Goal: Task Accomplishment & Management: Manage account settings

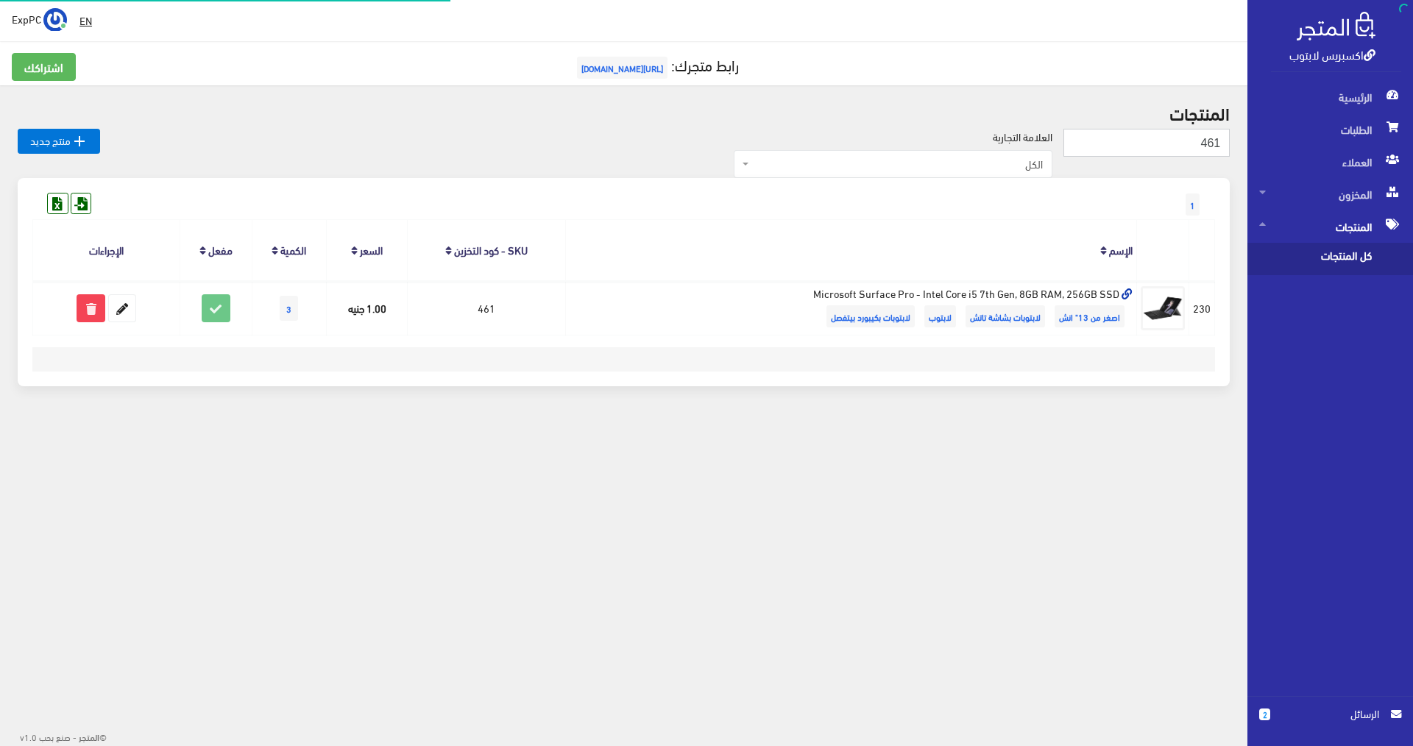
click at [1218, 149] on input "461" at bounding box center [1146, 143] width 166 height 28
type input "443"
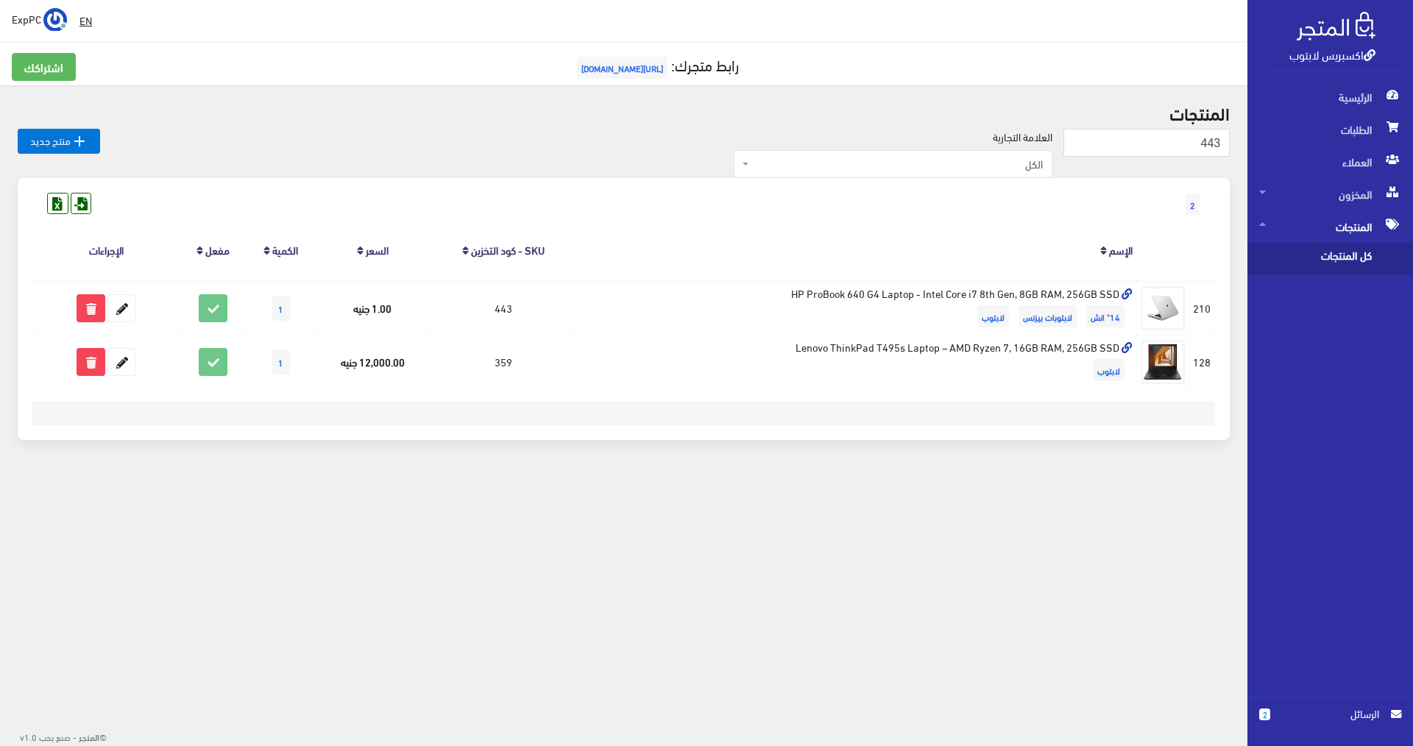
click at [1147, 127] on div "المنتجات 443  منتج جديد العلامة التجارية الكل Dell ThinkPad HP (Hewlett-Packar…" at bounding box center [623, 280] width 1247 height 390
click at [1147, 152] on input "443" at bounding box center [1146, 143] width 166 height 28
type input "442"
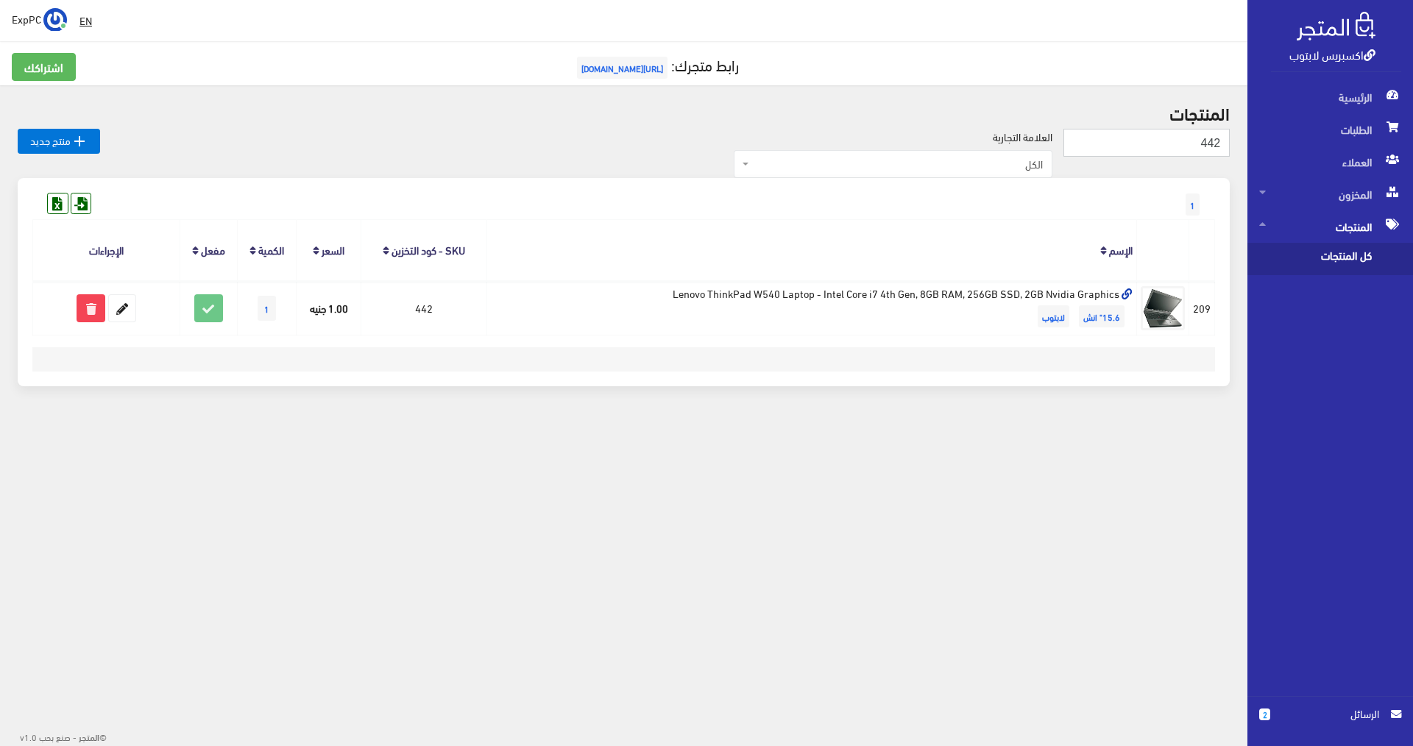
click at [1179, 146] on input "442" at bounding box center [1146, 143] width 166 height 28
type input "398"
click at [1159, 134] on input "398" at bounding box center [1146, 143] width 166 height 28
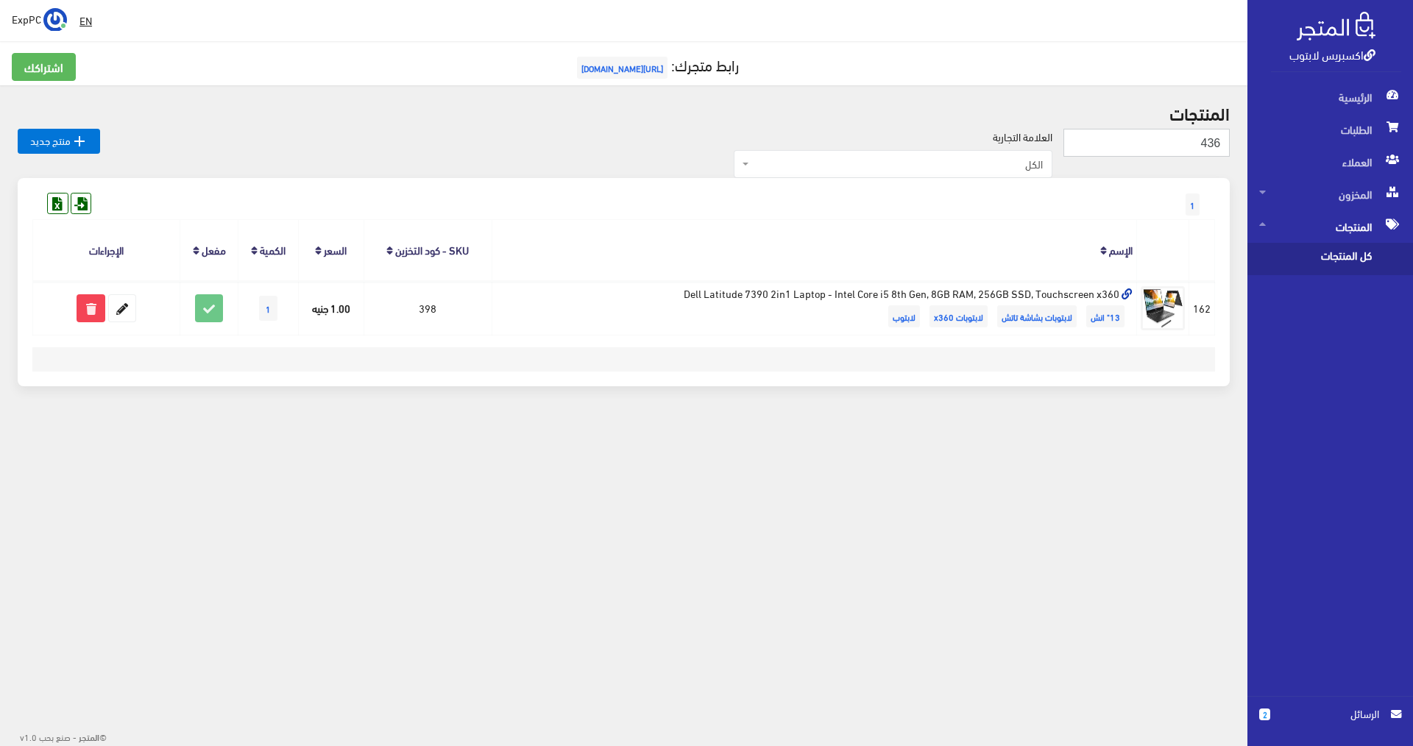
type input "436"
click at [1199, 146] on input "436" at bounding box center [1146, 143] width 166 height 28
type input "434"
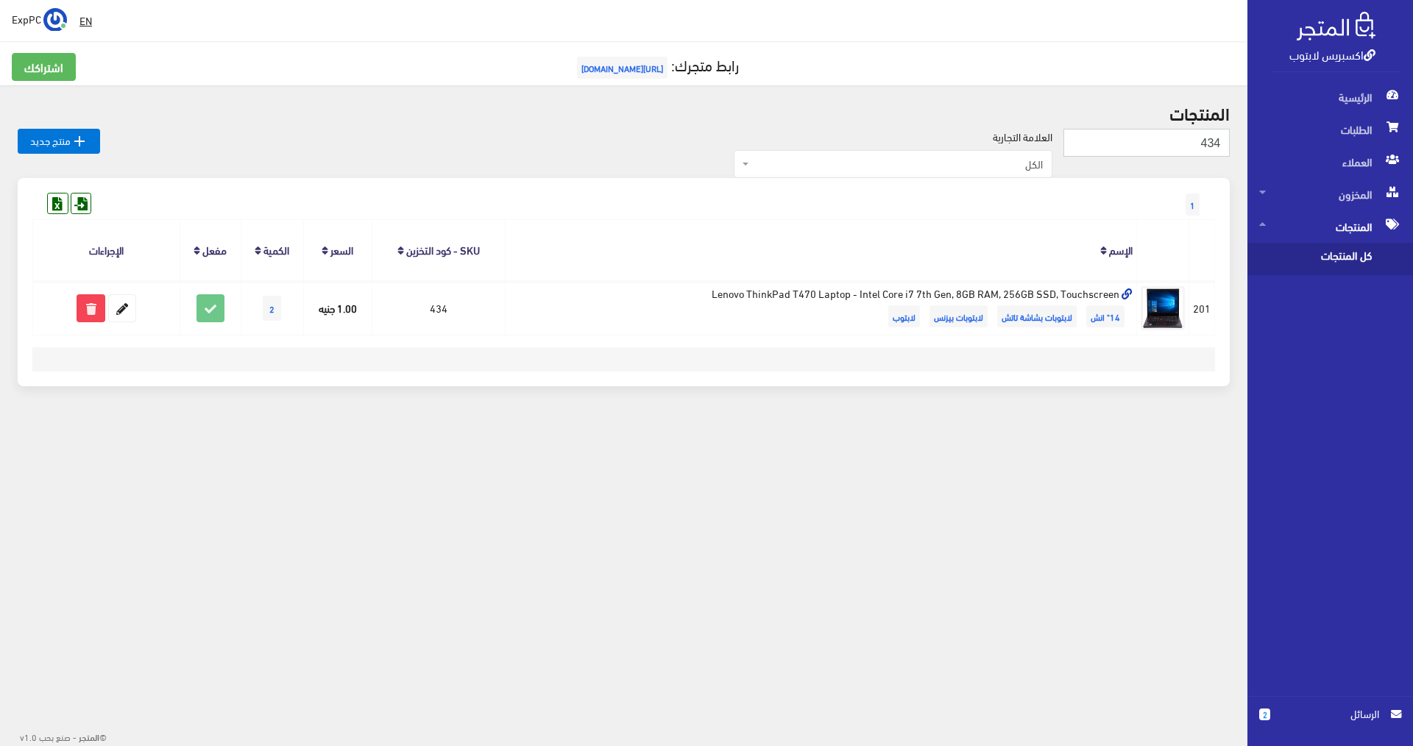
click at [1194, 152] on input "434" at bounding box center [1146, 143] width 166 height 28
type input "431"
click at [1185, 152] on input "431" at bounding box center [1146, 143] width 166 height 28
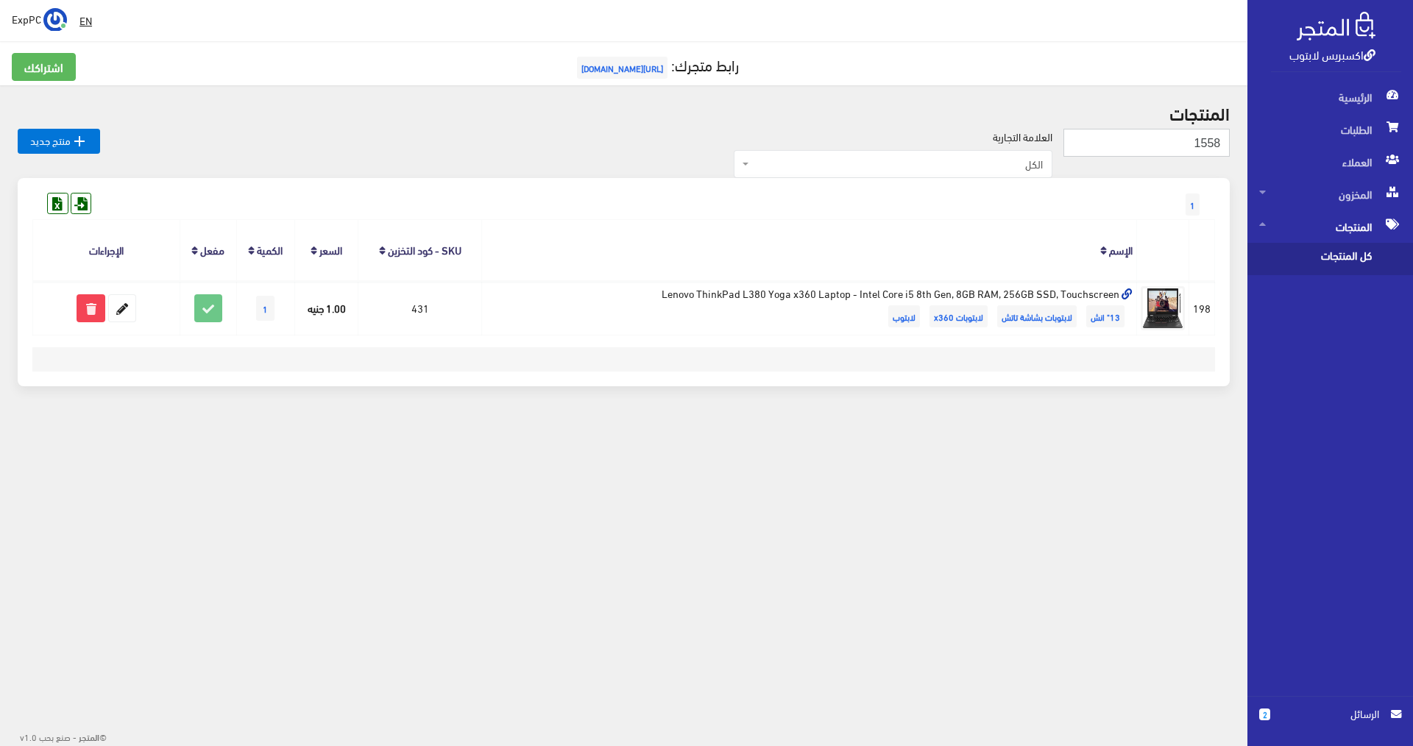
type input "1558"
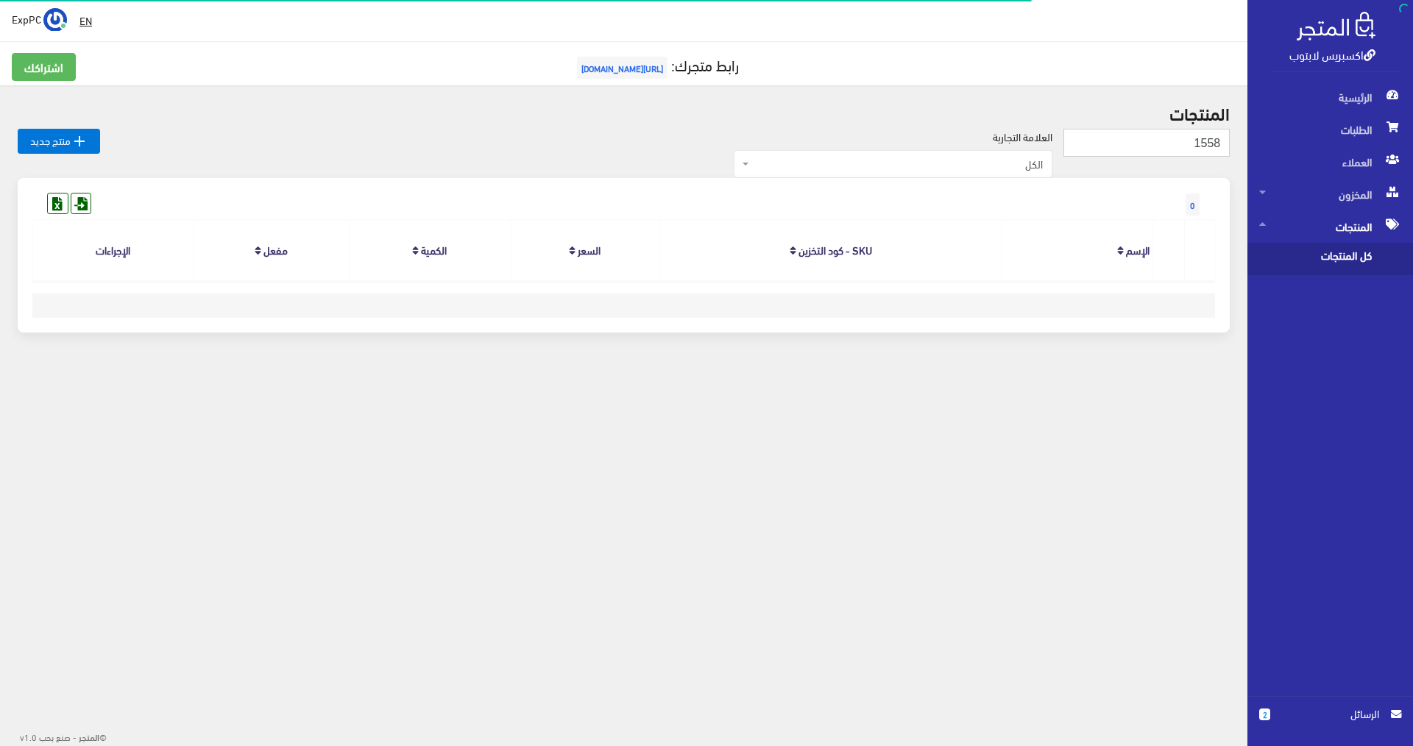
drag, startPoint x: 1210, startPoint y: 143, endPoint x: 1203, endPoint y: 141, distance: 7.7
click at [1203, 141] on input "1558" at bounding box center [1146, 143] width 166 height 28
type input "158"
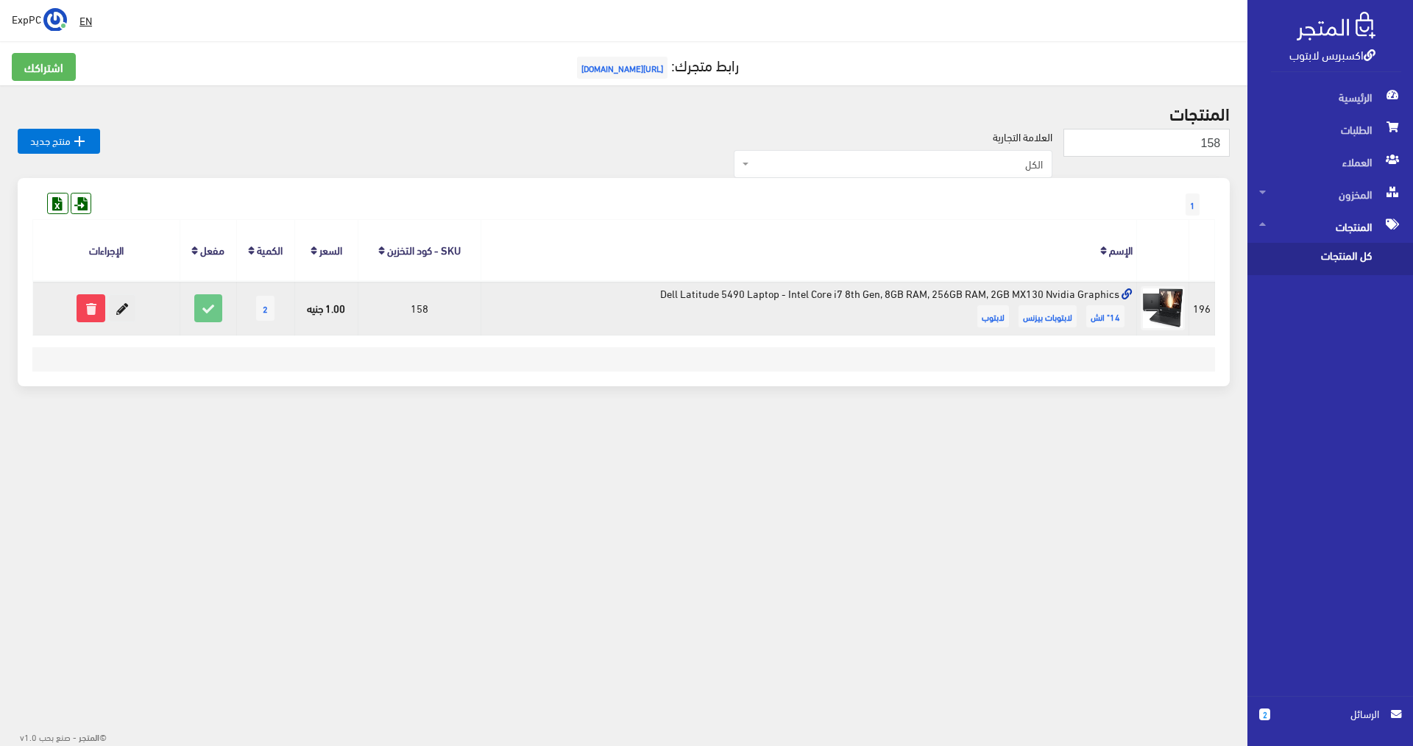
click at [127, 310] on icon at bounding box center [122, 308] width 26 height 26
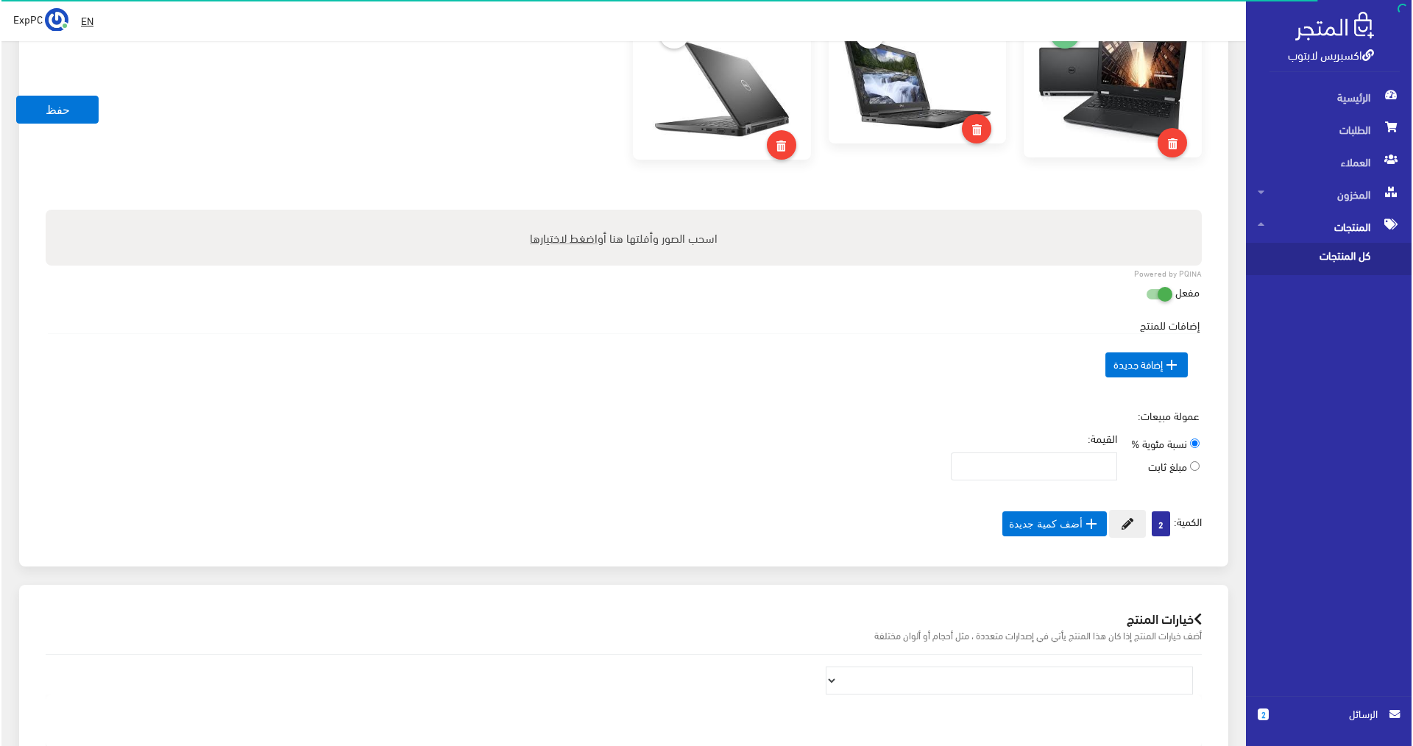
scroll to position [662, 0]
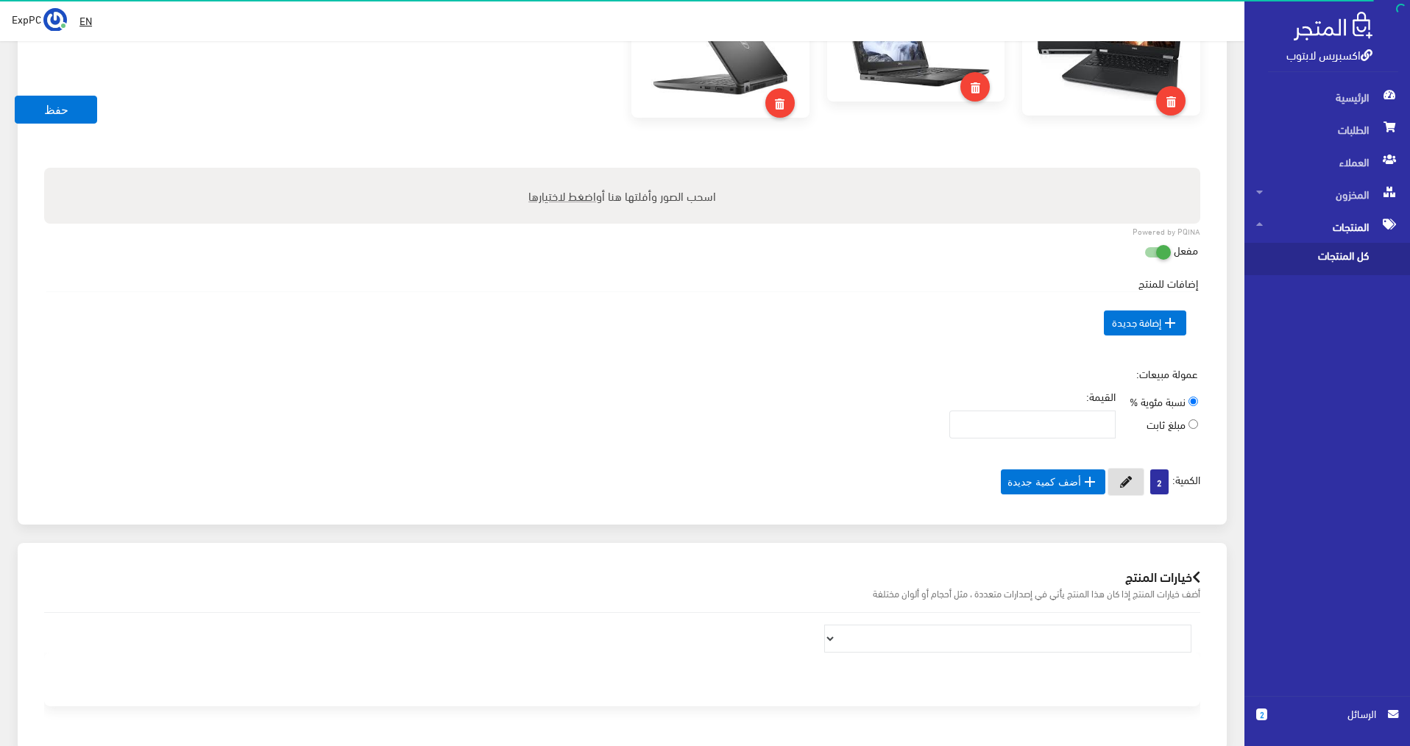
click at [1122, 486] on icon at bounding box center [1126, 482] width 12 height 12
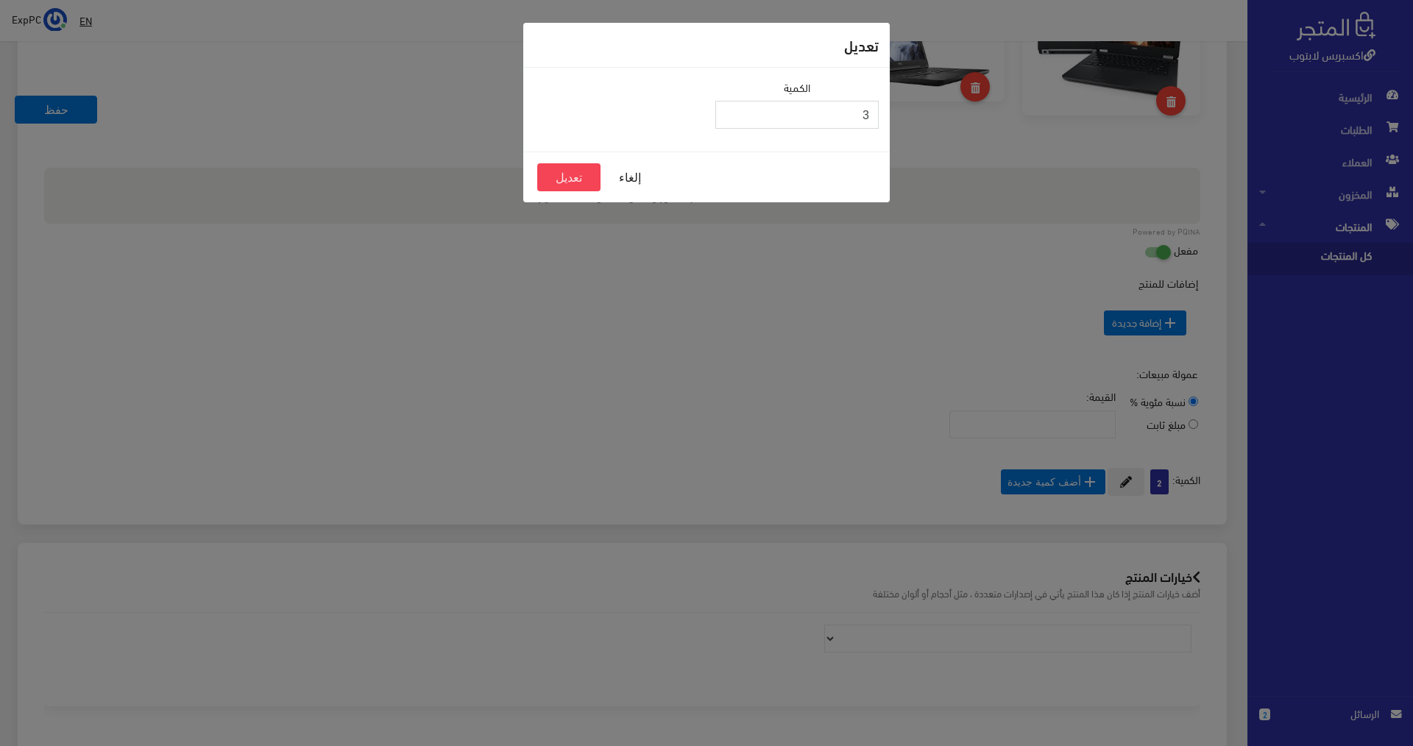
click at [728, 111] on input "3" at bounding box center [796, 115] width 163 height 28
click at [728, 111] on input "4" at bounding box center [796, 115] width 163 height 28
type input "3"
click at [729, 117] on input "3" at bounding box center [796, 115] width 163 height 28
click at [581, 184] on button "تعديل" at bounding box center [568, 177] width 63 height 28
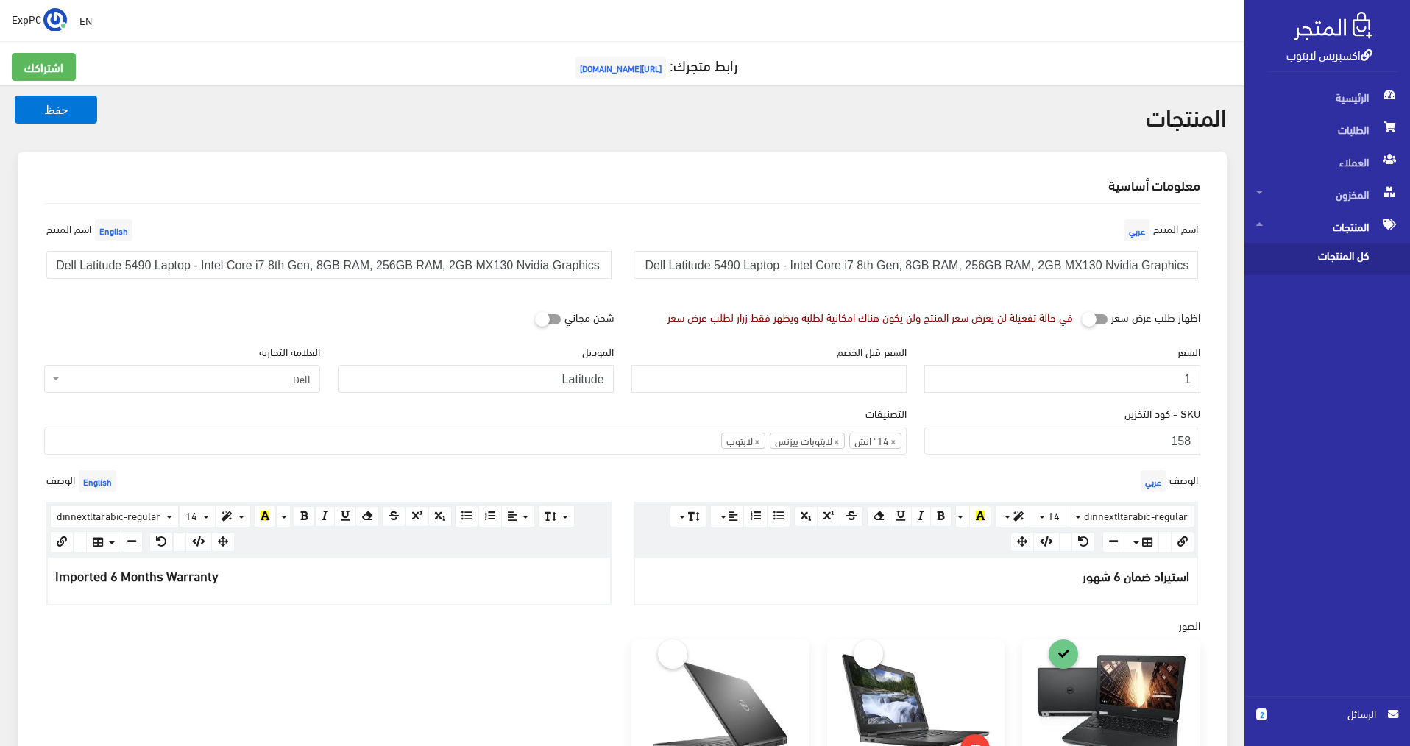
click at [1310, 263] on span "كل المنتجات" at bounding box center [1312, 259] width 112 height 32
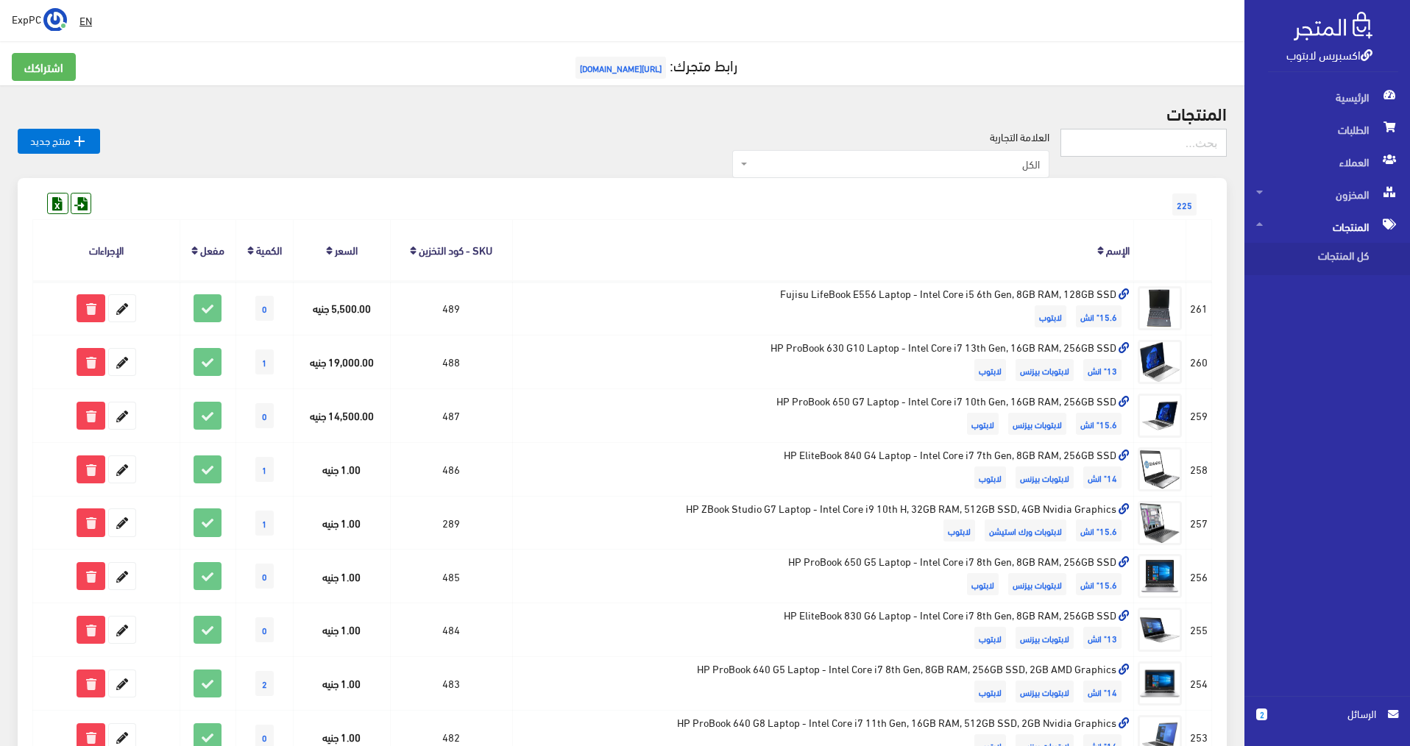
click at [1145, 139] on input "text" at bounding box center [1143, 143] width 166 height 28
type input "429"
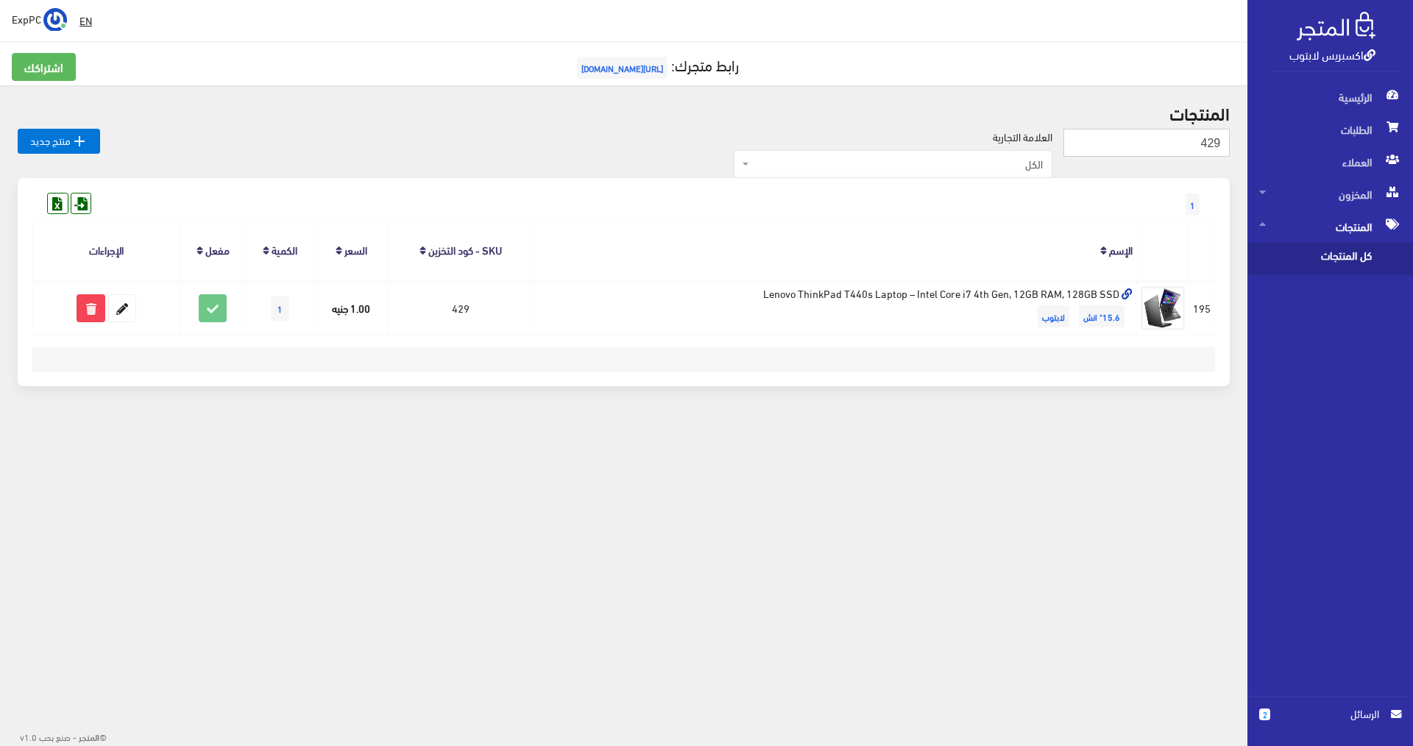
click at [1188, 129] on input "429" at bounding box center [1146, 143] width 166 height 28
type input "168"
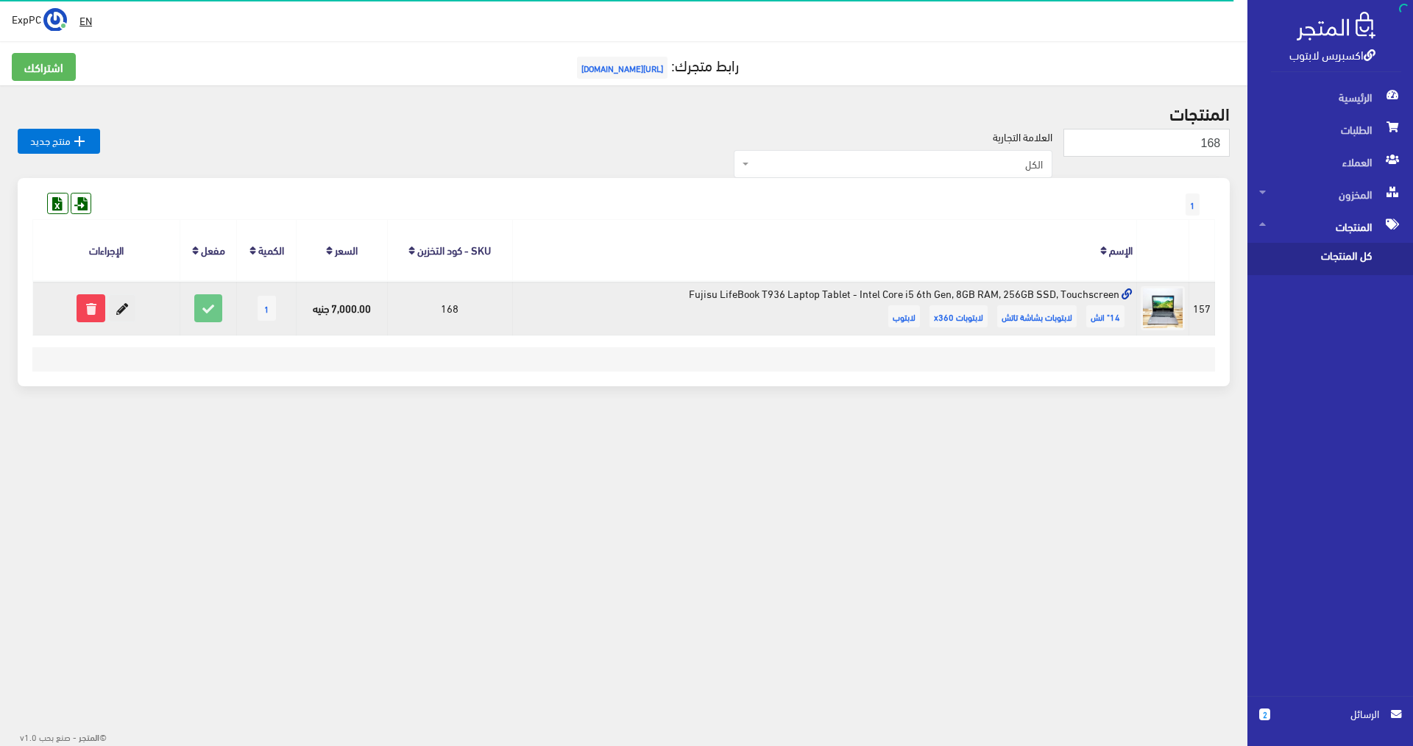
click at [121, 318] on icon at bounding box center [122, 308] width 26 height 26
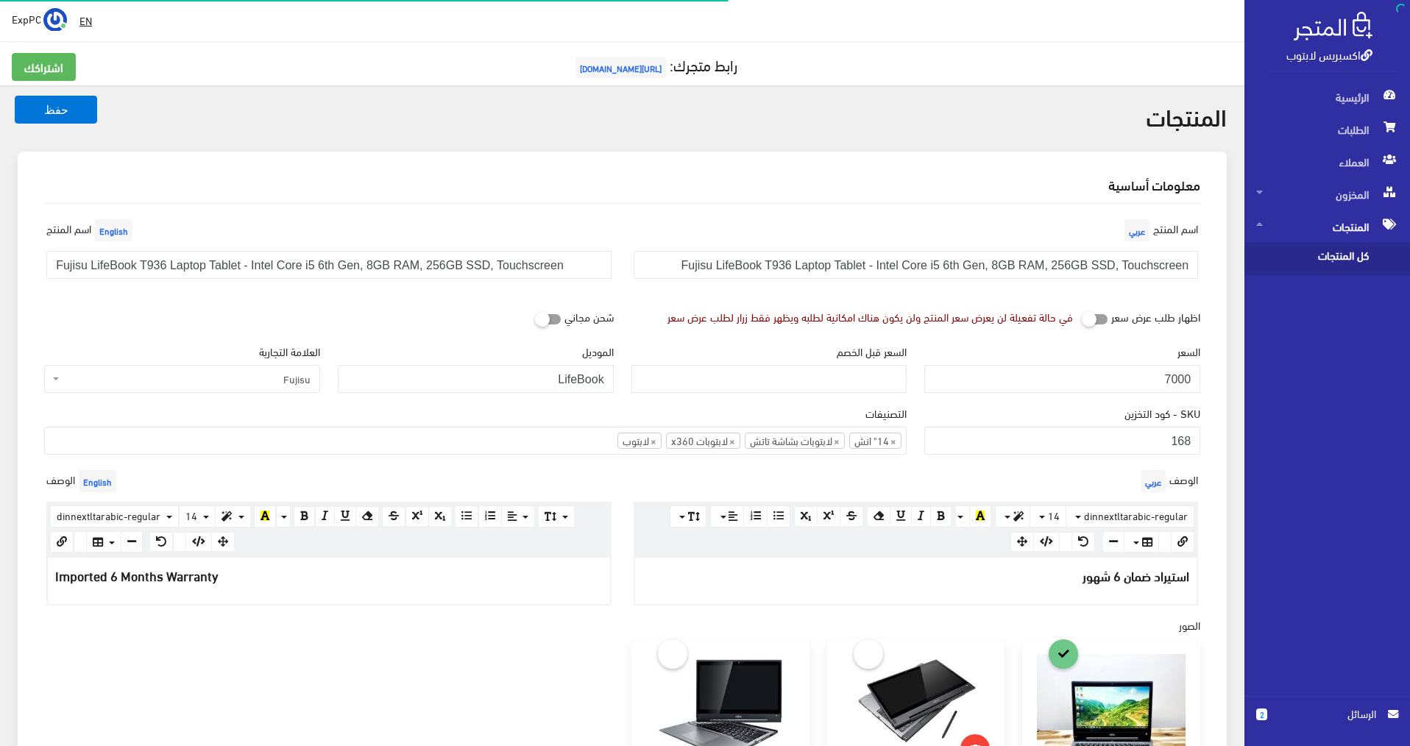
scroll to position [662, 0]
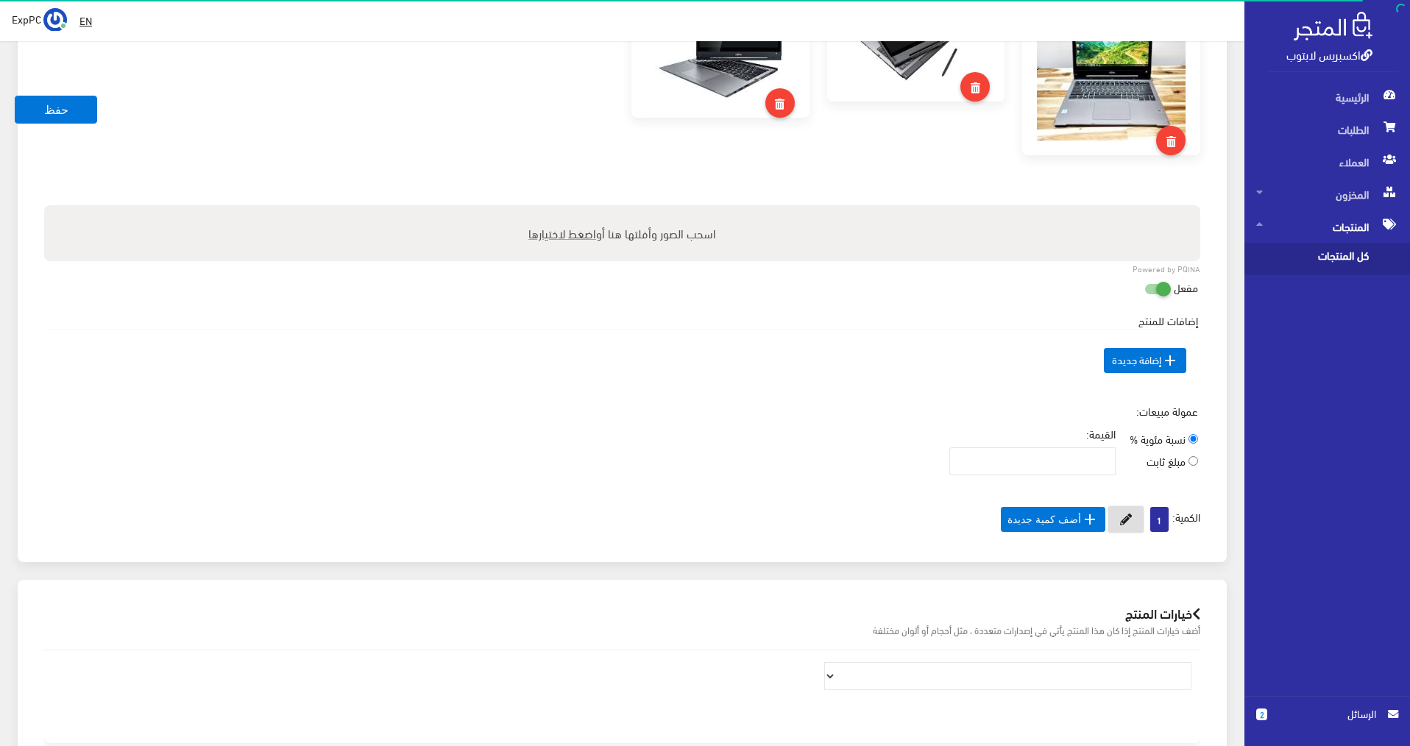
click at [1124, 525] on button at bounding box center [1125, 520] width 37 height 28
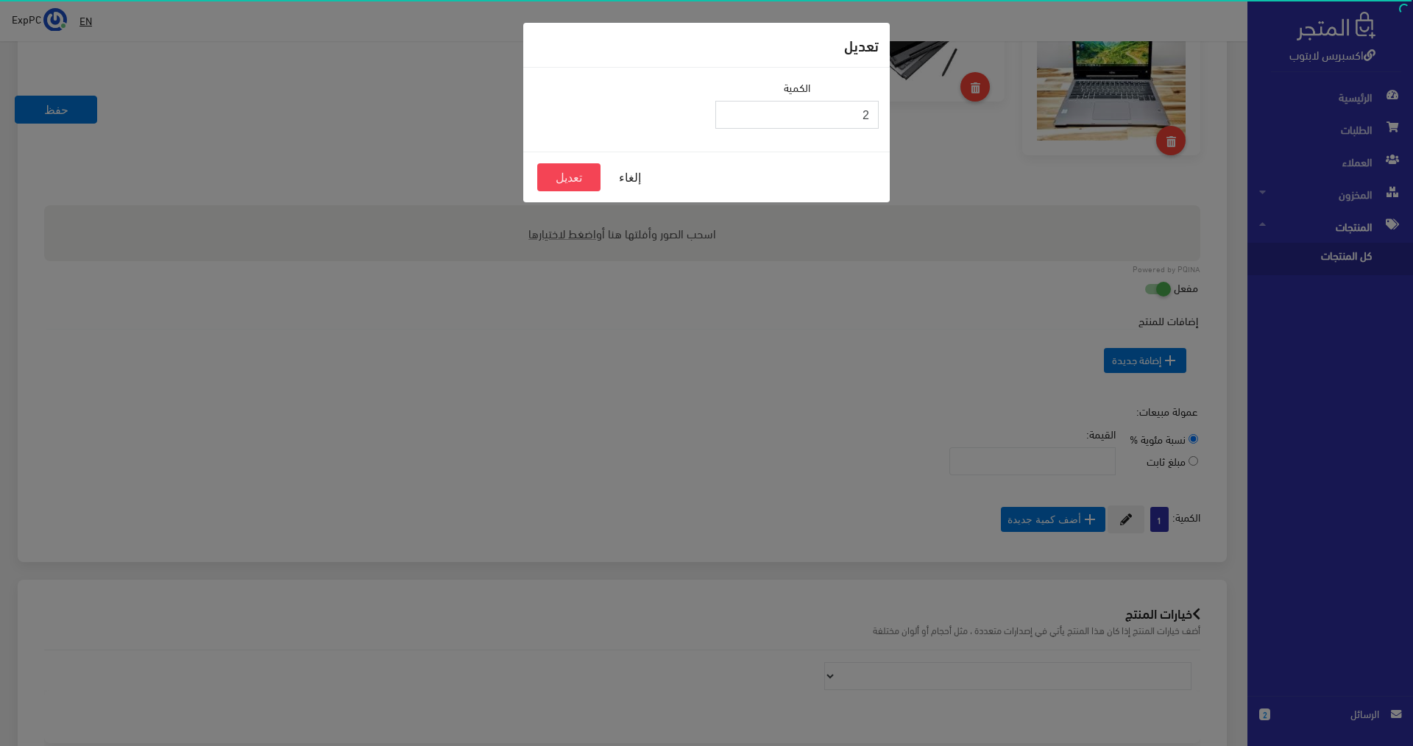
type input "2"
click at [729, 110] on input "2" at bounding box center [796, 115] width 163 height 28
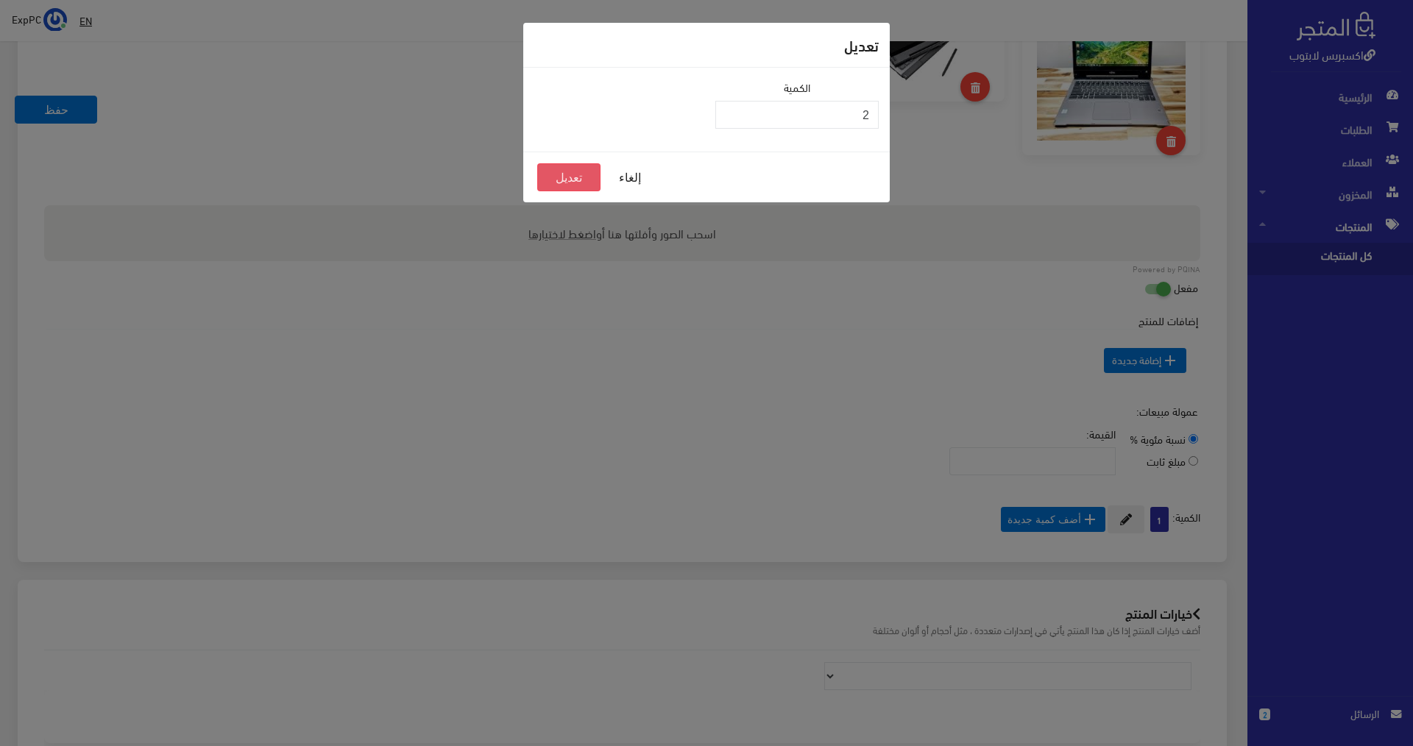
click at [573, 180] on button "تعديل" at bounding box center [568, 177] width 63 height 28
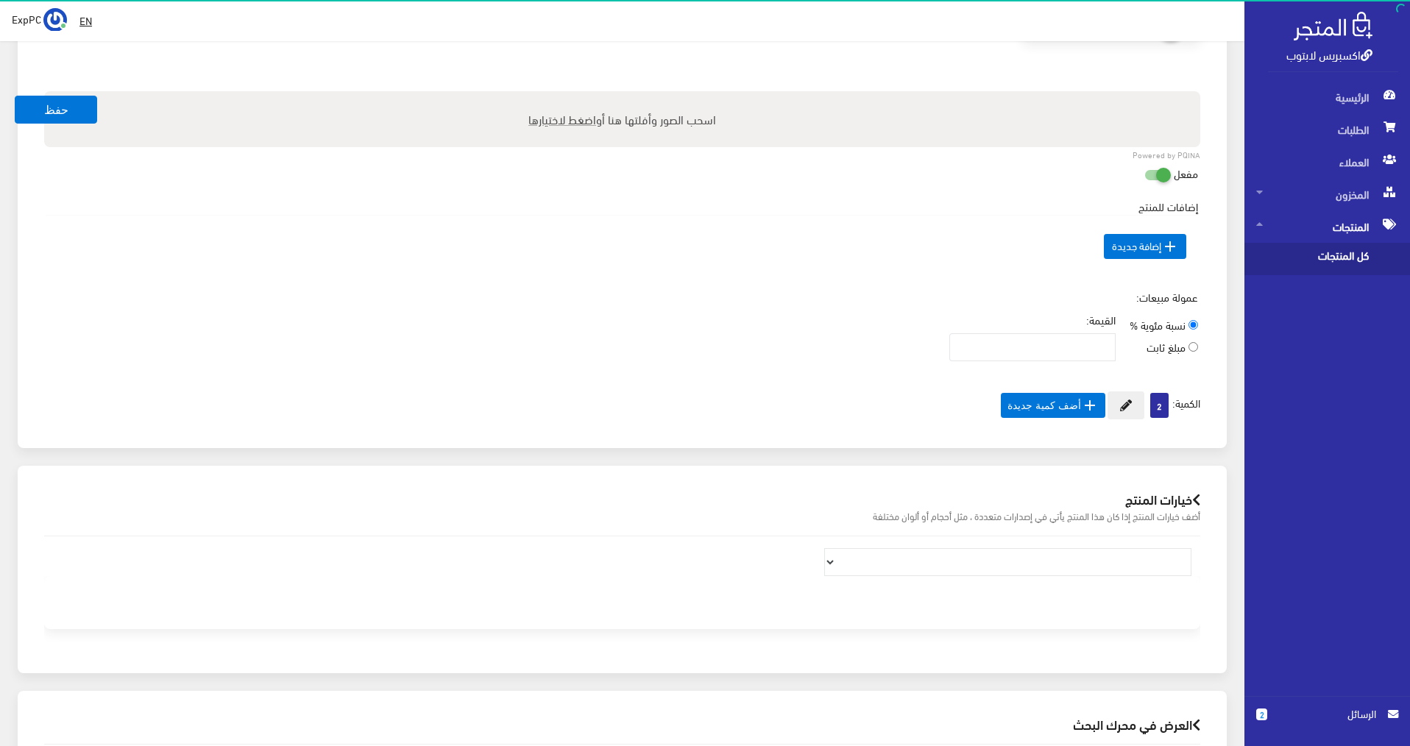
scroll to position [718, 0]
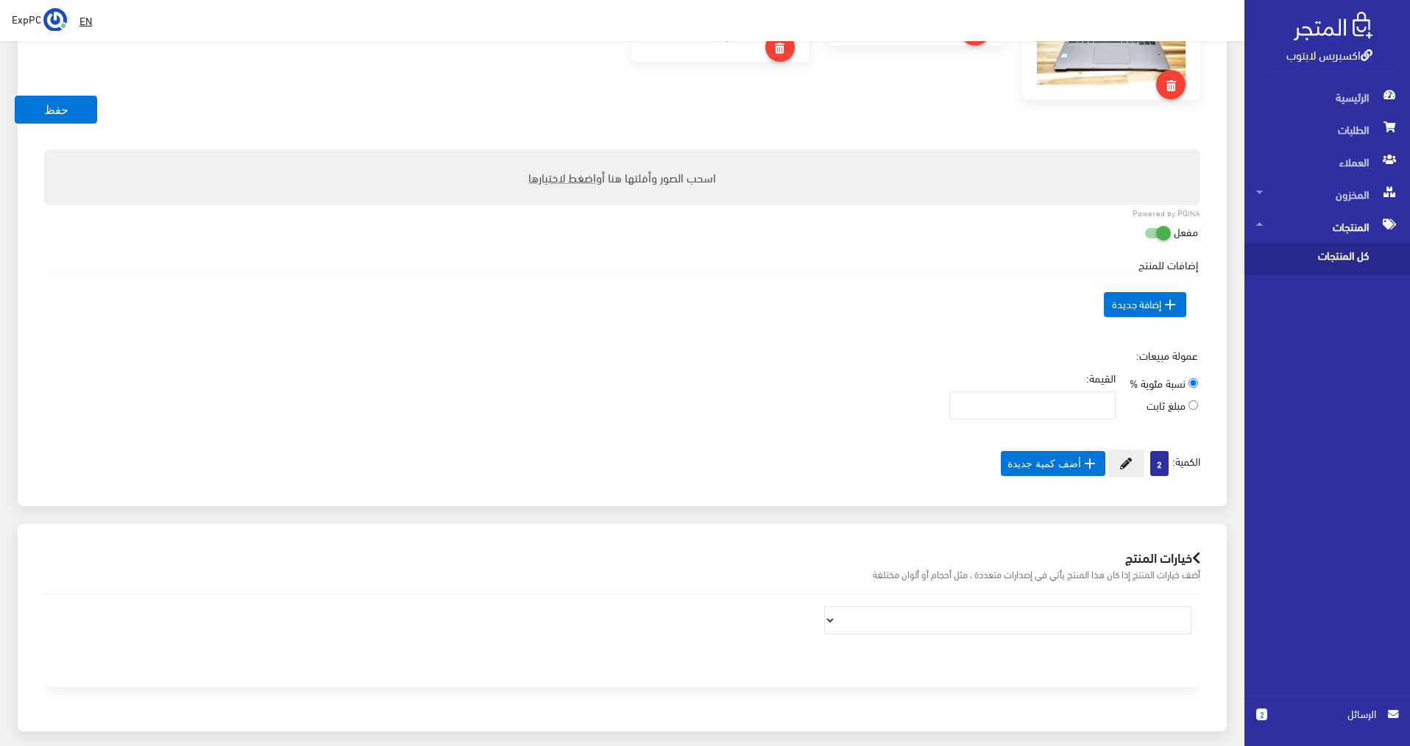
click at [1319, 258] on span "كل المنتجات" at bounding box center [1312, 259] width 112 height 32
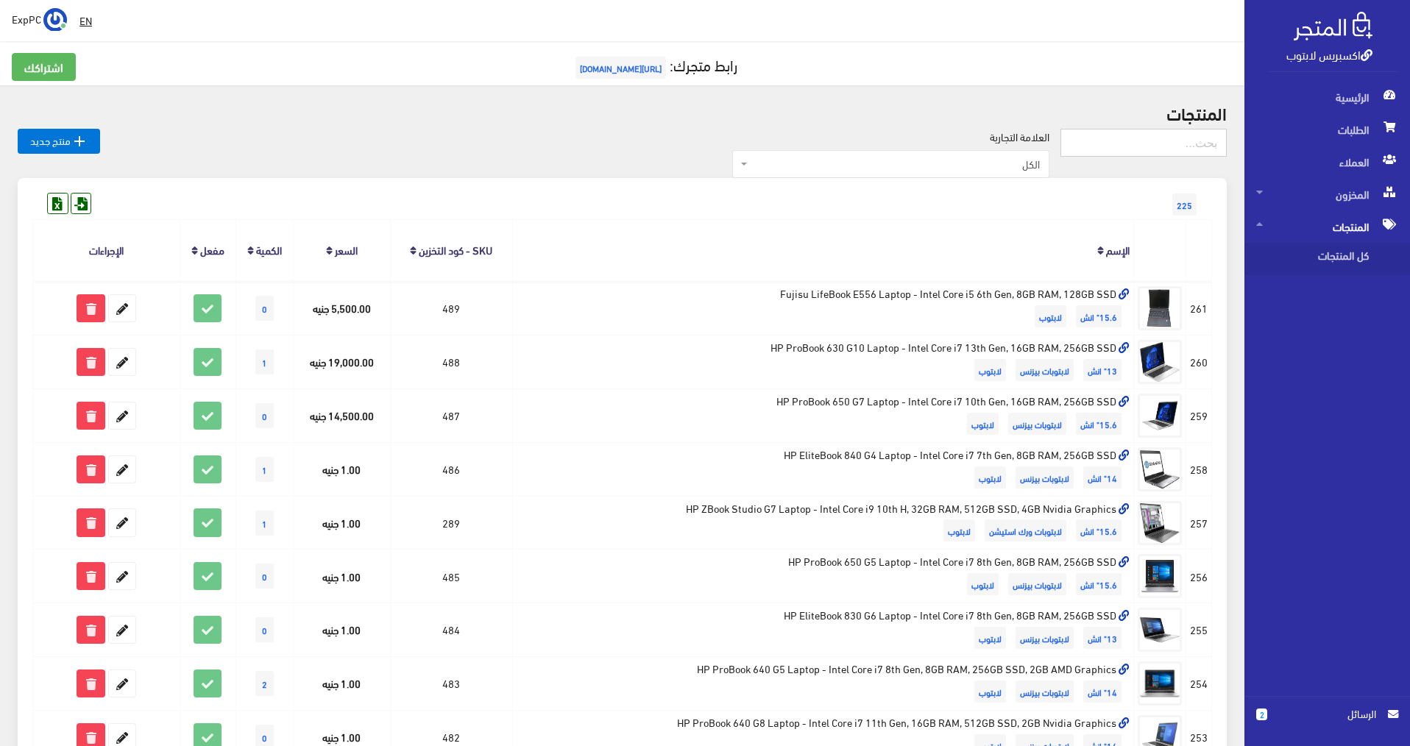
click at [1157, 151] on input "text" at bounding box center [1143, 143] width 166 height 28
type input "256"
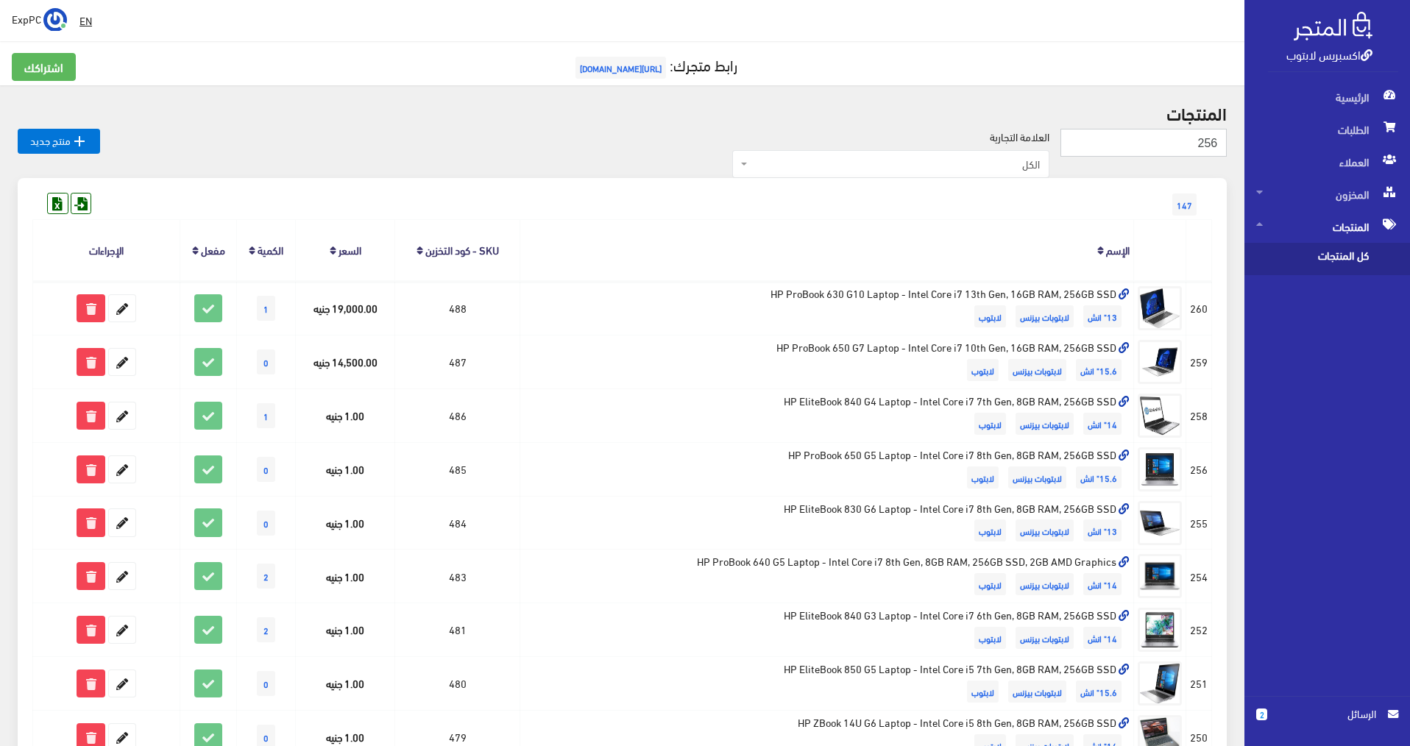
click at [1136, 150] on input "256" at bounding box center [1143, 143] width 166 height 28
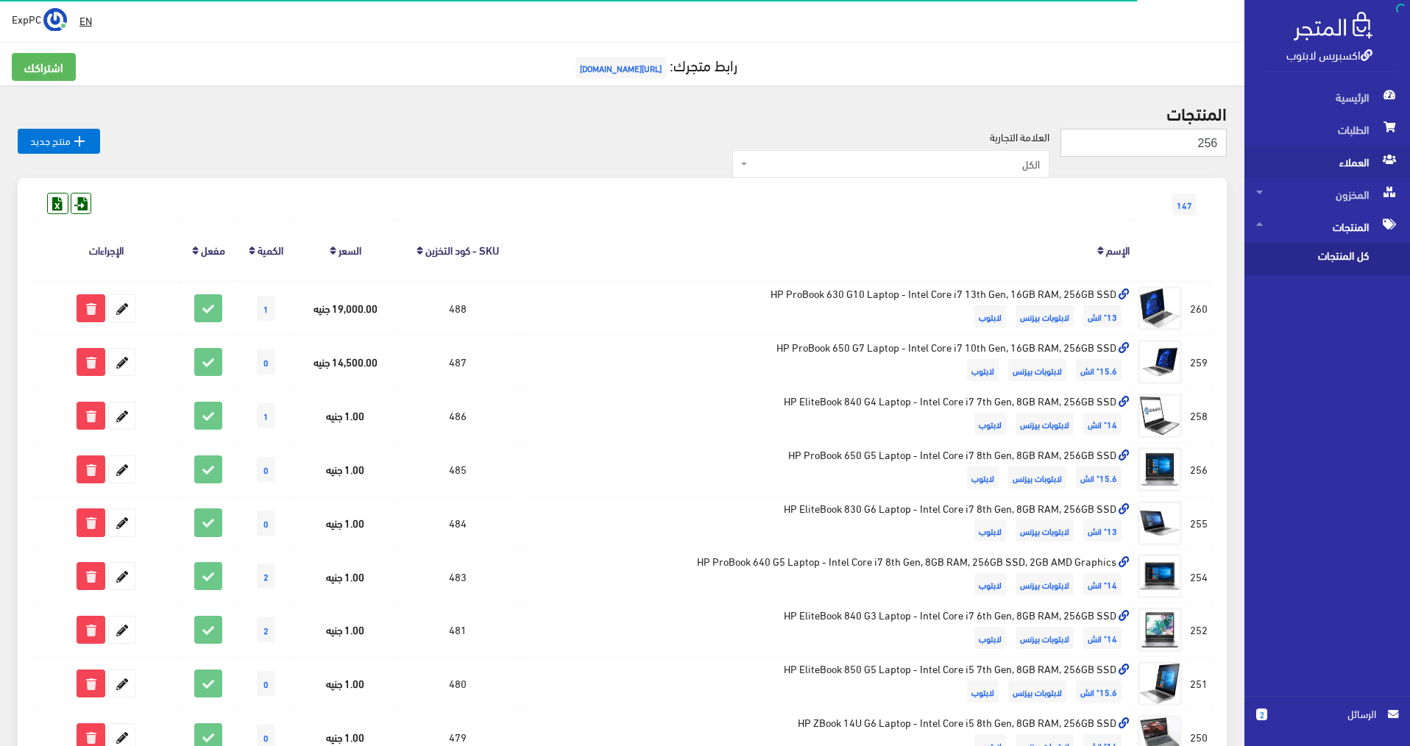
drag, startPoint x: 0, startPoint y: 0, endPoint x: 1248, endPoint y: 146, distance: 1256.5
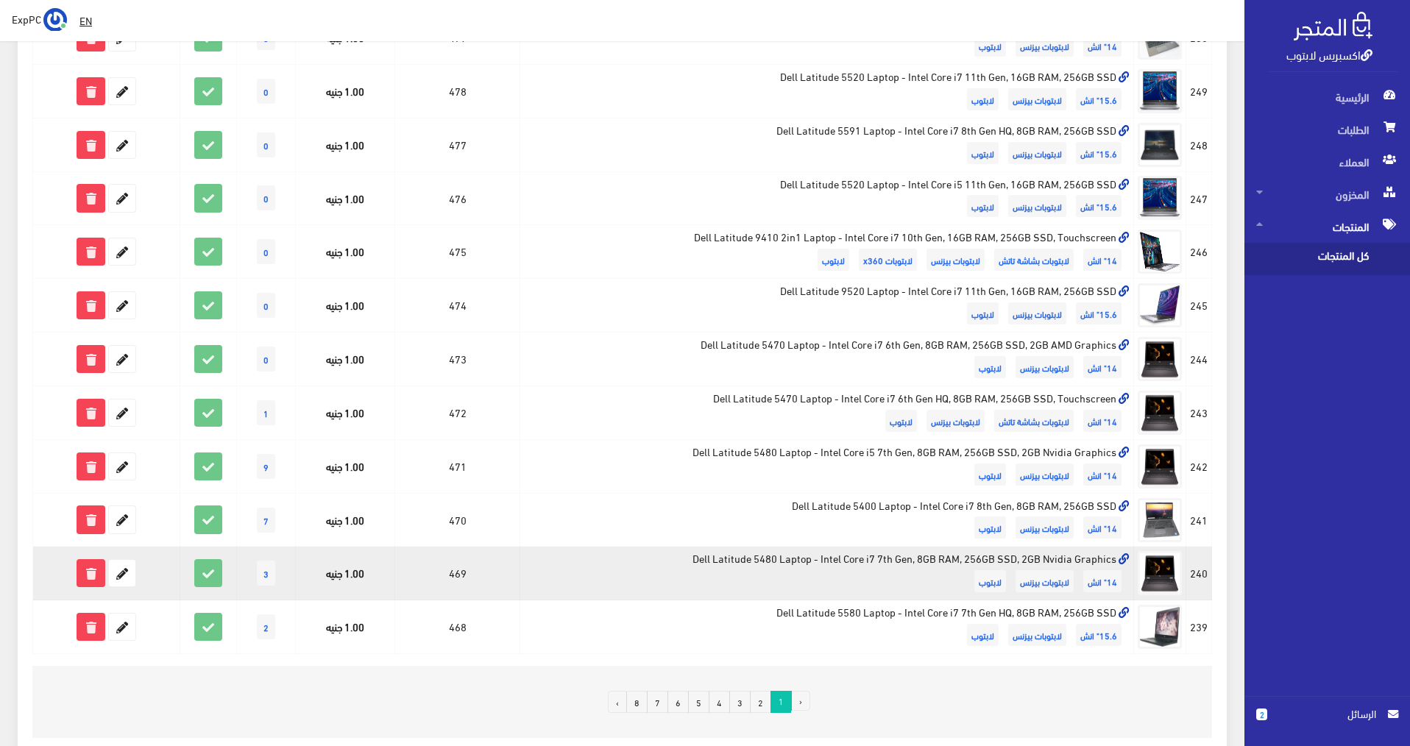
scroll to position [789, 0]
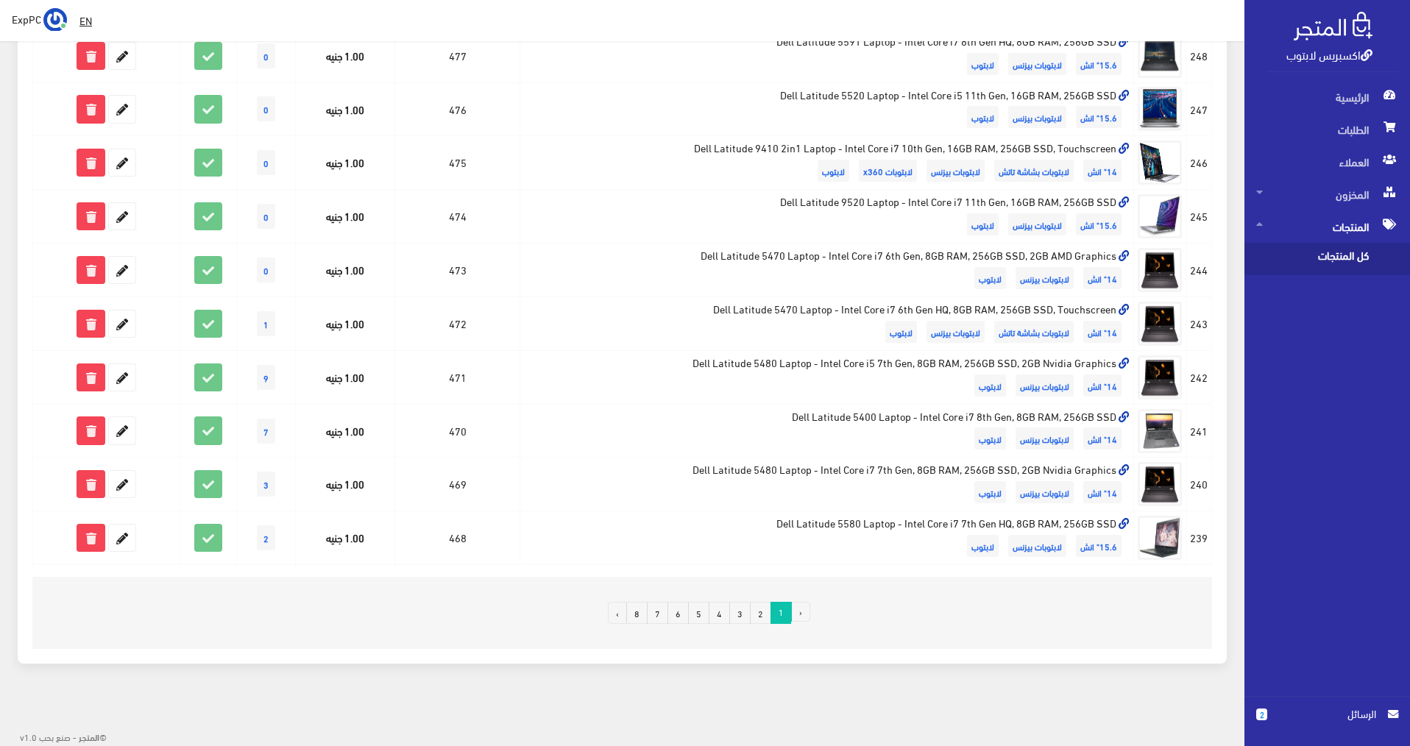
click at [681, 615] on link "6" at bounding box center [677, 613] width 21 height 22
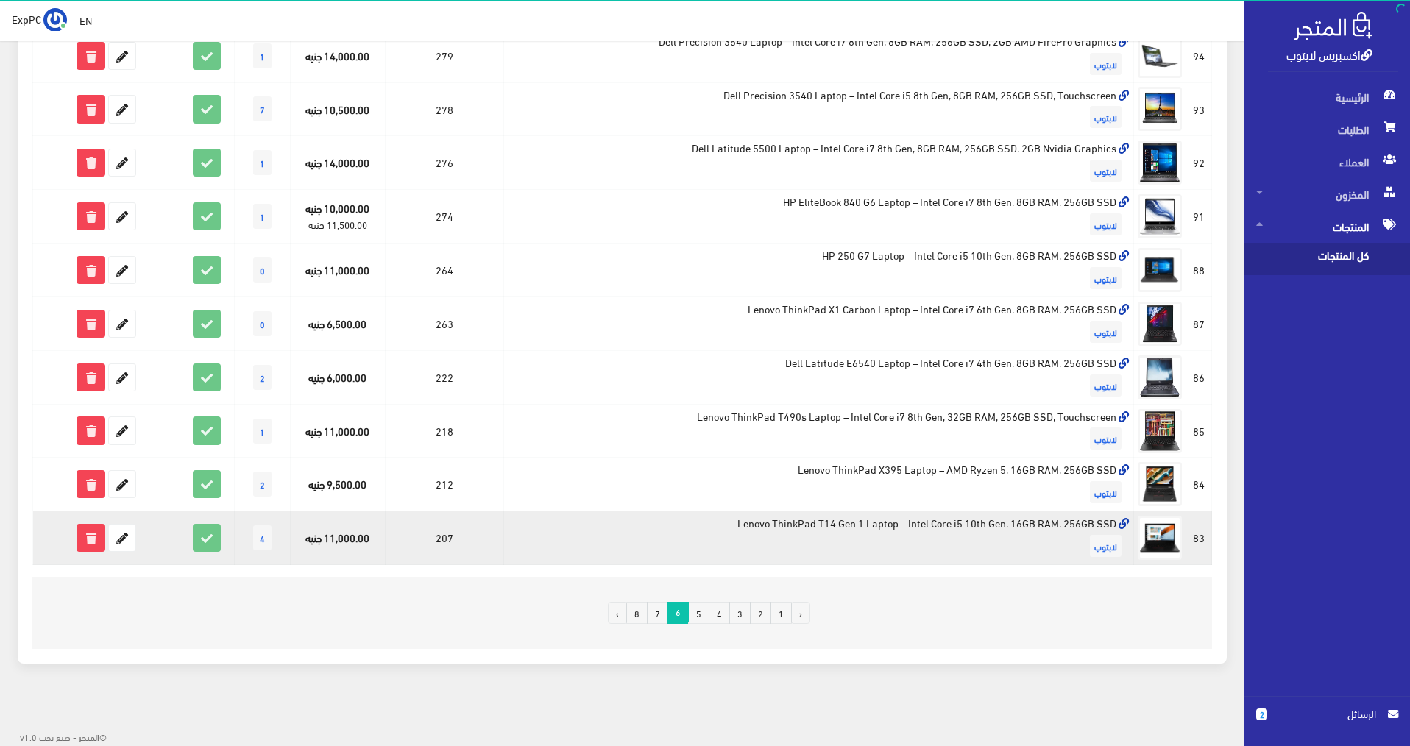
scroll to position [642, 0]
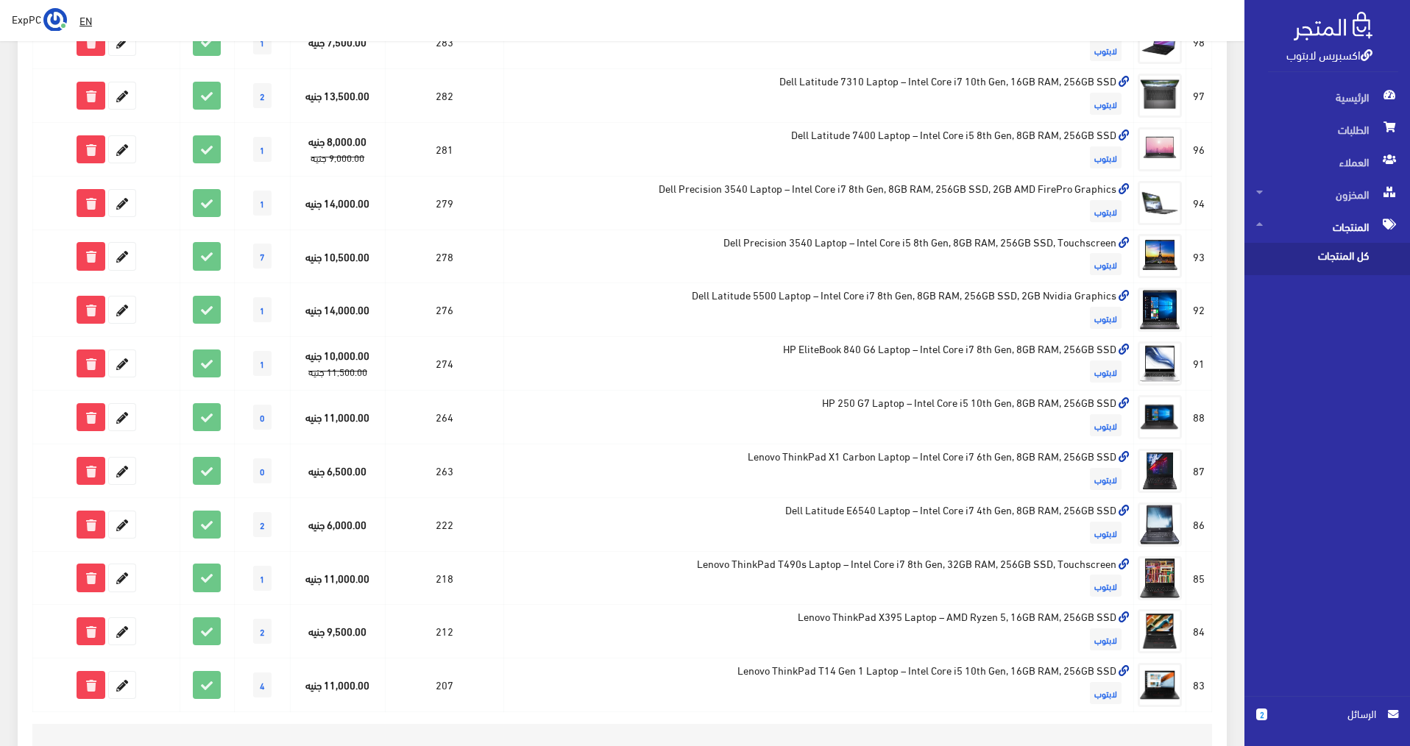
click at [1352, 255] on span "كل المنتجات" at bounding box center [1312, 259] width 112 height 32
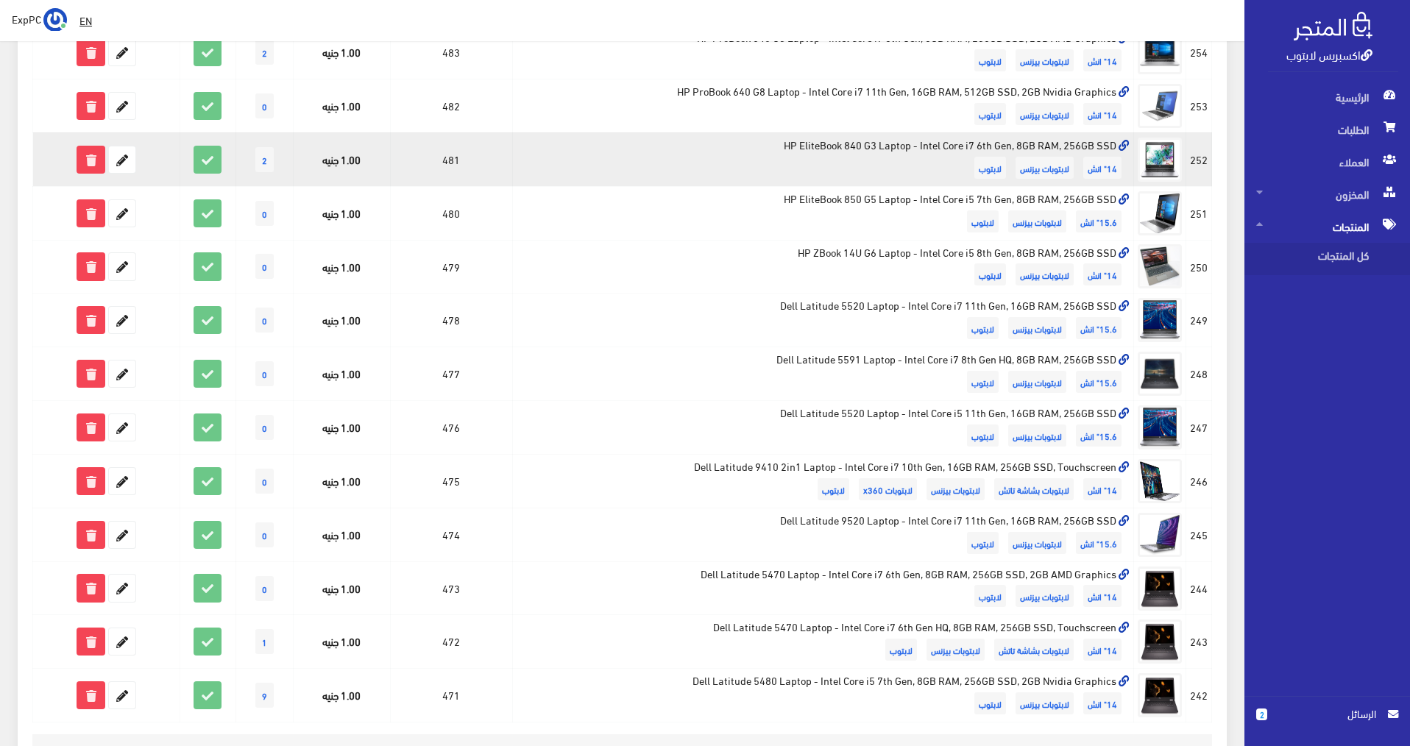
scroll to position [789, 0]
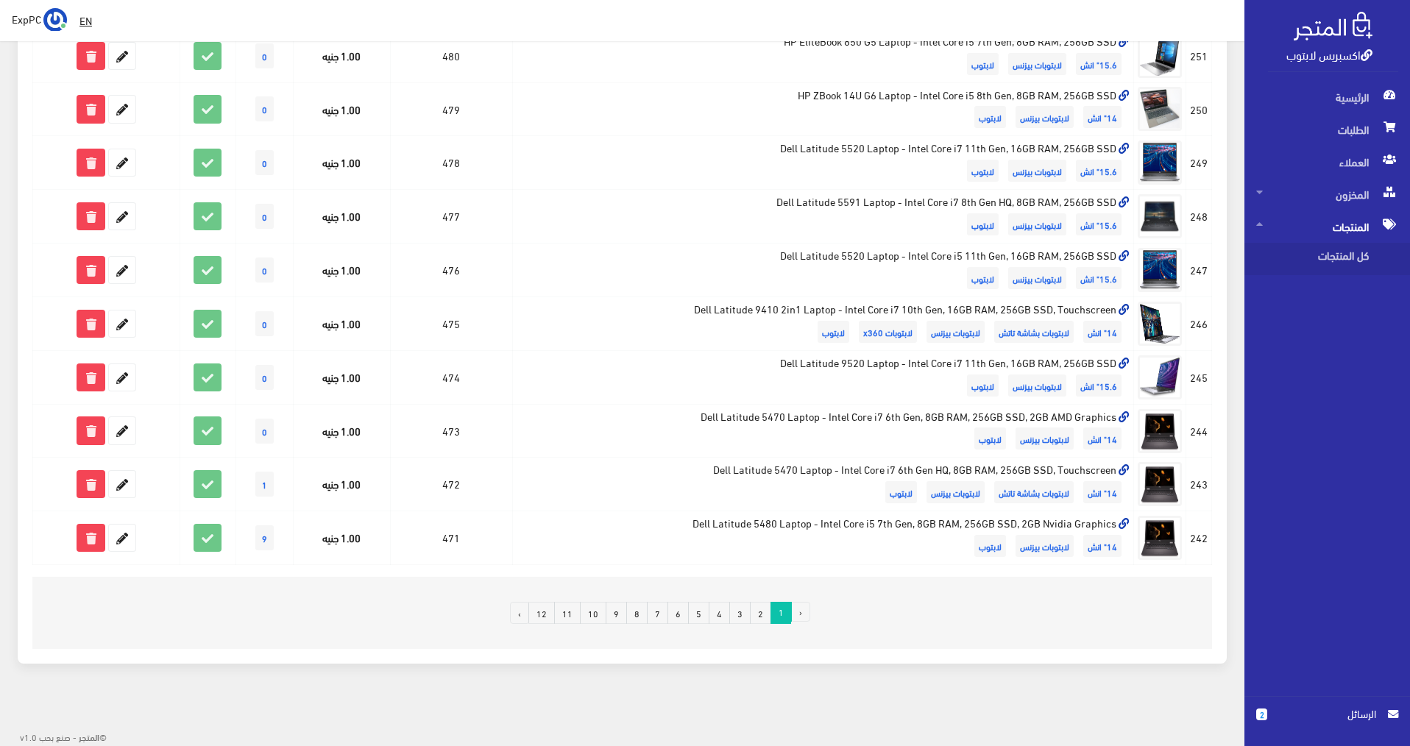
click at [633, 608] on link "8" at bounding box center [636, 613] width 21 height 22
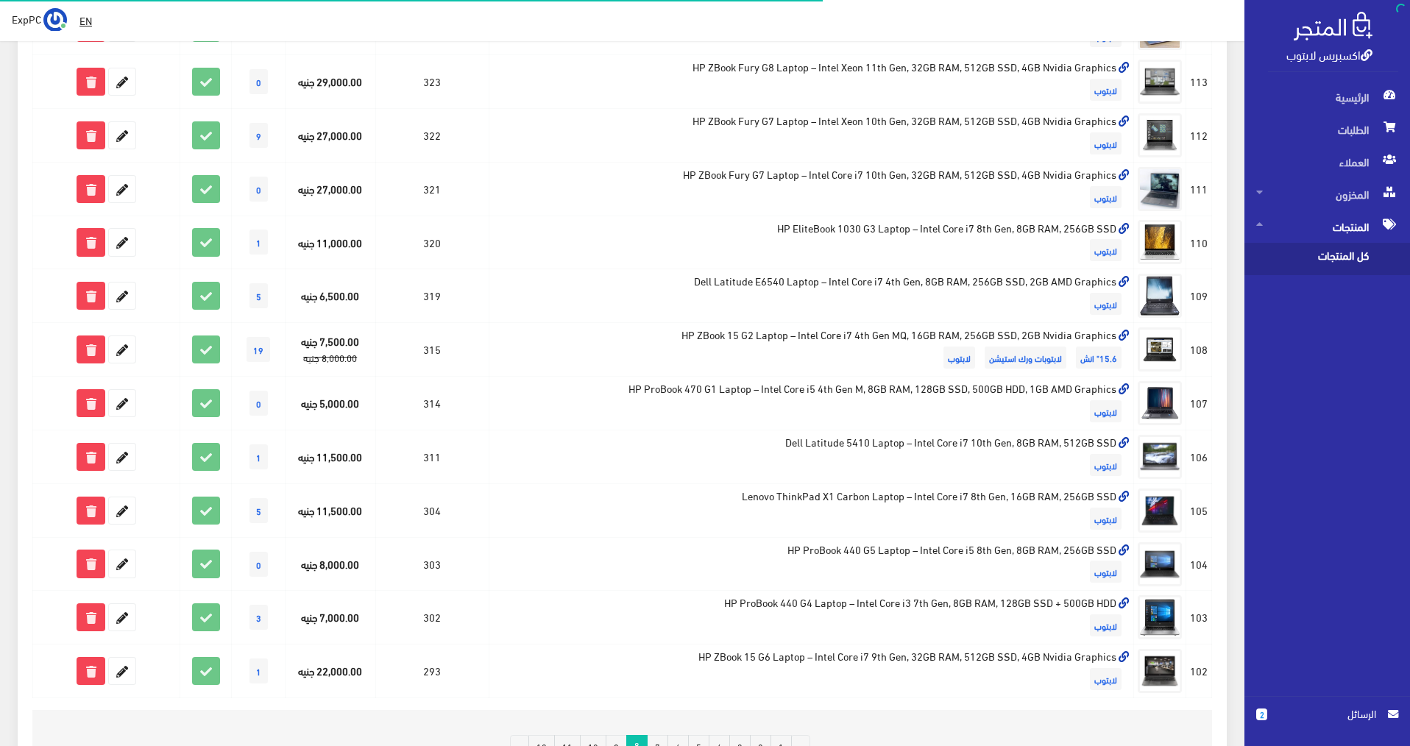
scroll to position [789, 0]
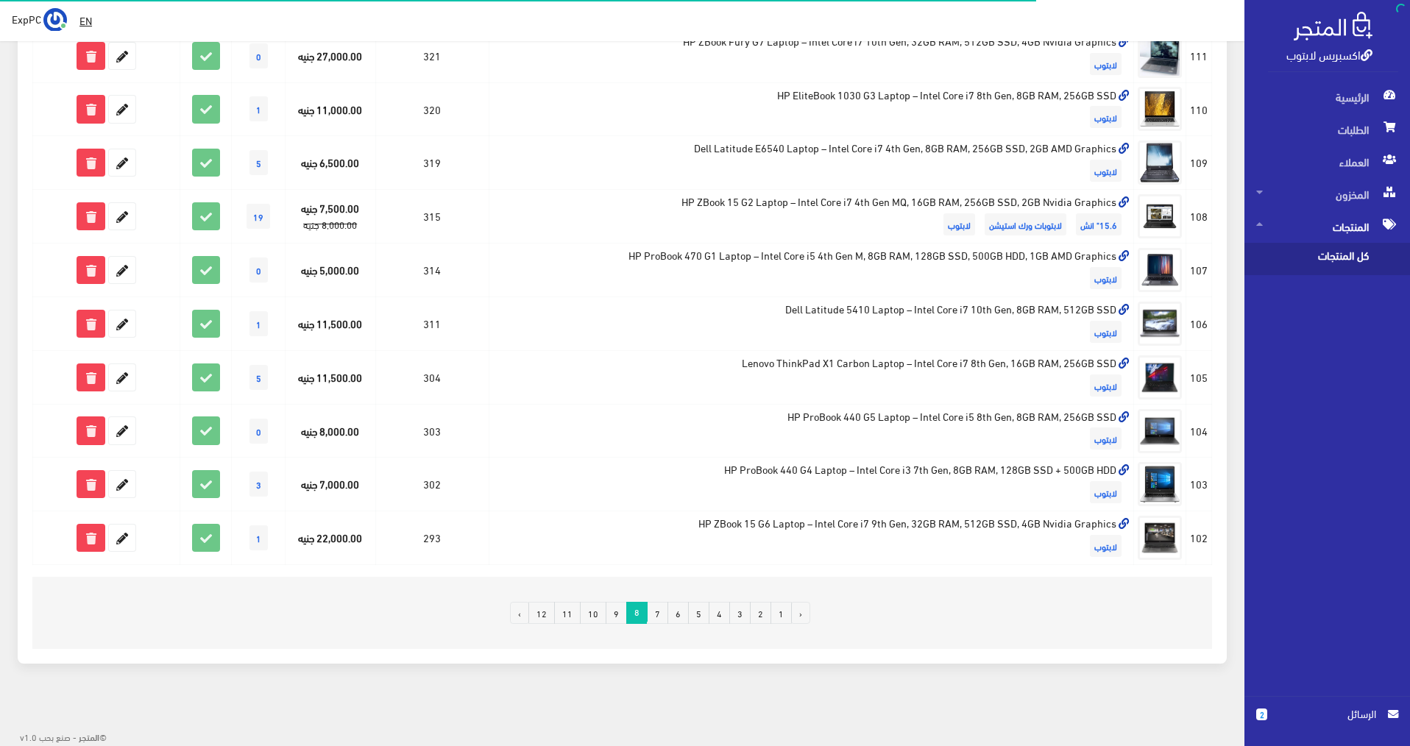
click at [601, 611] on link "10" at bounding box center [593, 613] width 26 height 22
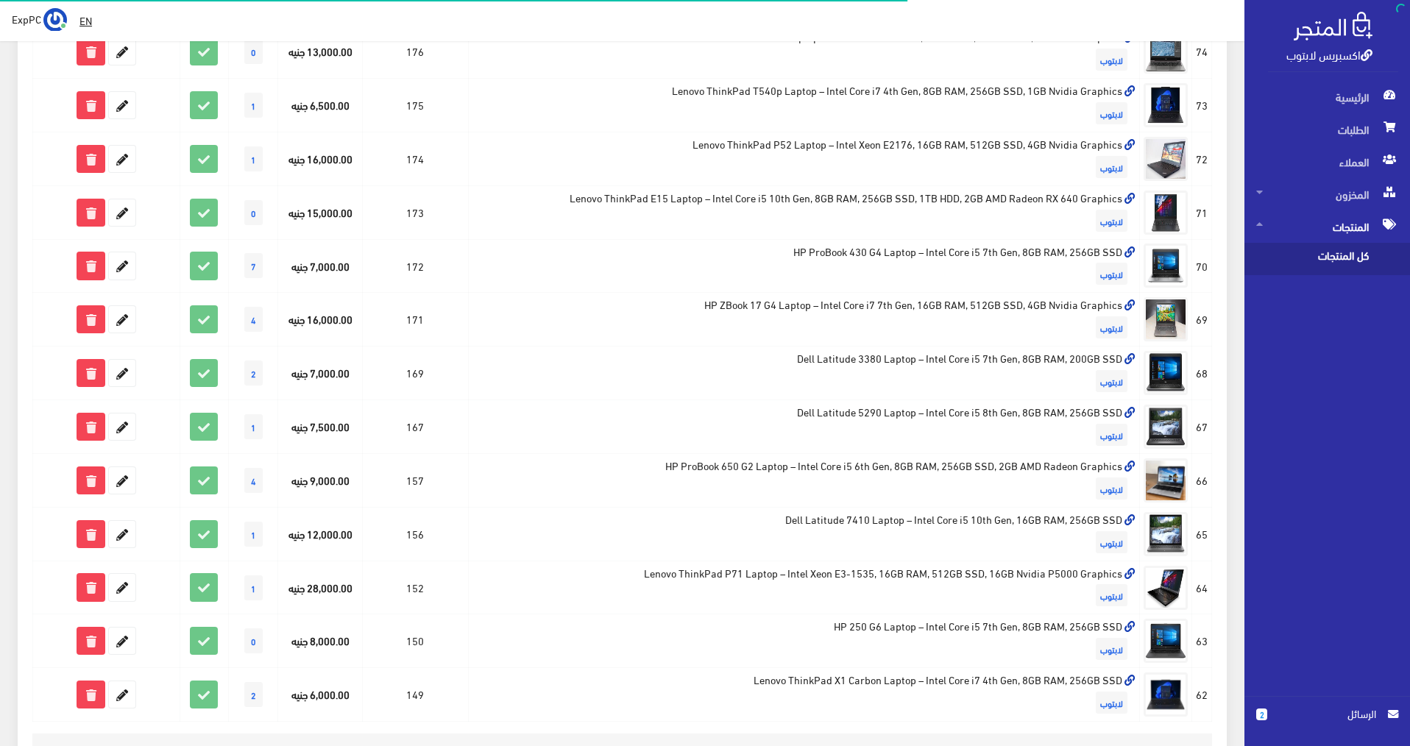
scroll to position [789, 0]
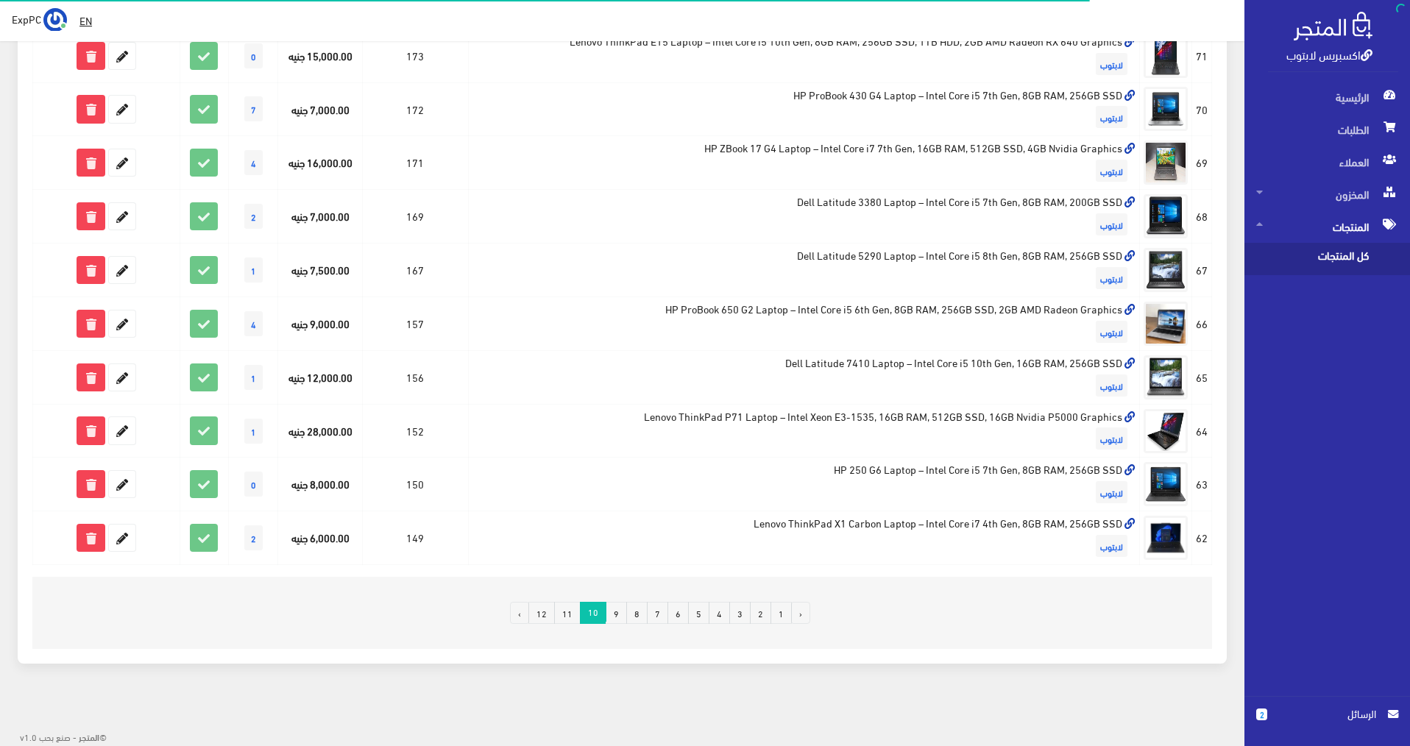
click at [615, 613] on link "9" at bounding box center [616, 613] width 21 height 22
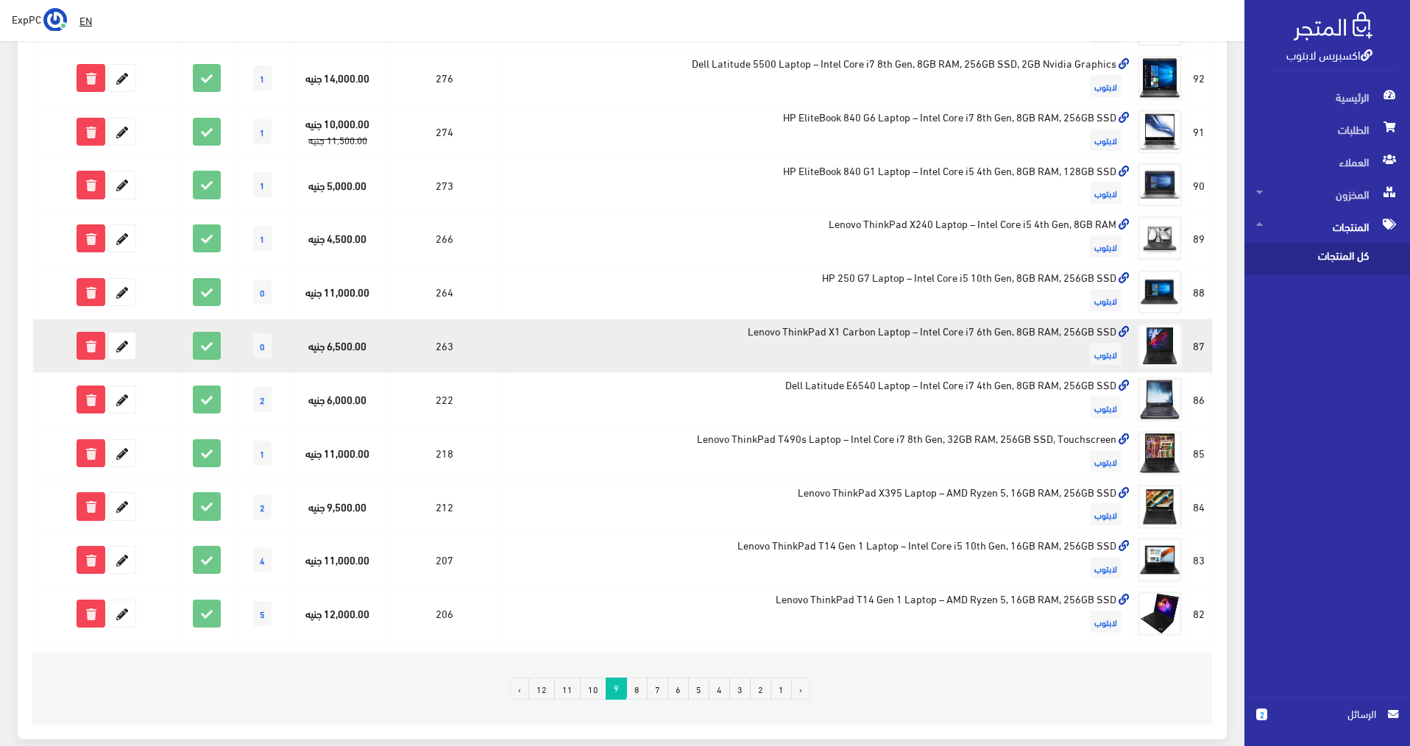
scroll to position [736, 0]
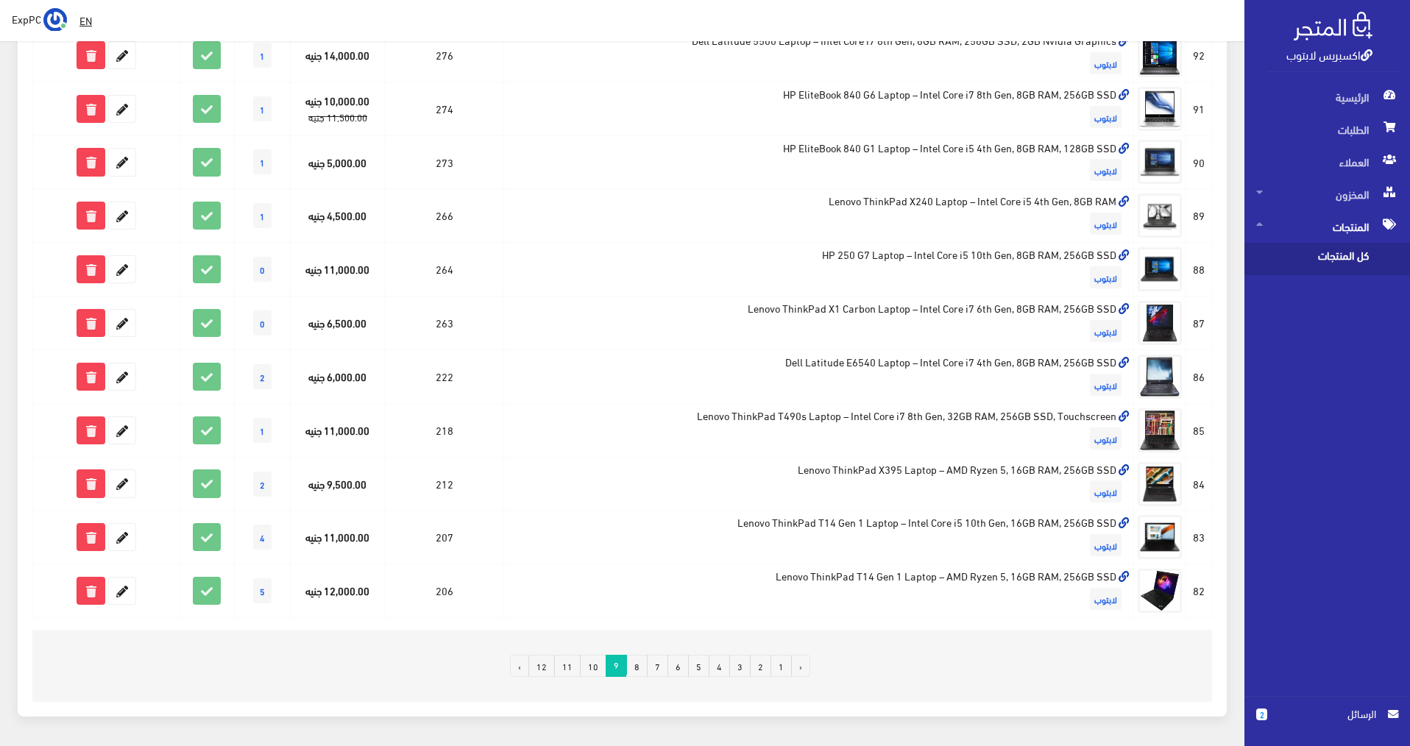
click at [643, 667] on link "8" at bounding box center [636, 666] width 21 height 22
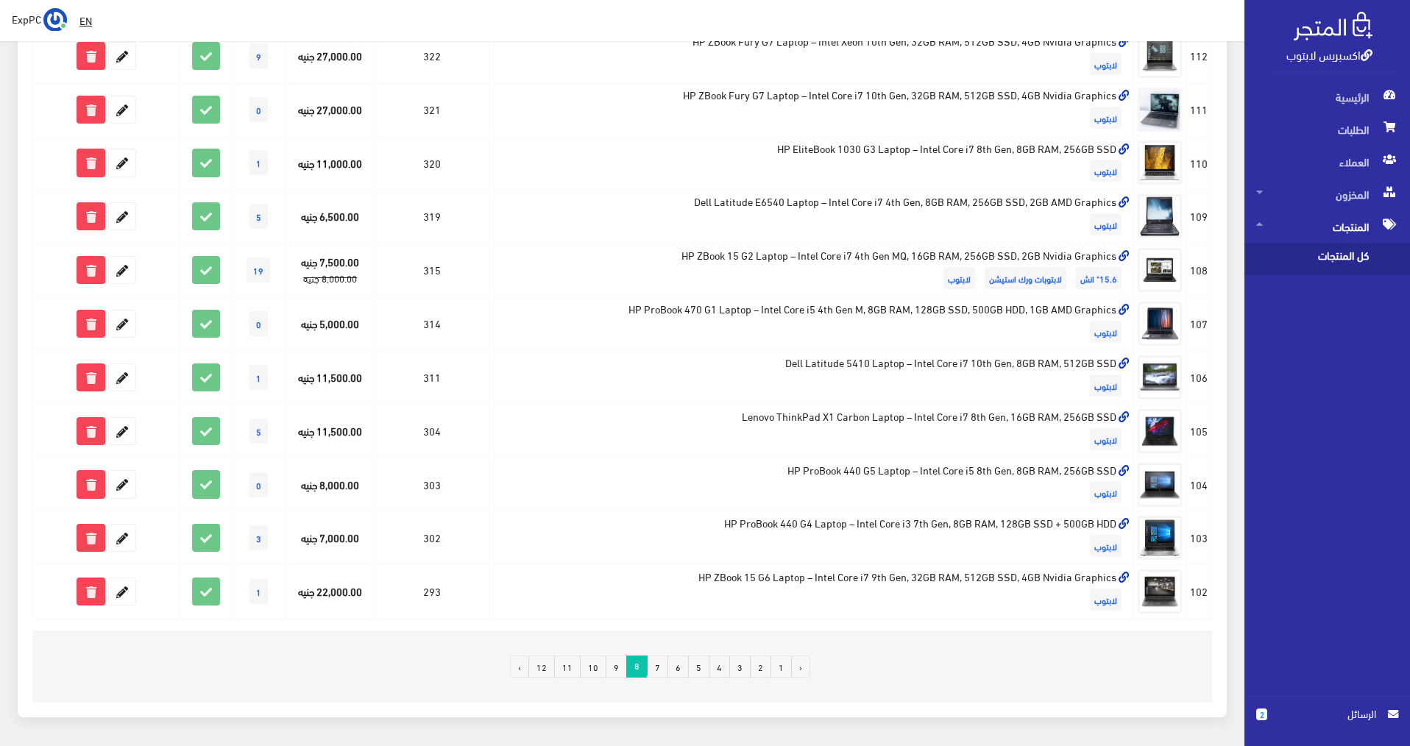
scroll to position [736, 0]
click at [668, 668] on link "7" at bounding box center [657, 666] width 21 height 22
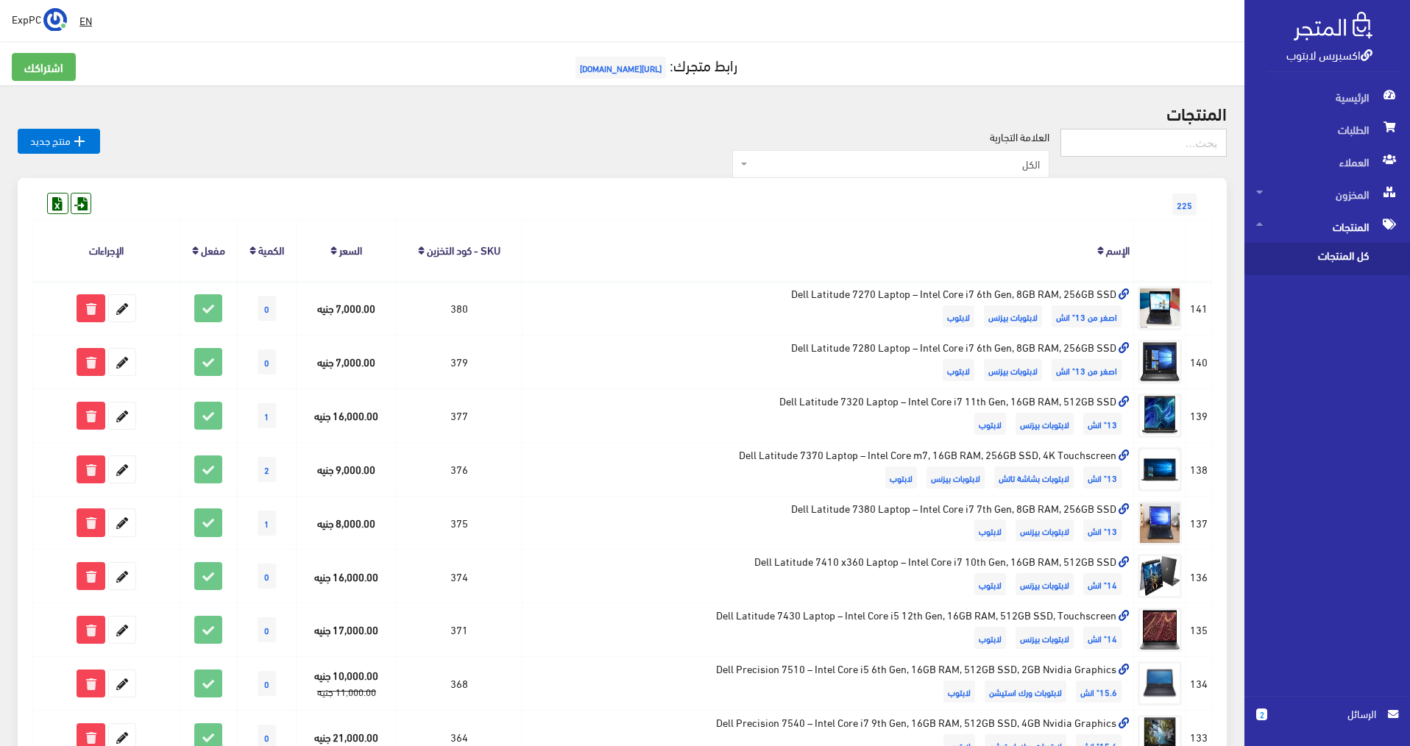
click at [1200, 150] on input "text" at bounding box center [1143, 143] width 166 height 28
type input "315"
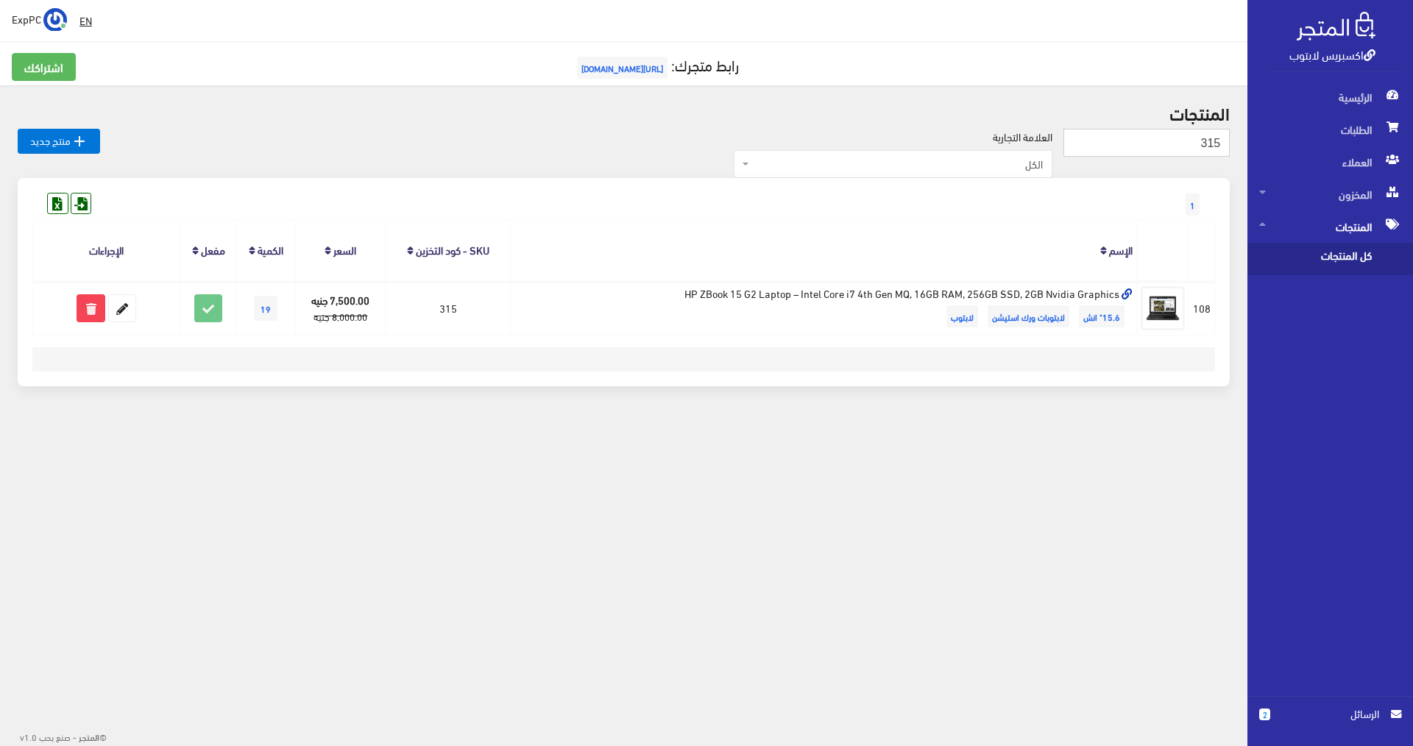
click at [1168, 138] on input "315" at bounding box center [1146, 143] width 166 height 28
type input "304"
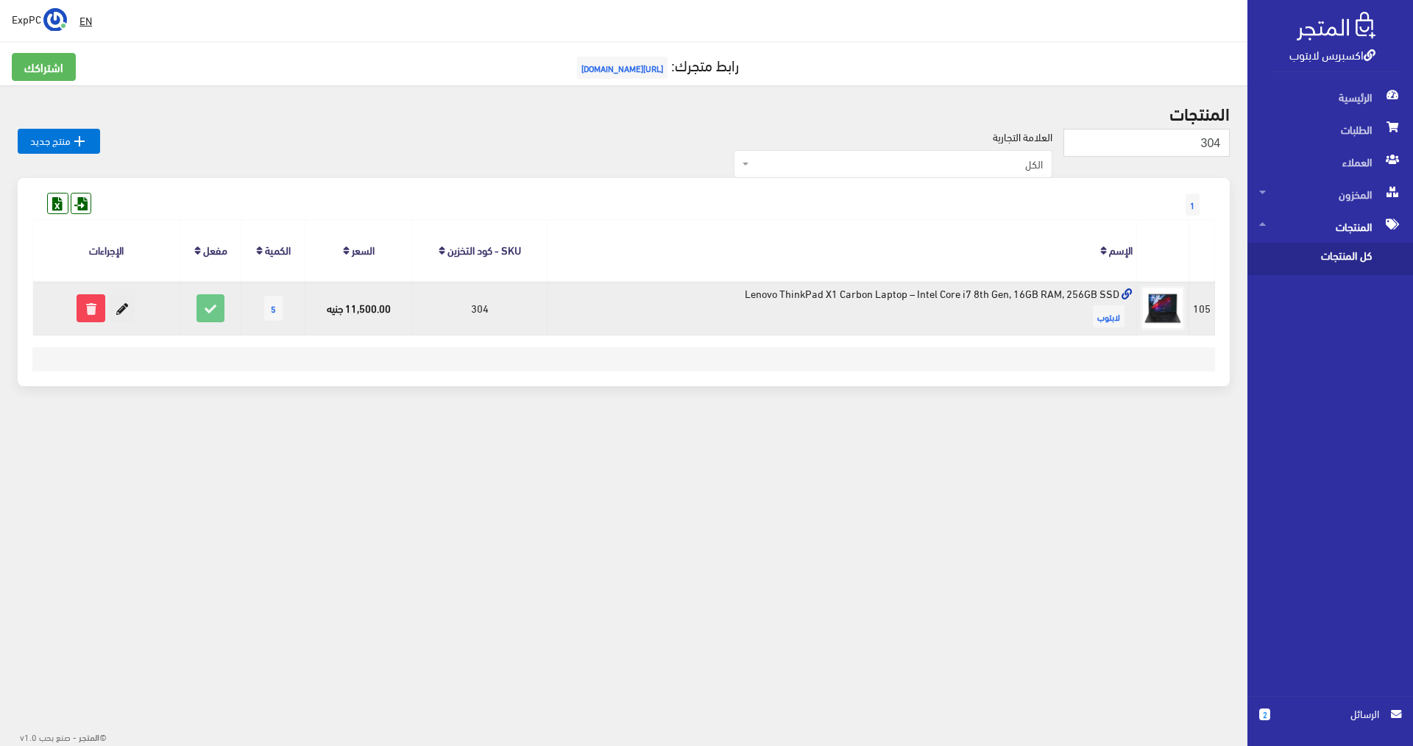
click at [115, 311] on icon at bounding box center [122, 308] width 26 height 26
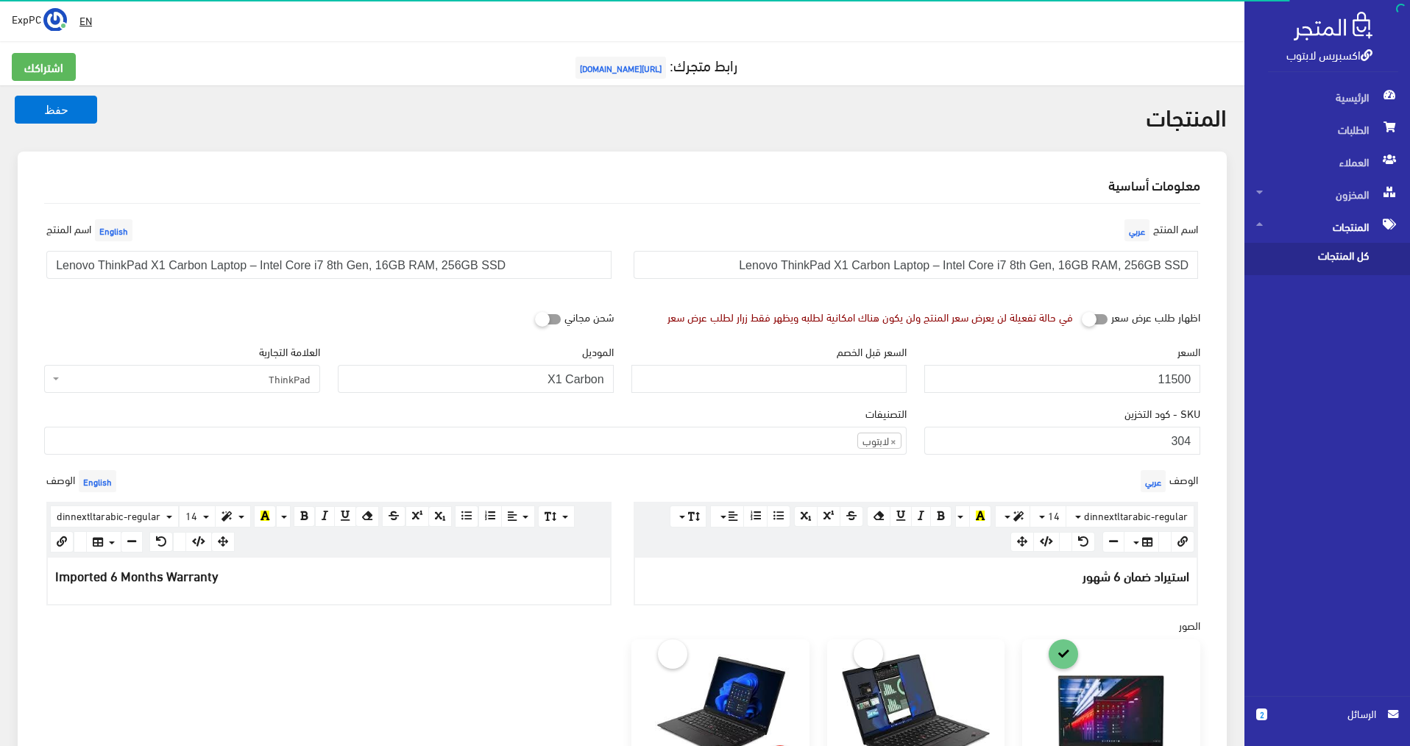
scroll to position [515, 0]
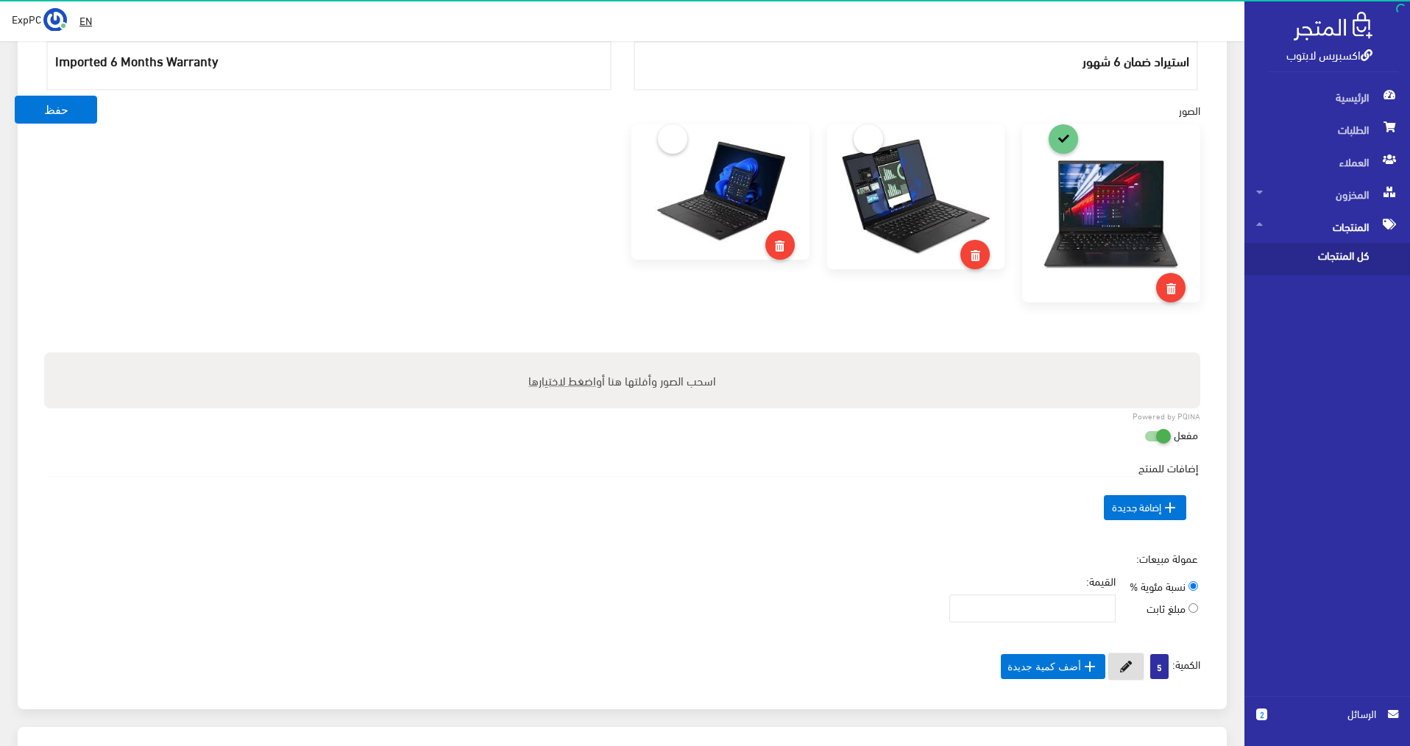
click at [1129, 667] on icon at bounding box center [1126, 667] width 12 height 12
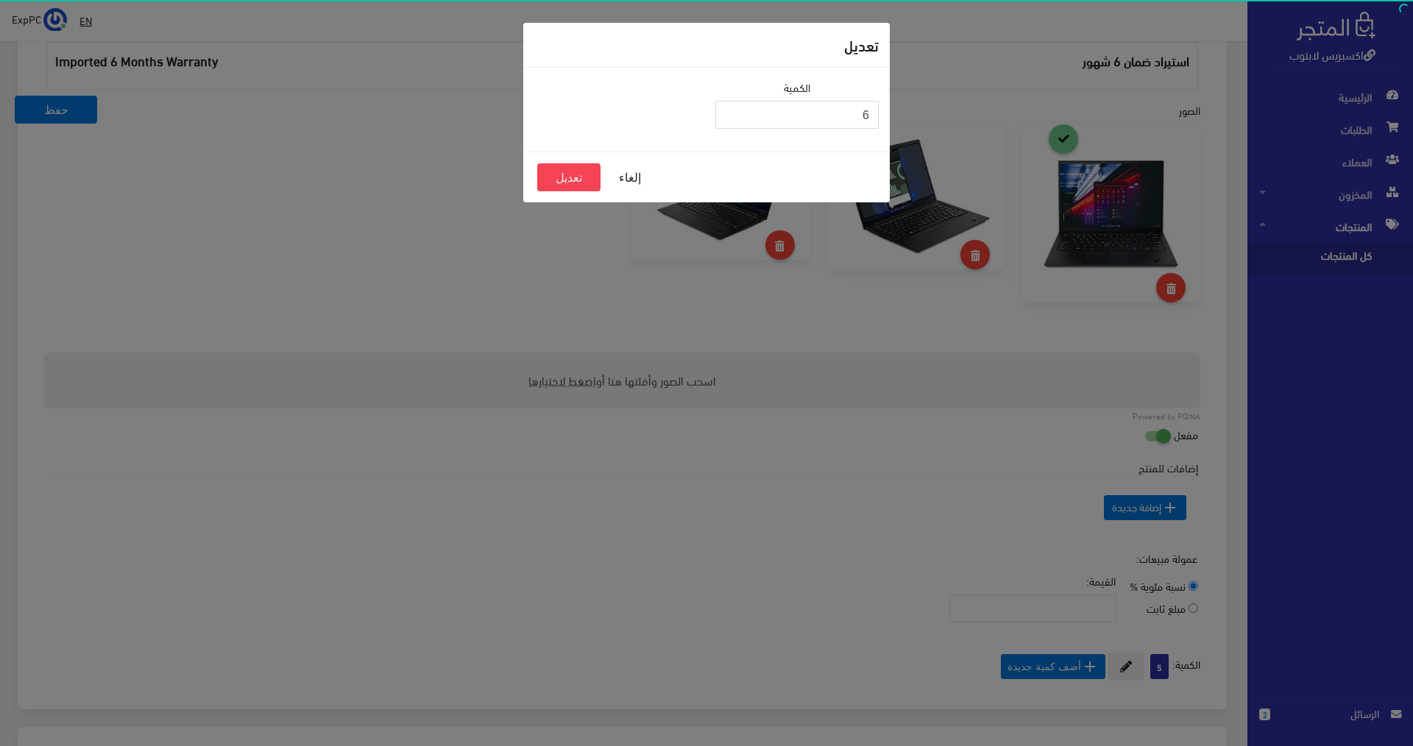
type input "6"
click at [731, 108] on input "6" at bounding box center [796, 115] width 163 height 28
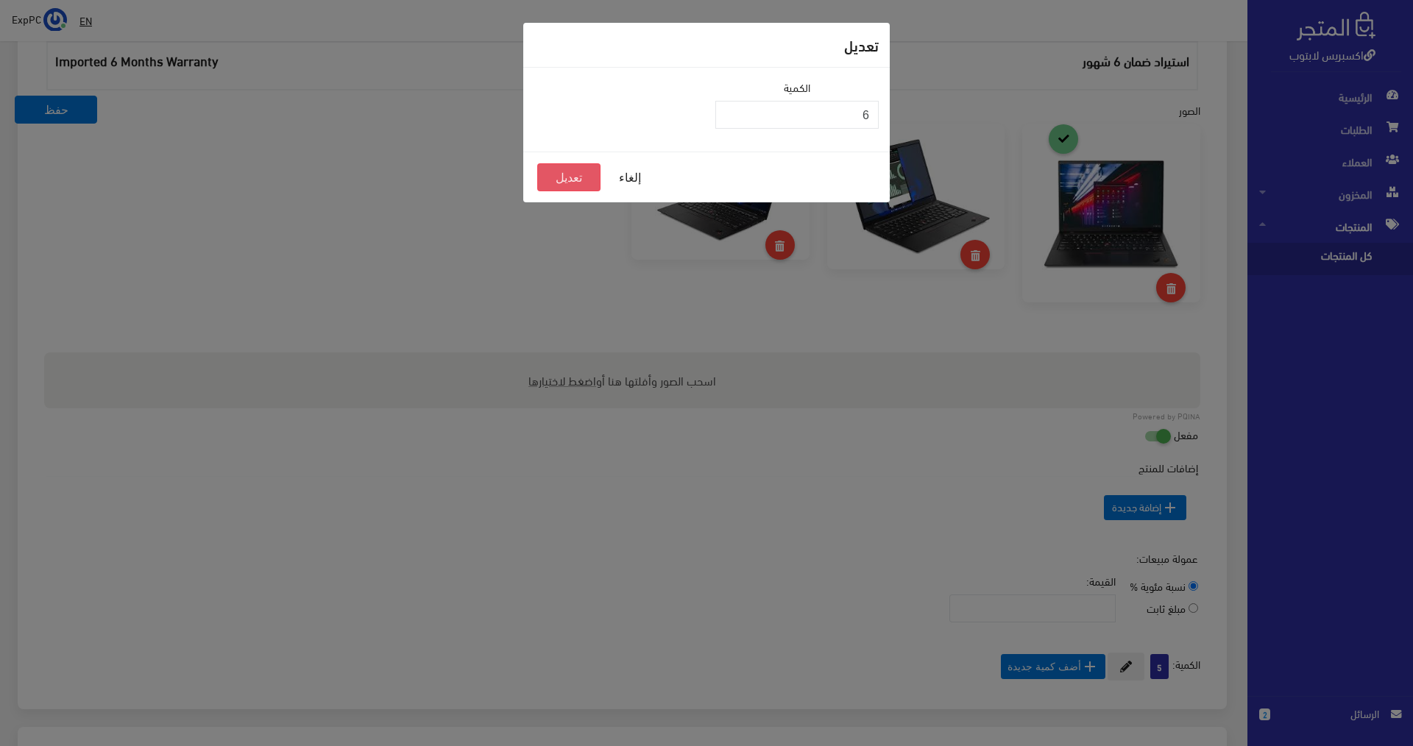
click at [583, 174] on button "تعديل" at bounding box center [568, 177] width 63 height 28
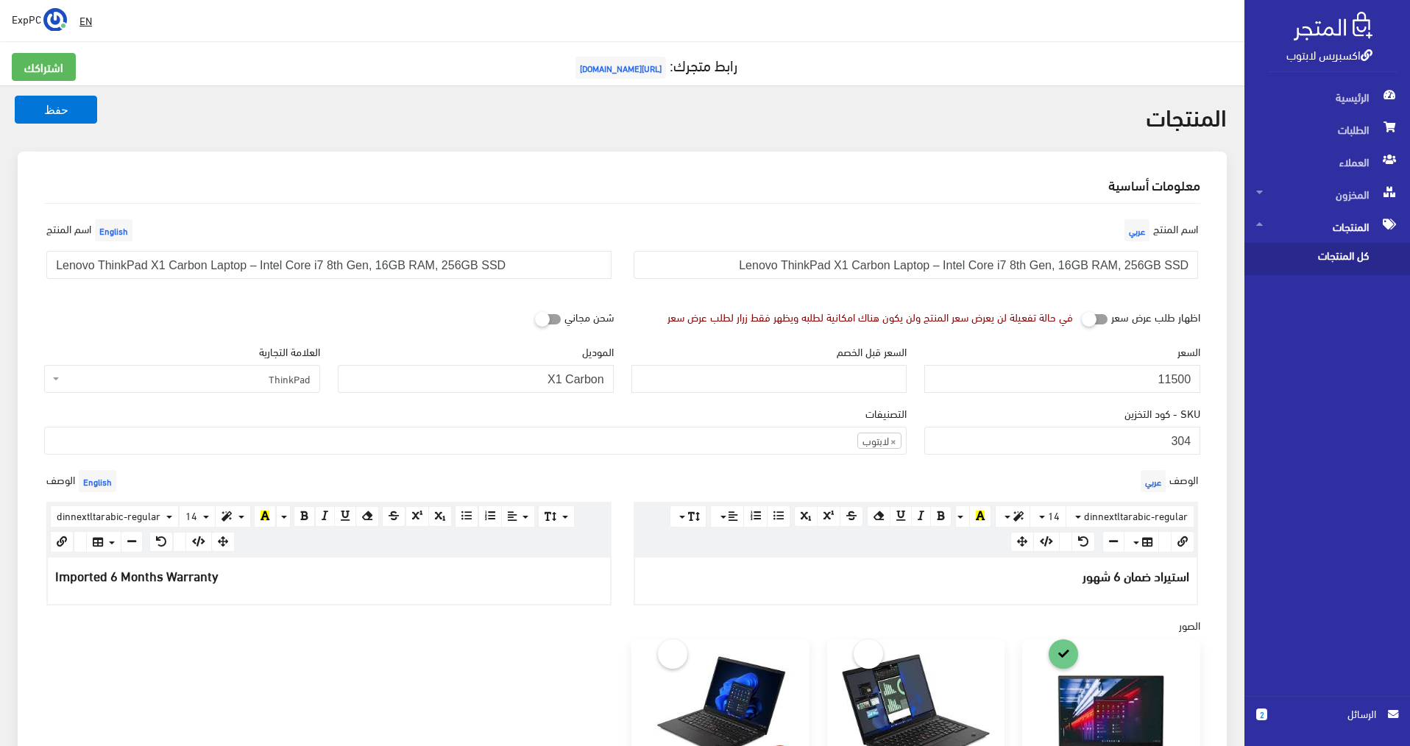
click at [1333, 258] on span "كل المنتجات" at bounding box center [1312, 259] width 112 height 32
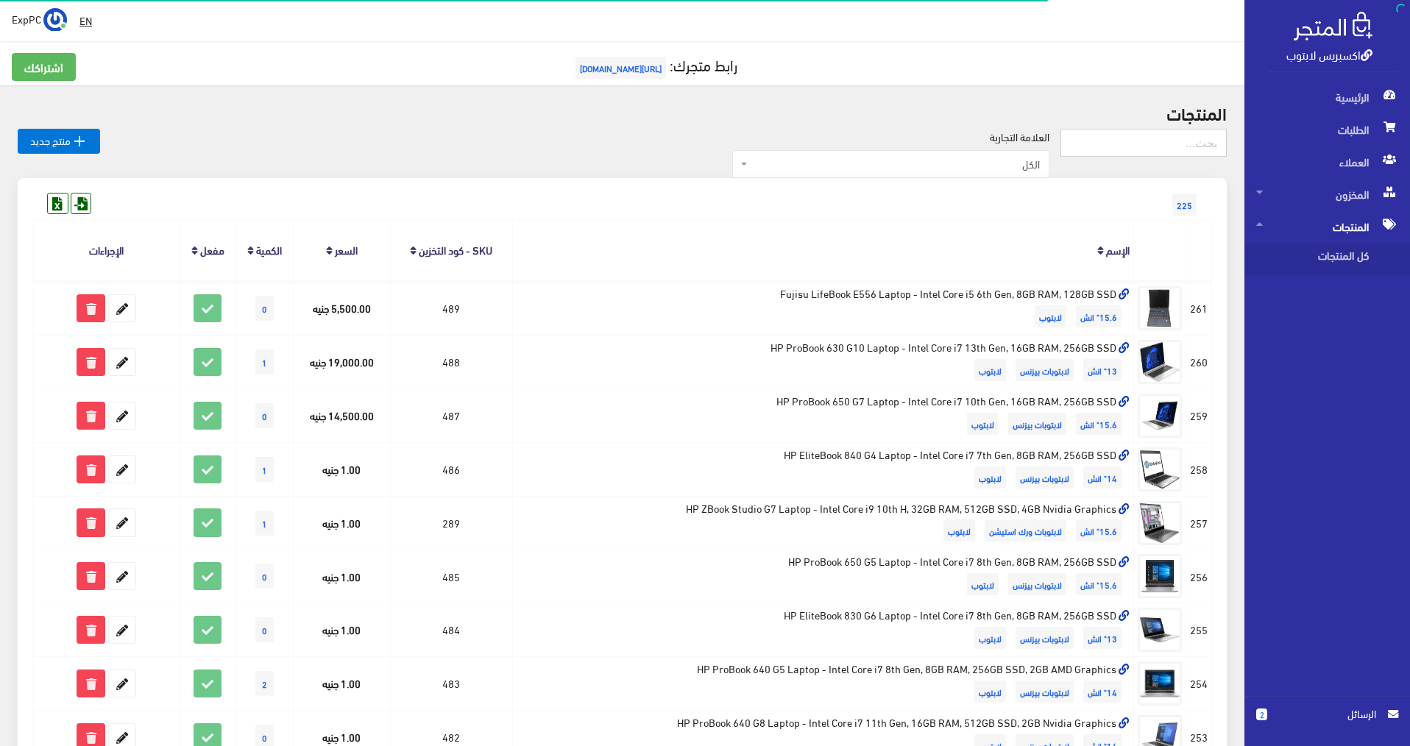
click at [1150, 148] on input "text" at bounding box center [1143, 143] width 166 height 28
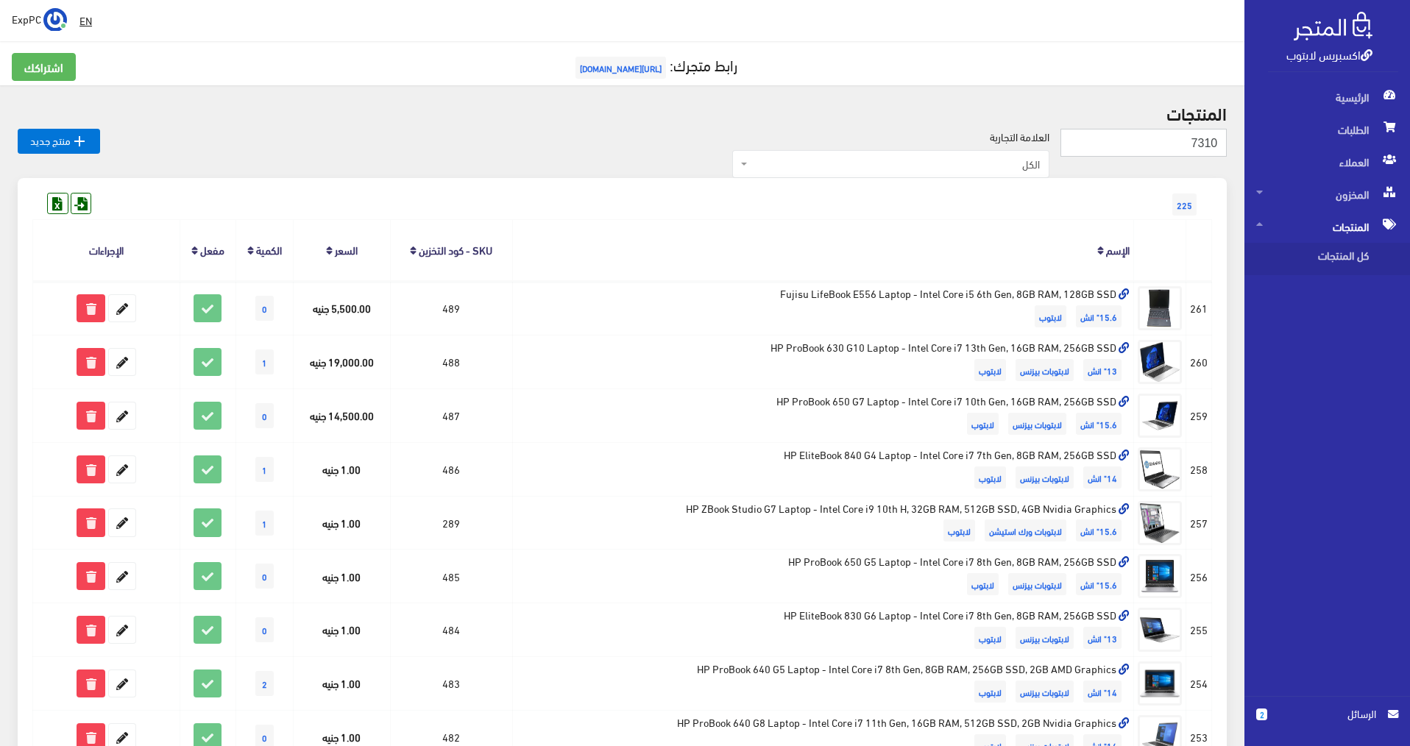
type input "7310"
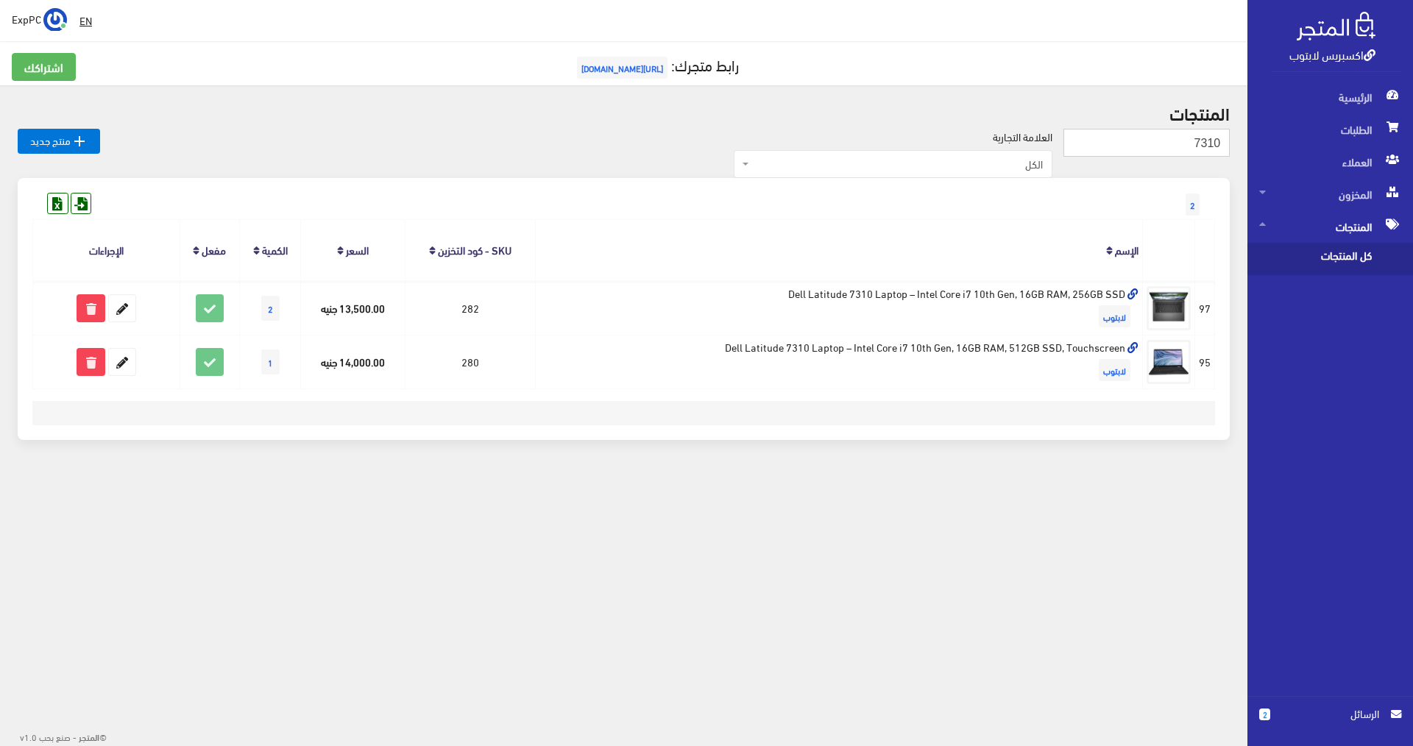
click at [1144, 141] on input "7310" at bounding box center [1146, 143] width 166 height 28
type input "t14"
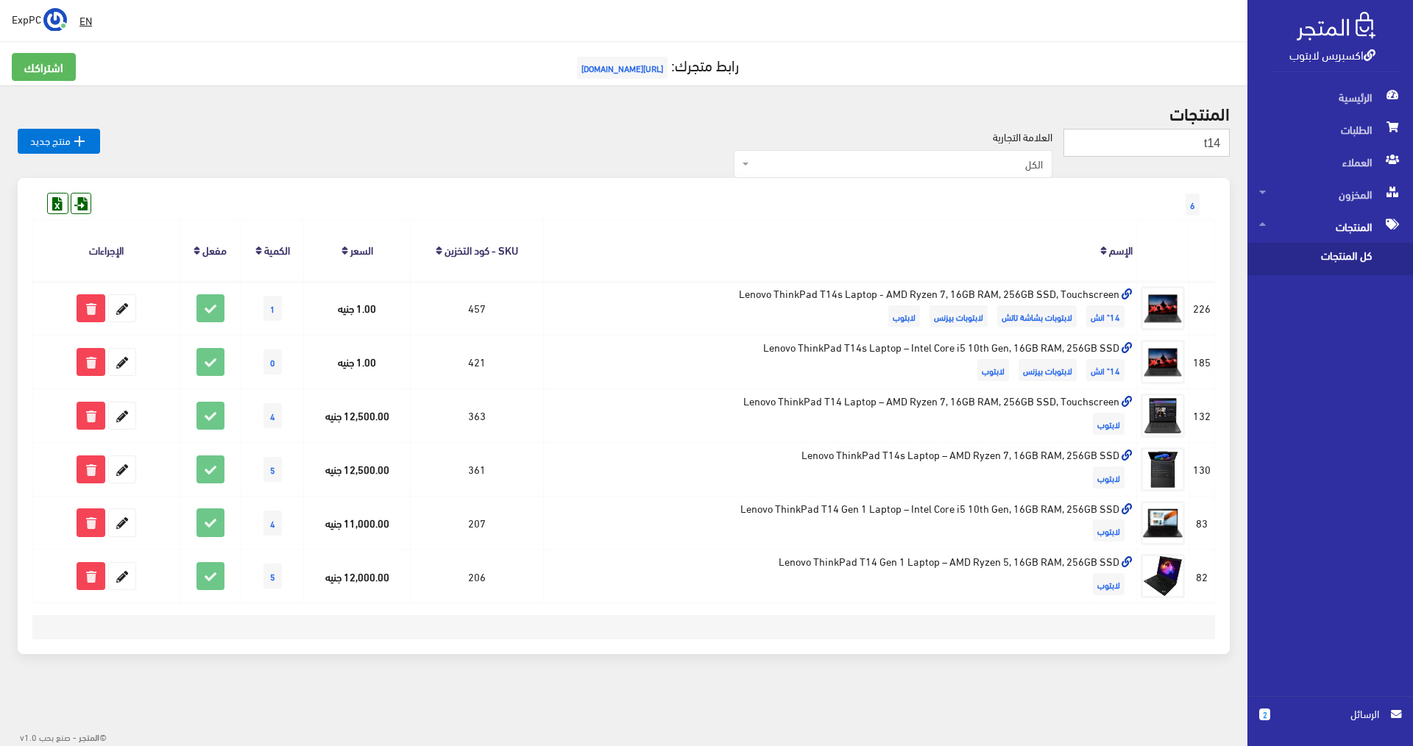
click at [1146, 147] on input "t14" at bounding box center [1146, 143] width 166 height 28
type input "x13"
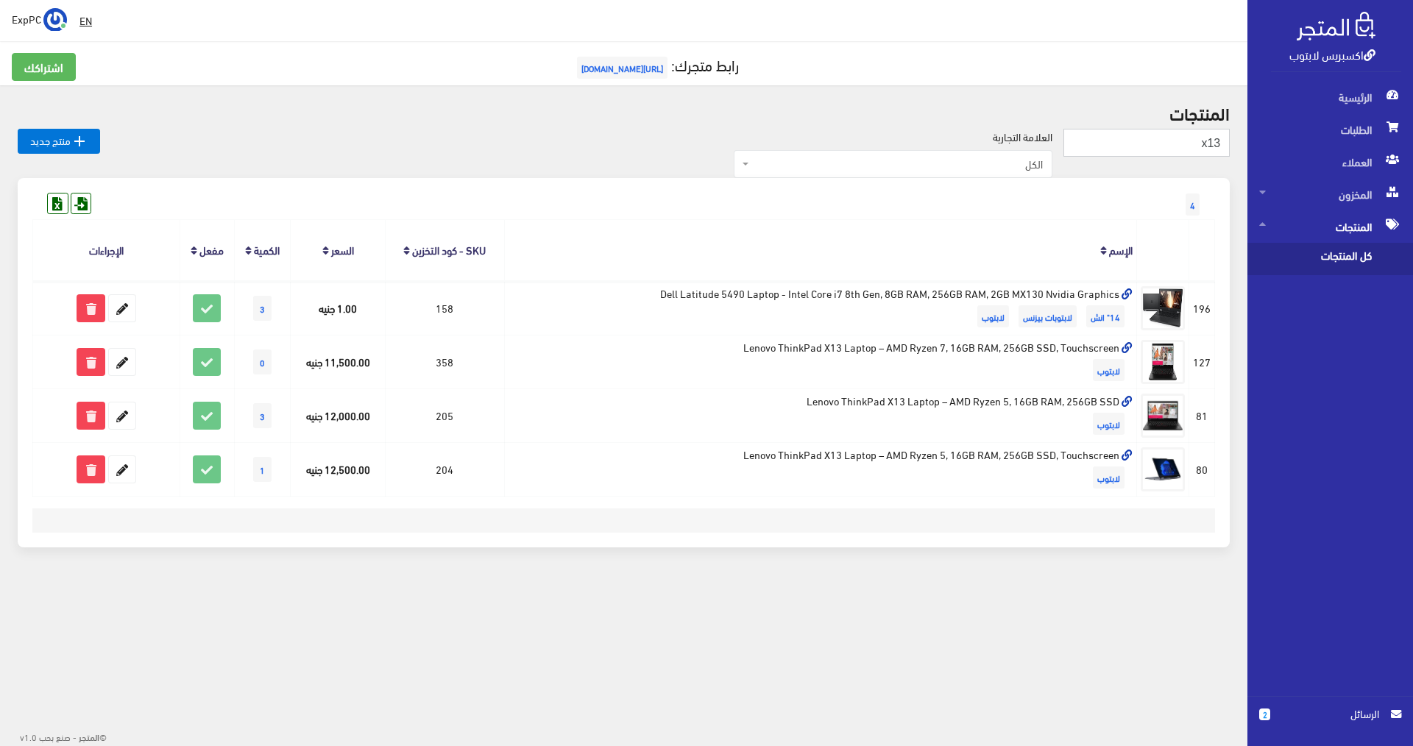
click at [1178, 138] on input "x13" at bounding box center [1146, 143] width 166 height 28
type input "650 g2"
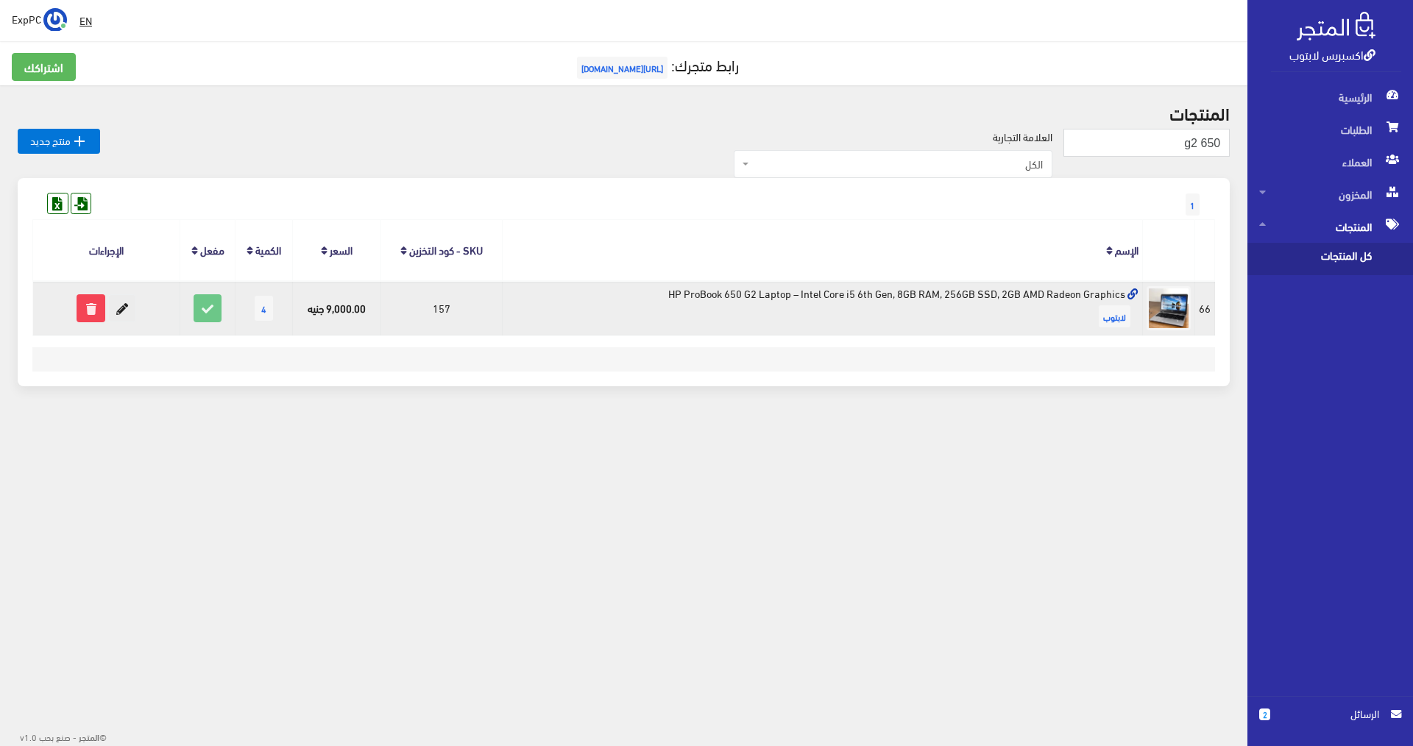
click at [130, 311] on icon at bounding box center [122, 308] width 26 height 26
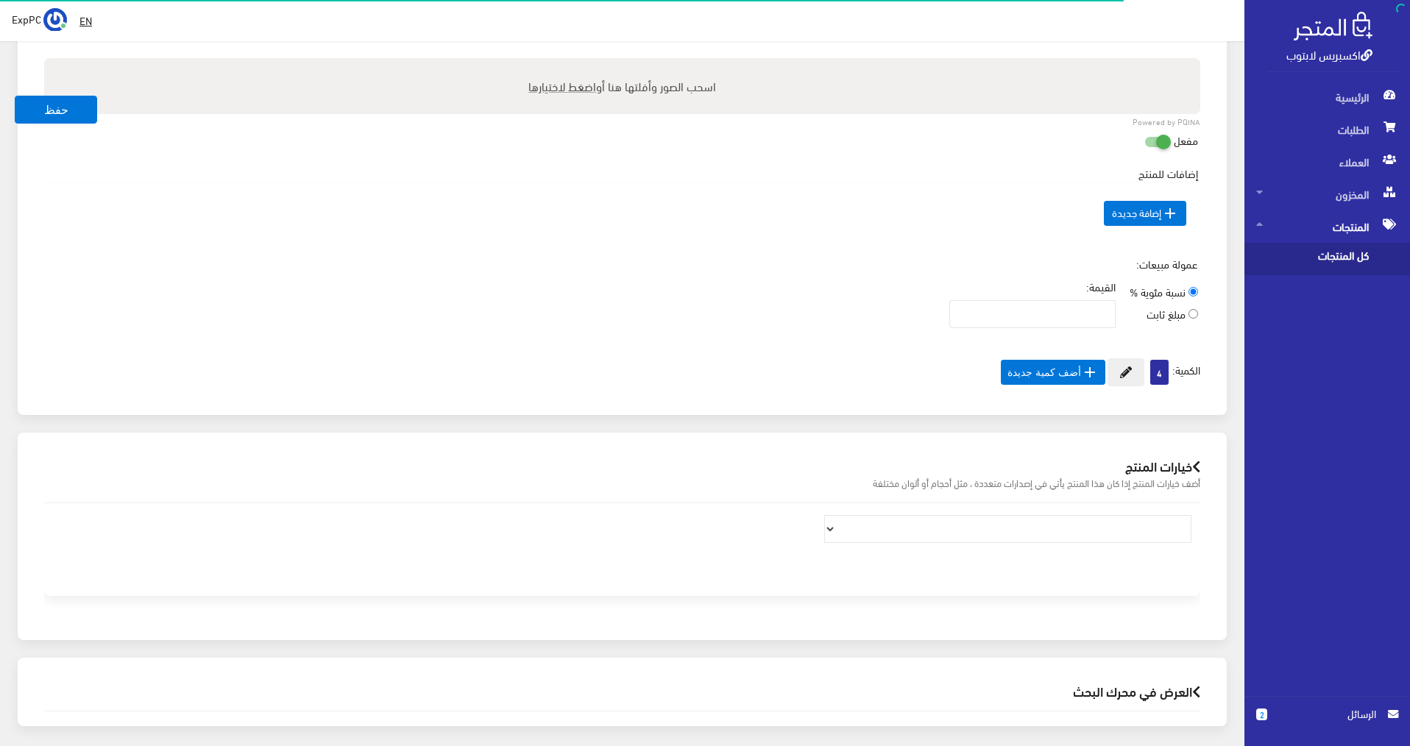
scroll to position [809, 0]
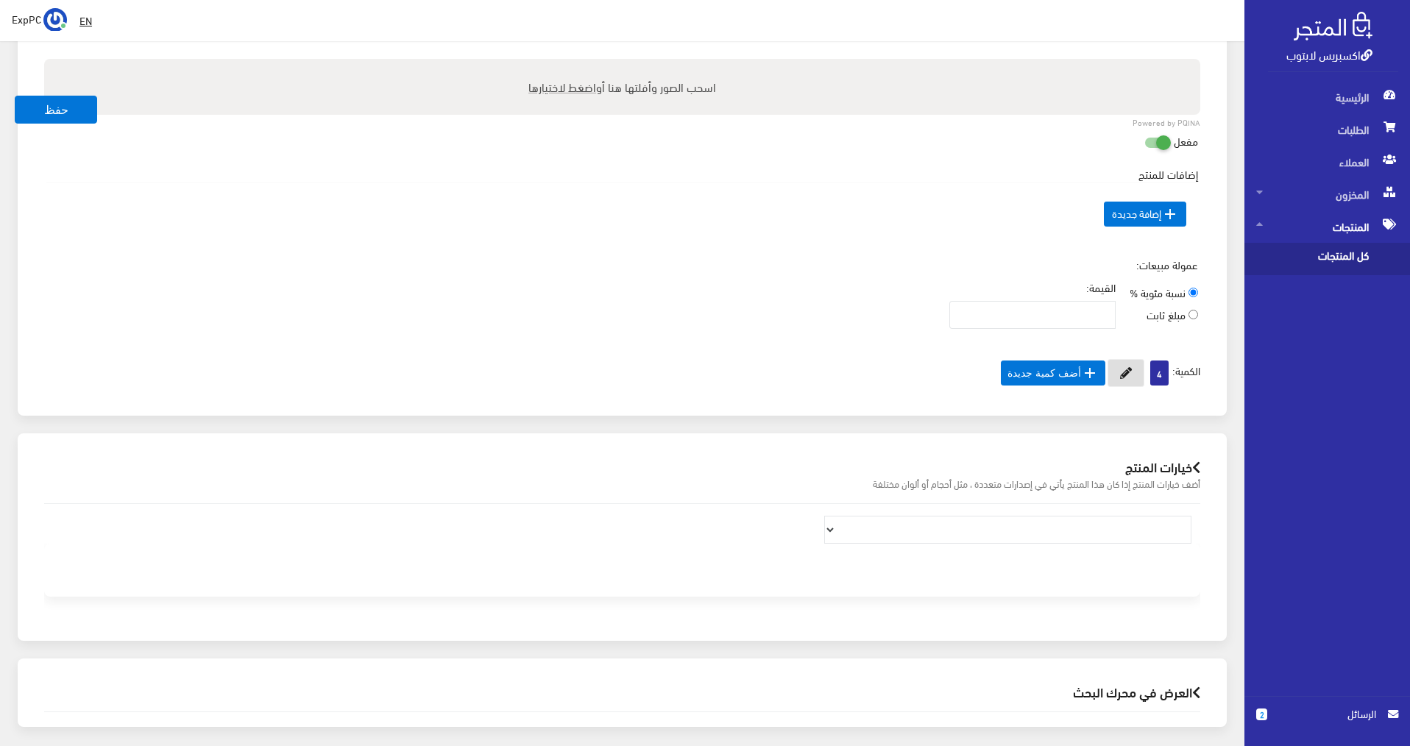
click at [1135, 377] on button at bounding box center [1125, 373] width 37 height 28
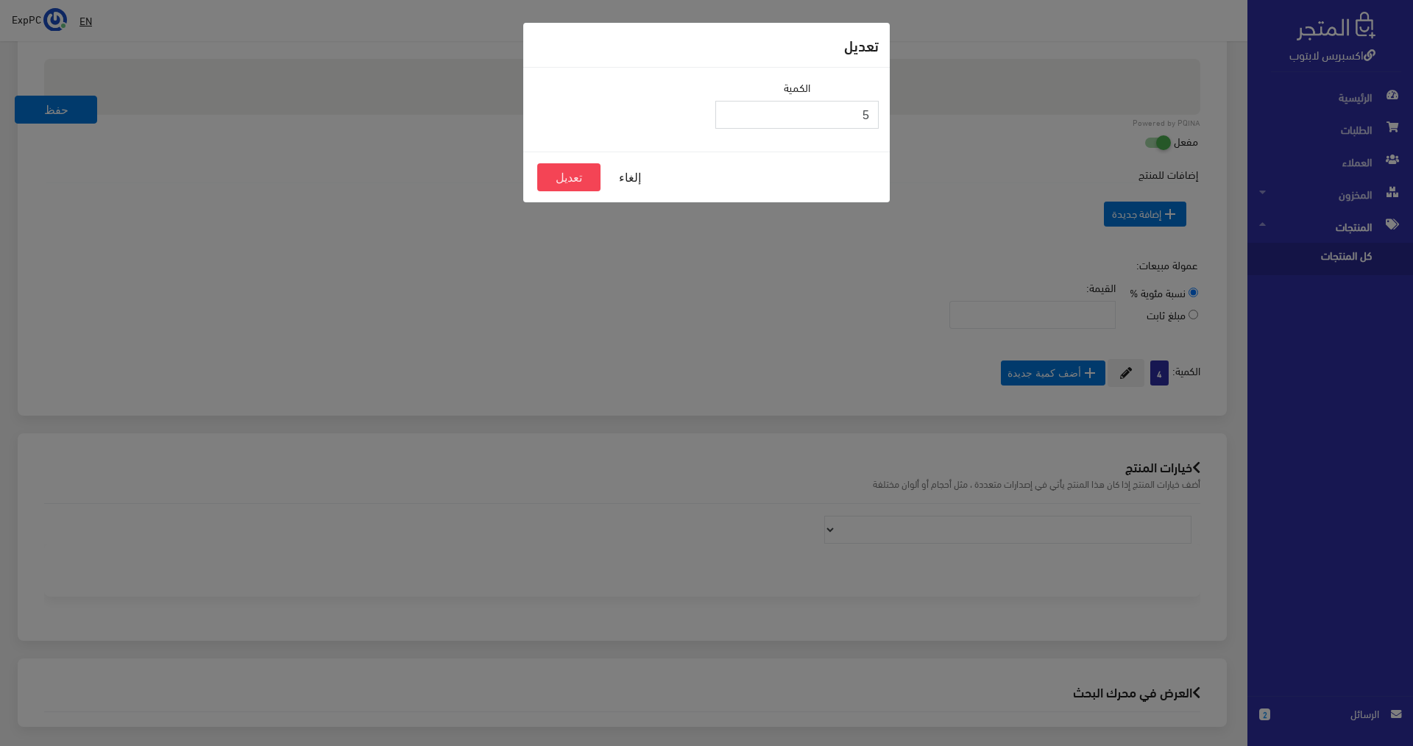
type input "5"
click at [725, 109] on input "5" at bounding box center [796, 115] width 163 height 28
click at [553, 177] on button "تعديل" at bounding box center [568, 177] width 63 height 28
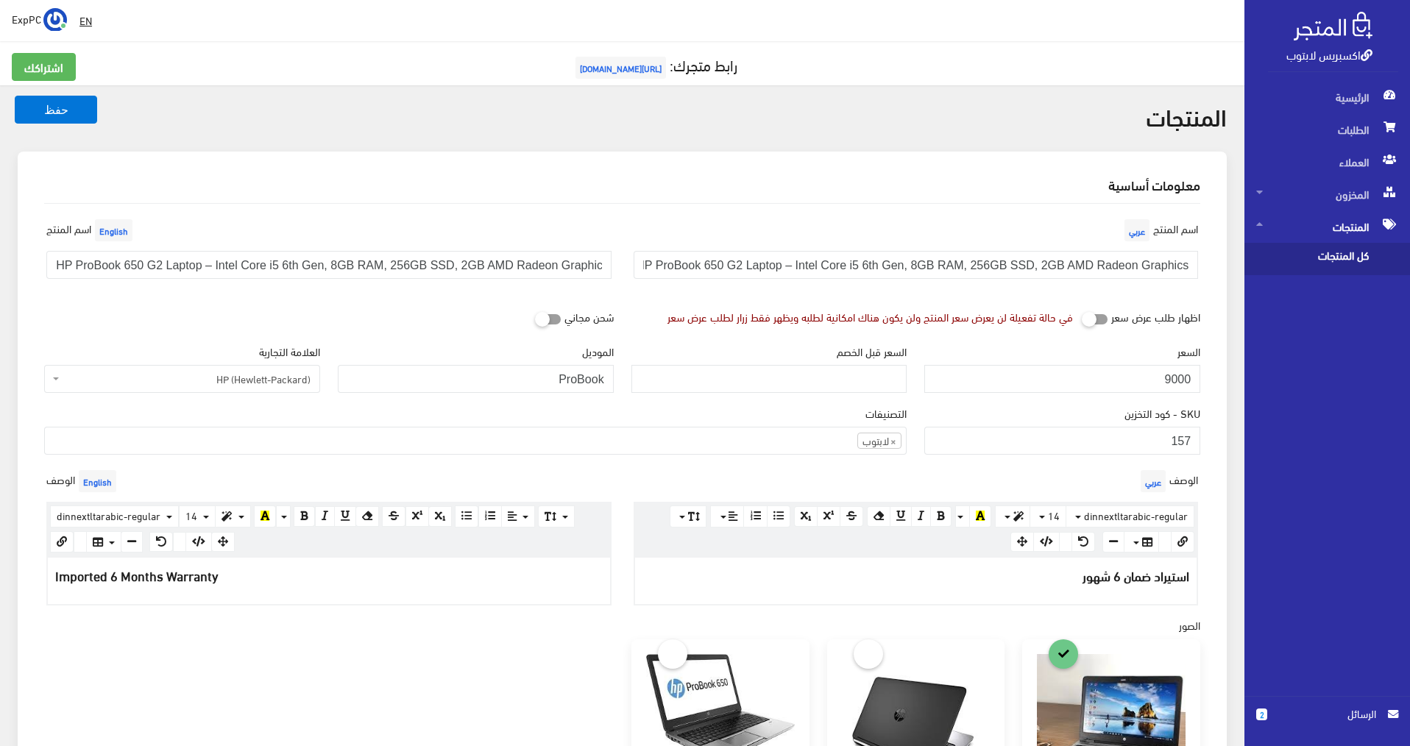
click at [1338, 259] on span "كل المنتجات" at bounding box center [1312, 259] width 112 height 32
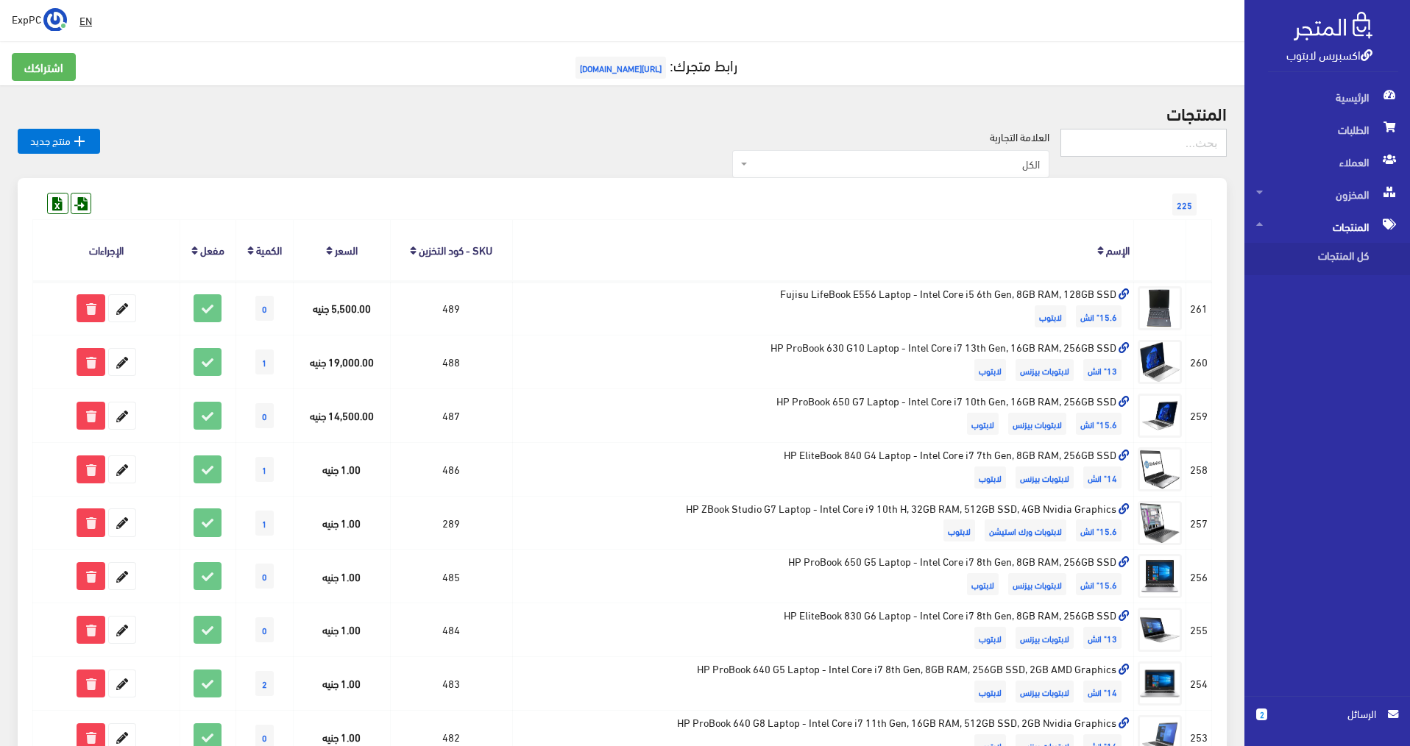
click at [1157, 148] on input "text" at bounding box center [1143, 143] width 166 height 28
type input "136"
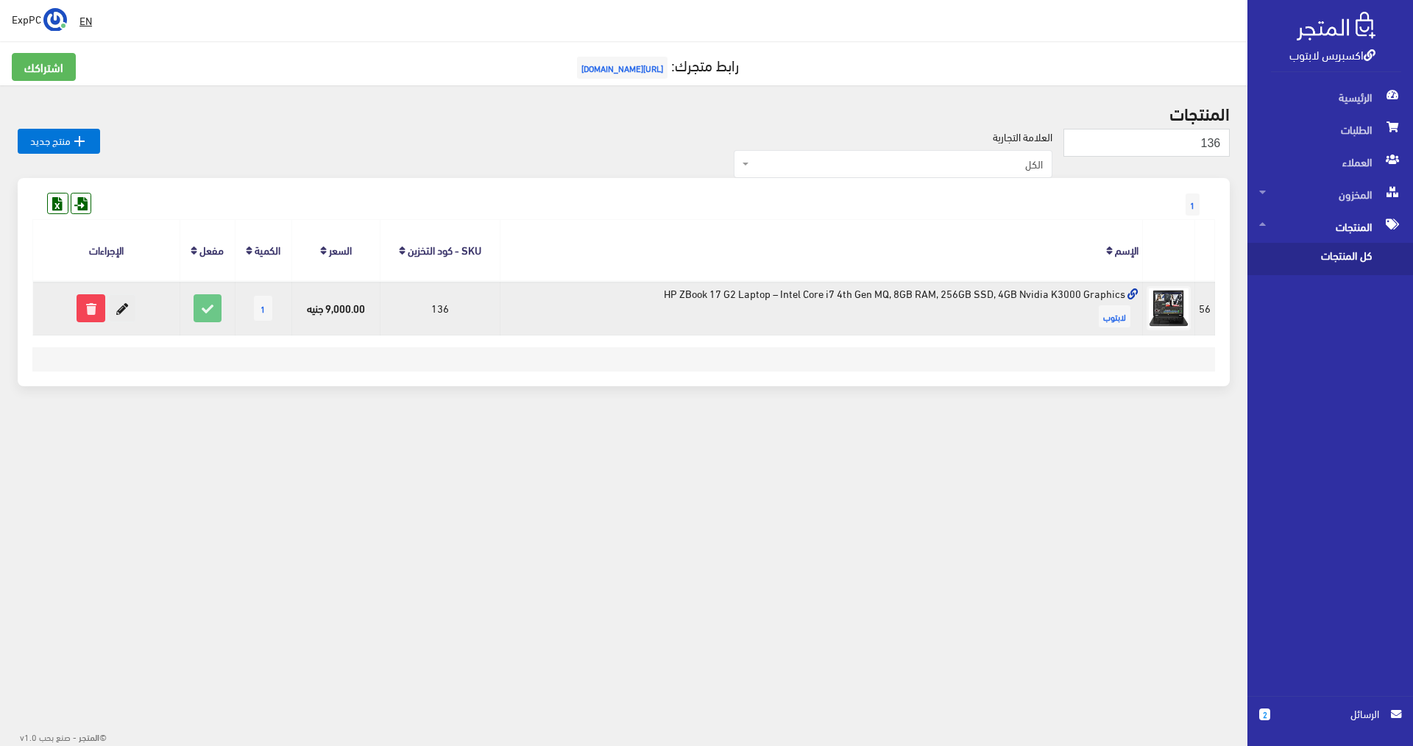
click at [125, 309] on icon at bounding box center [122, 308] width 26 height 26
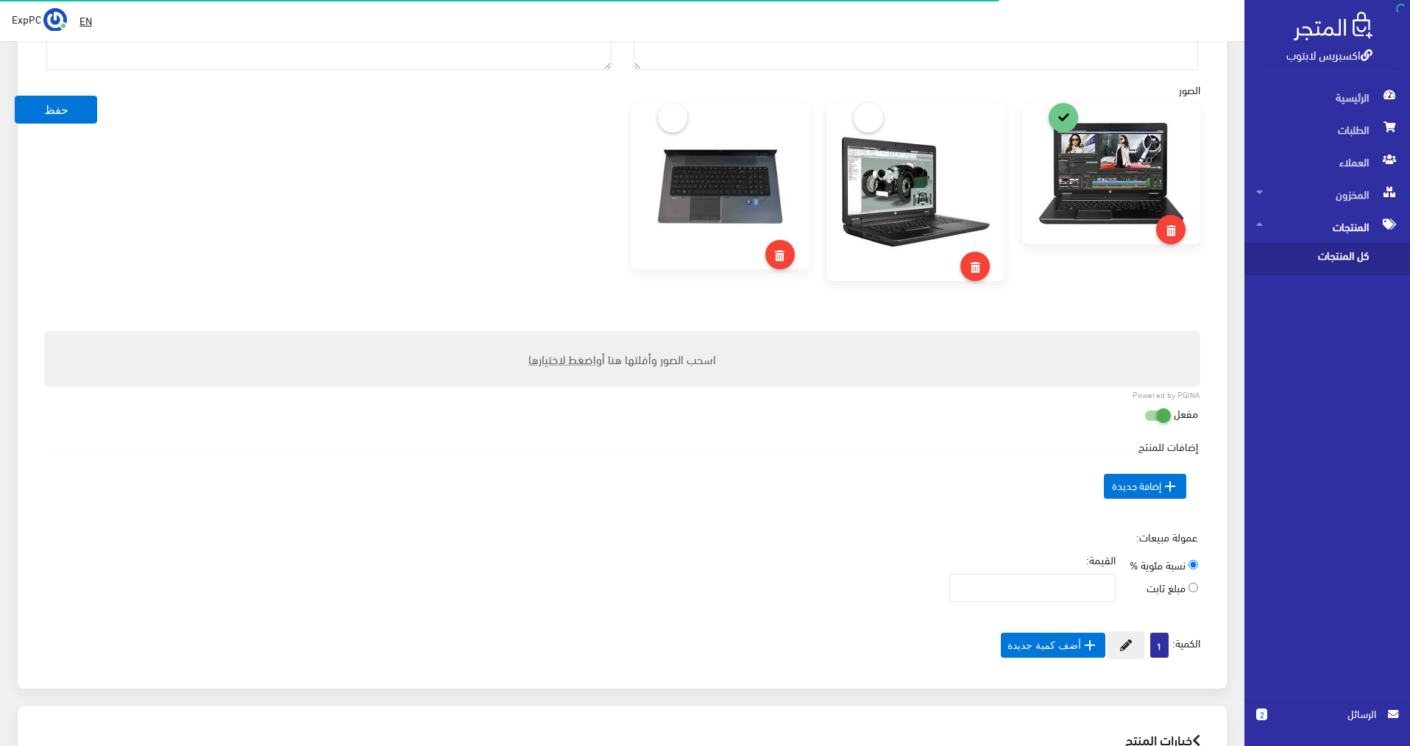
scroll to position [670, 0]
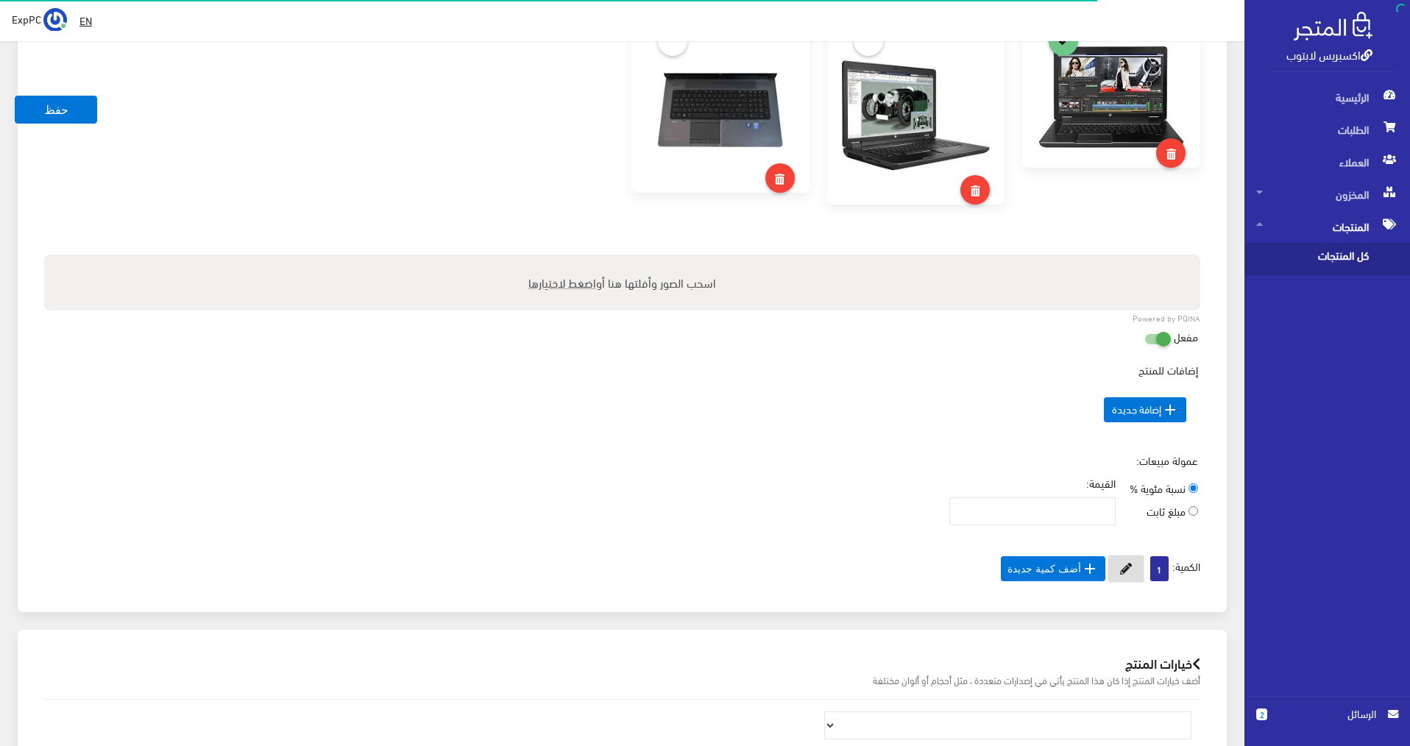
click at [1125, 572] on form "حفظ معلومات أساسية اسم المنتج عربي HP ZBook 17 G2 Laptop – Intel Core i7 4th Ge…" at bounding box center [622, 203] width 1209 height 1475
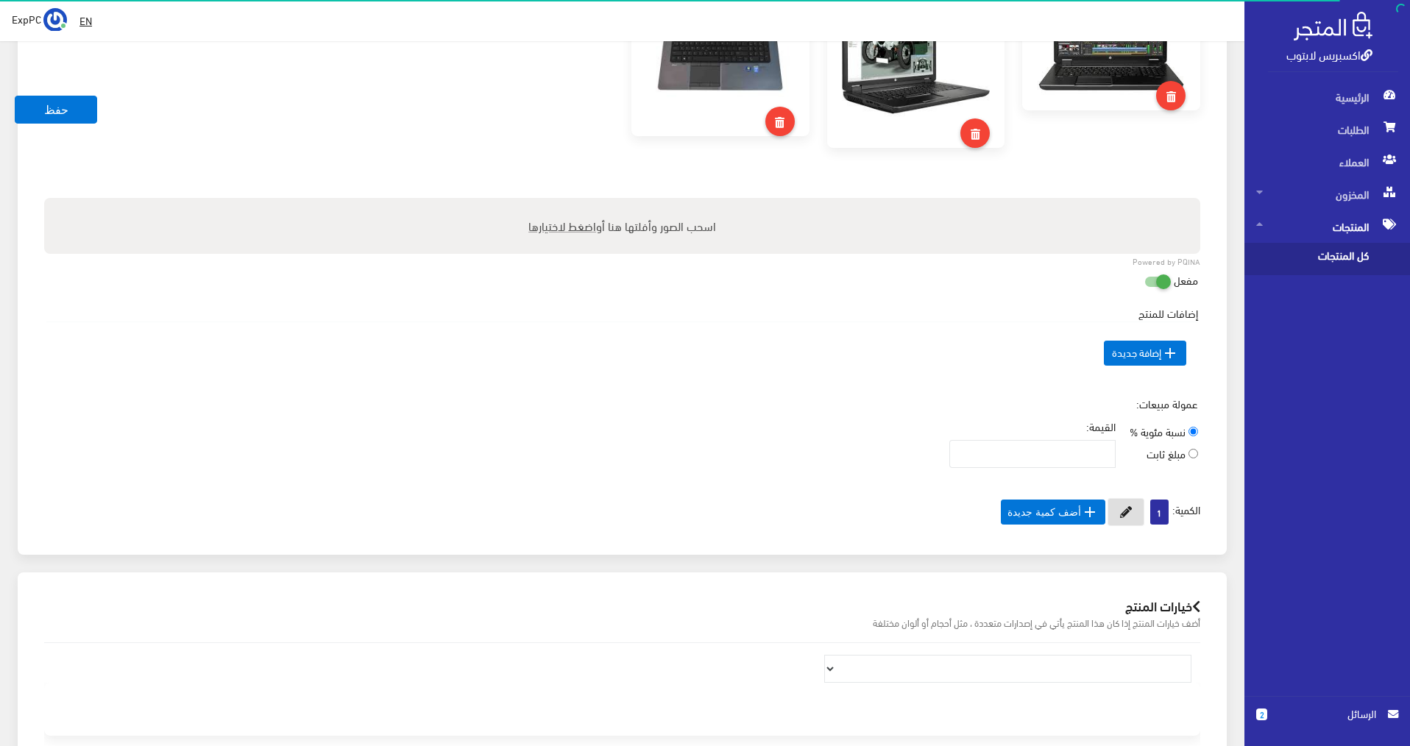
click at [1126, 511] on icon at bounding box center [1126, 512] width 12 height 12
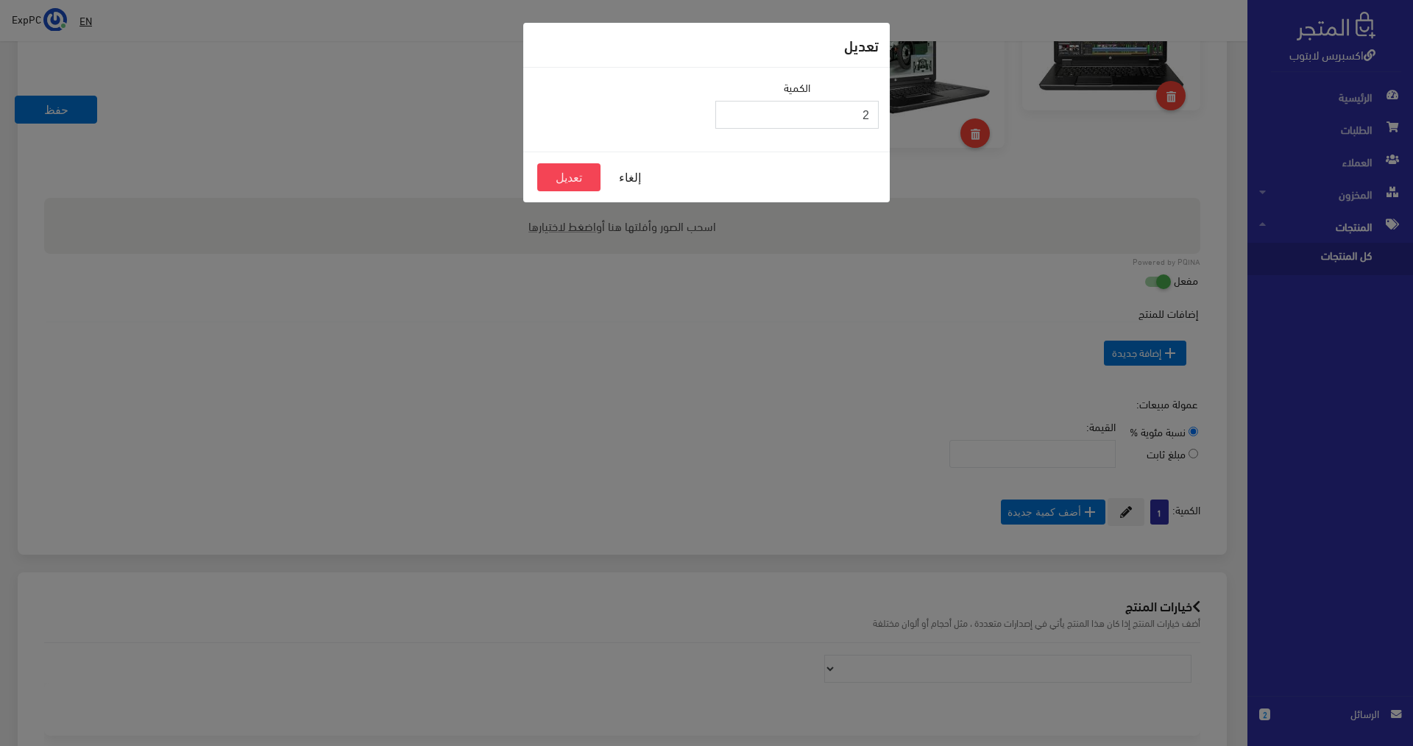
type input "2"
click at [731, 110] on input "2" at bounding box center [796, 115] width 163 height 28
click at [572, 171] on button "تعديل" at bounding box center [568, 177] width 63 height 28
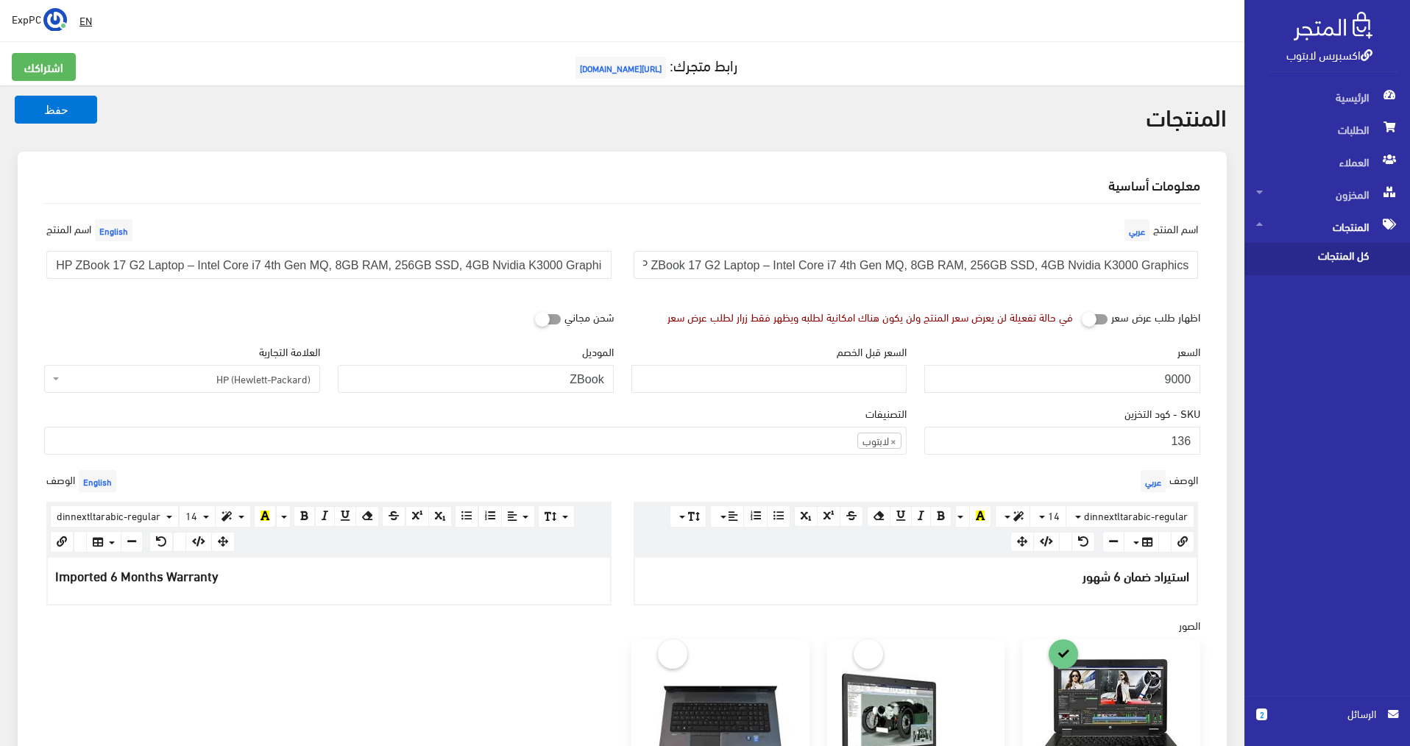
click at [1353, 253] on span "كل المنتجات" at bounding box center [1312, 259] width 112 height 32
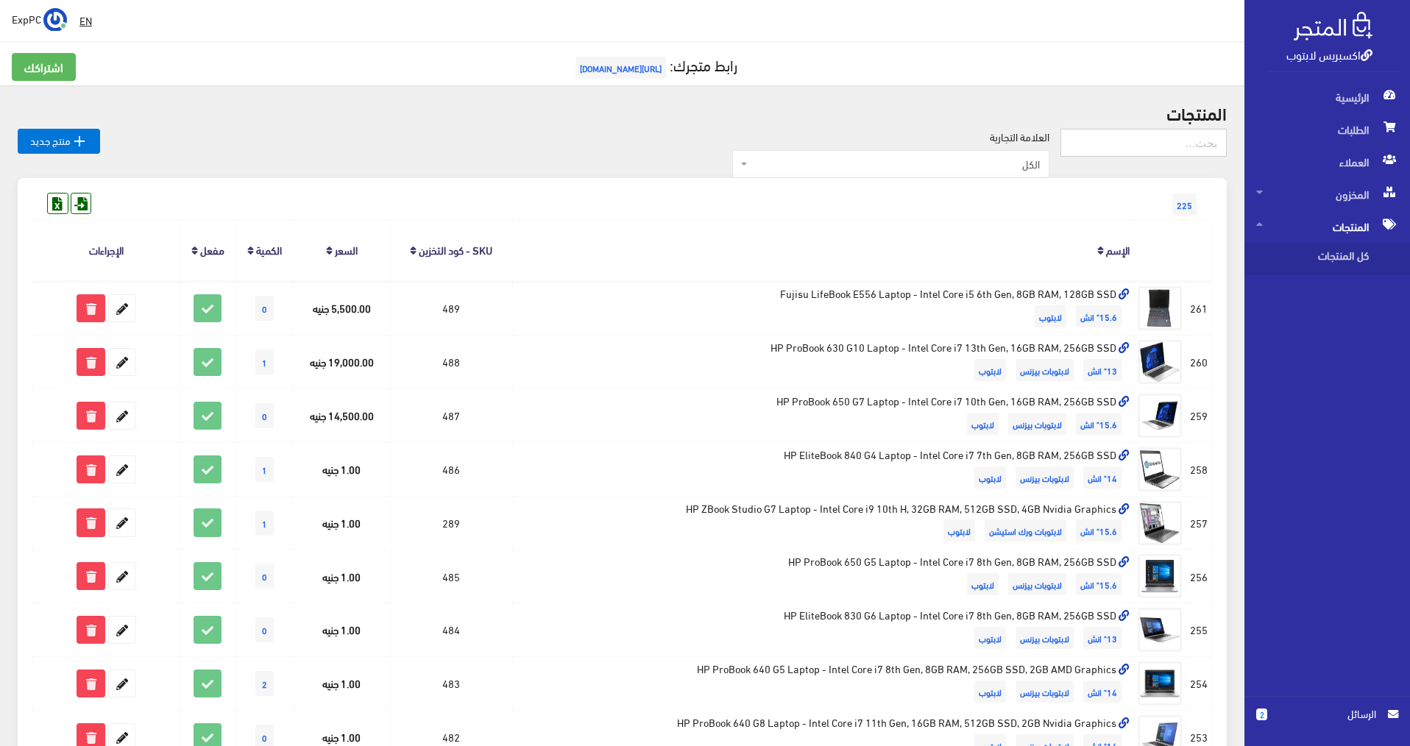
click at [1099, 134] on input "text" at bounding box center [1143, 143] width 166 height 28
type input "128"
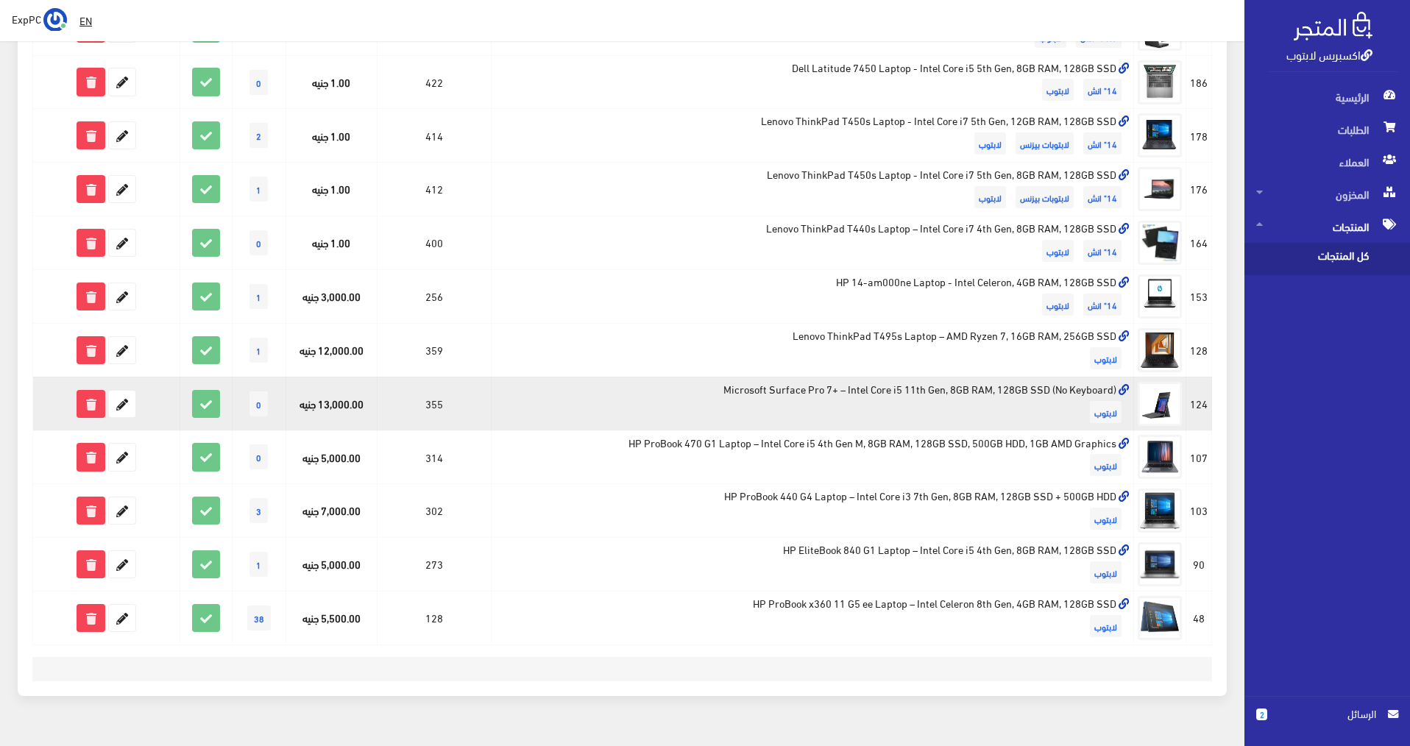
scroll to position [442, 0]
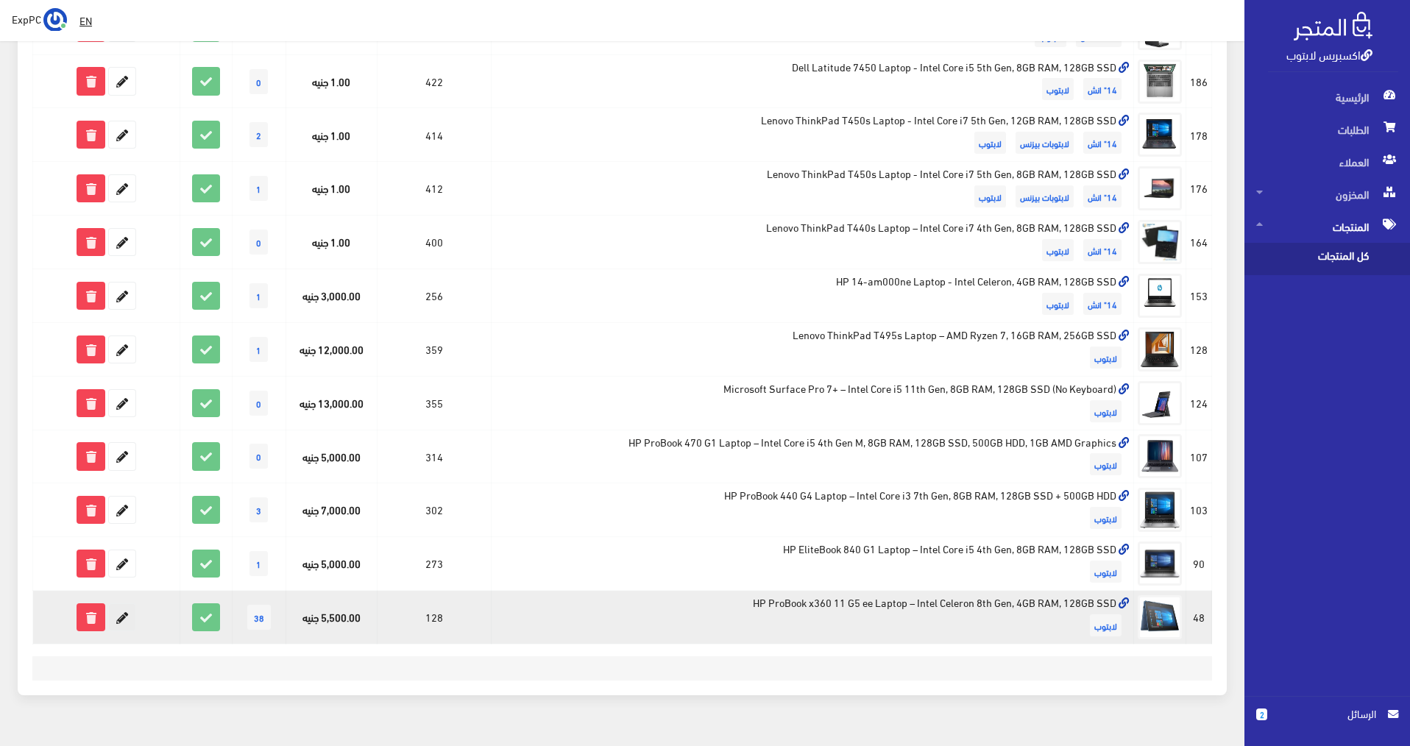
click at [124, 617] on icon at bounding box center [122, 617] width 26 height 26
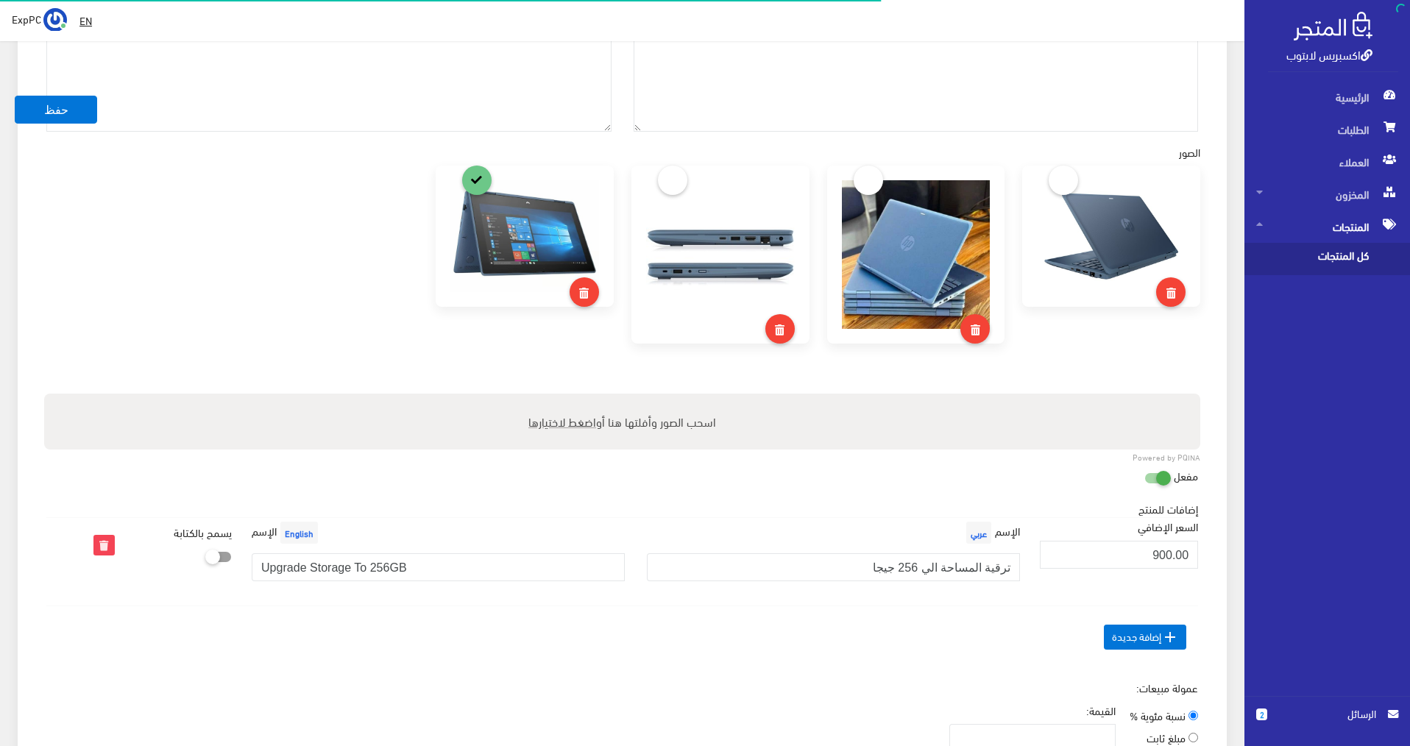
scroll to position [747, 0]
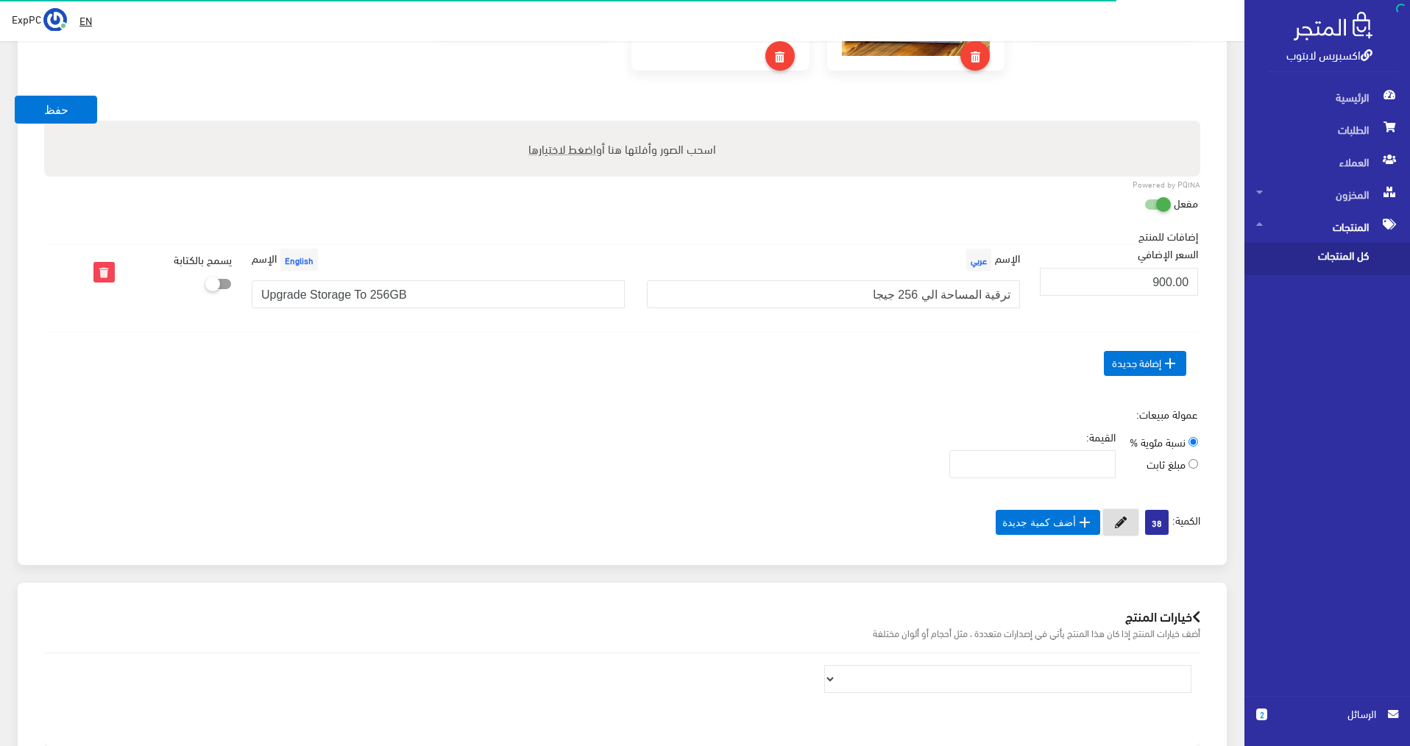
click at [1123, 517] on icon at bounding box center [1121, 523] width 12 height 12
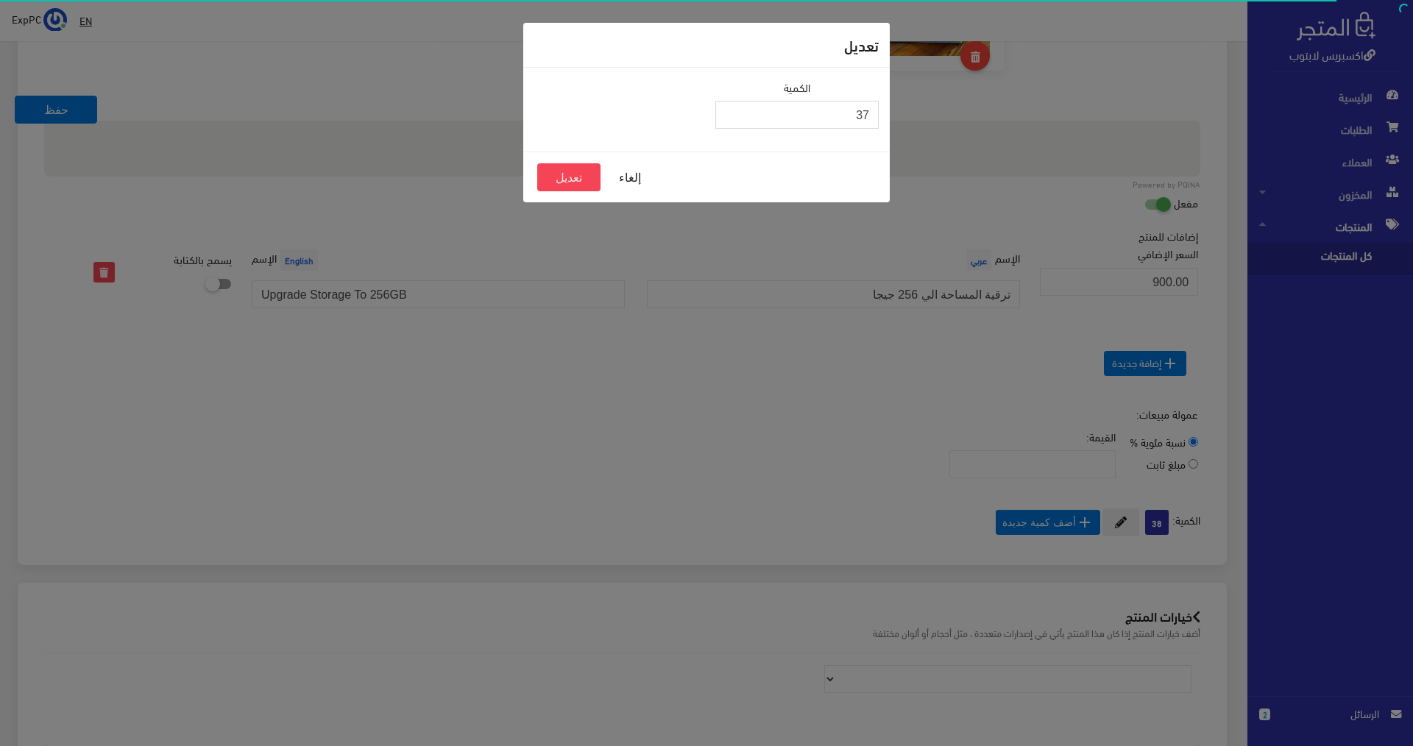
click at [727, 117] on input "37" at bounding box center [796, 115] width 163 height 28
click at [727, 117] on input "36" at bounding box center [796, 115] width 163 height 28
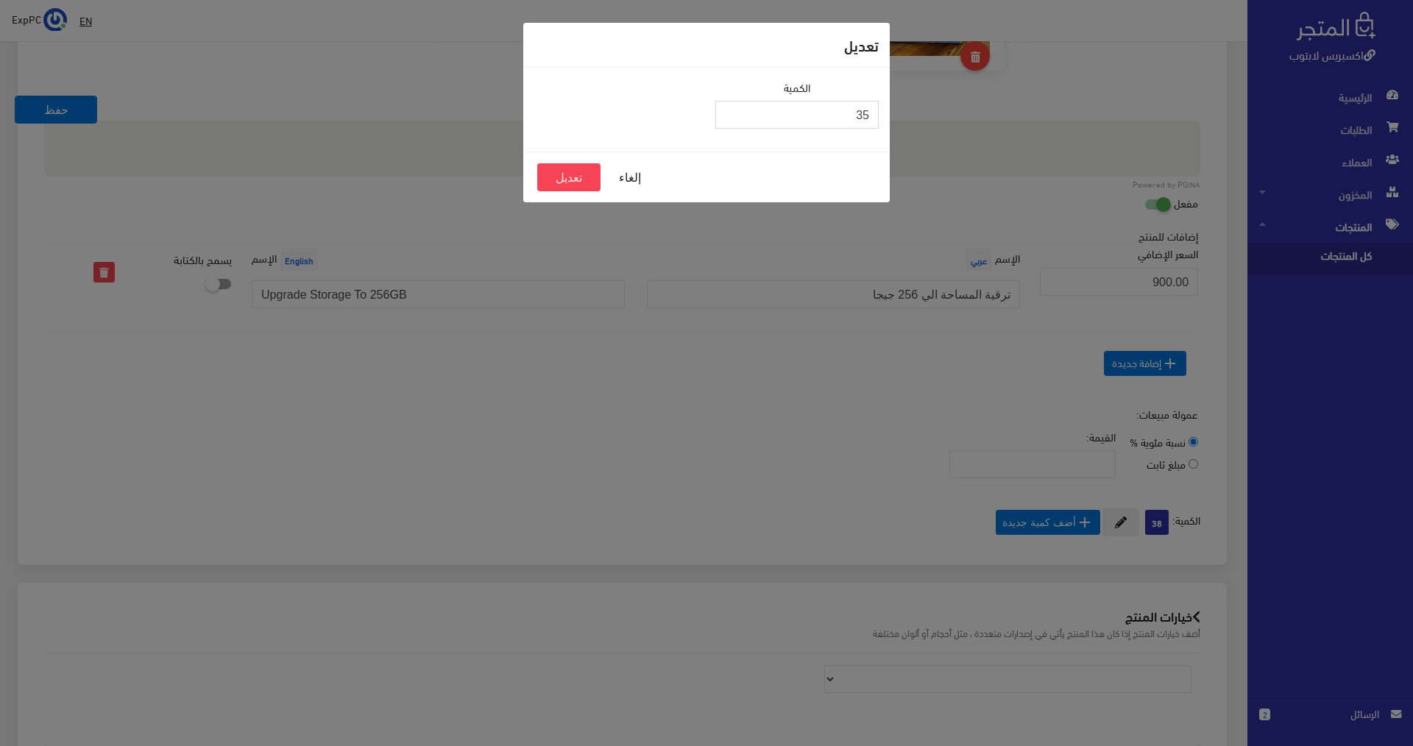
click at [727, 117] on input "35" at bounding box center [796, 115] width 163 height 28
type input "34"
click at [727, 117] on input "34" at bounding box center [796, 115] width 163 height 28
click at [572, 171] on button "تعديل" at bounding box center [568, 177] width 63 height 28
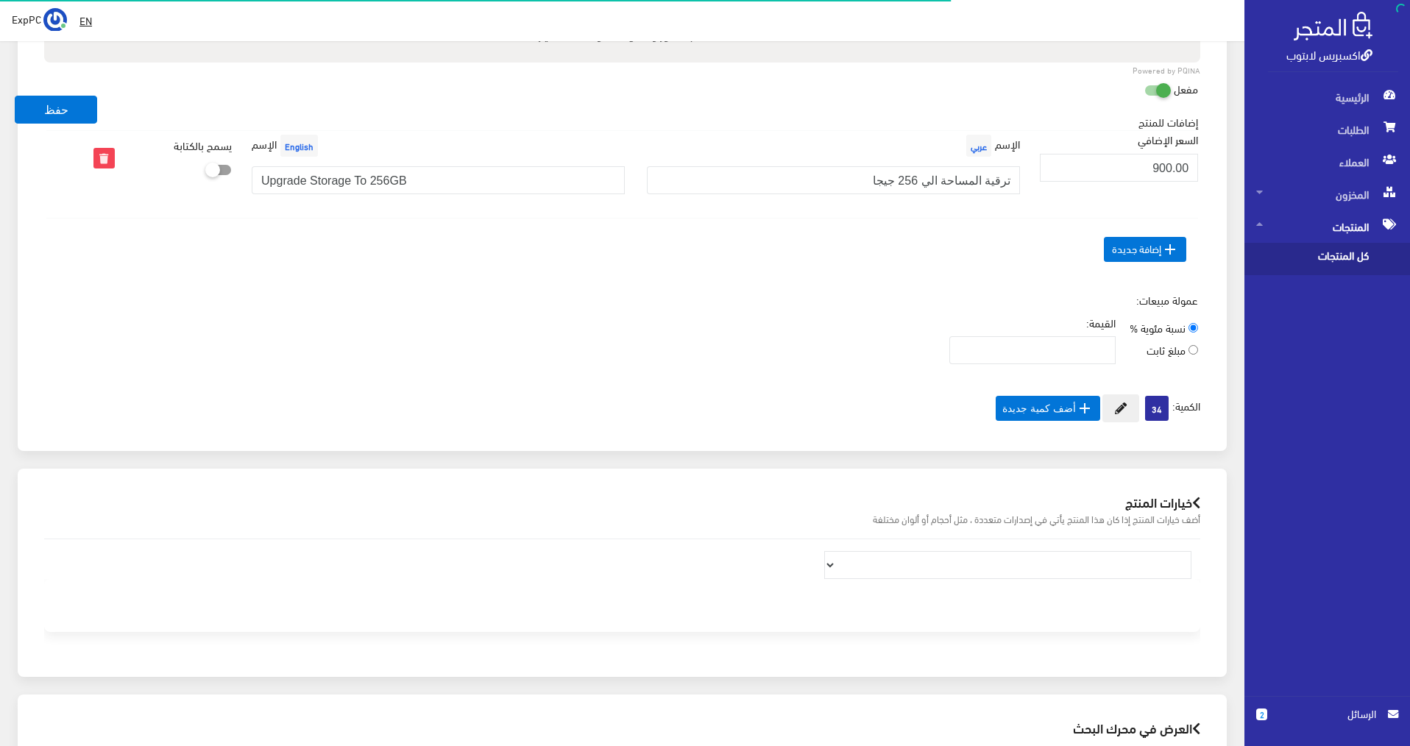
scroll to position [803, 0]
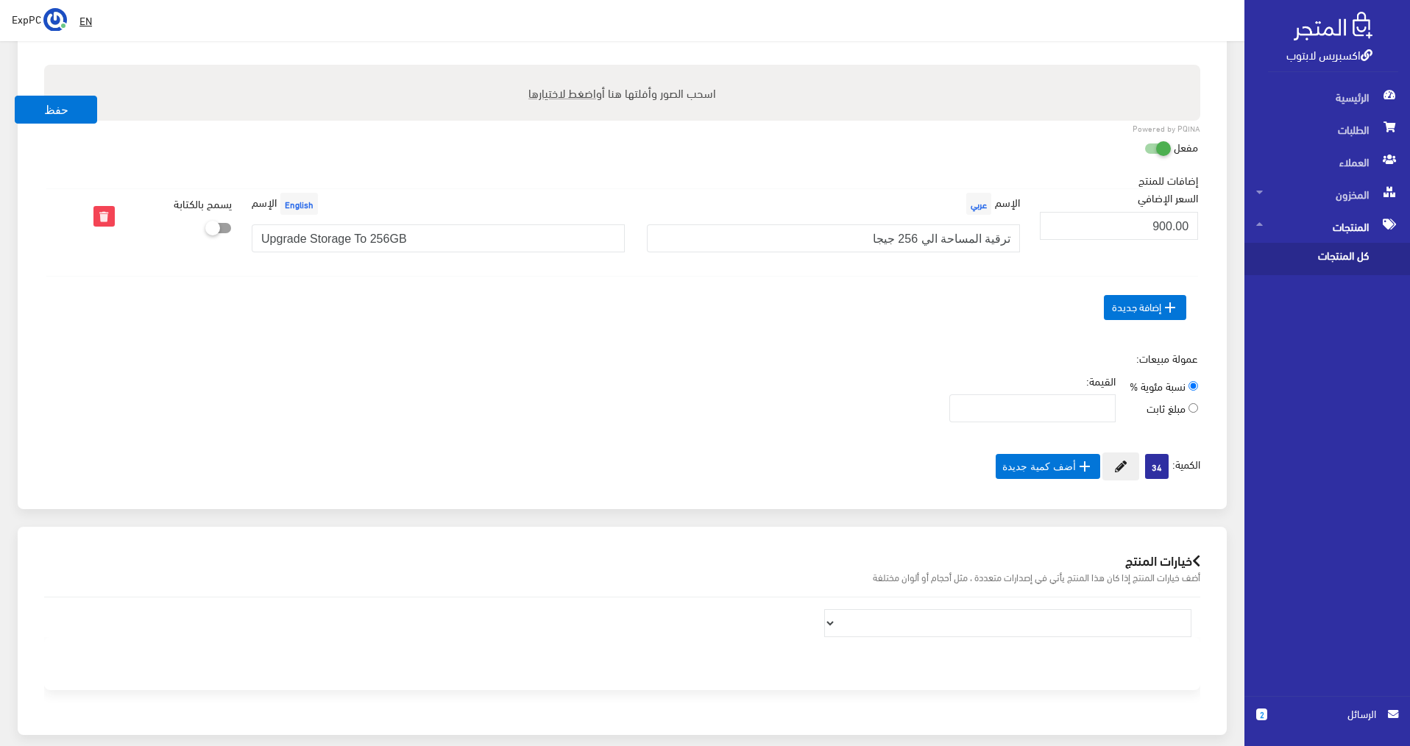
click at [1343, 259] on span "كل المنتجات" at bounding box center [1312, 259] width 112 height 32
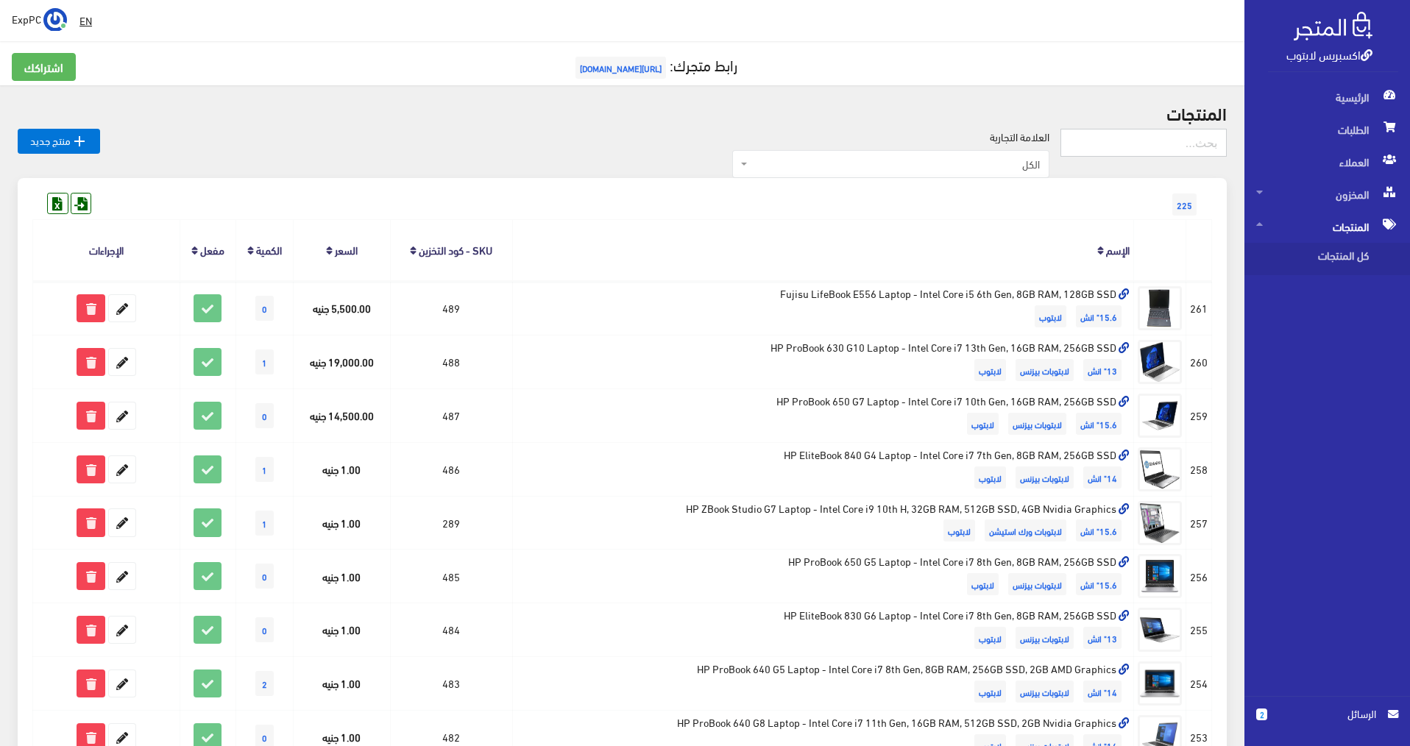
click at [1131, 143] on input "text" at bounding box center [1143, 143] width 166 height 28
type input "128"
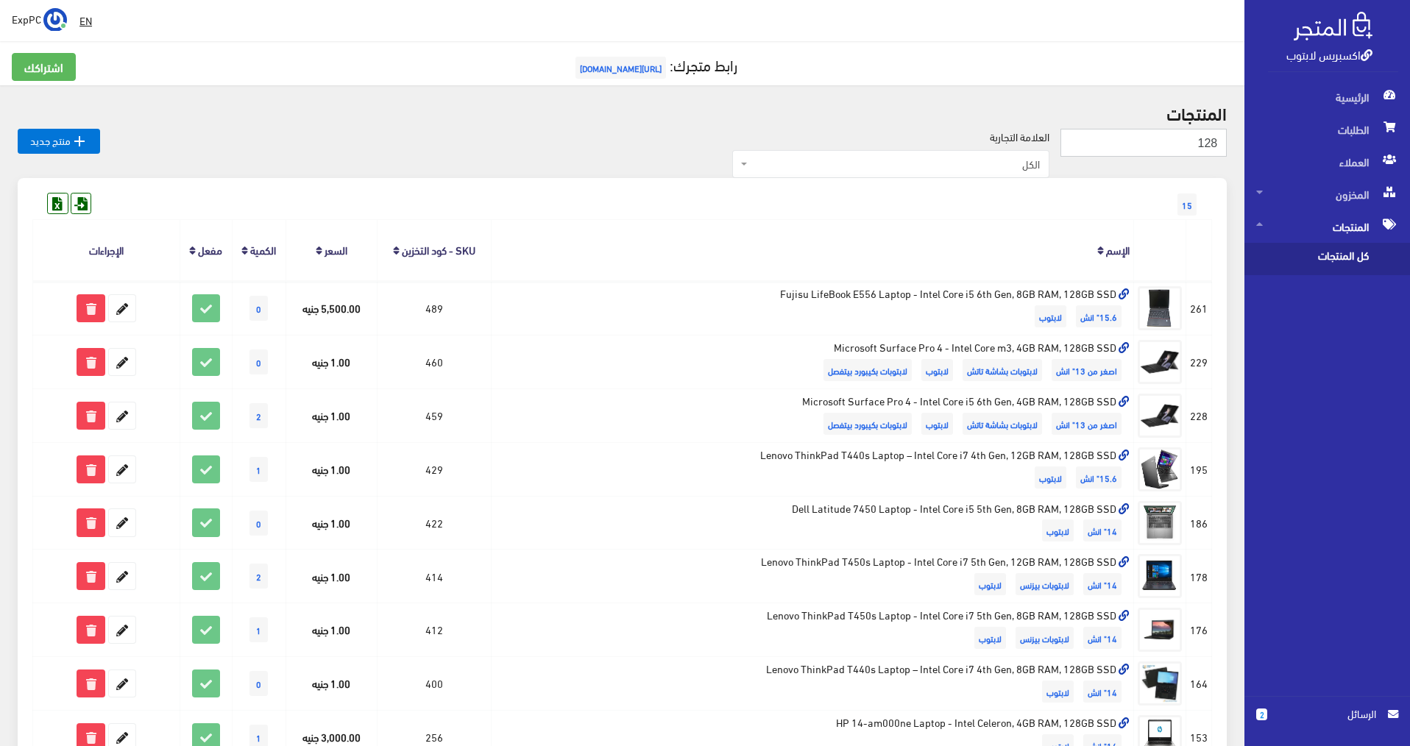
click at [1141, 132] on input "128" at bounding box center [1143, 143] width 166 height 28
type input "124"
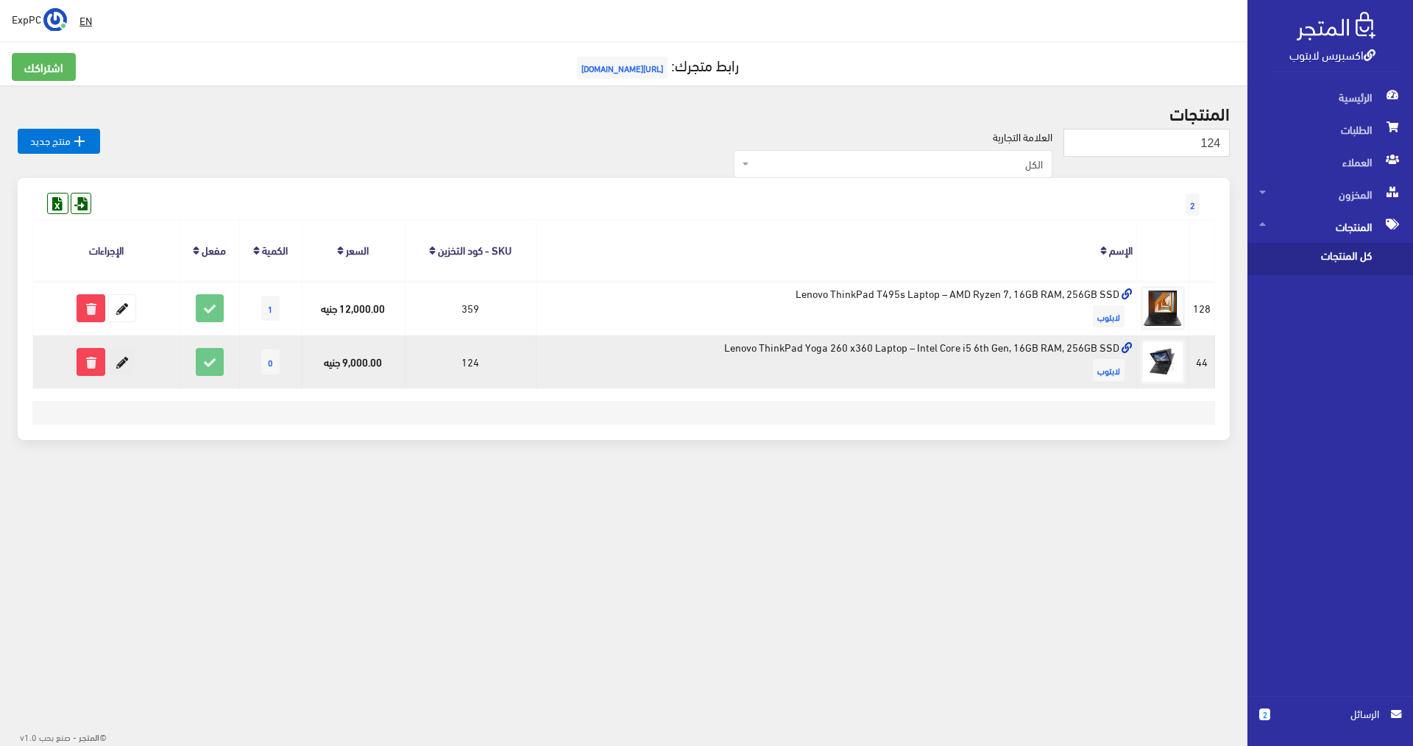
click at [120, 366] on icon at bounding box center [122, 362] width 26 height 26
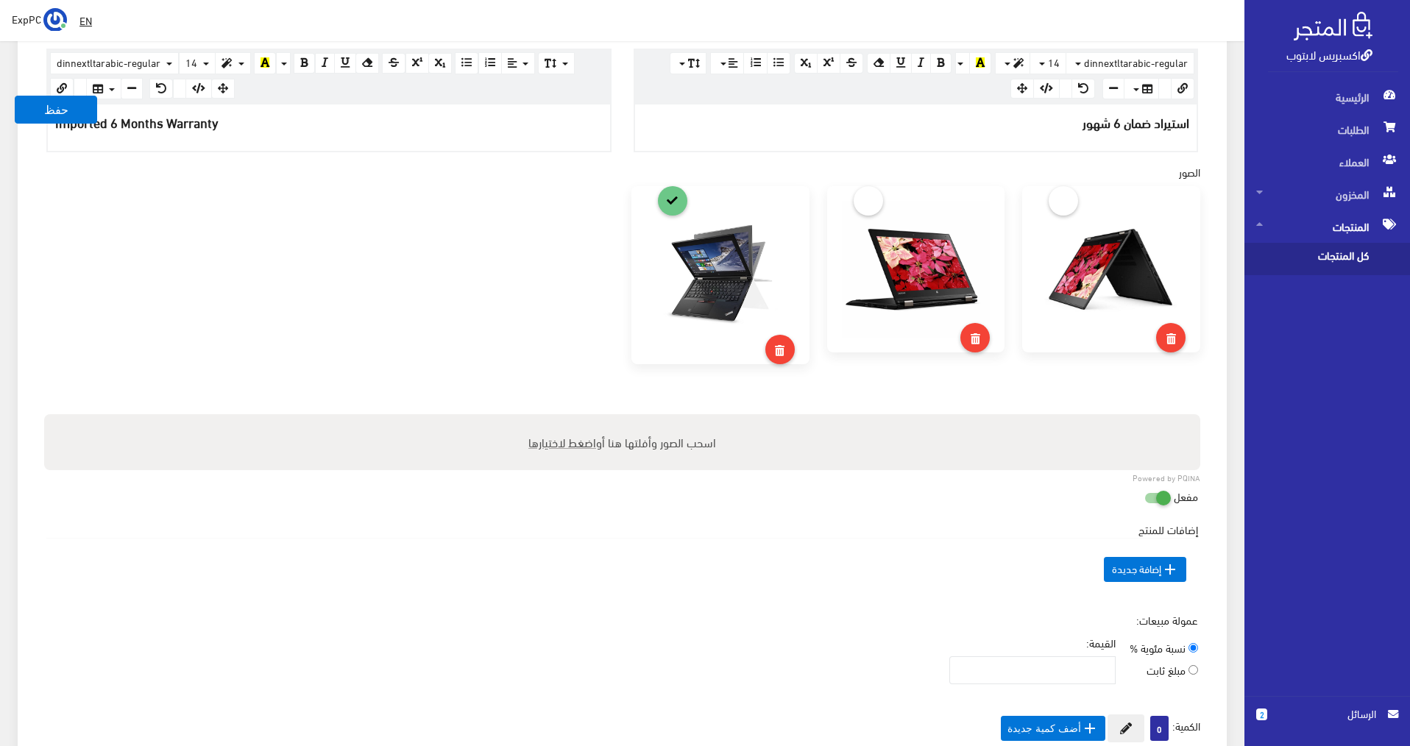
scroll to position [515, 0]
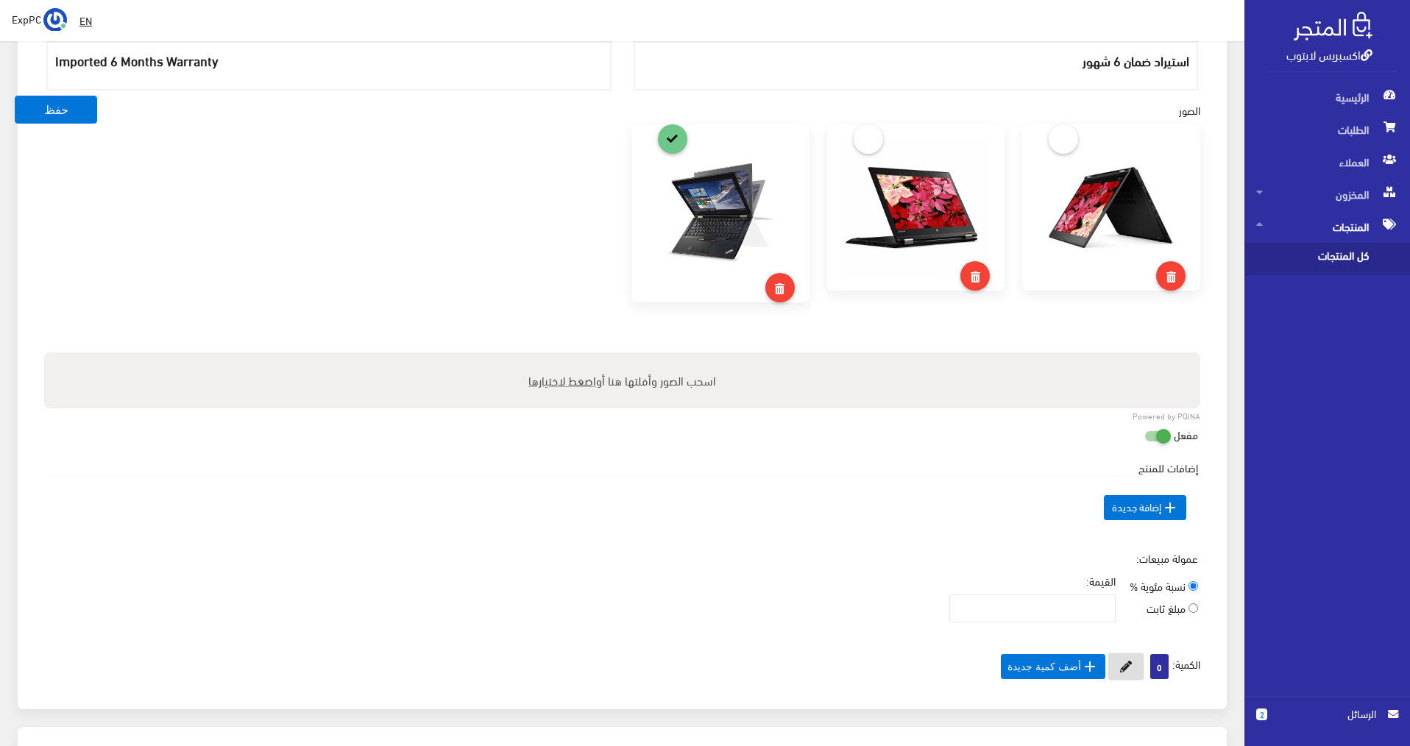
click at [1133, 666] on button at bounding box center [1125, 667] width 37 height 28
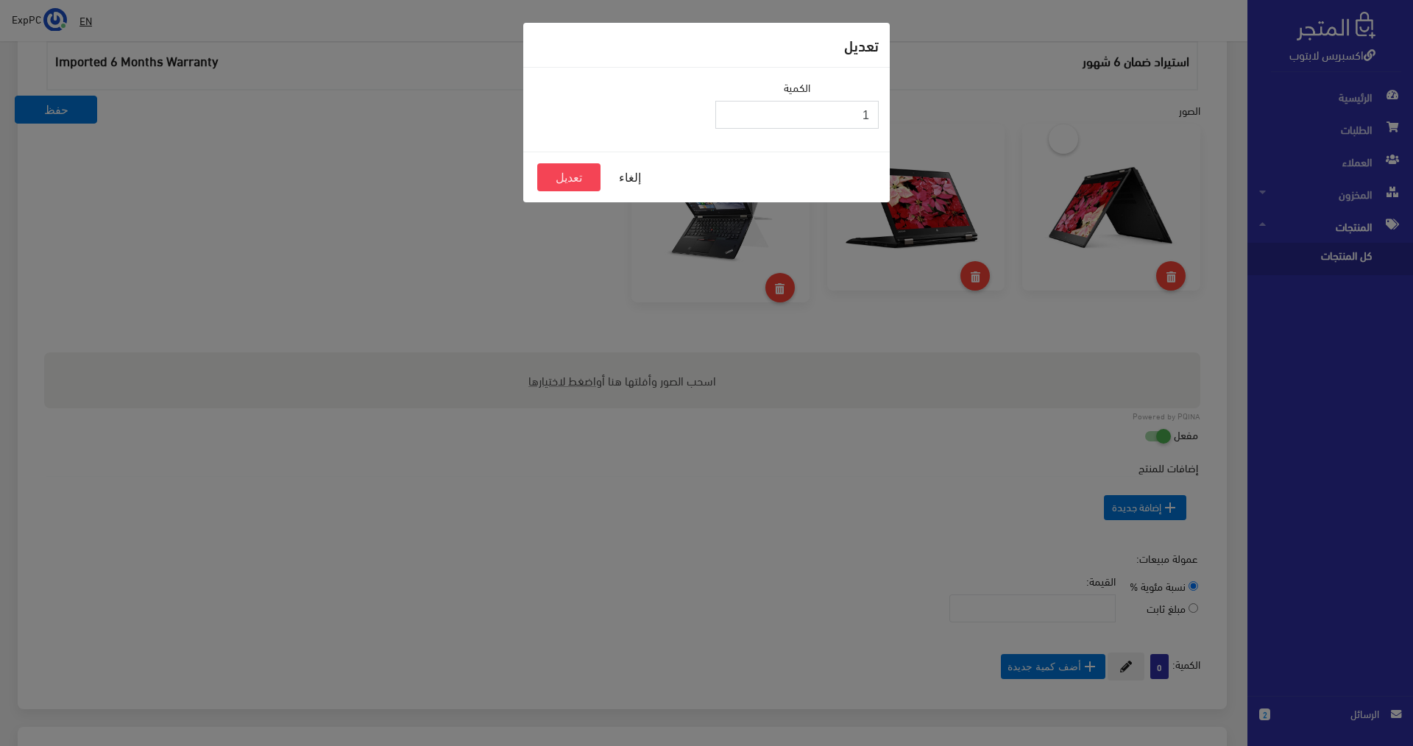
click at [734, 110] on input "1" at bounding box center [796, 115] width 163 height 28
type input "2"
click at [734, 110] on input "2" at bounding box center [796, 115] width 163 height 28
click at [575, 180] on button "تعديل" at bounding box center [568, 177] width 63 height 28
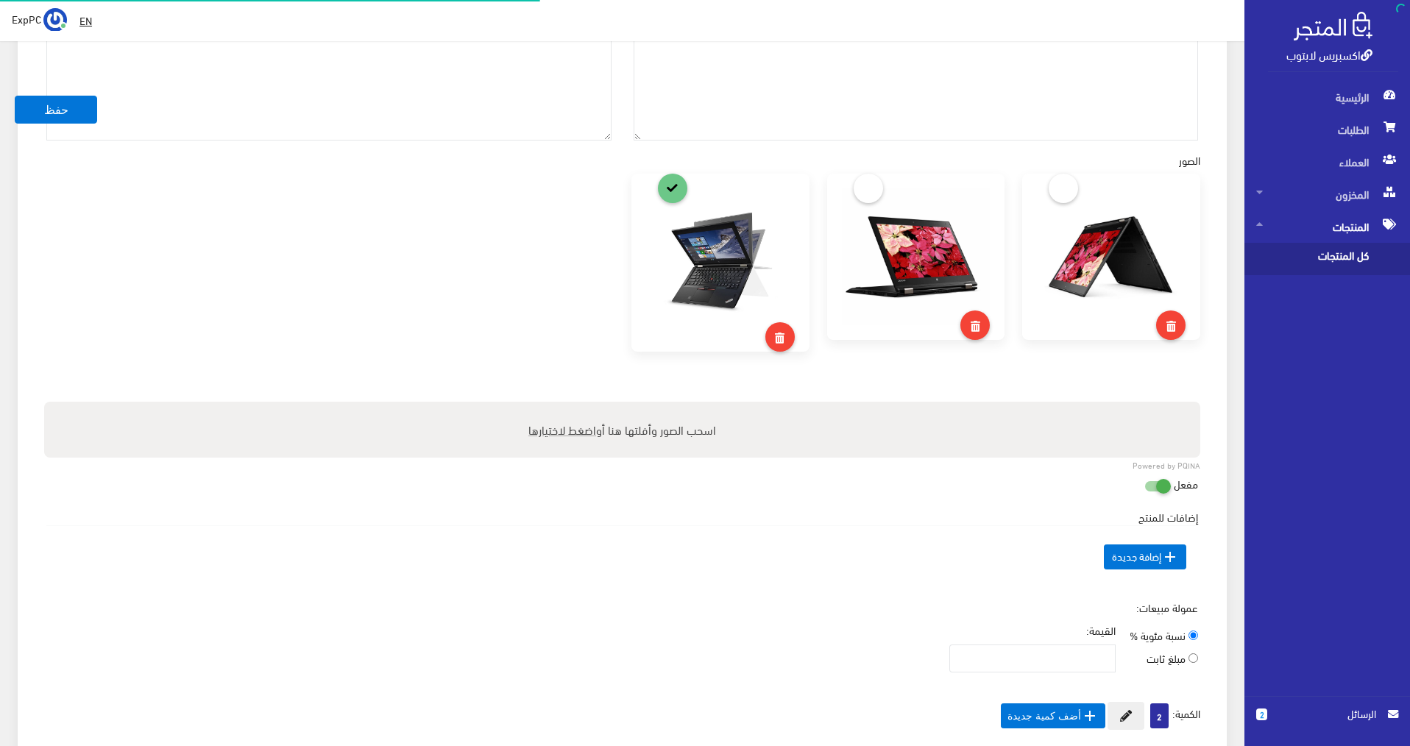
scroll to position [135, 0]
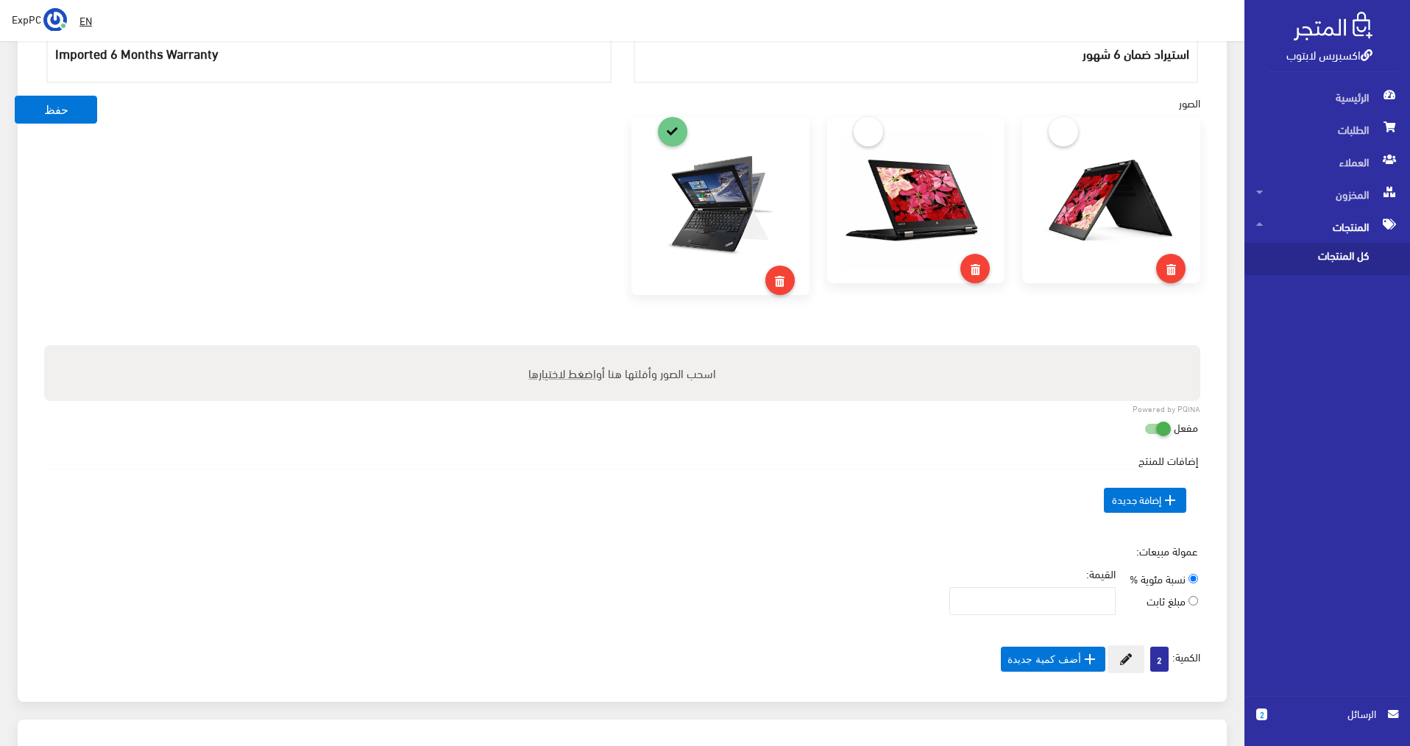
click at [1326, 258] on span "كل المنتجات" at bounding box center [1312, 259] width 112 height 32
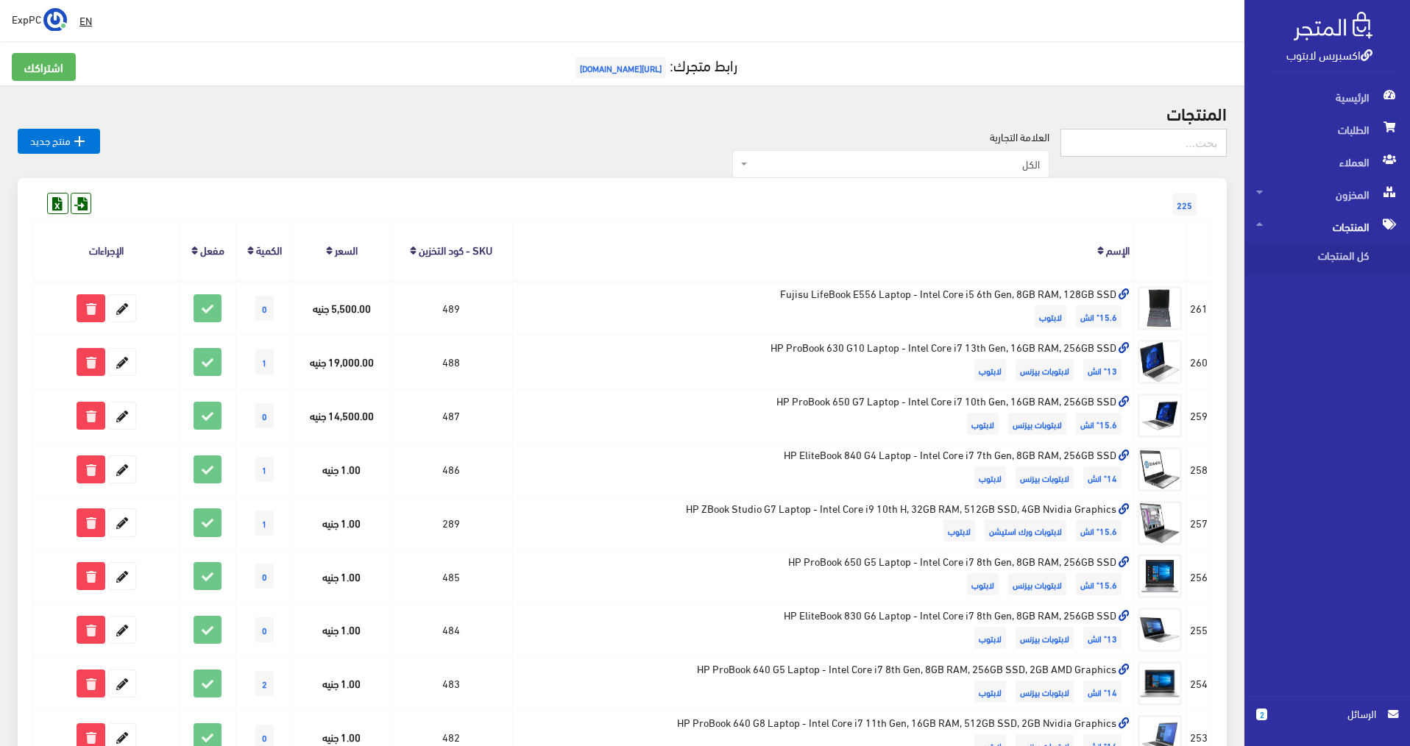
click at [1194, 146] on input "text" at bounding box center [1143, 143] width 166 height 28
click at [1110, 152] on input "text" at bounding box center [1143, 143] width 166 height 28
type input "3490"
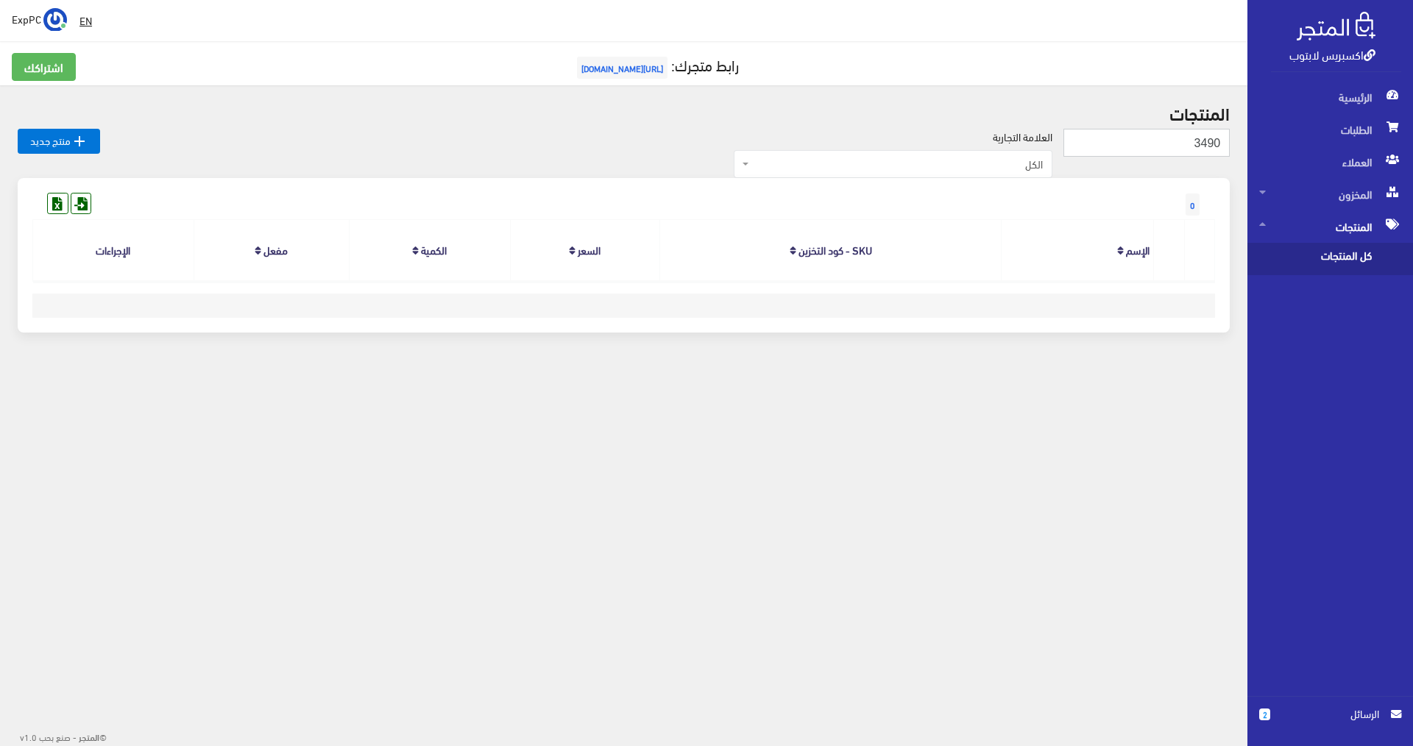
click at [1213, 143] on input "3490" at bounding box center [1146, 143] width 166 height 28
type input "3493"
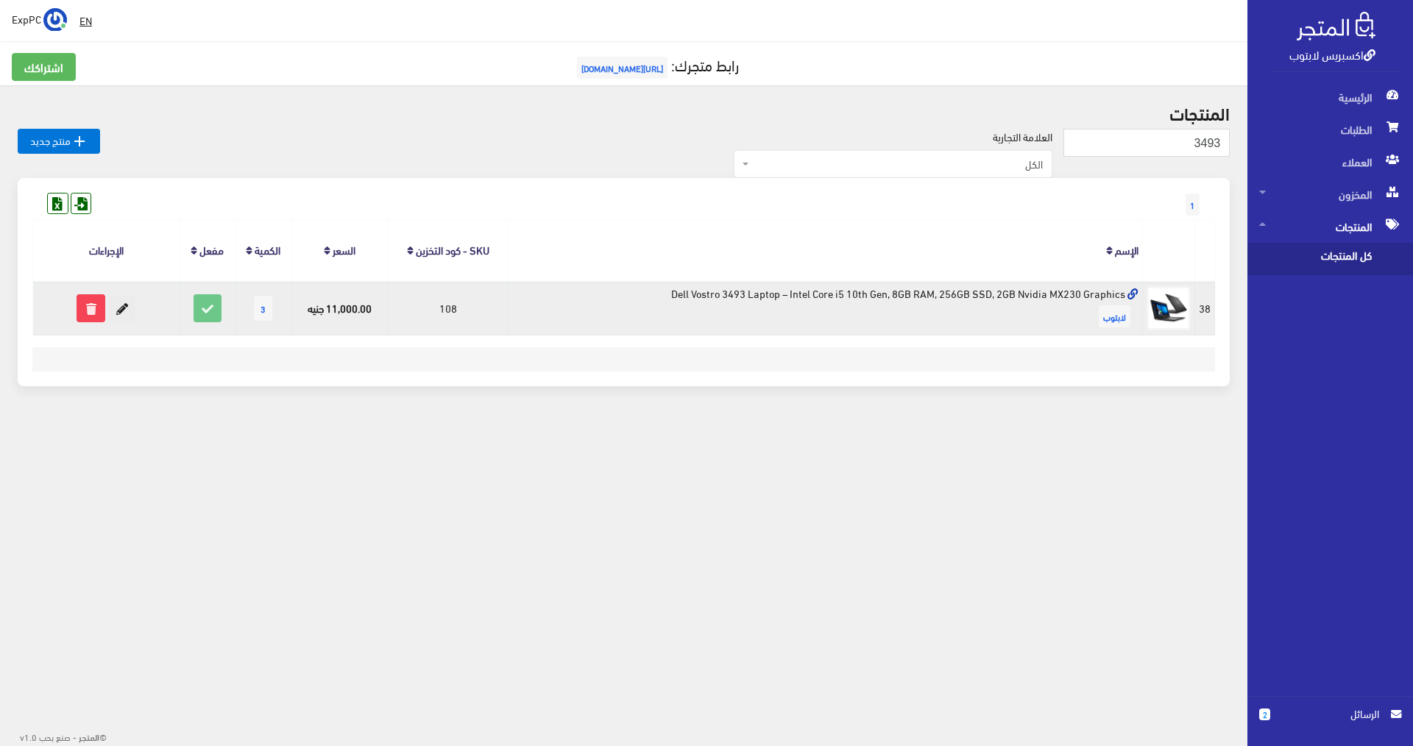
click at [121, 316] on icon at bounding box center [122, 308] width 26 height 26
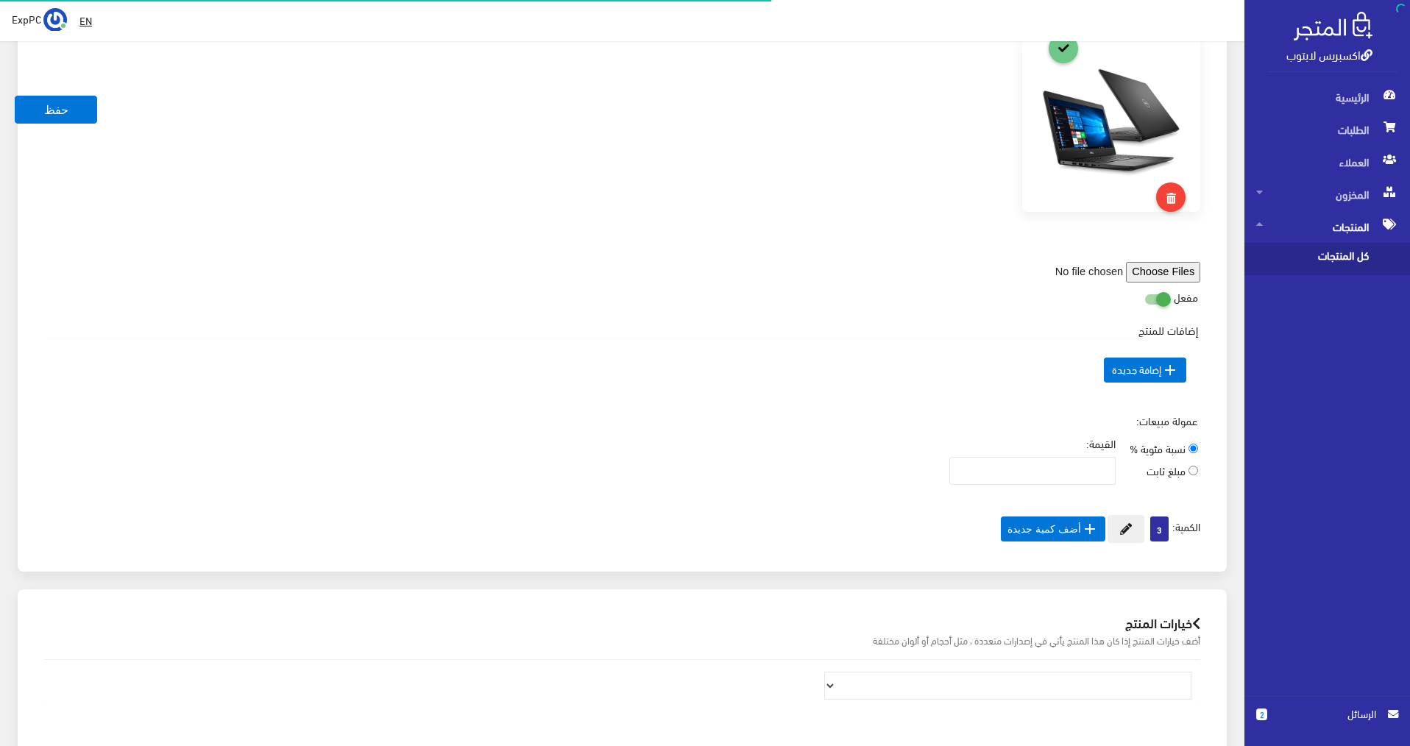
scroll to position [132, 0]
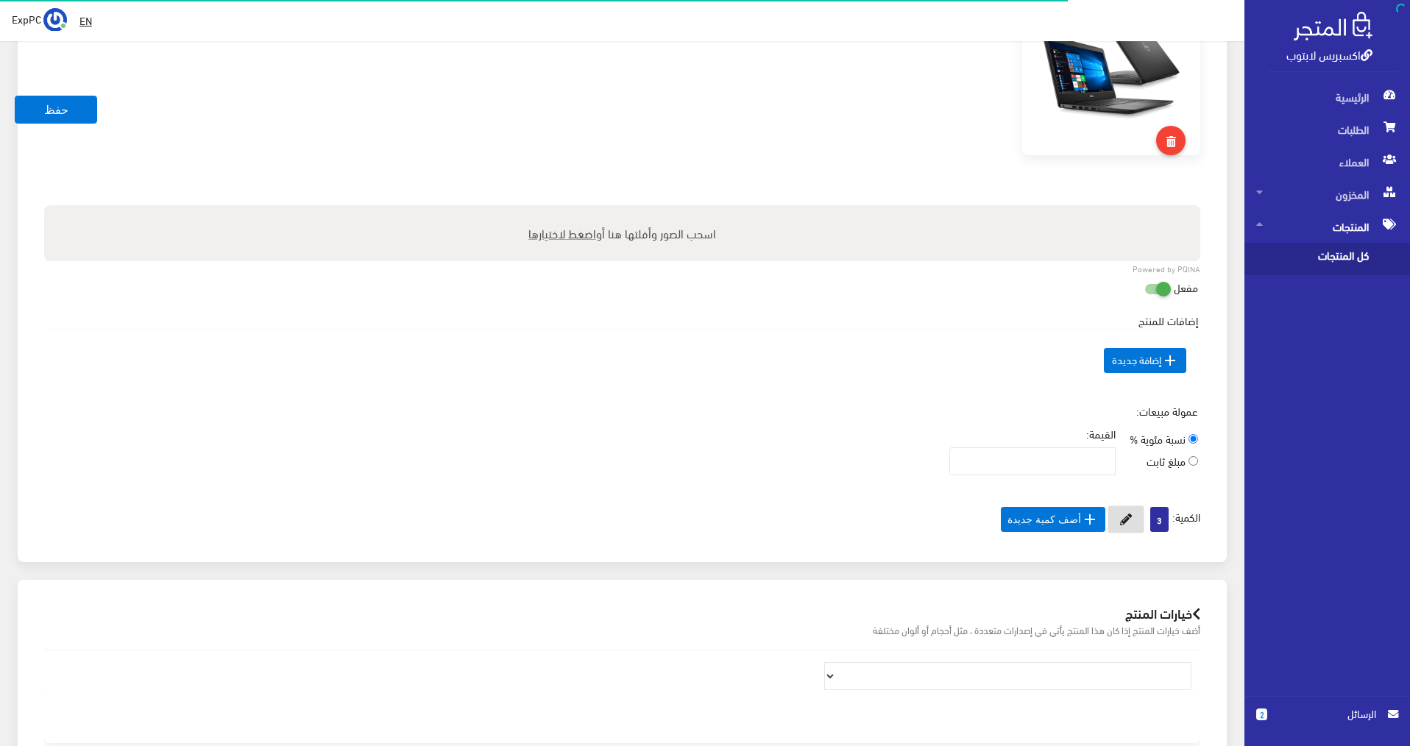
click at [1126, 526] on button at bounding box center [1125, 520] width 37 height 28
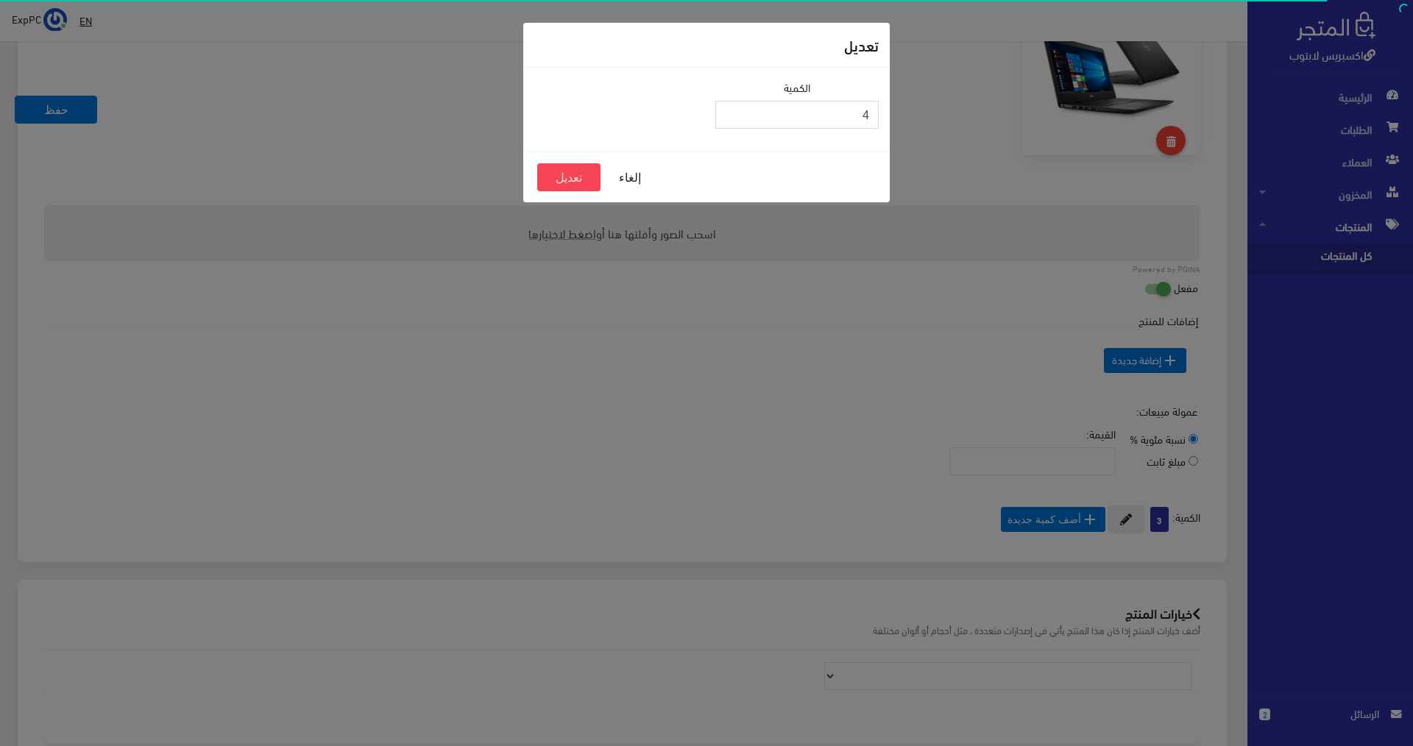
type input "4"
click at [726, 113] on input "4" at bounding box center [796, 115] width 163 height 28
click at [578, 177] on button "تعديل" at bounding box center [568, 177] width 63 height 28
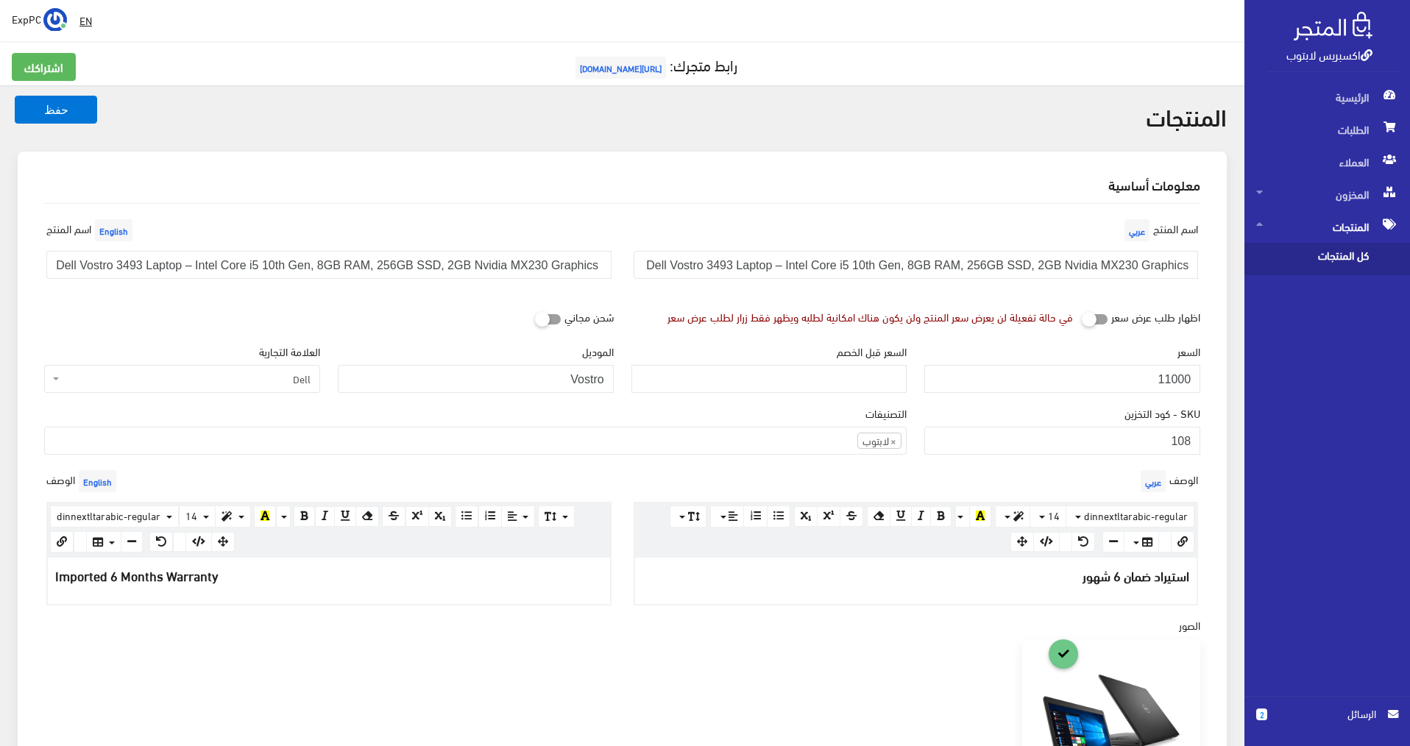
click at [1329, 247] on span "كل المنتجات" at bounding box center [1312, 259] width 112 height 32
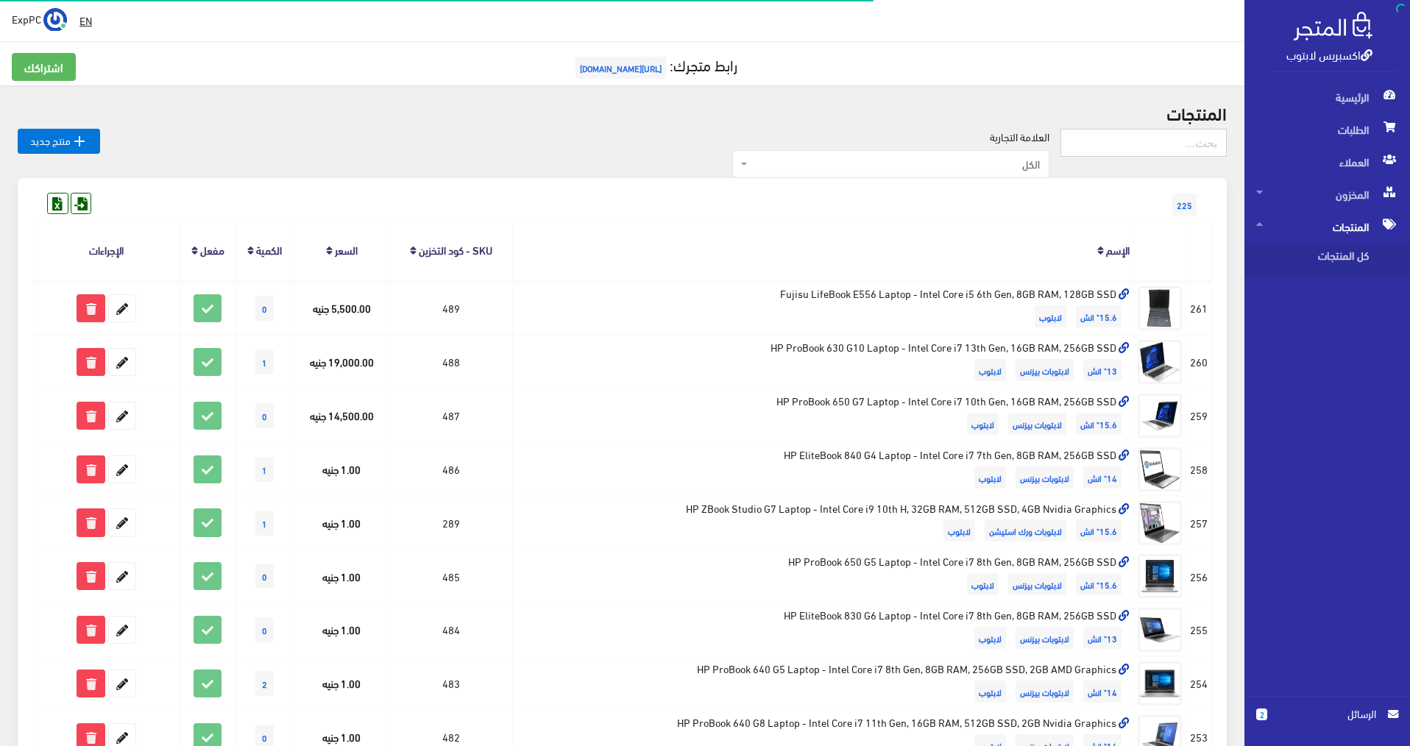
click at [1129, 142] on input "text" at bounding box center [1143, 143] width 166 height 28
type input "351"
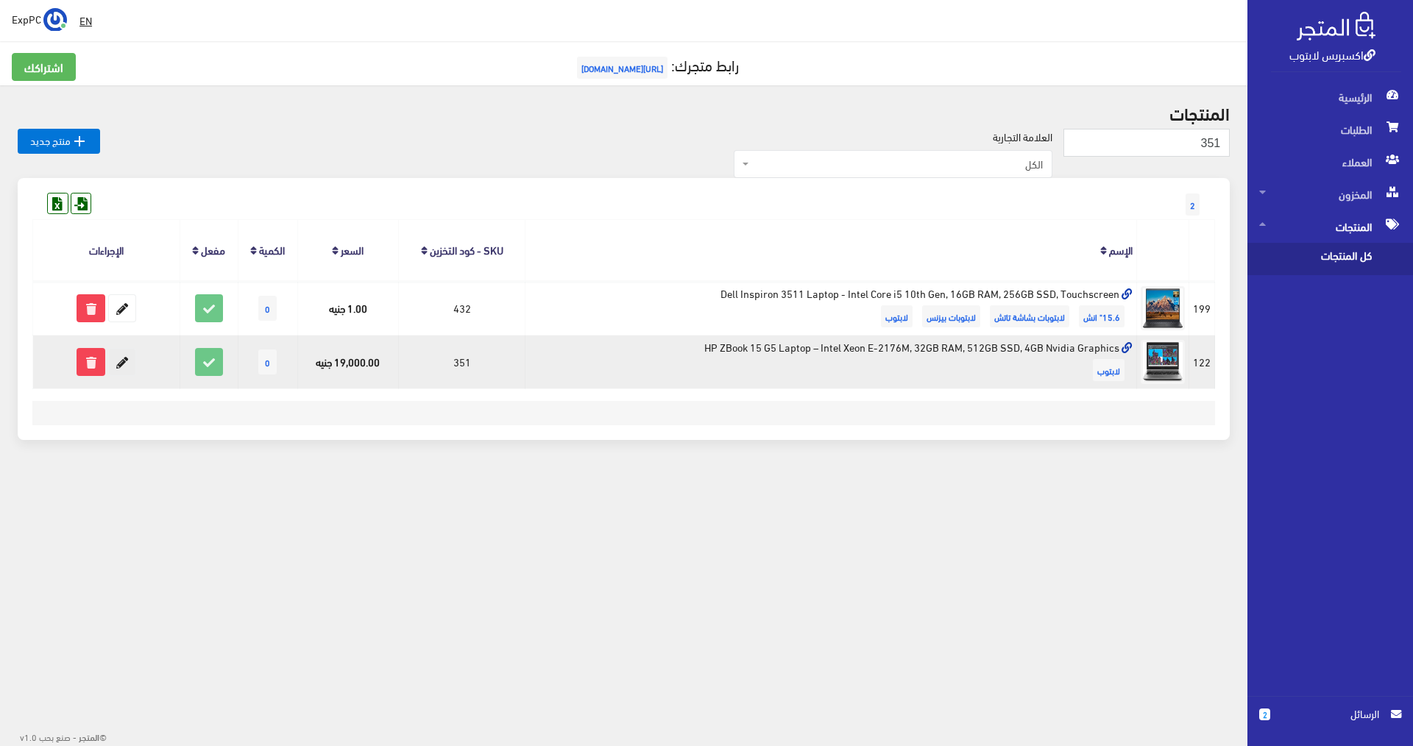
click at [124, 366] on icon at bounding box center [122, 362] width 26 height 26
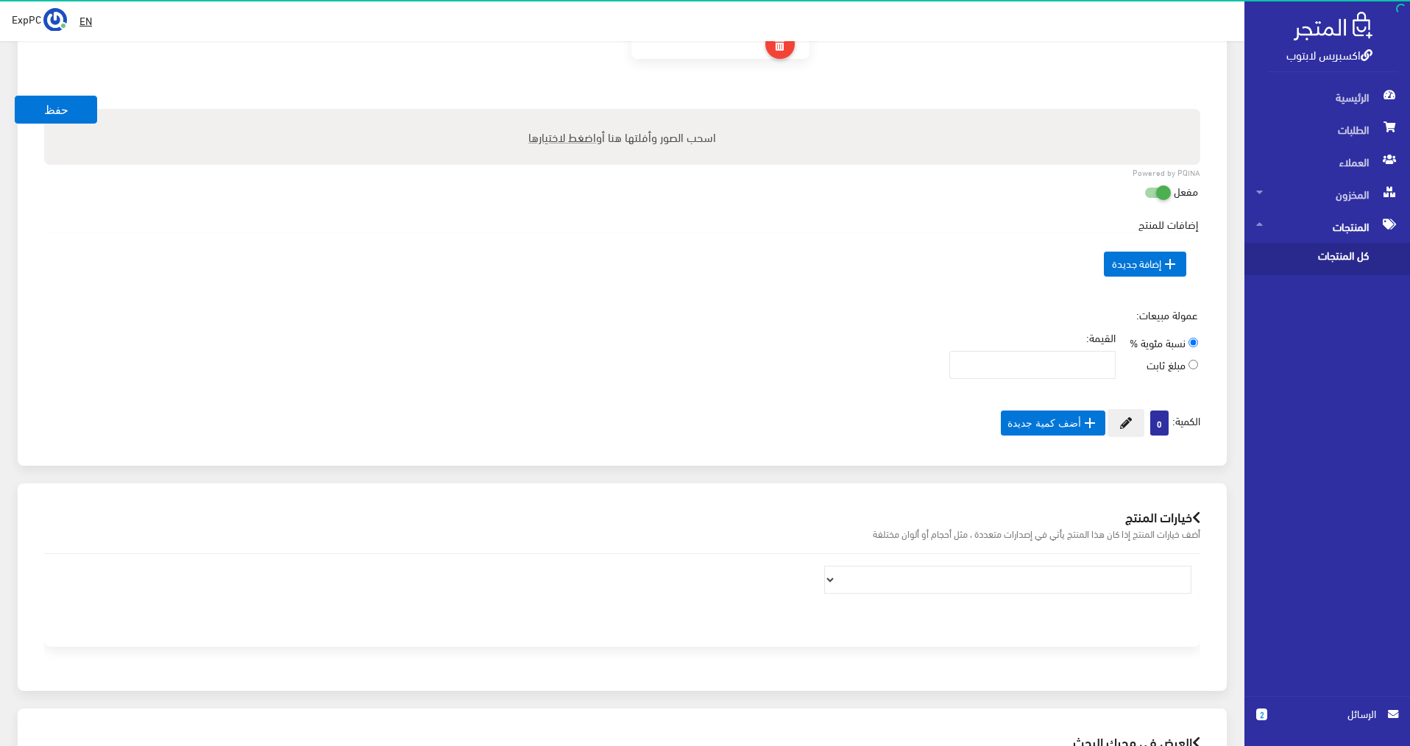
scroll to position [870, 0]
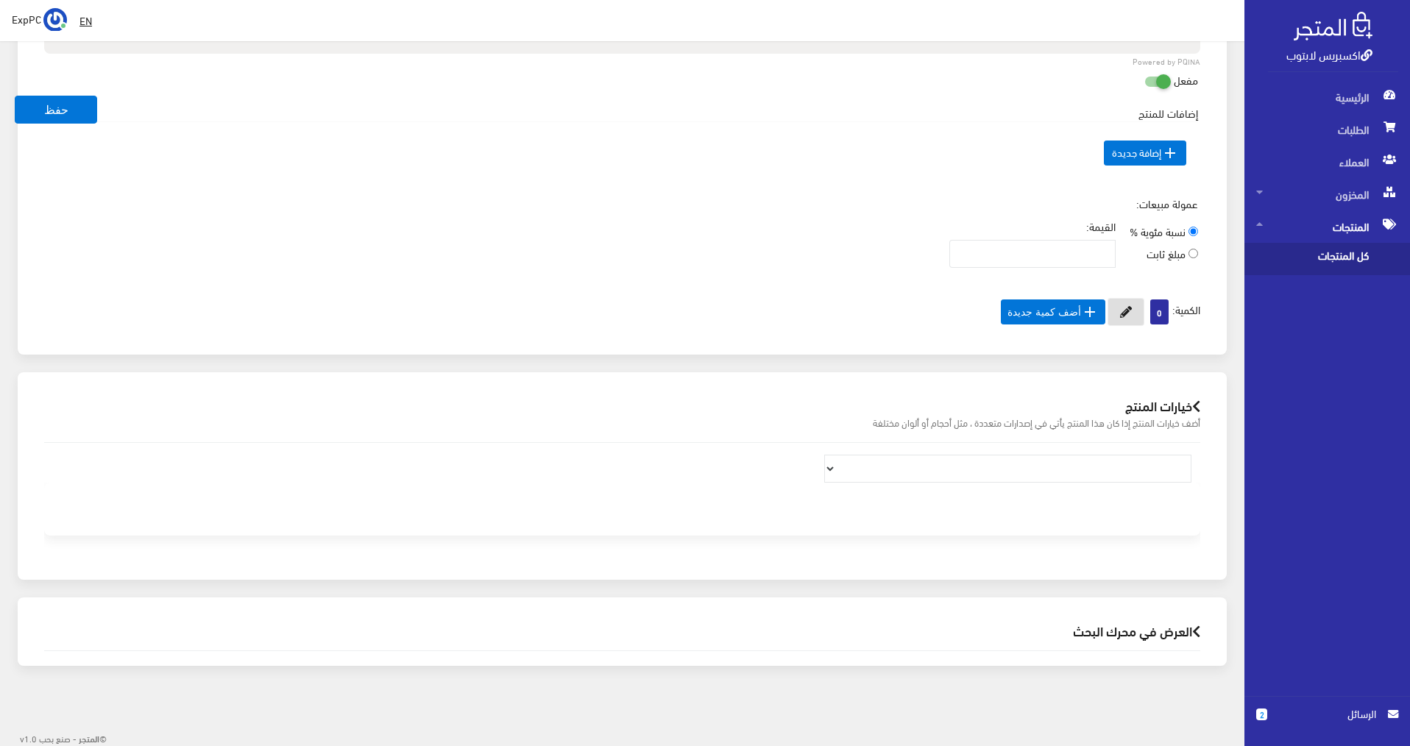
click at [1120, 307] on icon at bounding box center [1126, 312] width 12 height 12
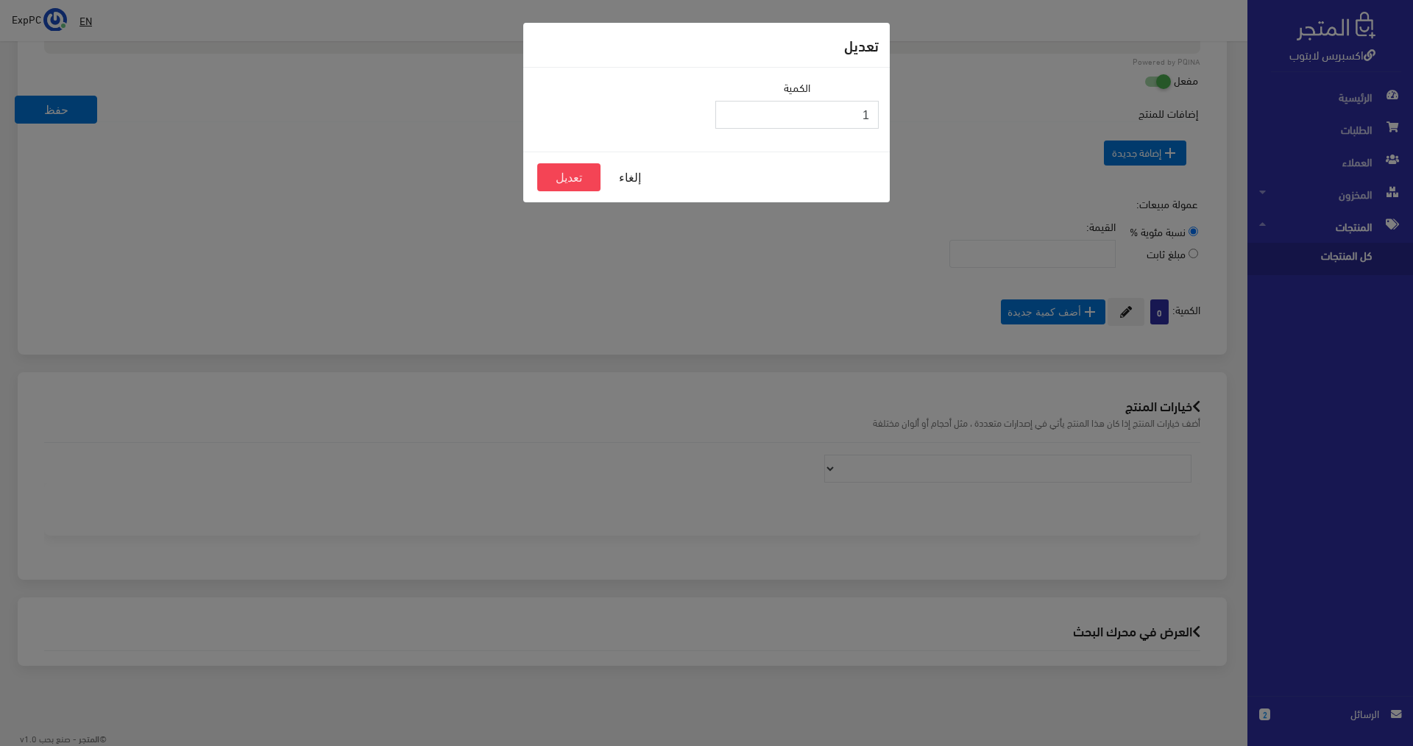
type input "1"
click at [733, 108] on input "1" at bounding box center [796, 115] width 163 height 28
click at [563, 173] on button "تعديل" at bounding box center [568, 177] width 63 height 28
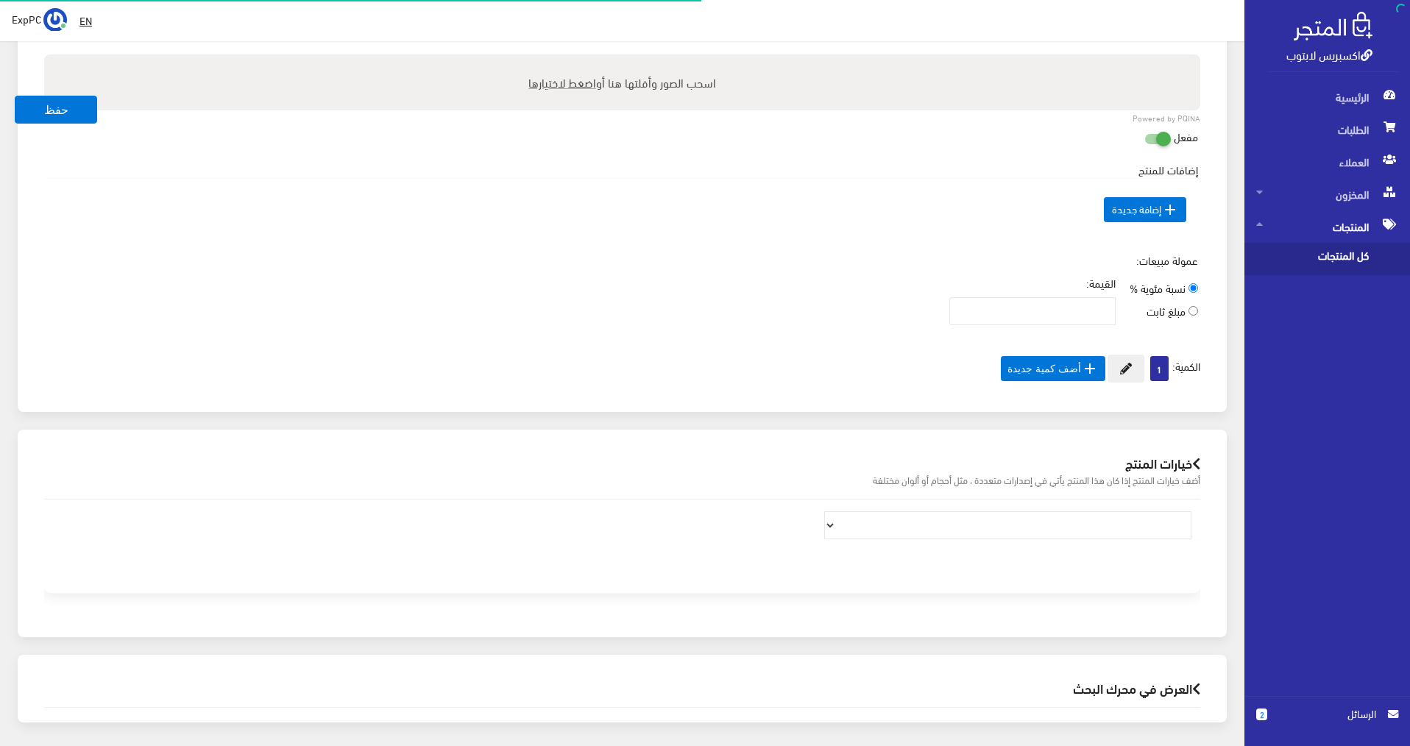
scroll to position [812, 0]
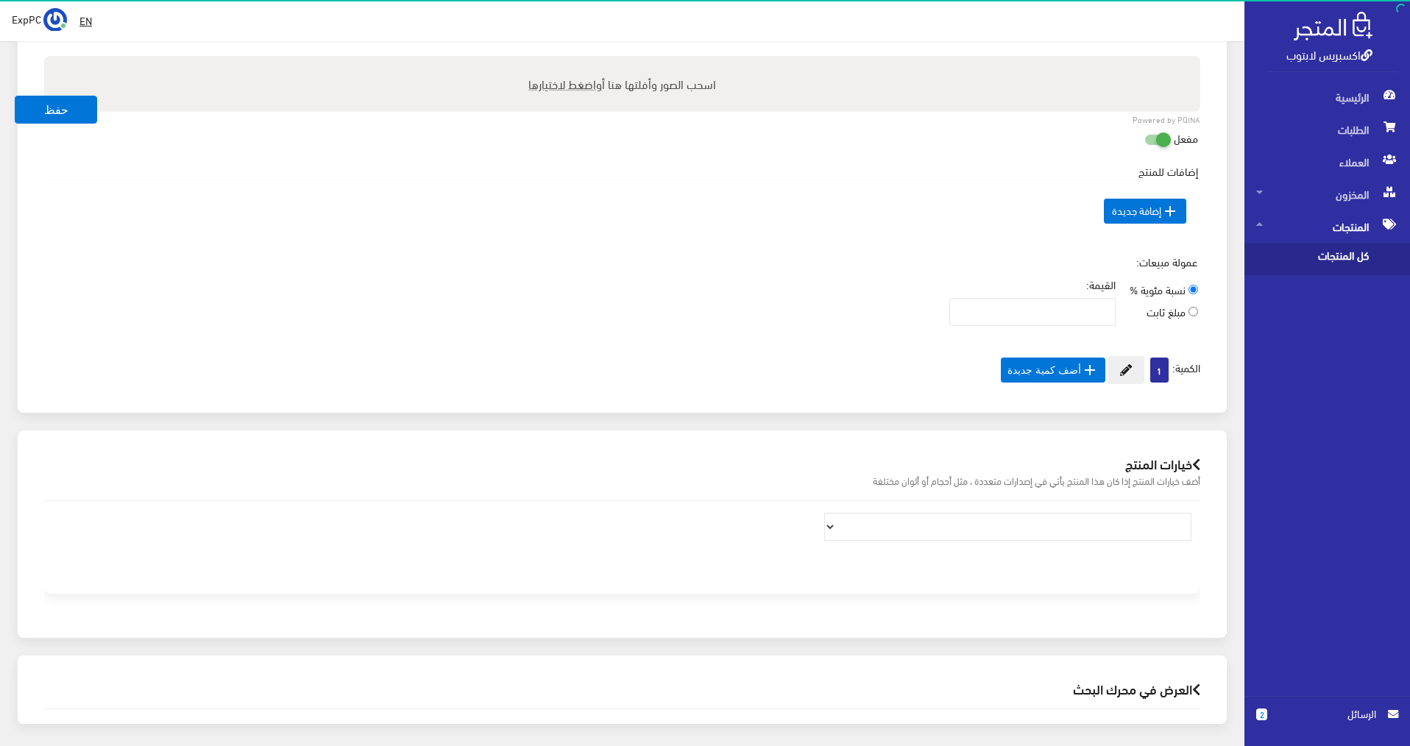
click at [1313, 263] on span "كل المنتجات" at bounding box center [1312, 259] width 112 height 32
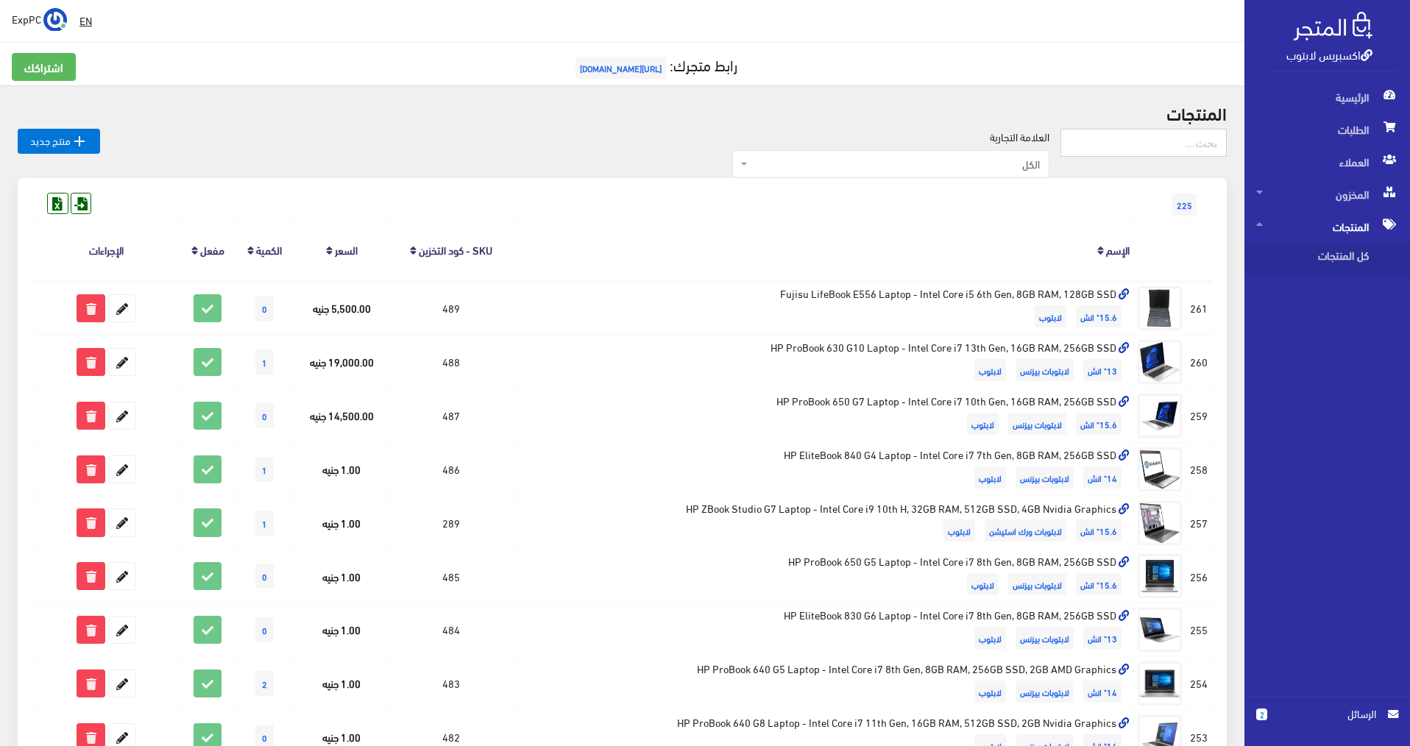
click at [1138, 138] on input "text" at bounding box center [1143, 143] width 166 height 28
type input "7280"
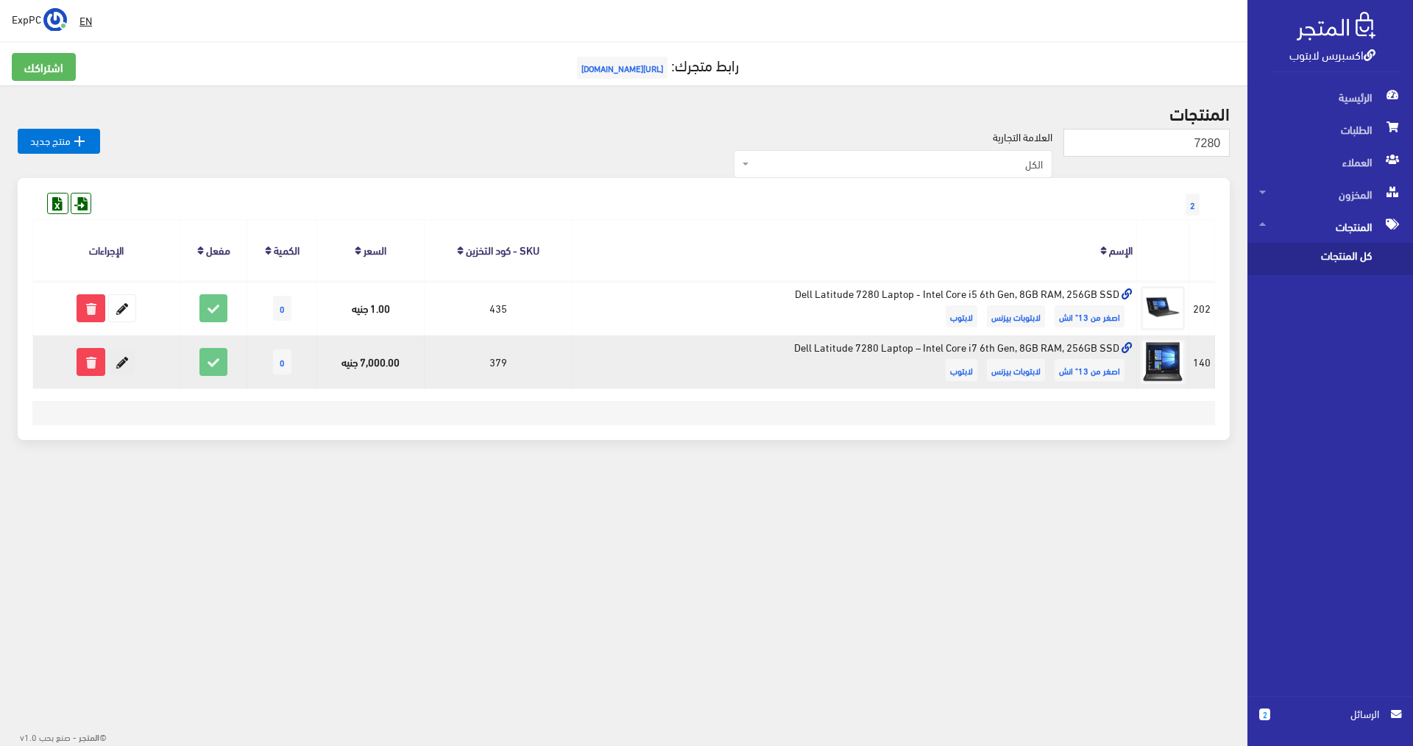
click at [109, 369] on icon at bounding box center [122, 362] width 26 height 26
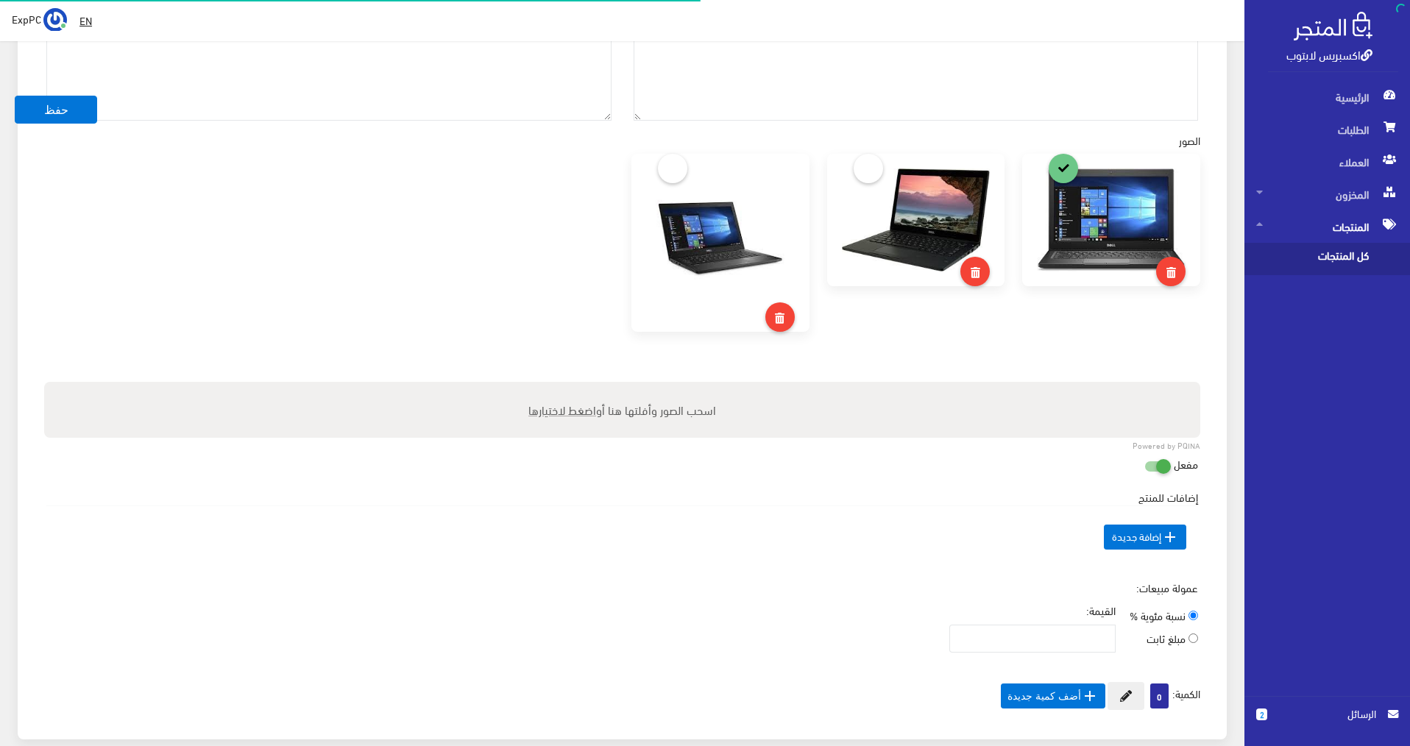
scroll to position [589, 0]
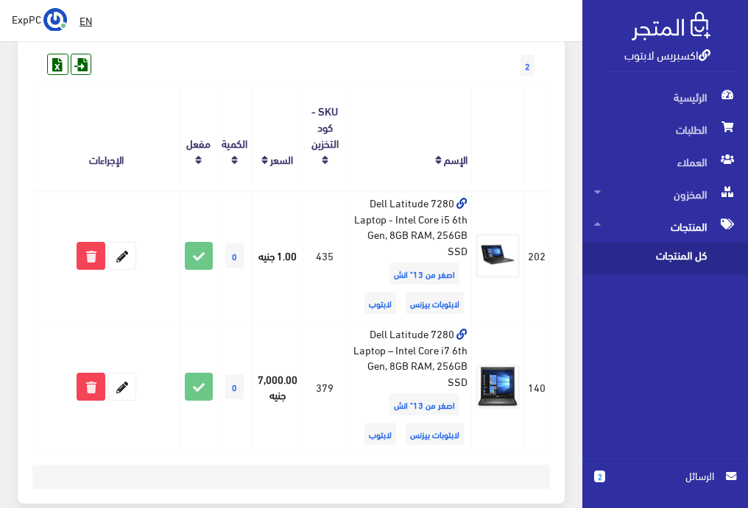
scroll to position [217, 0]
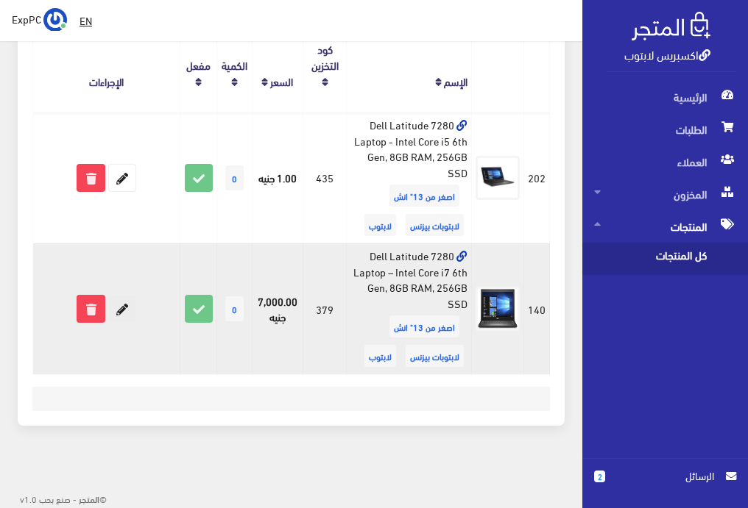
click at [126, 312] on icon at bounding box center [122, 309] width 26 height 26
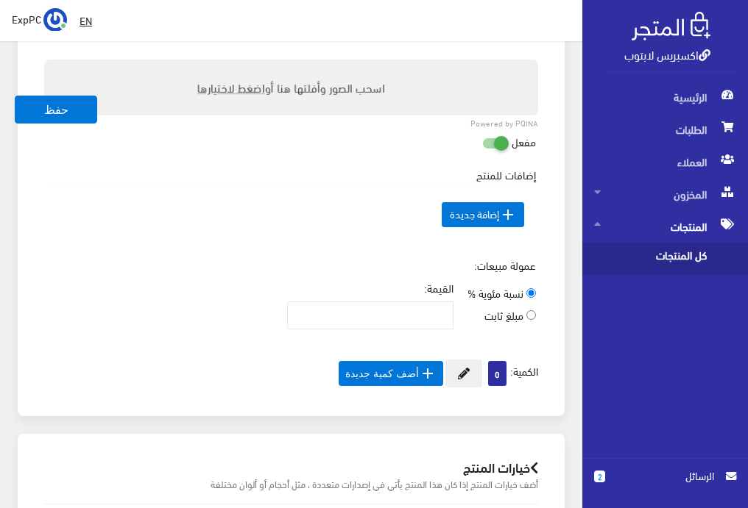
scroll to position [710, 0]
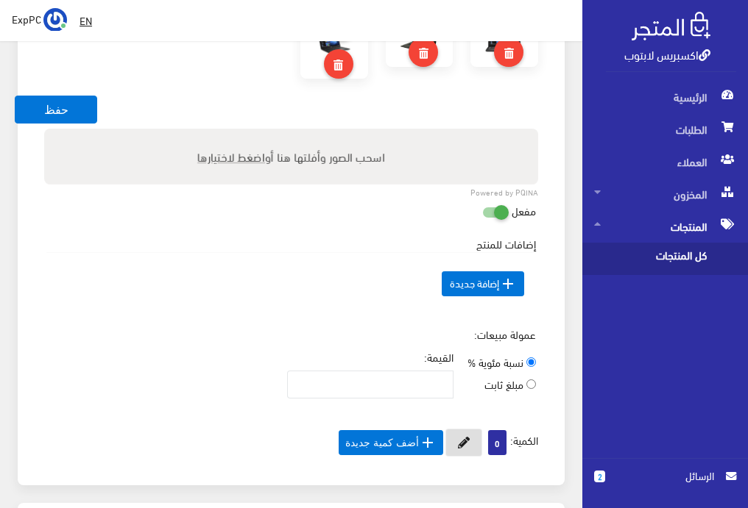
click at [466, 447] on button at bounding box center [463, 443] width 37 height 28
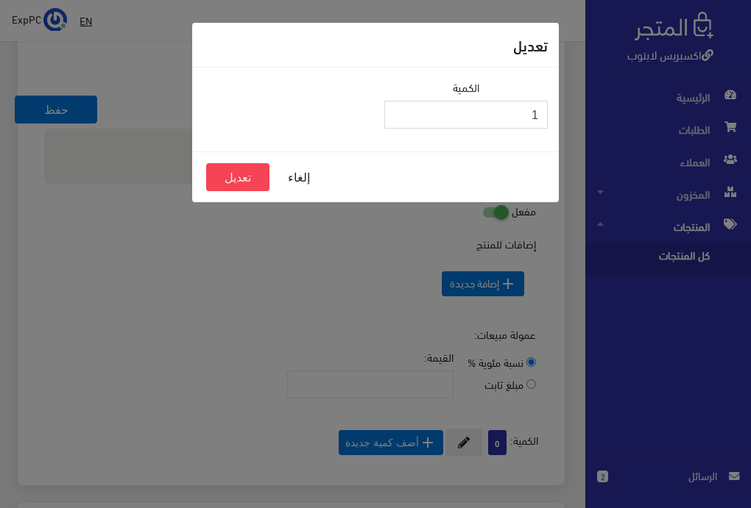
type input "1"
click at [395, 113] on input "1" at bounding box center [465, 115] width 163 height 28
click at [263, 174] on button "تعديل" at bounding box center [237, 177] width 63 height 28
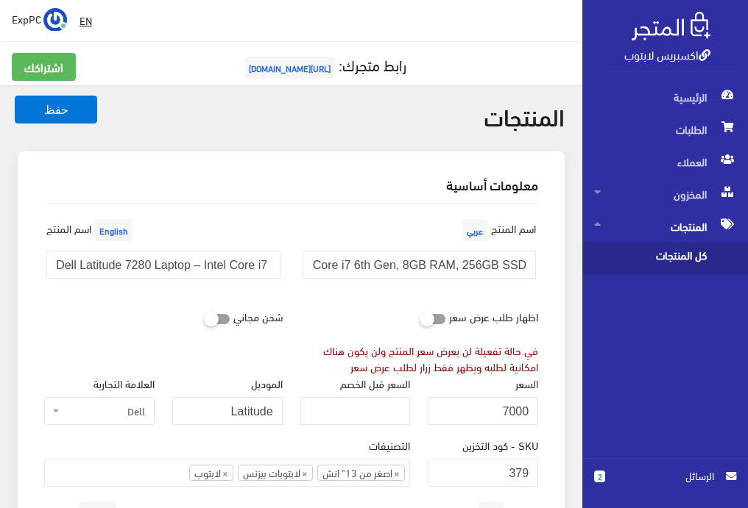
click at [664, 247] on span "كل المنتجات" at bounding box center [650, 259] width 112 height 32
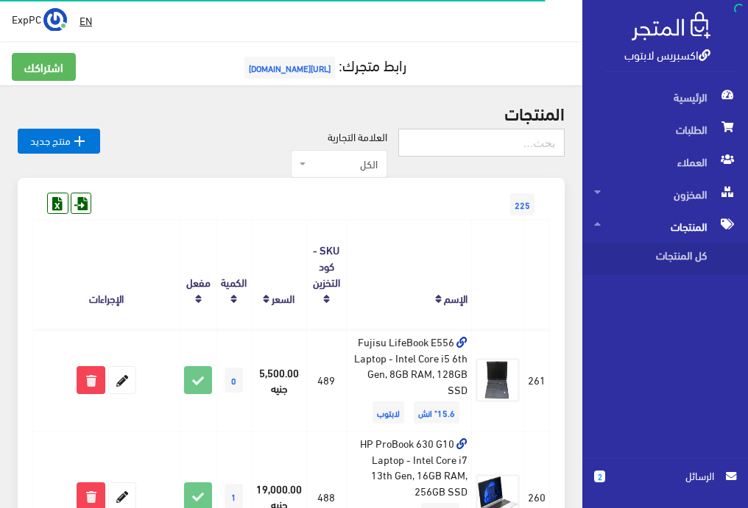
click at [547, 146] on input "text" at bounding box center [481, 143] width 166 height 28
type input "3493"
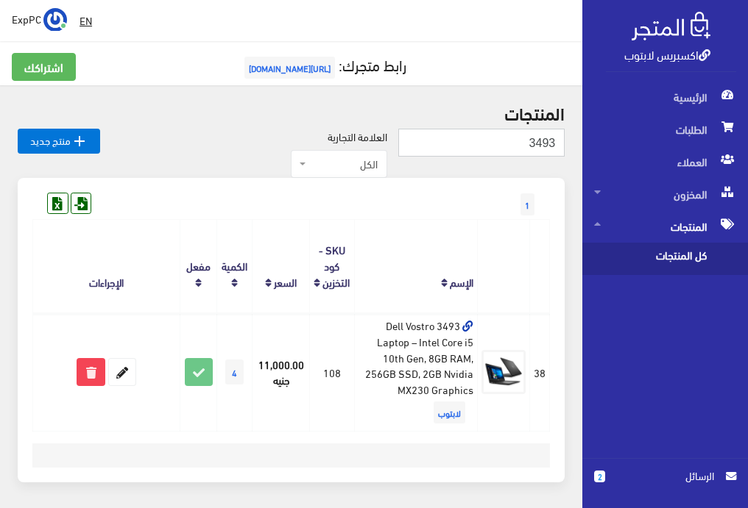
click at [539, 144] on input "3493" at bounding box center [481, 143] width 166 height 28
type input "5490"
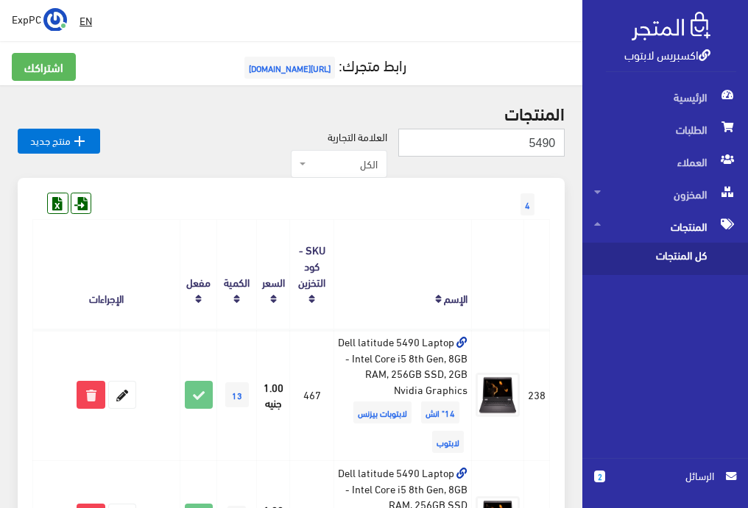
click at [505, 135] on input "5490" at bounding box center [481, 143] width 166 height 28
type input "479"
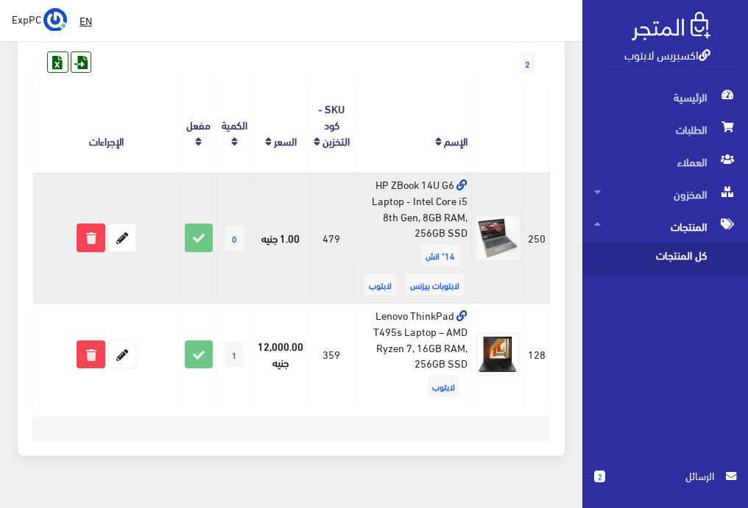
scroll to position [147, 0]
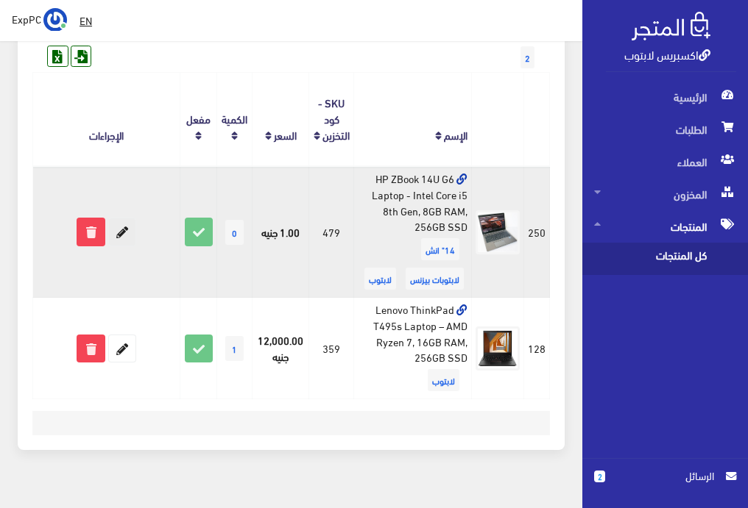
click at [125, 229] on icon at bounding box center [122, 232] width 26 height 26
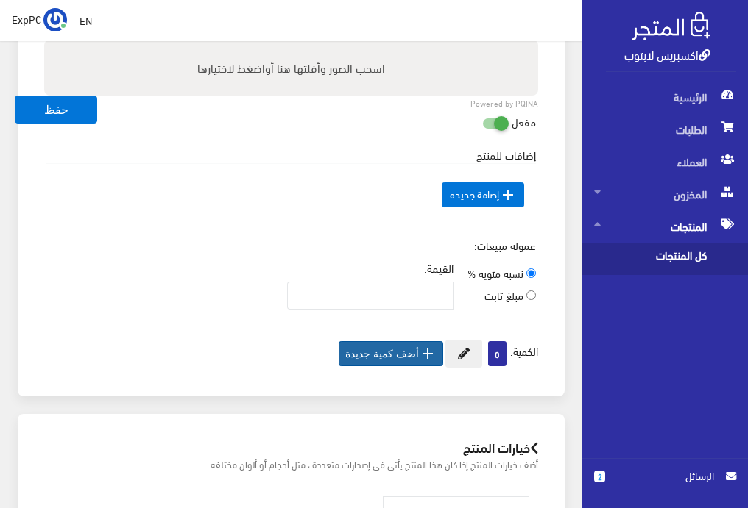
scroll to position [784, 0]
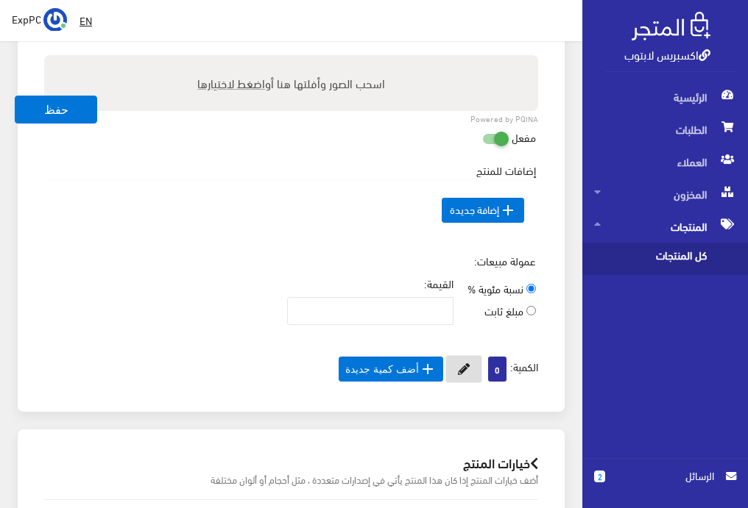
click at [458, 365] on icon at bounding box center [464, 370] width 12 height 12
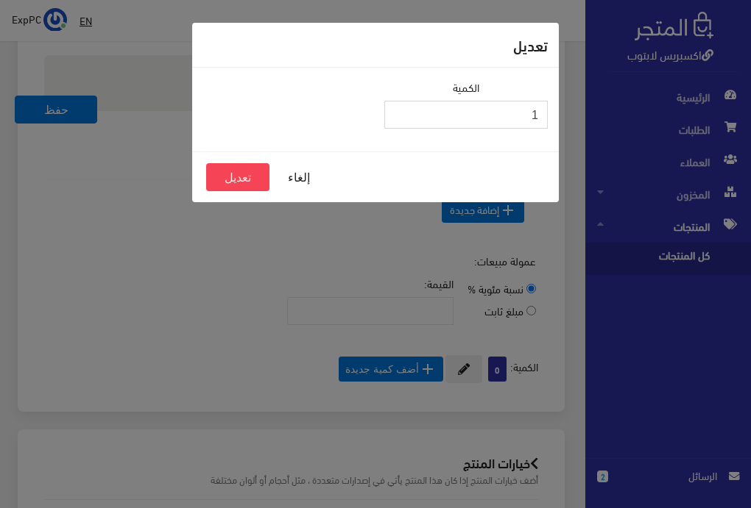
type input "1"
click at [397, 110] on input "1" at bounding box center [465, 115] width 163 height 28
click at [247, 184] on button "تعديل" at bounding box center [237, 177] width 63 height 28
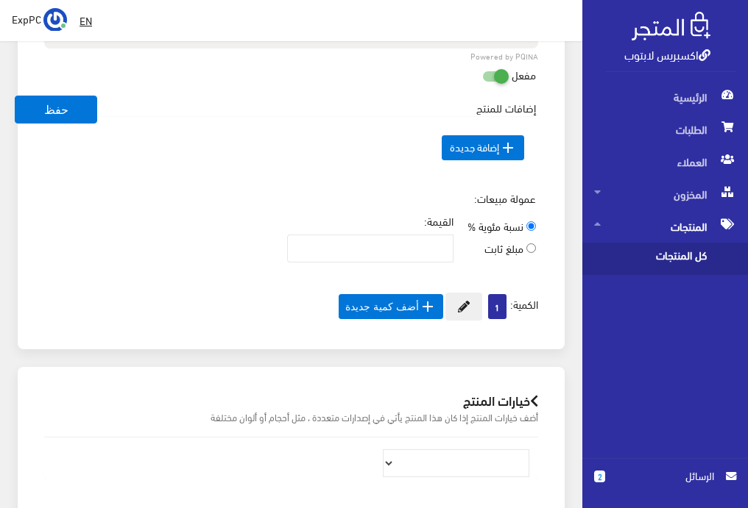
scroll to position [784, 0]
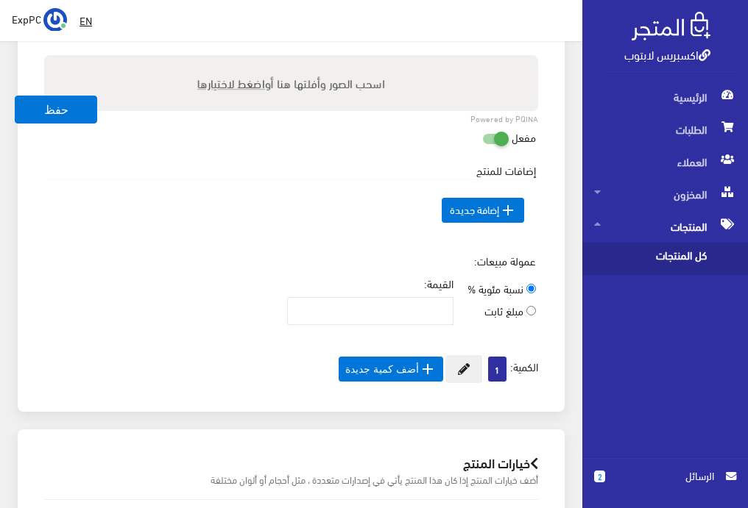
click at [693, 257] on span "كل المنتجات" at bounding box center [650, 259] width 112 height 32
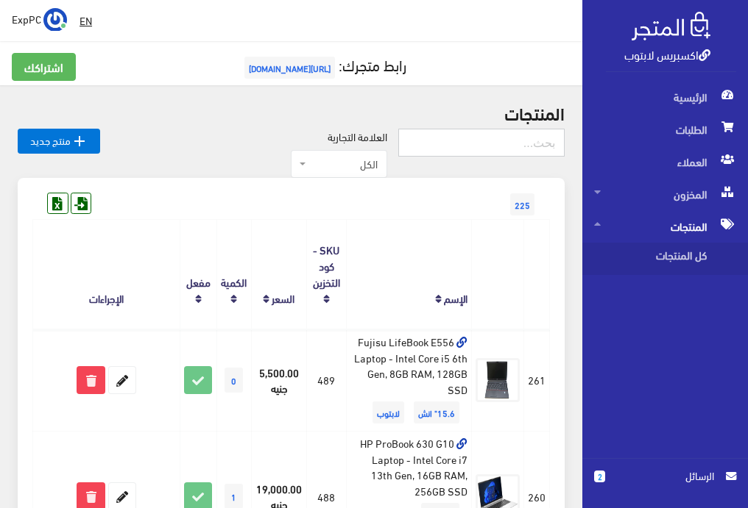
click at [525, 149] on input "text" at bounding box center [481, 143] width 166 height 28
type input "104"
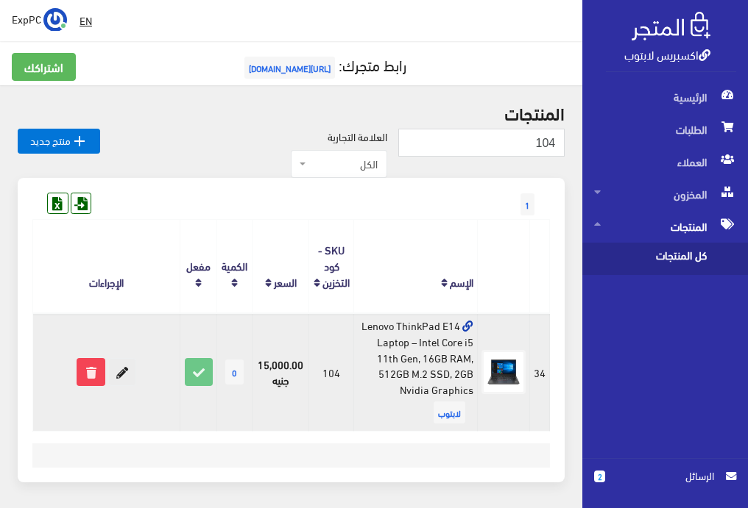
click at [124, 381] on icon at bounding box center [122, 372] width 26 height 26
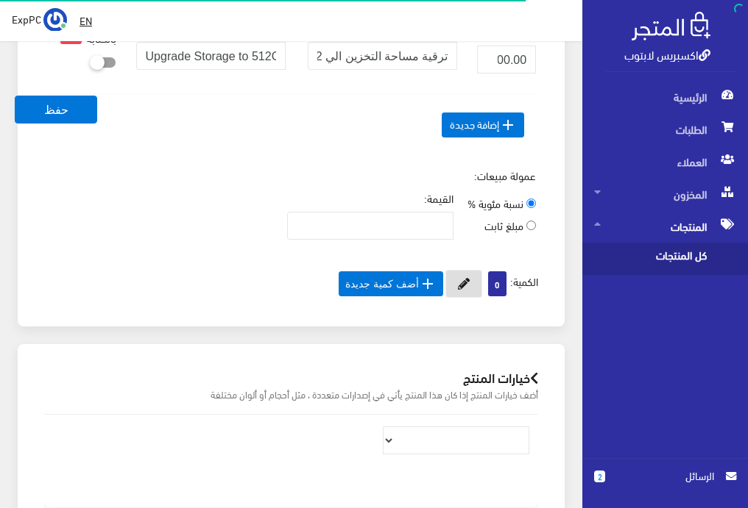
scroll to position [956, 0]
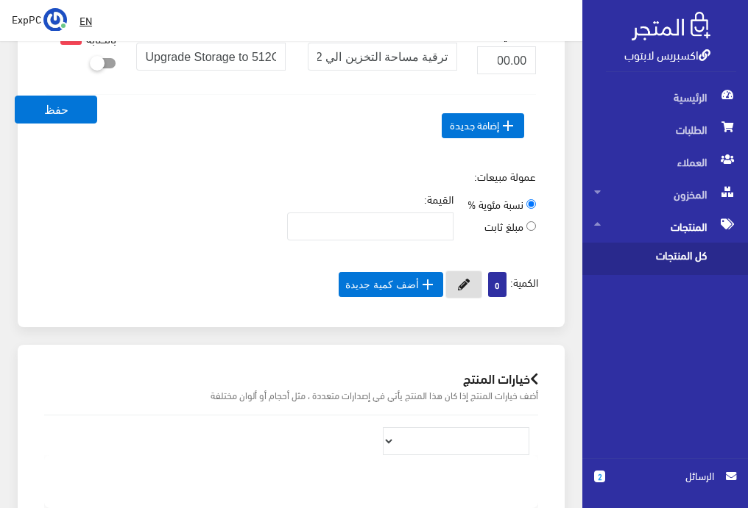
click at [461, 281] on icon at bounding box center [464, 285] width 12 height 12
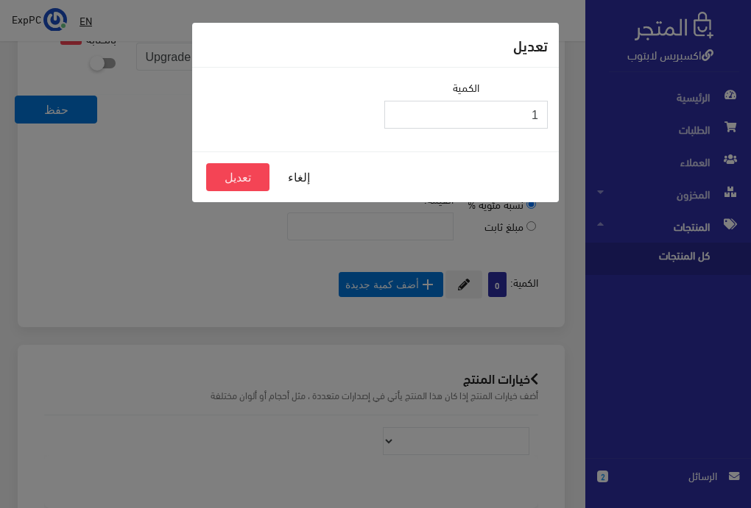
type input "1"
click at [399, 108] on input "1" at bounding box center [465, 115] width 163 height 28
click at [235, 188] on button "تعديل" at bounding box center [237, 177] width 63 height 28
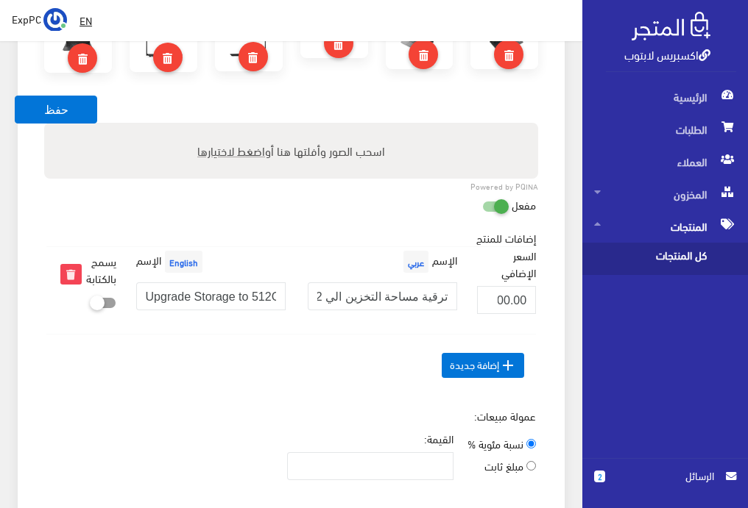
scroll to position [662, 0]
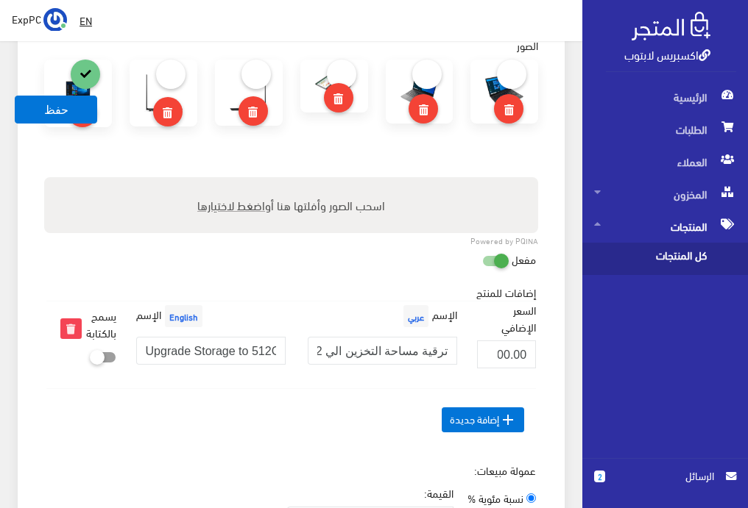
click at [650, 256] on span "كل المنتجات" at bounding box center [650, 259] width 112 height 32
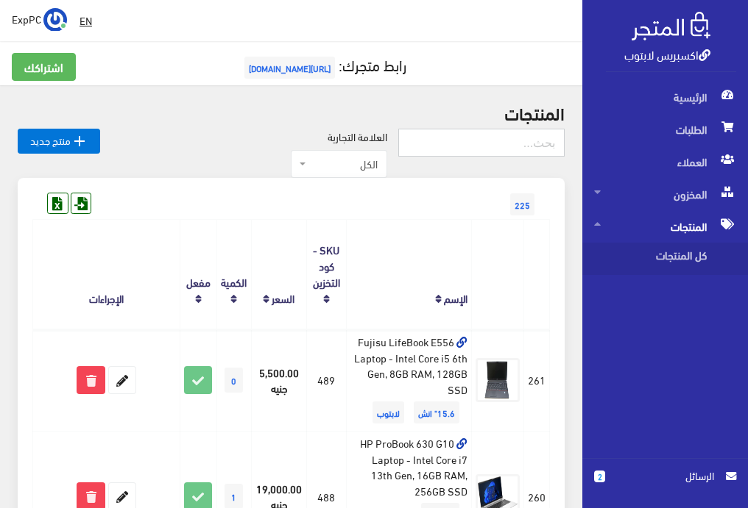
click at [541, 132] on input "text" at bounding box center [481, 143] width 166 height 28
type input "456"
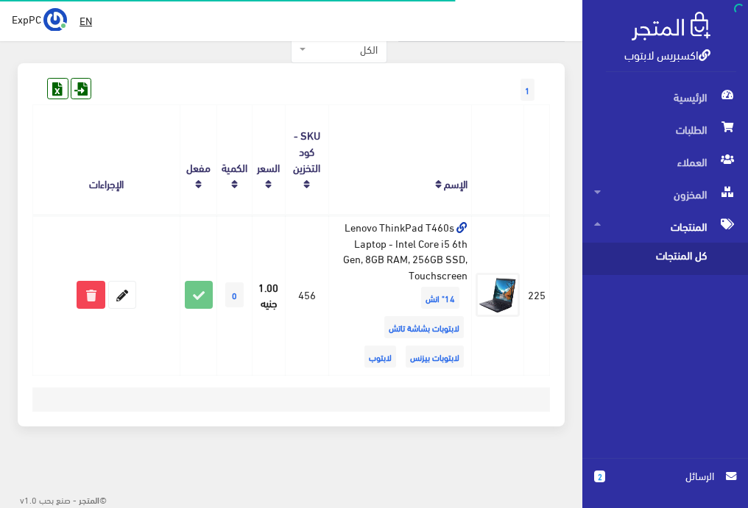
scroll to position [116, 0]
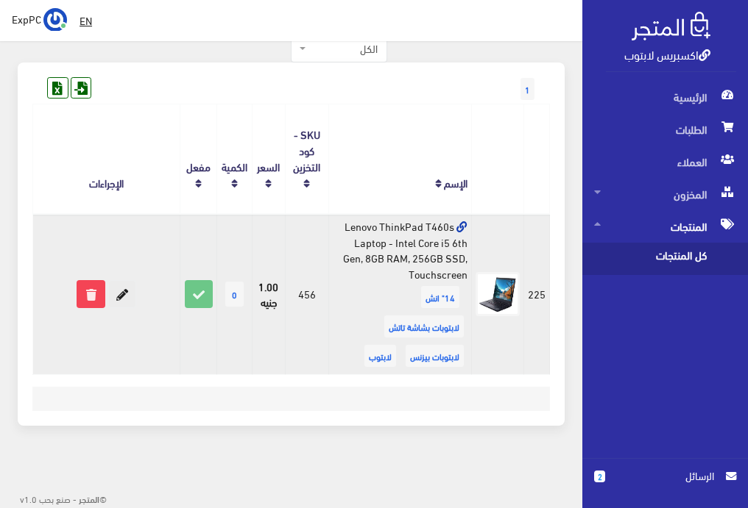
click at [124, 296] on icon at bounding box center [122, 294] width 26 height 26
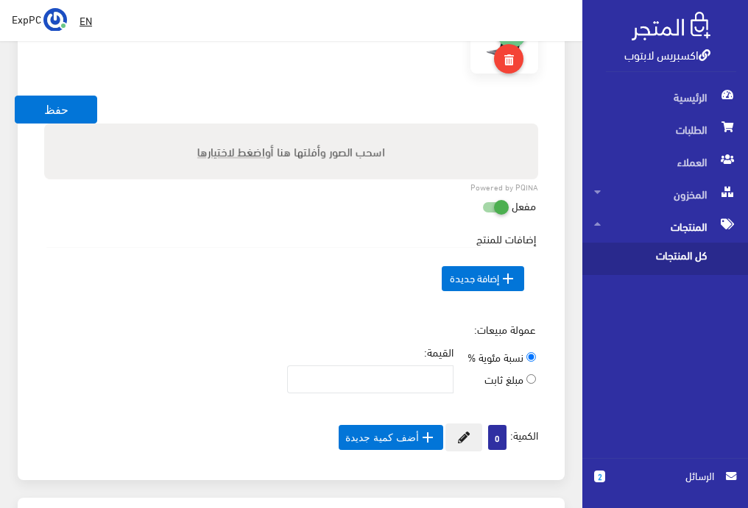
scroll to position [736, 0]
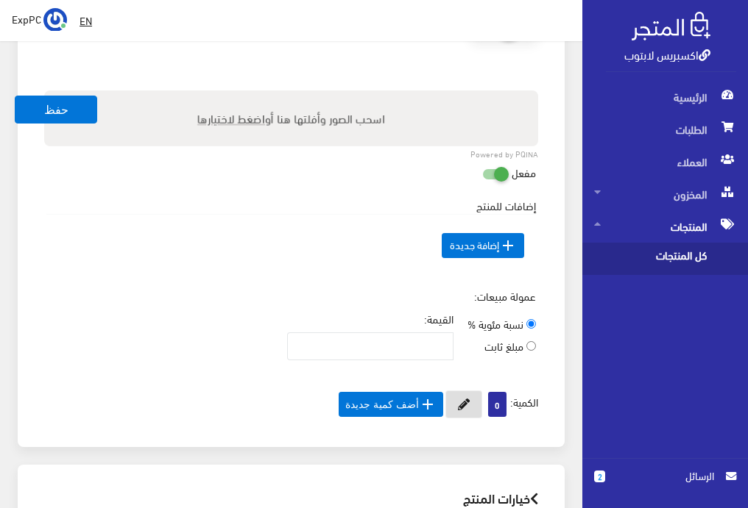
click at [458, 403] on icon at bounding box center [464, 405] width 12 height 12
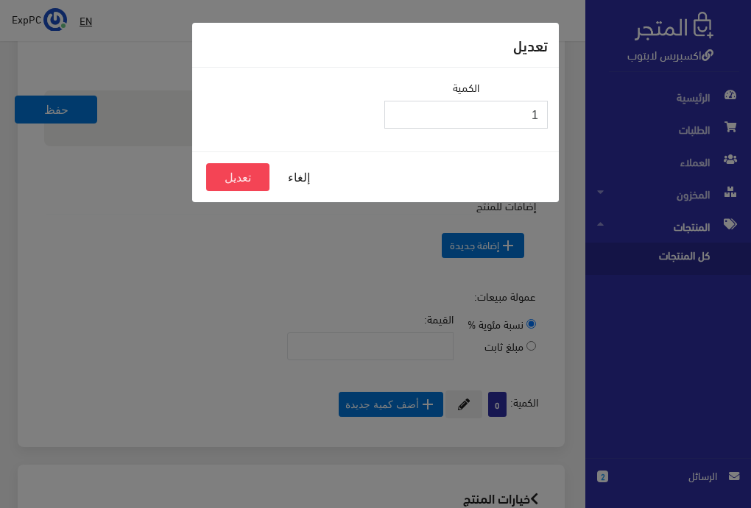
type input "1"
click at [397, 110] on input "1" at bounding box center [465, 115] width 163 height 28
click at [244, 171] on button "تعديل" at bounding box center [237, 177] width 63 height 28
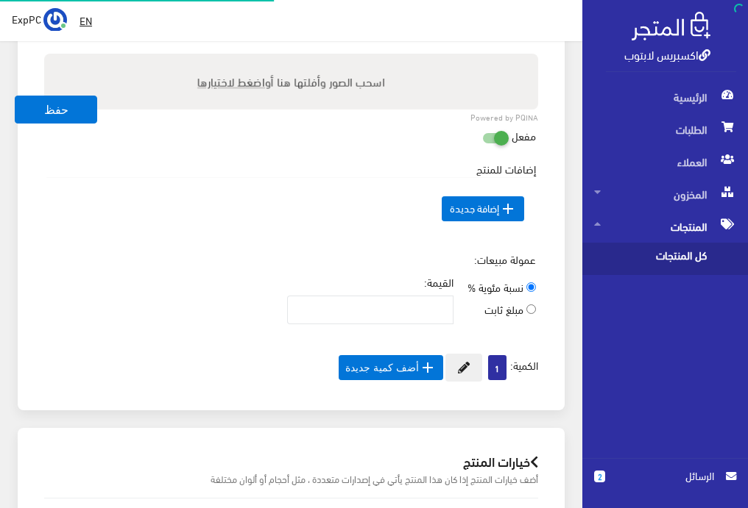
scroll to position [780, 0]
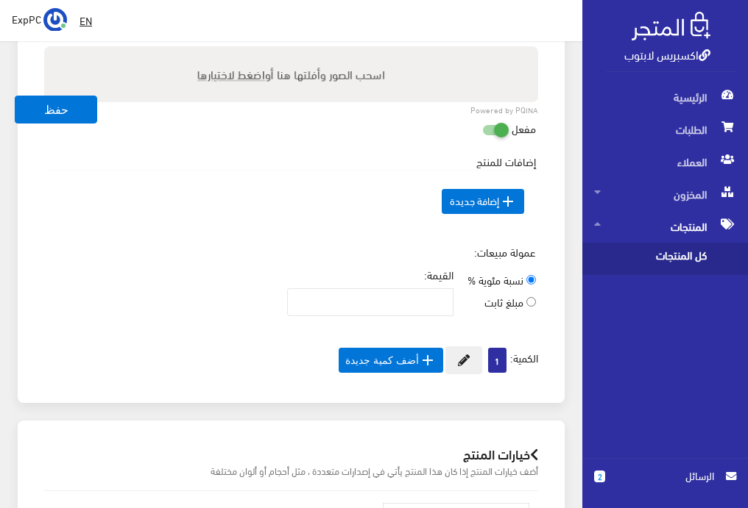
click at [681, 260] on span "كل المنتجات" at bounding box center [650, 259] width 112 height 32
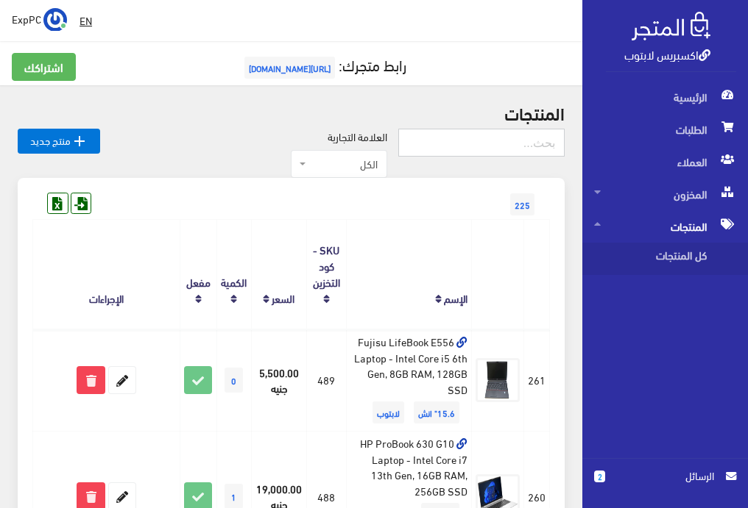
click at [464, 148] on input "text" at bounding box center [481, 143] width 166 height 28
type input "263"
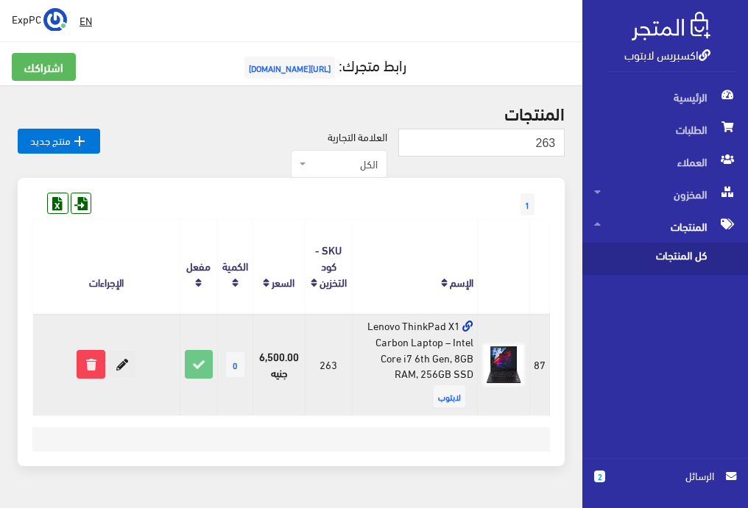
click at [121, 358] on icon at bounding box center [122, 364] width 26 height 26
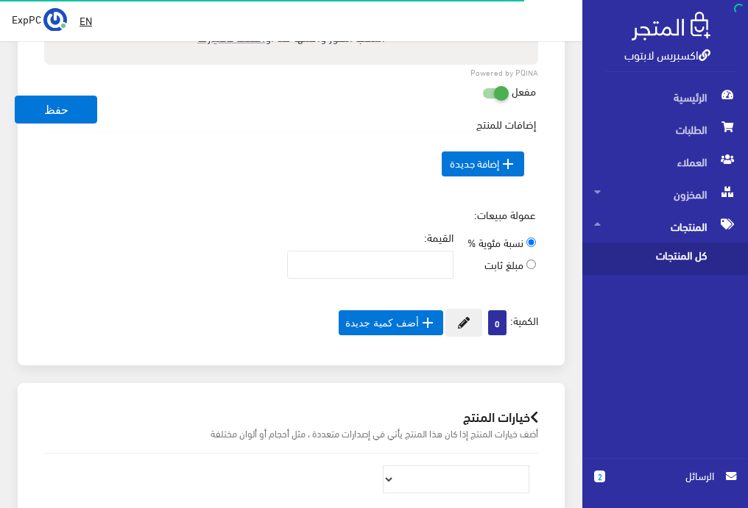
scroll to position [890, 0]
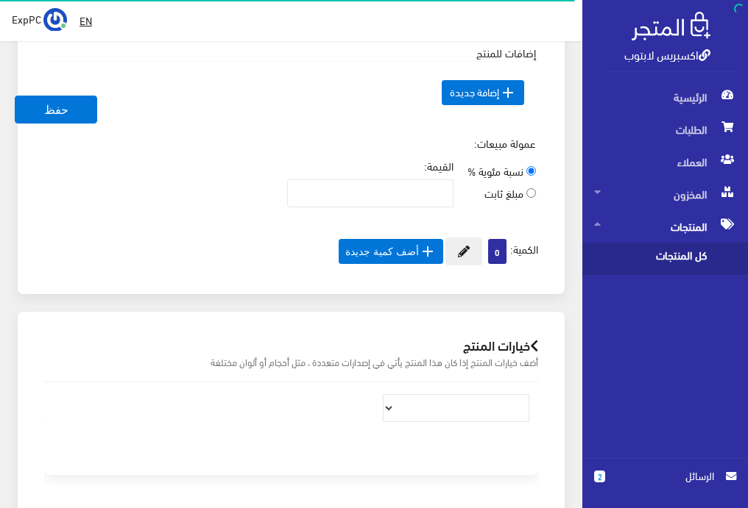
click at [468, 247] on button at bounding box center [463, 252] width 37 height 28
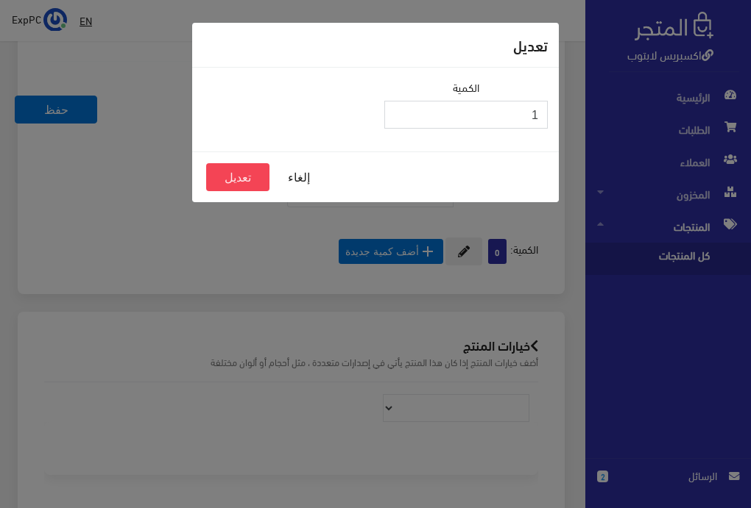
type input "1"
click at [400, 109] on input "1" at bounding box center [465, 115] width 163 height 28
click at [240, 178] on button "تعديل" at bounding box center [237, 177] width 63 height 28
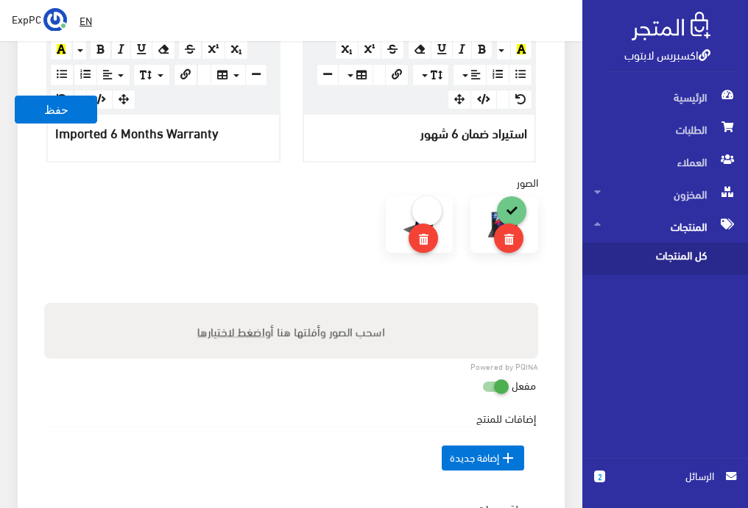
scroll to position [522, 0]
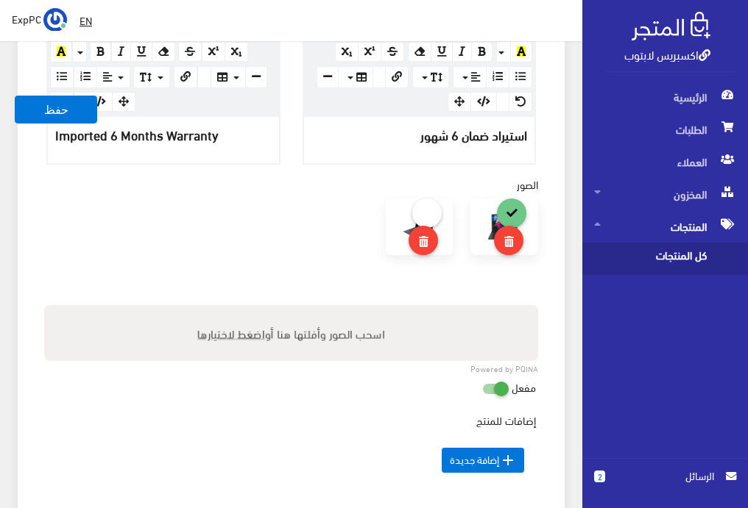
click at [695, 253] on span "كل المنتجات" at bounding box center [650, 259] width 112 height 32
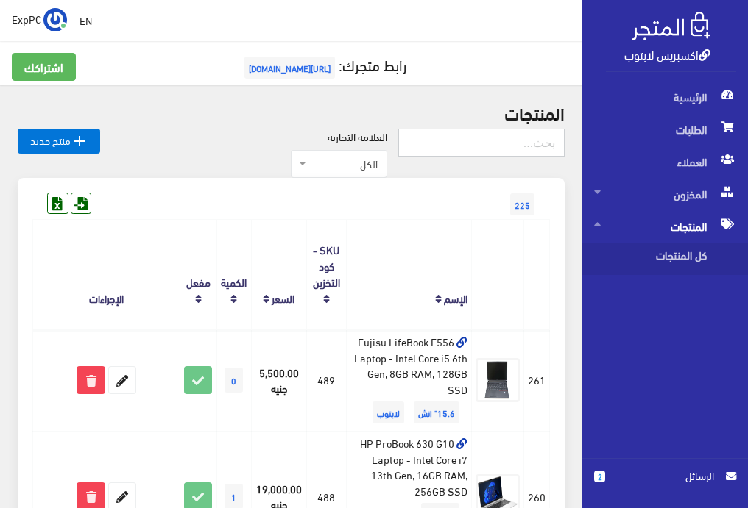
click at [492, 139] on input "text" at bounding box center [481, 143] width 166 height 28
type input "391"
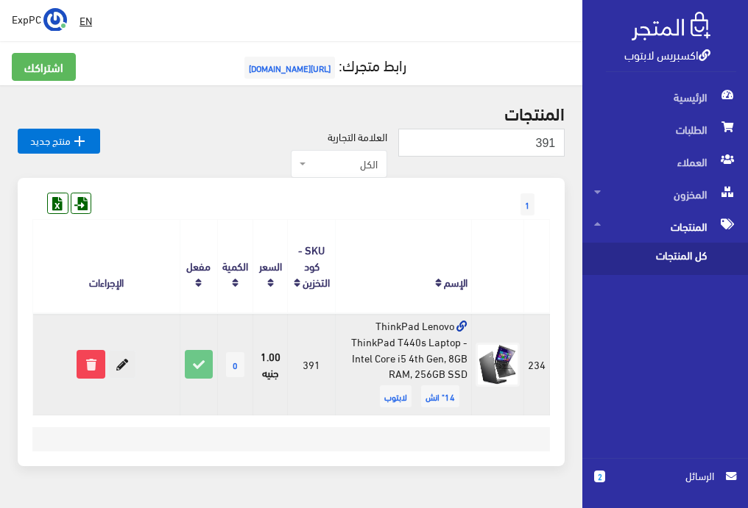
click at [119, 374] on icon at bounding box center [122, 364] width 26 height 26
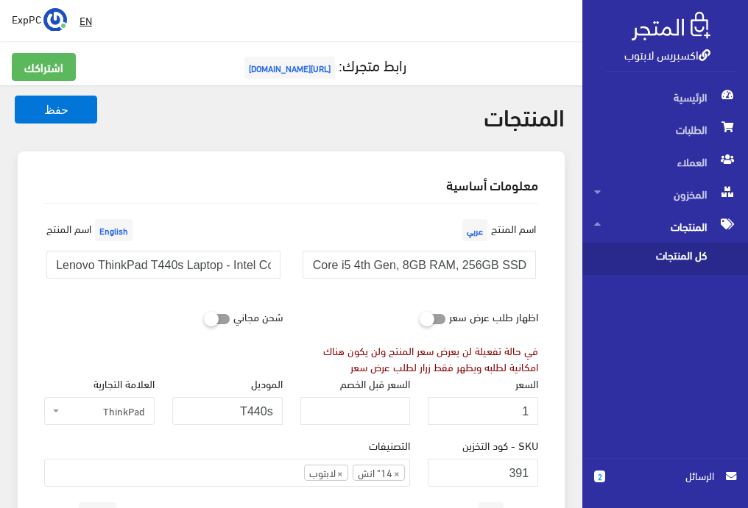
scroll to position [726, 0]
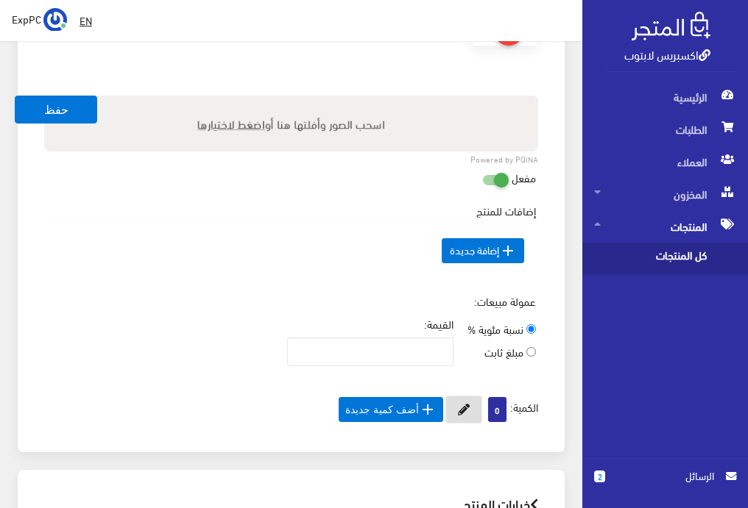
click at [453, 414] on button at bounding box center [463, 410] width 37 height 28
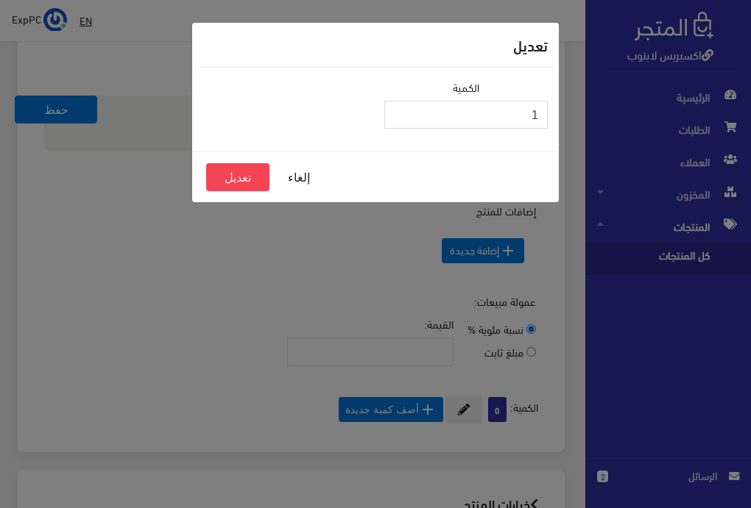
type input "1"
click at [396, 111] on input "1" at bounding box center [465, 115] width 163 height 28
click at [245, 176] on button "تعديل" at bounding box center [237, 177] width 63 height 28
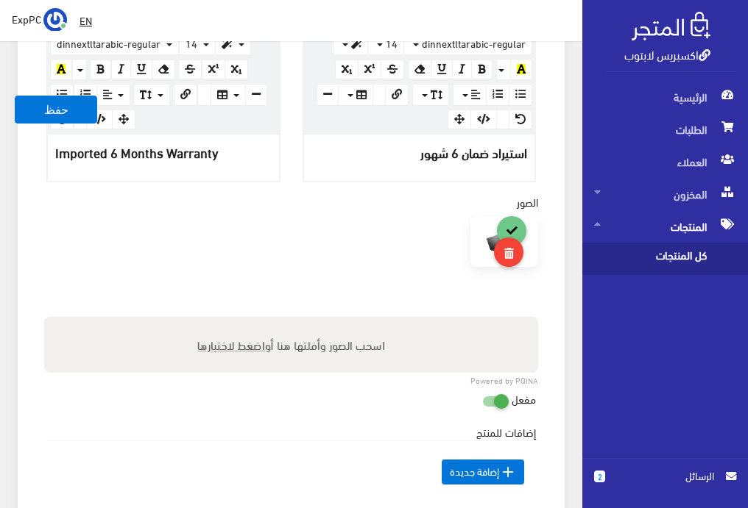
scroll to position [358, 0]
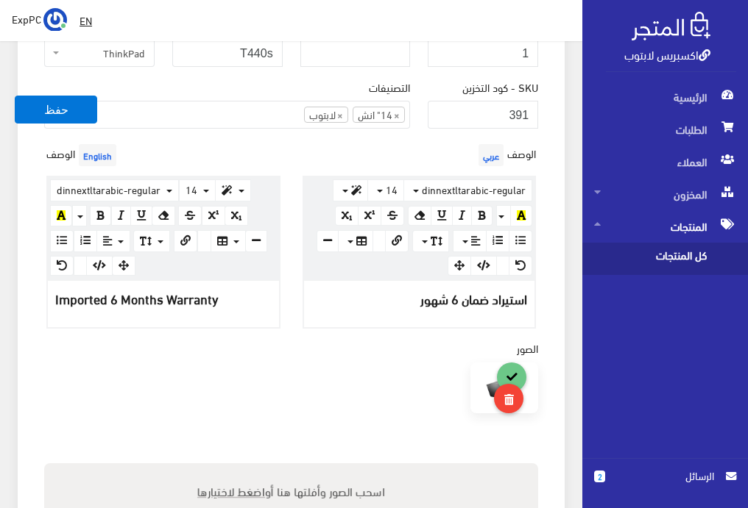
click at [661, 255] on span "كل المنتجات" at bounding box center [650, 259] width 112 height 32
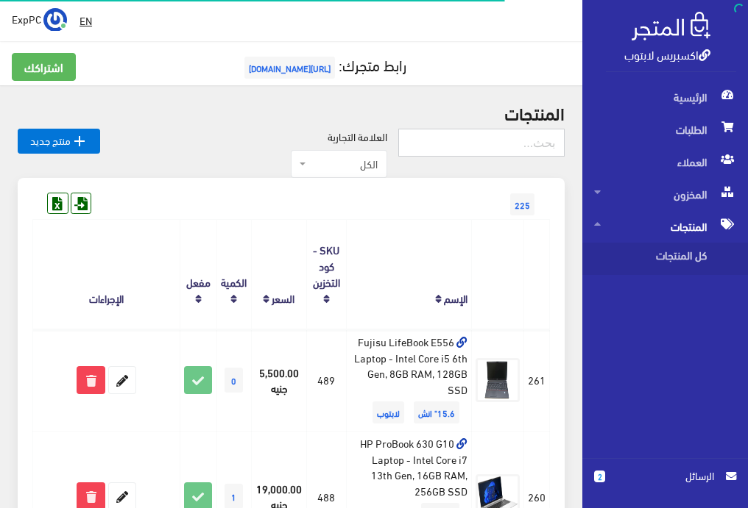
click at [513, 138] on input "text" at bounding box center [481, 143] width 166 height 28
type input "5570"
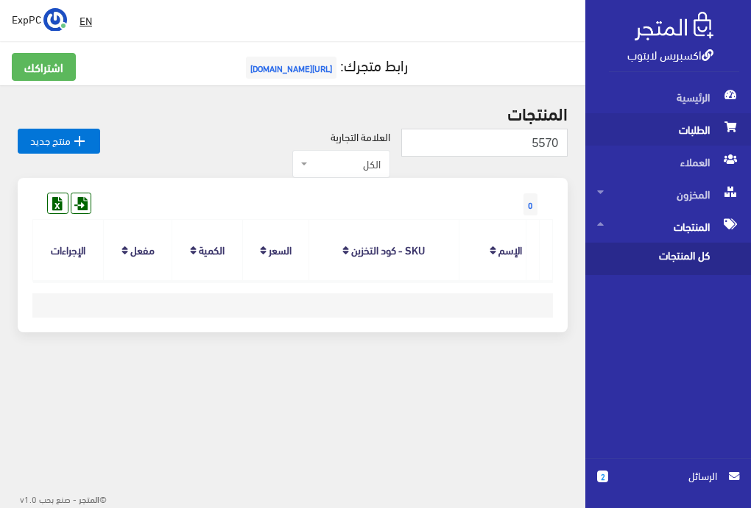
click at [678, 136] on span "الطلبات" at bounding box center [668, 129] width 142 height 32
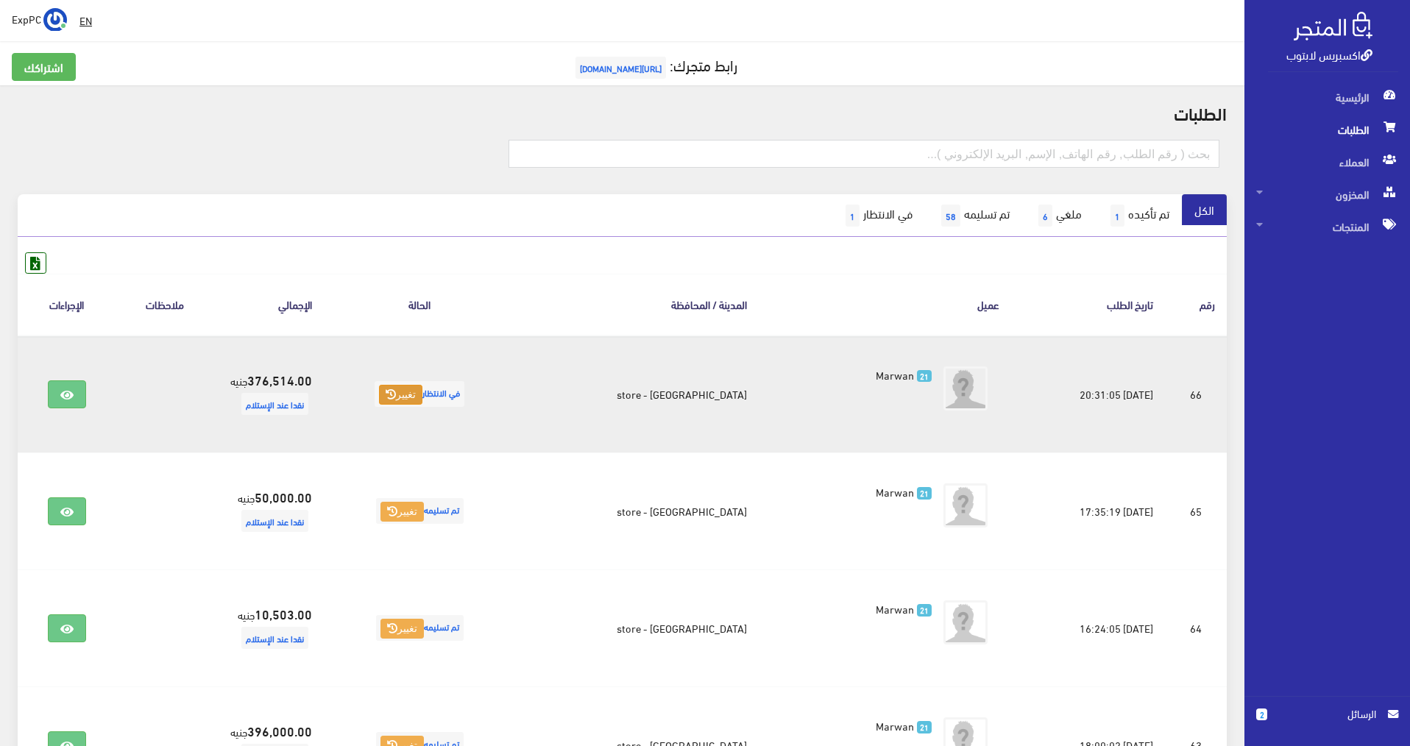
click at [418, 395] on button "تغيير" at bounding box center [400, 395] width 43 height 21
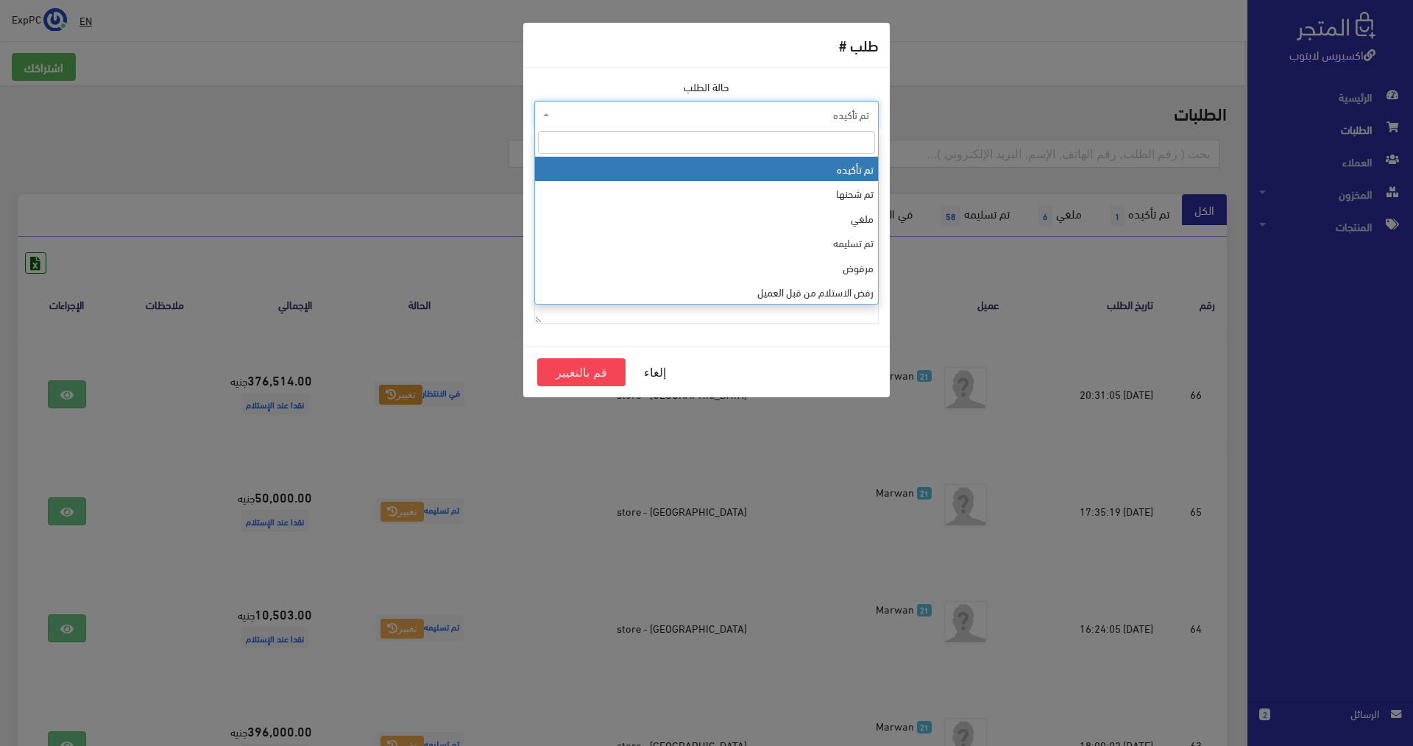
click at [750, 111] on span "تم تأكيده" at bounding box center [711, 114] width 316 height 15
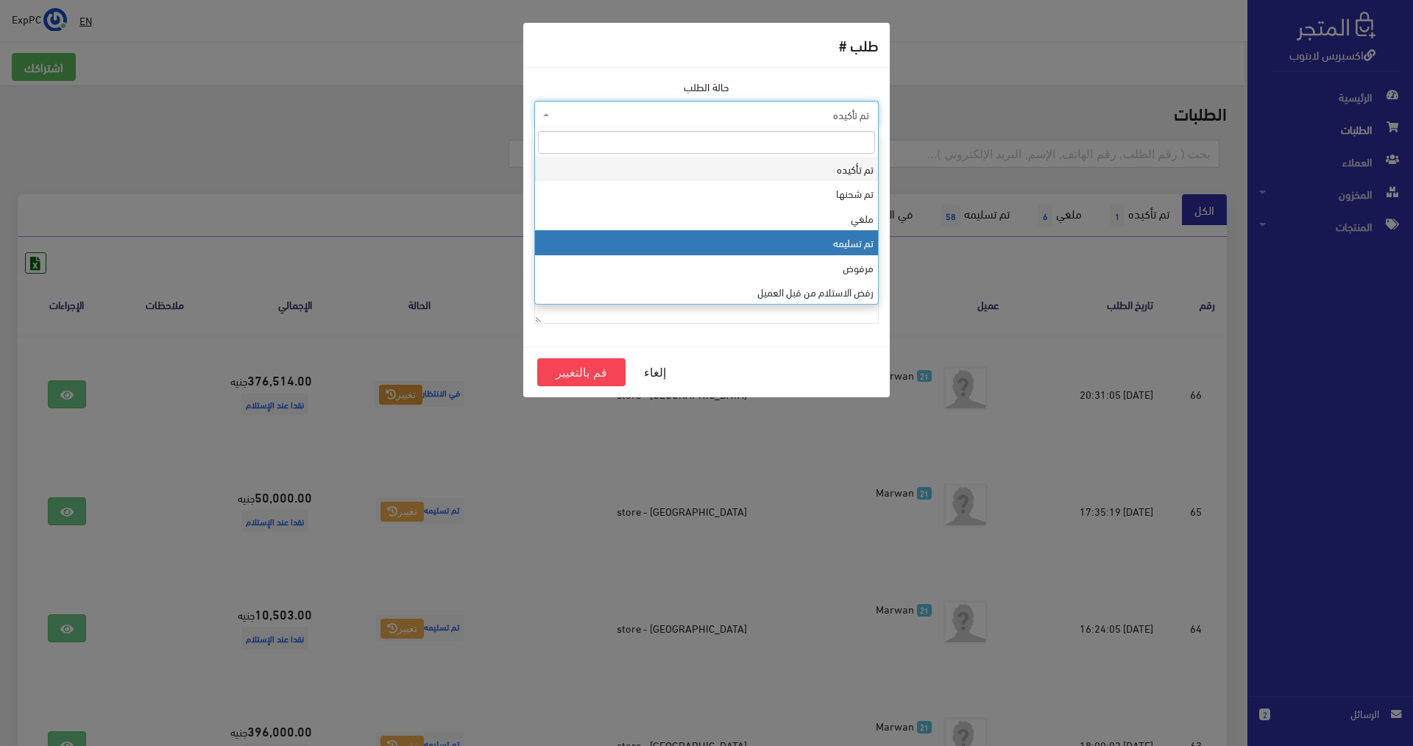
select select "4"
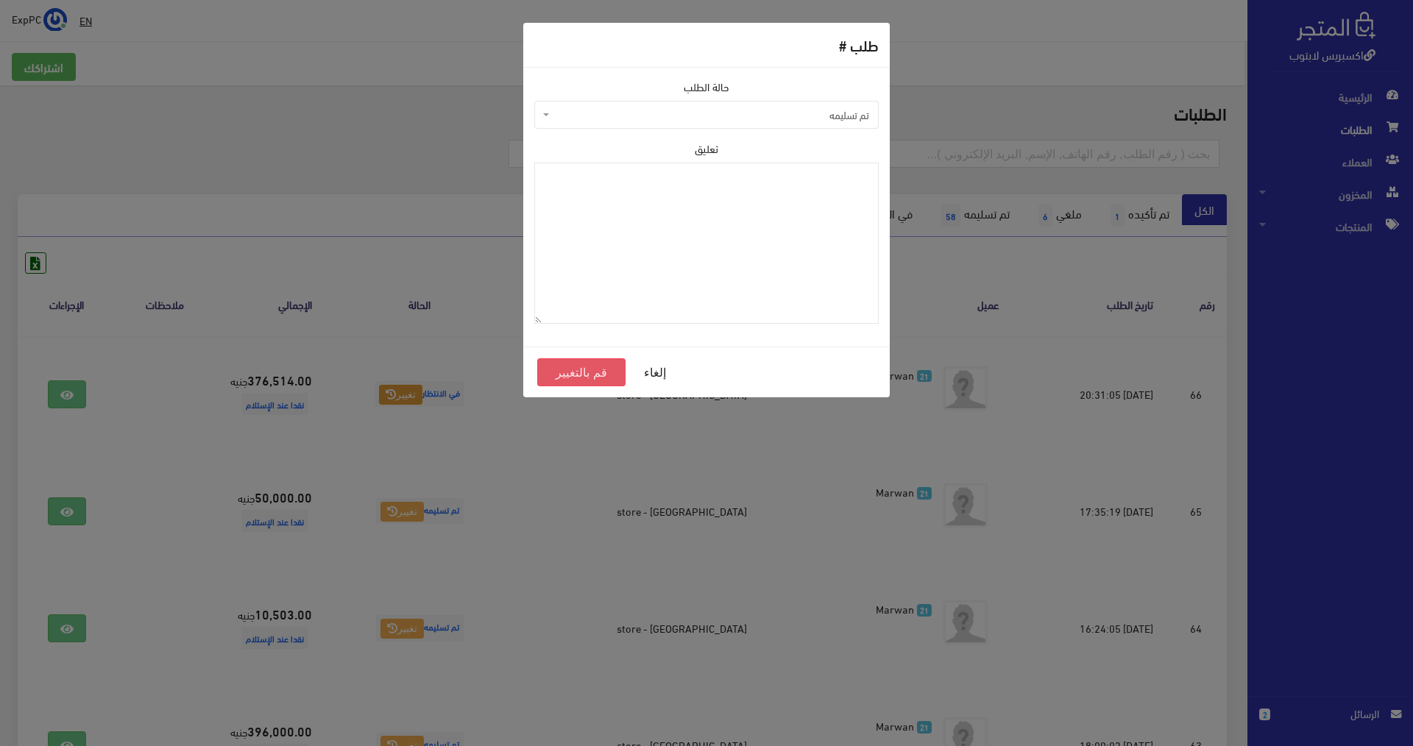
click at [589, 364] on button "قم بالتغيير" at bounding box center [581, 372] width 88 height 28
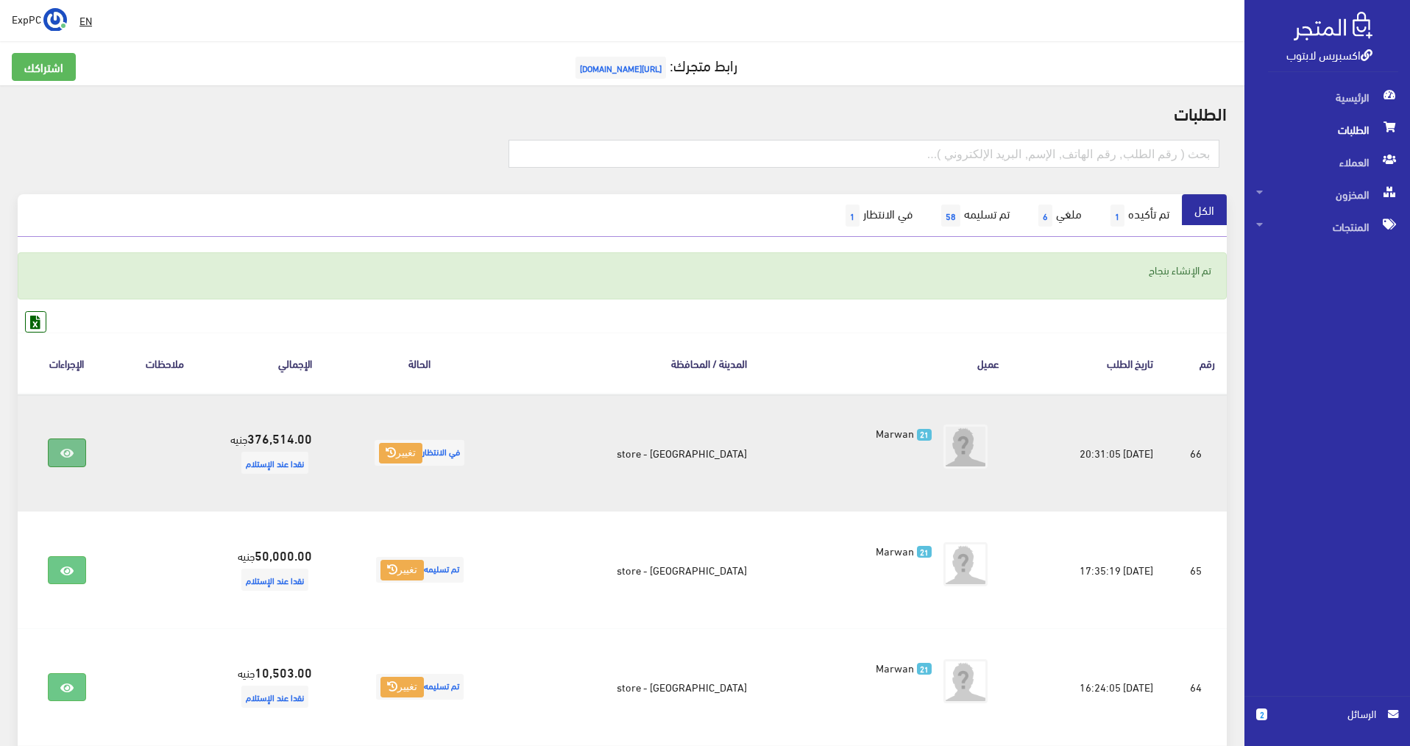
click at [54, 450] on link at bounding box center [67, 453] width 38 height 28
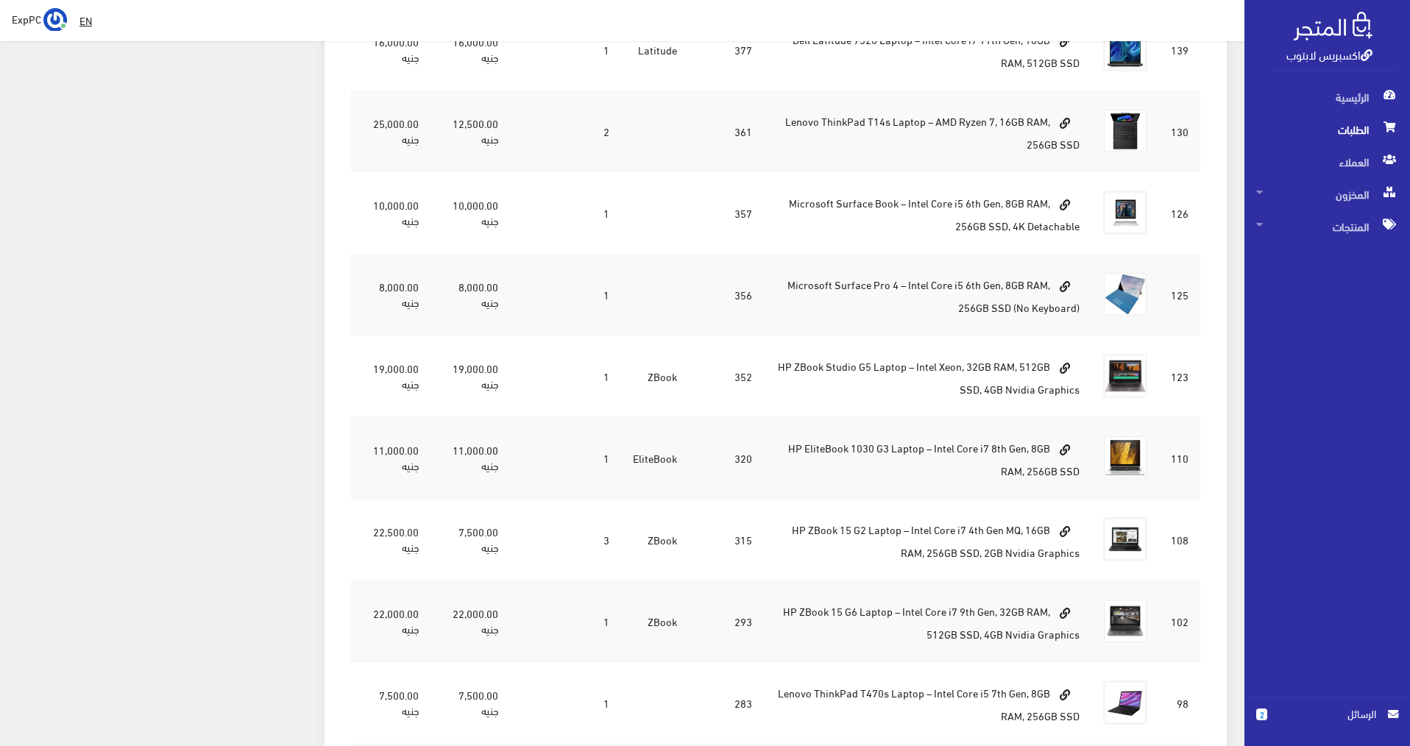
scroll to position [1692, 0]
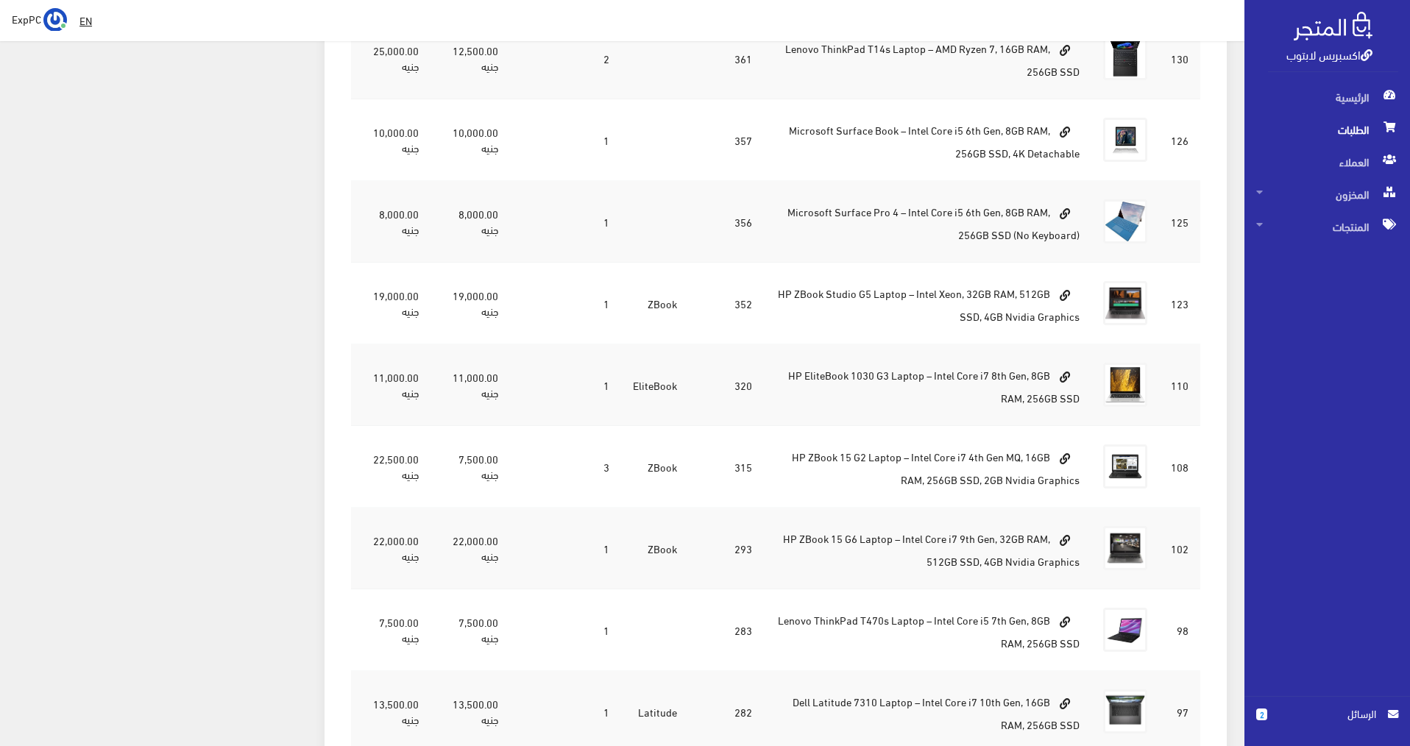
drag, startPoint x: 694, startPoint y: 620, endPoint x: 123, endPoint y: 483, distance: 587.2
click at [123, 483] on div "تاريخ الطلب تغيير حالة الطلب 2025-10-07 20:31:05 في الانتظار" at bounding box center [162, 495] width 307 height 3468
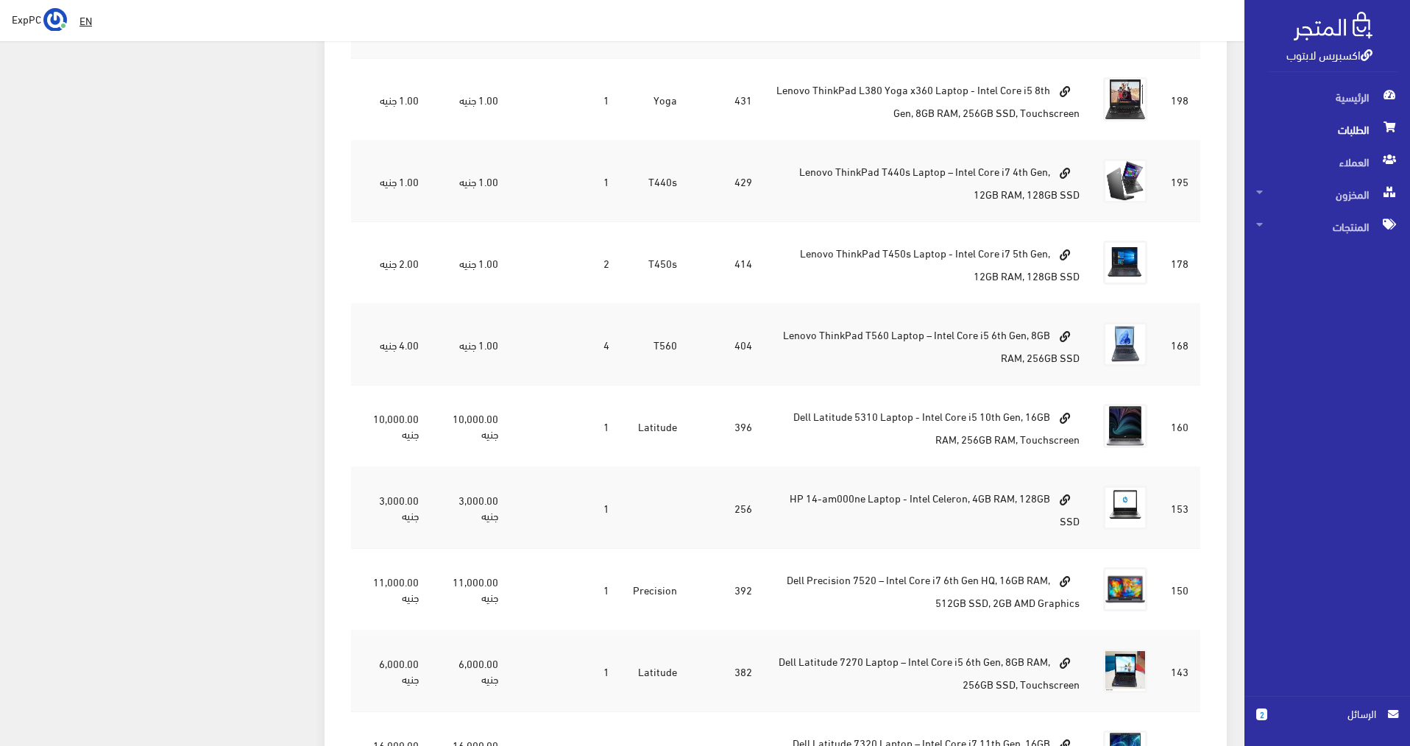
scroll to position [0, 0]
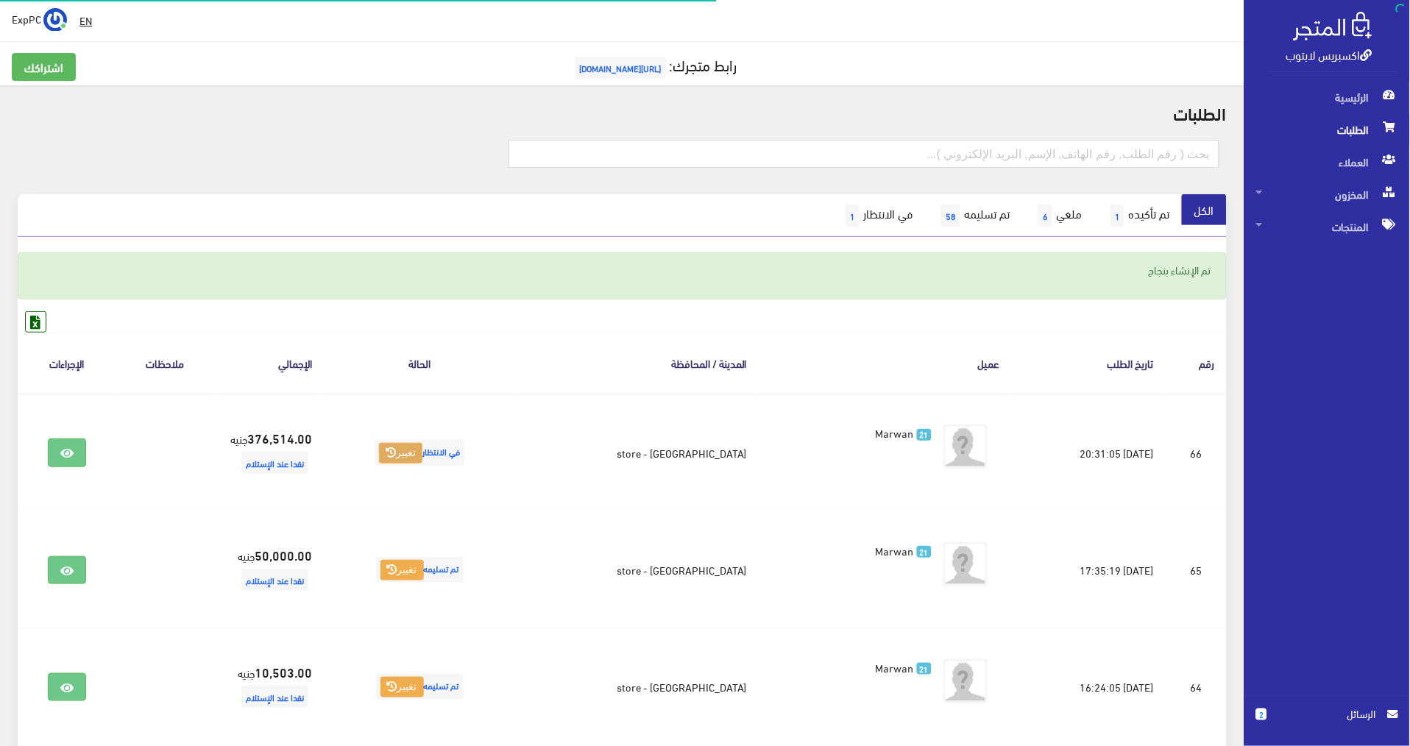
click at [396, 450] on icon at bounding box center [391, 452] width 10 height 10
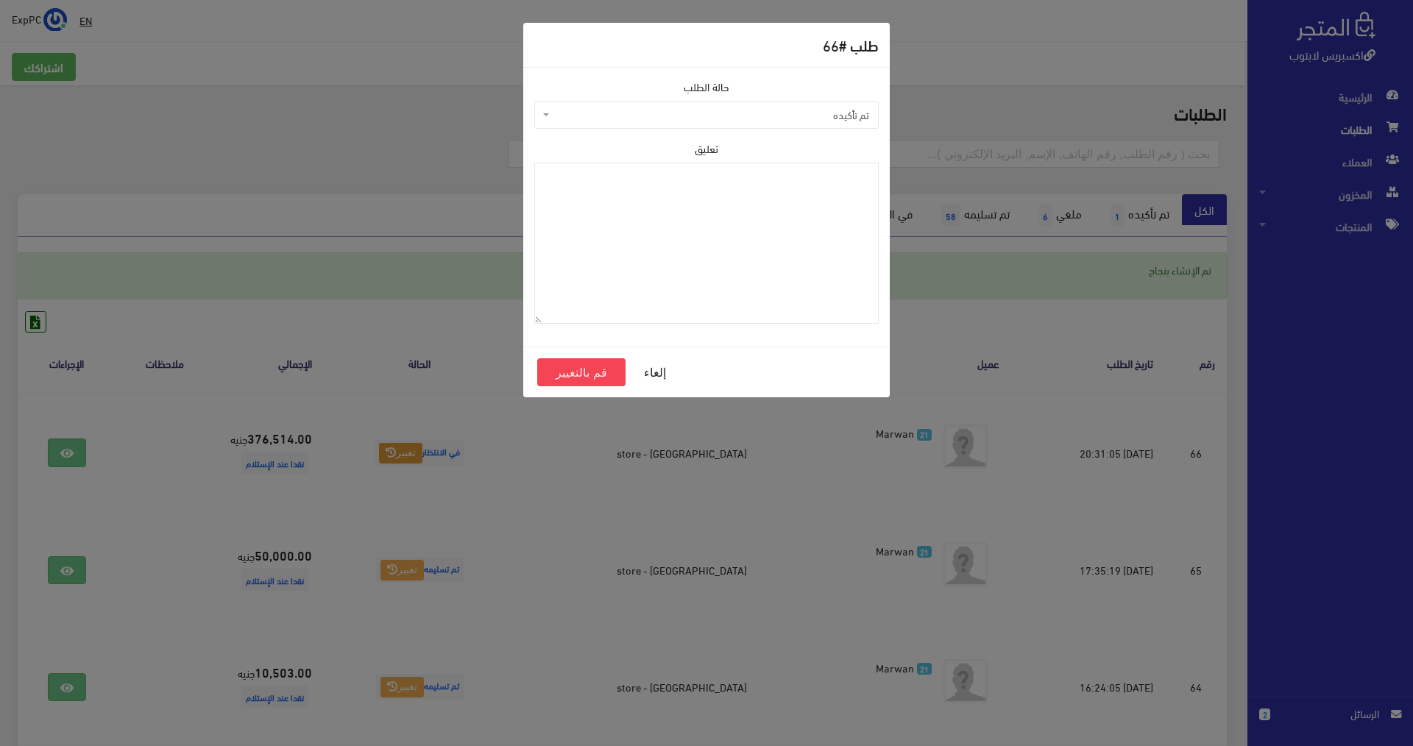
click at [757, 110] on span "تم تأكيده" at bounding box center [711, 114] width 316 height 15
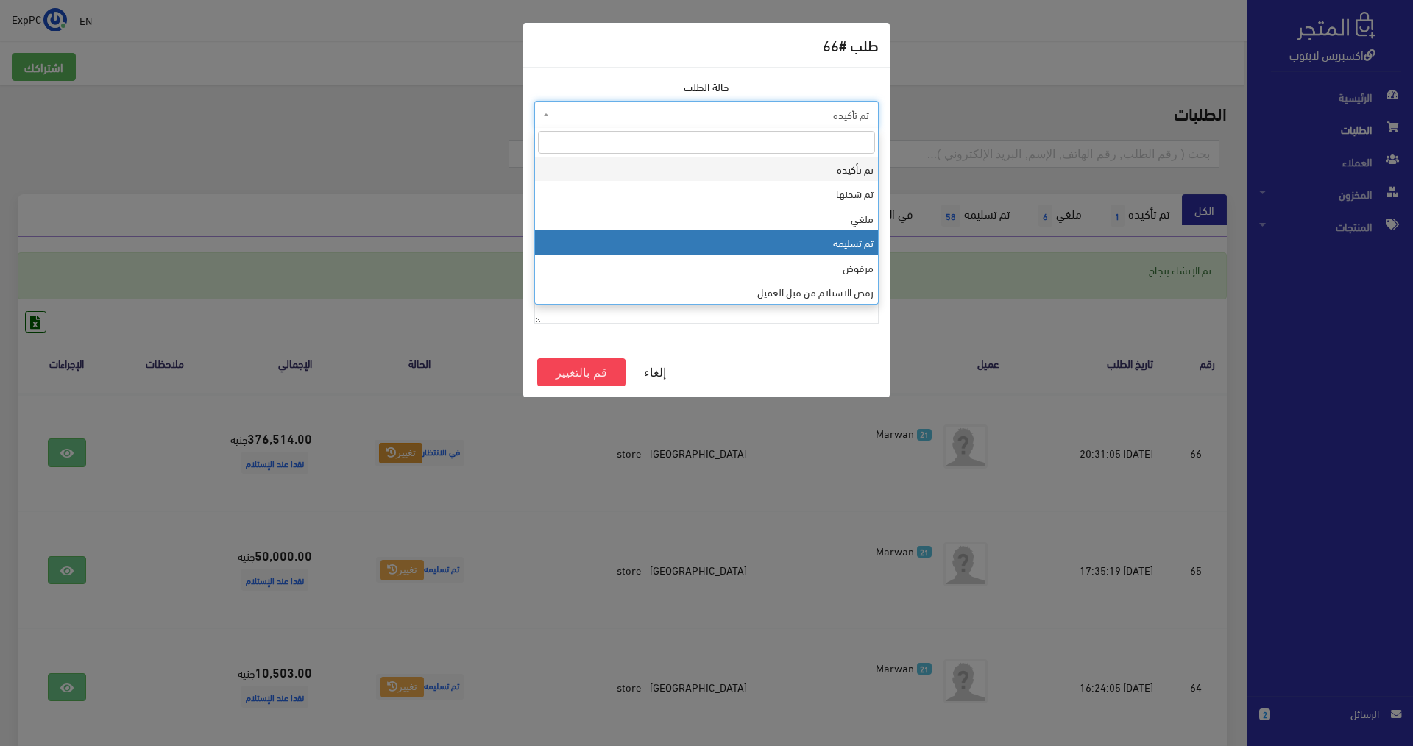
select select "4"
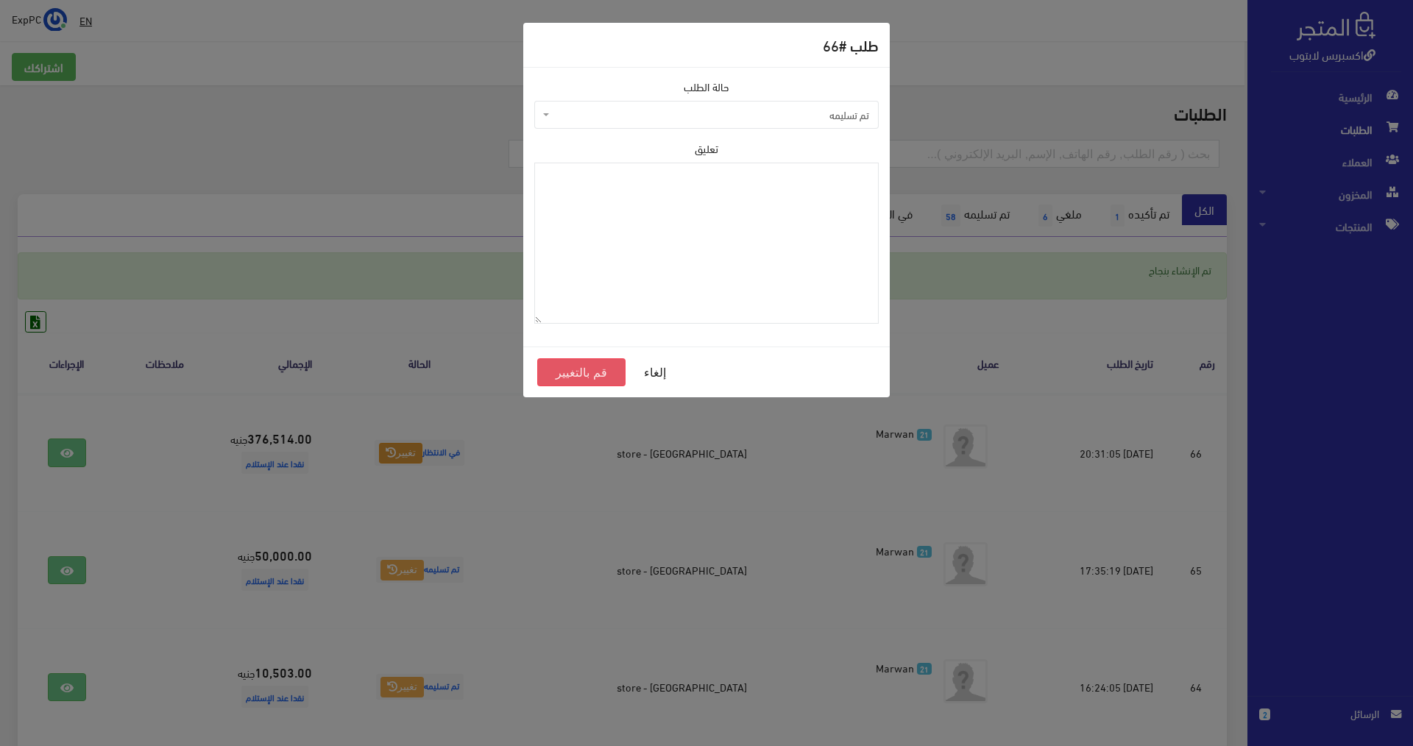
click at [562, 374] on button "قم بالتغيير" at bounding box center [581, 372] width 88 height 28
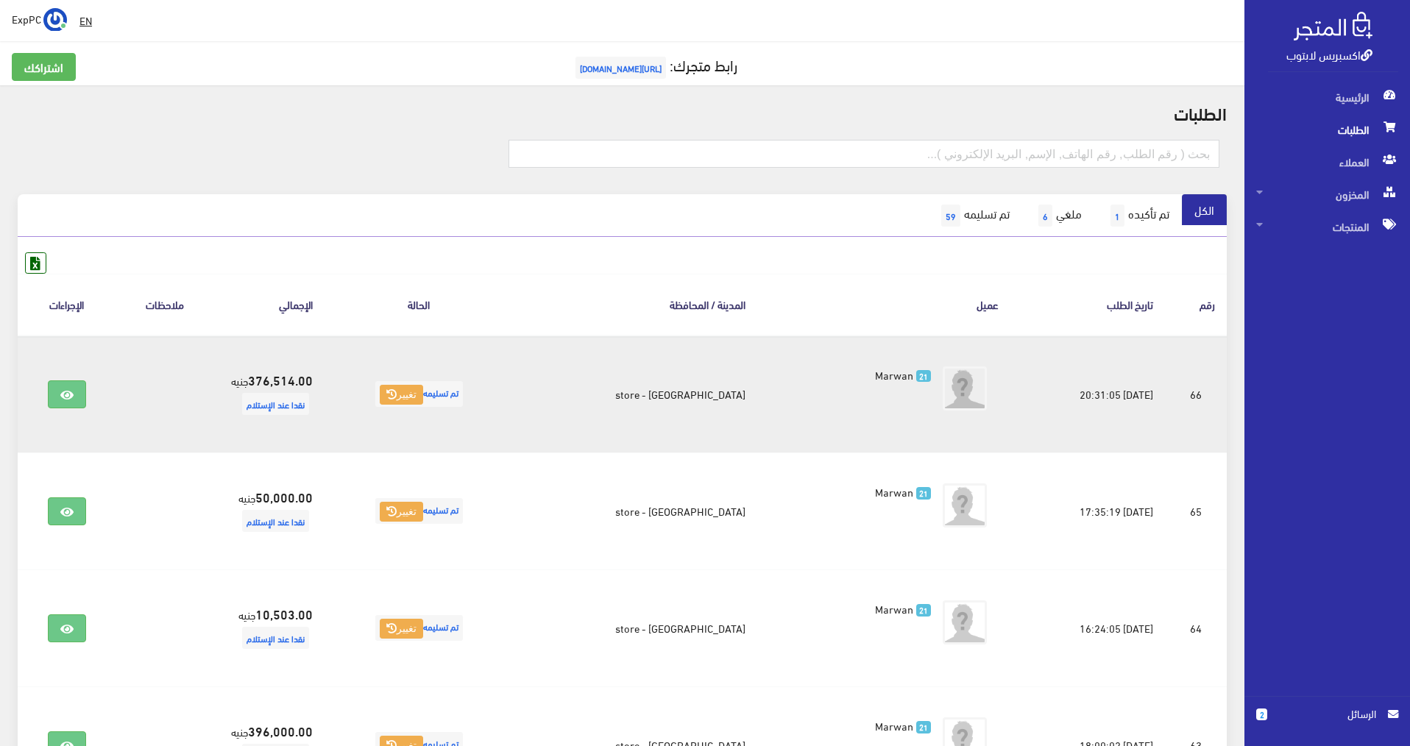
click at [389, 394] on span "تم تسليمه تغيير" at bounding box center [419, 394] width 88 height 26
click at [409, 400] on button "تغيير" at bounding box center [401, 395] width 43 height 21
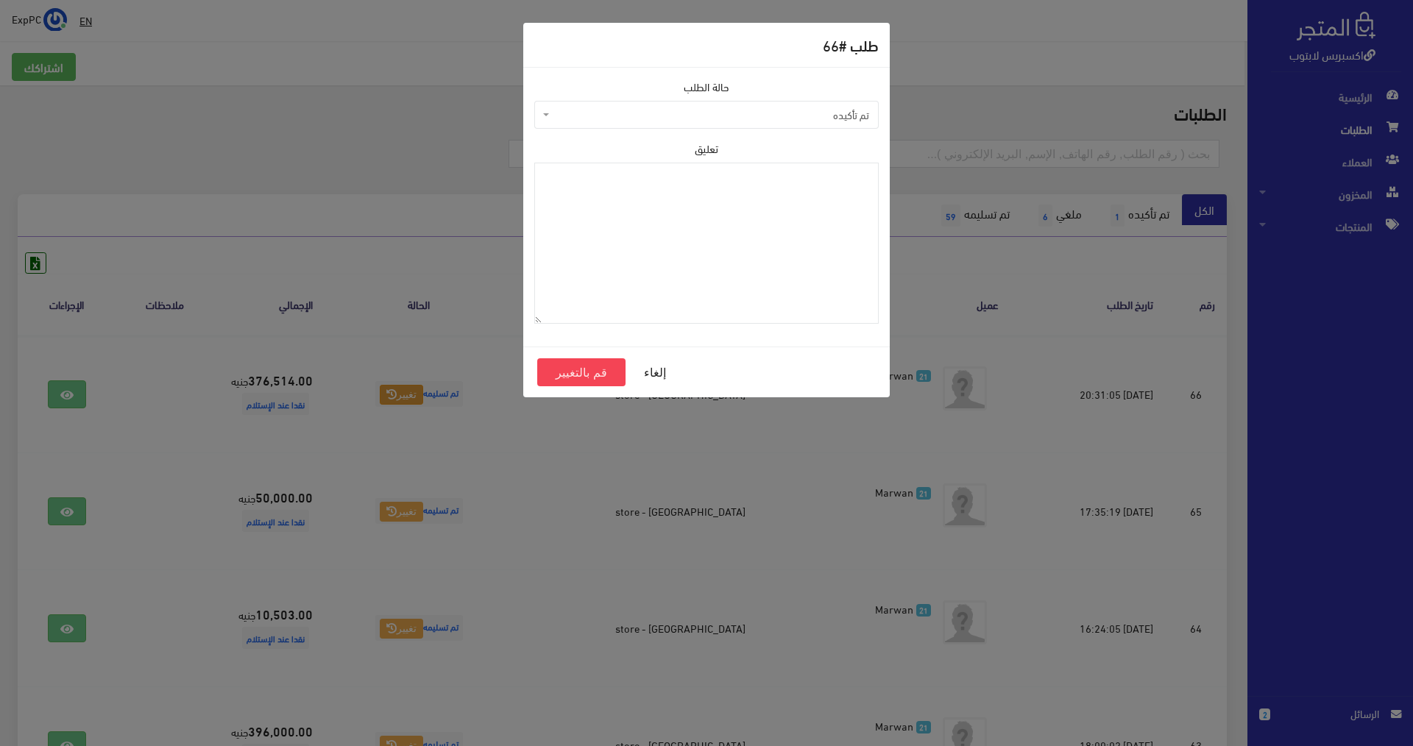
click at [835, 102] on span "تم تأكيده" at bounding box center [706, 115] width 344 height 28
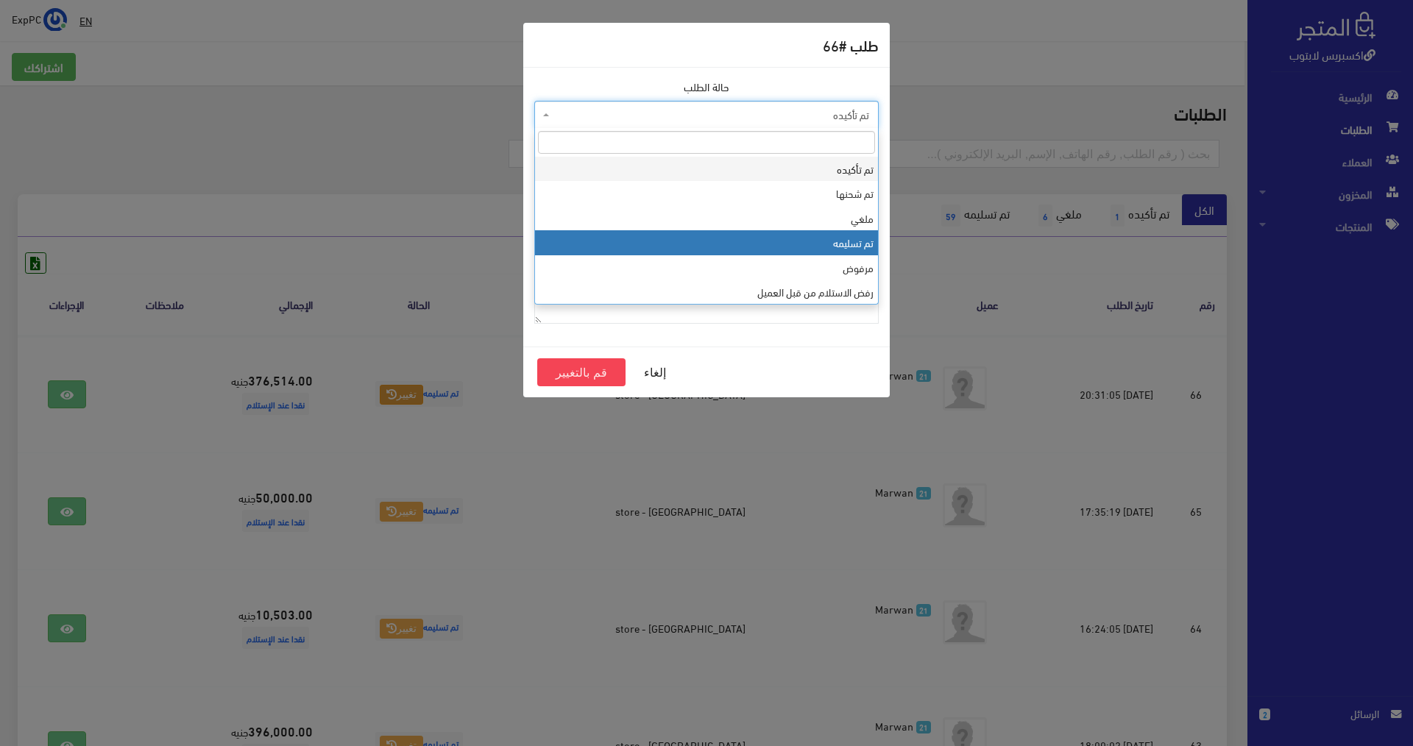
select select "4"
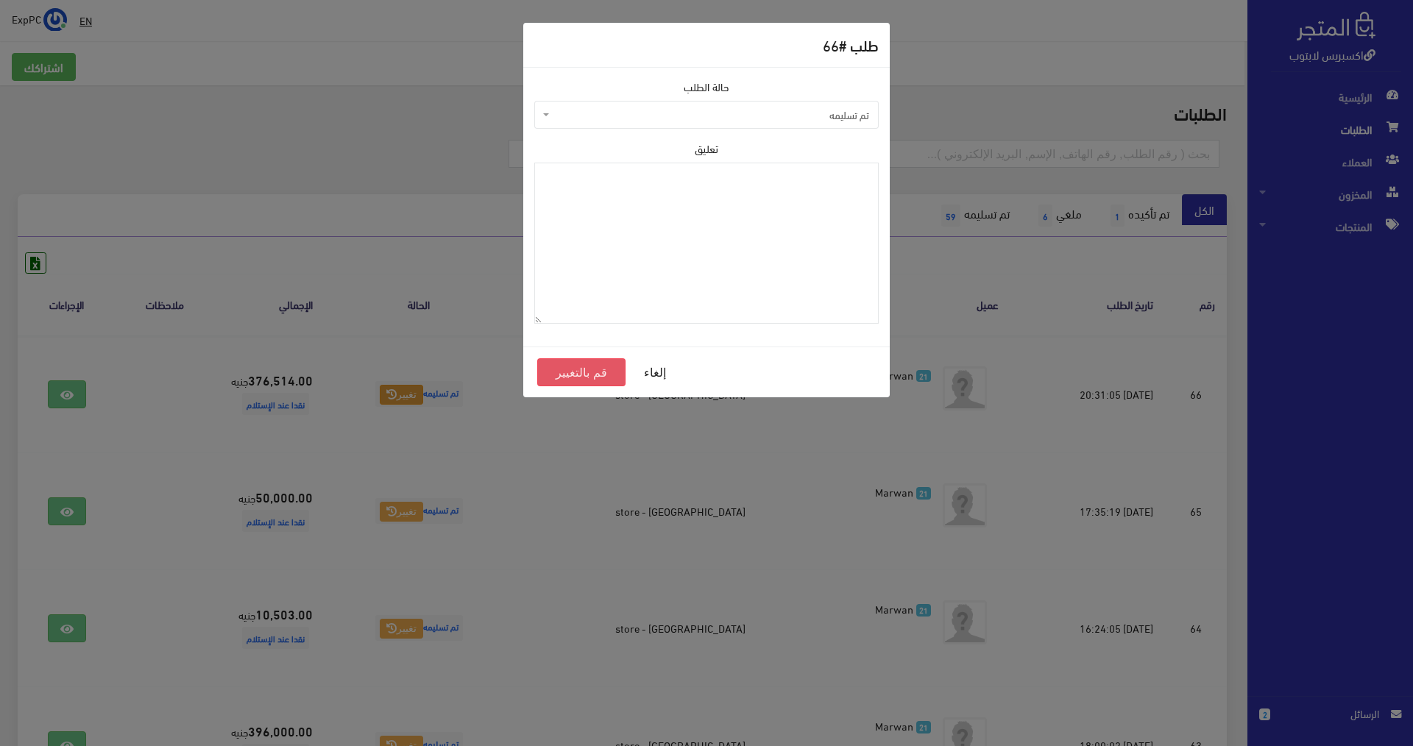
click at [580, 377] on button "قم بالتغيير" at bounding box center [581, 372] width 88 height 28
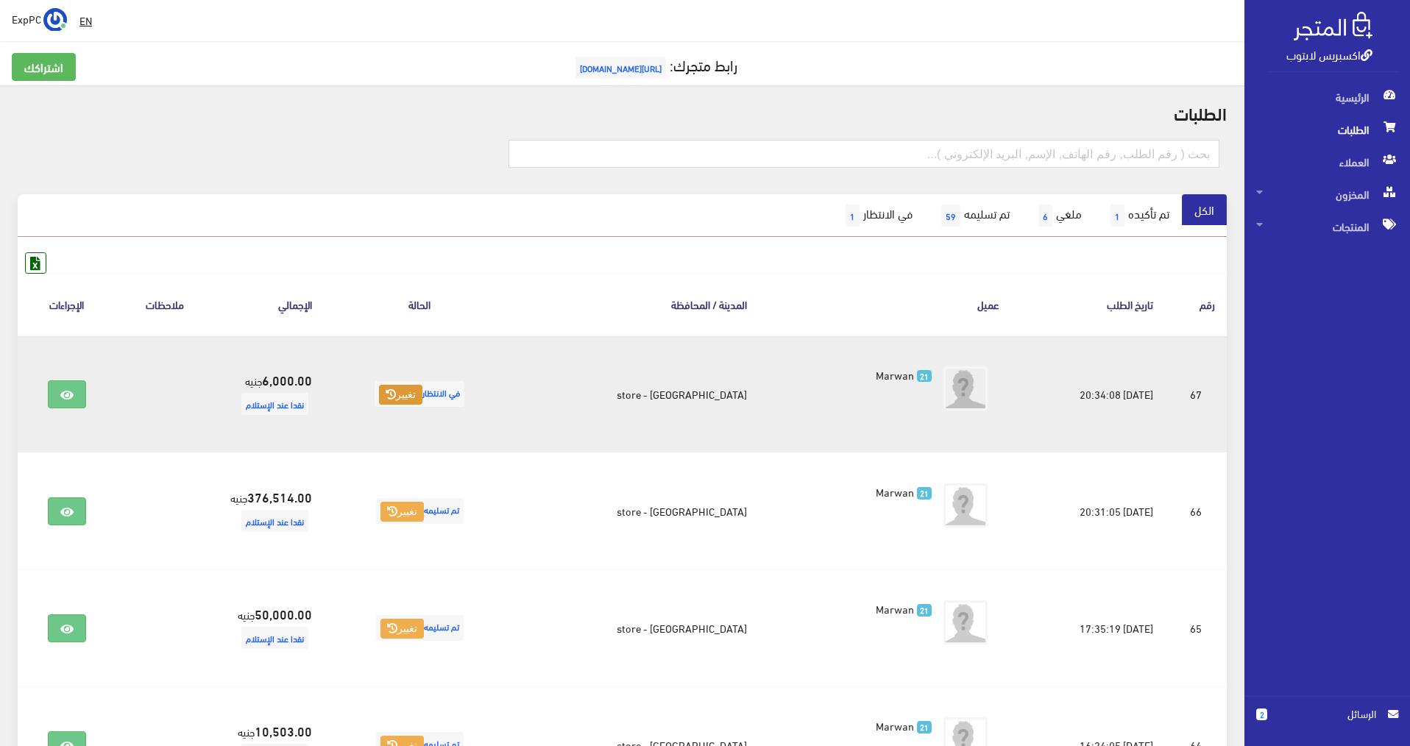
click at [412, 390] on button "تغيير" at bounding box center [400, 395] width 43 height 21
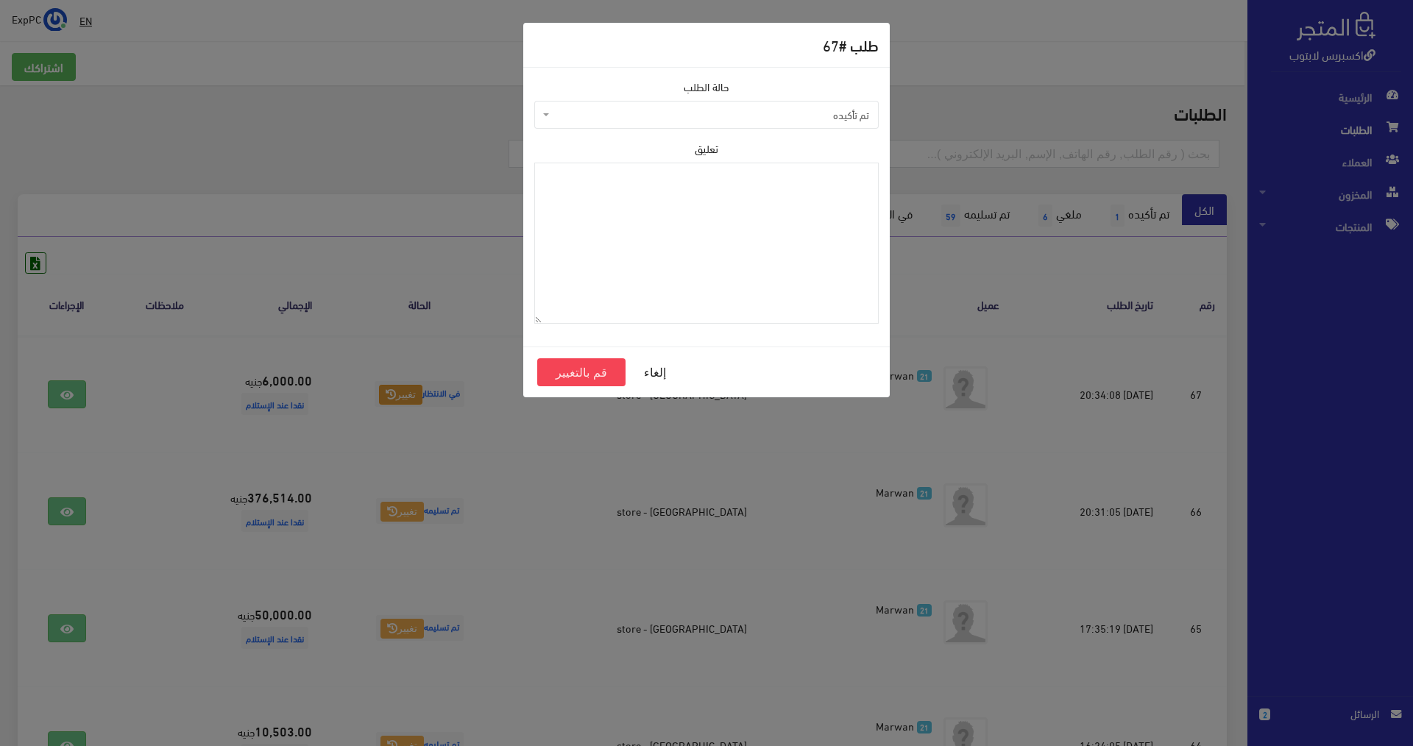
click at [642, 111] on span "تم تأكيده" at bounding box center [711, 114] width 316 height 15
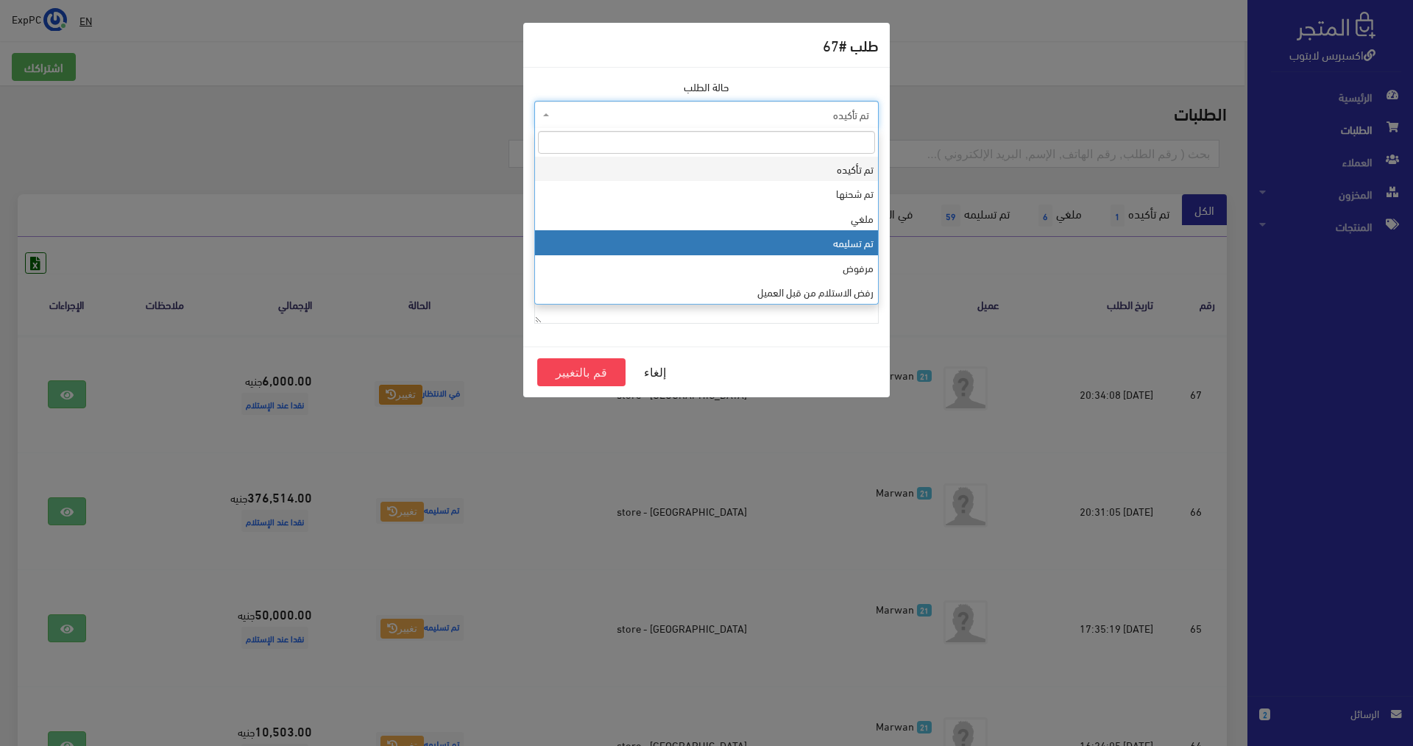
select select "4"
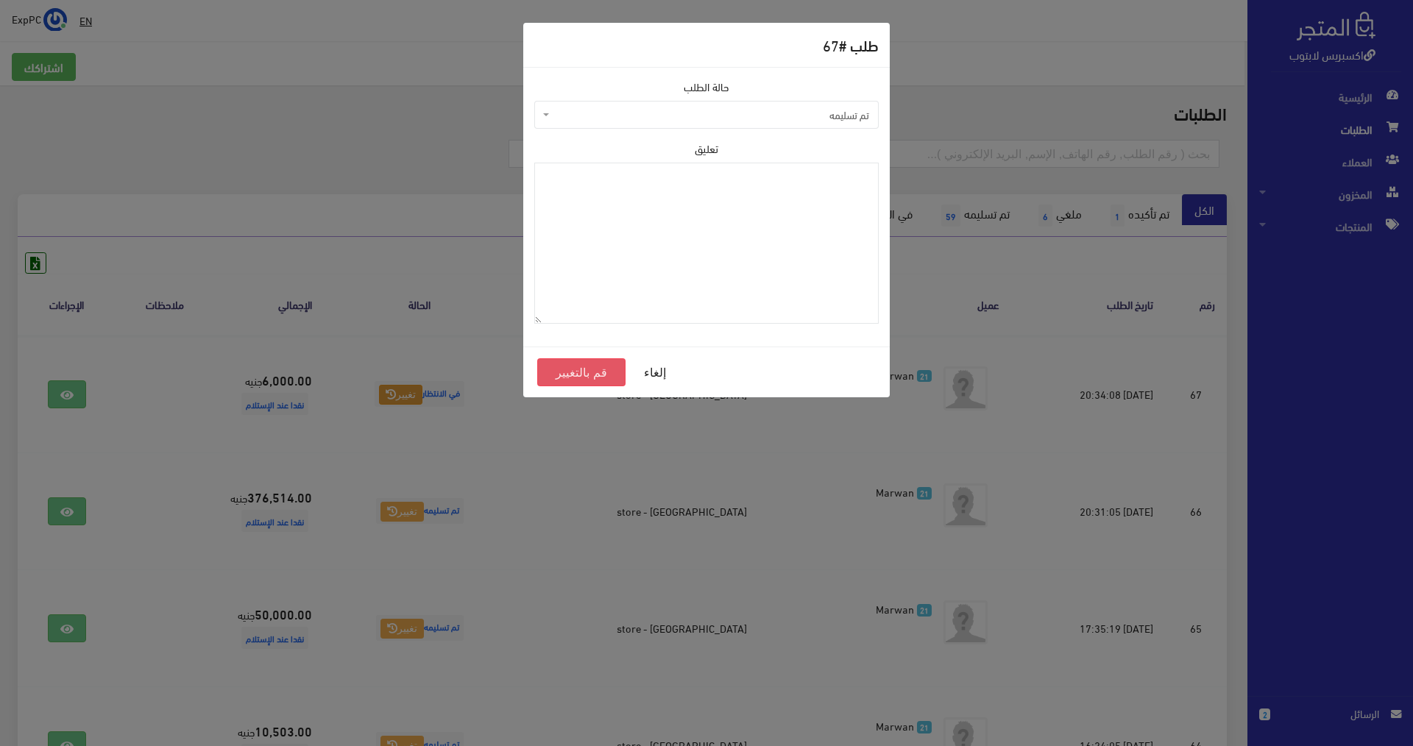
click at [572, 371] on button "قم بالتغيير" at bounding box center [581, 372] width 88 height 28
